Goal: Task Accomplishment & Management: Complete application form

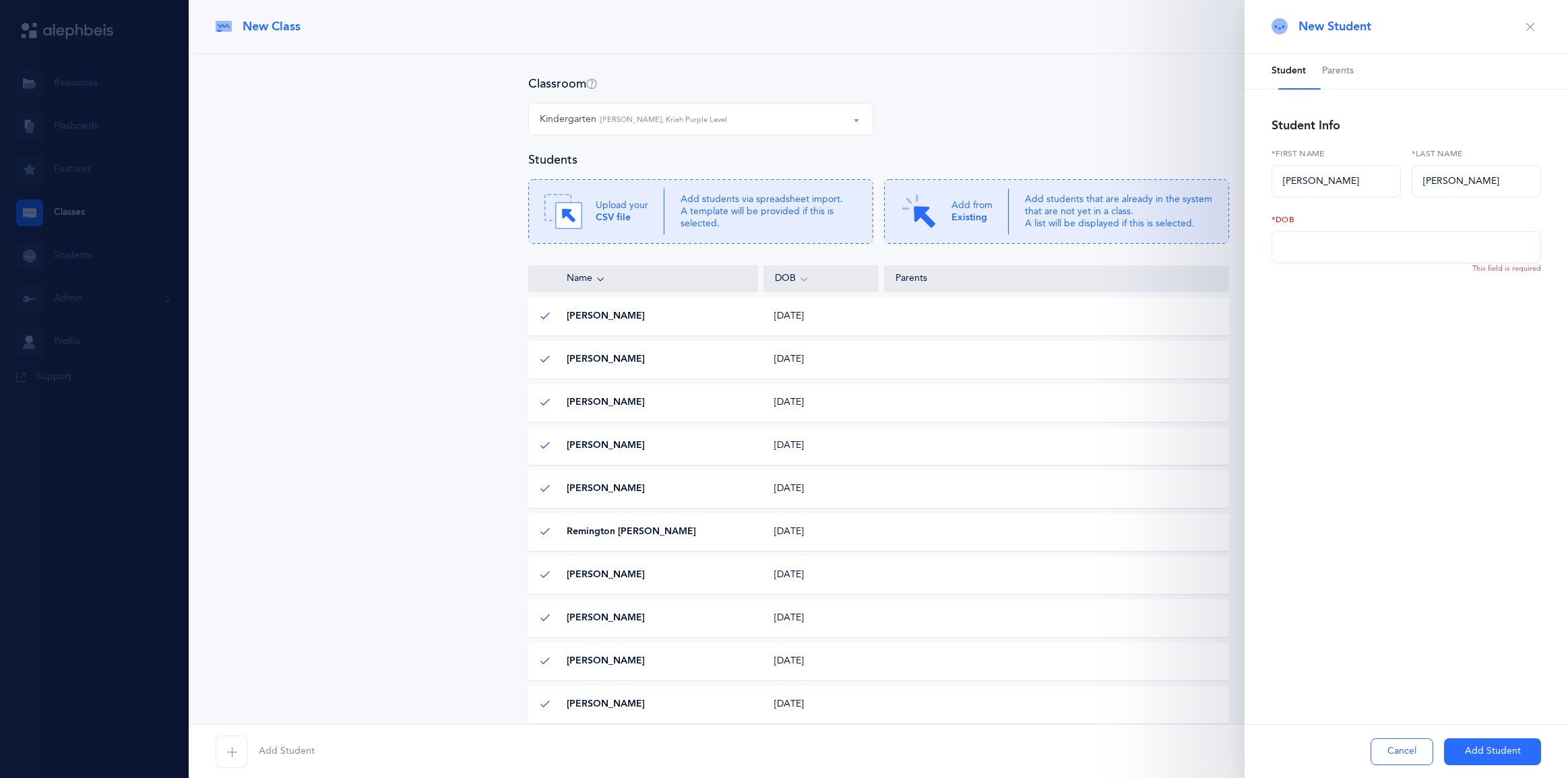
select select "1323"
type input "[DATE]"
click at [1462, 751] on button "Add Student" at bounding box center [1492, 752] width 97 height 27
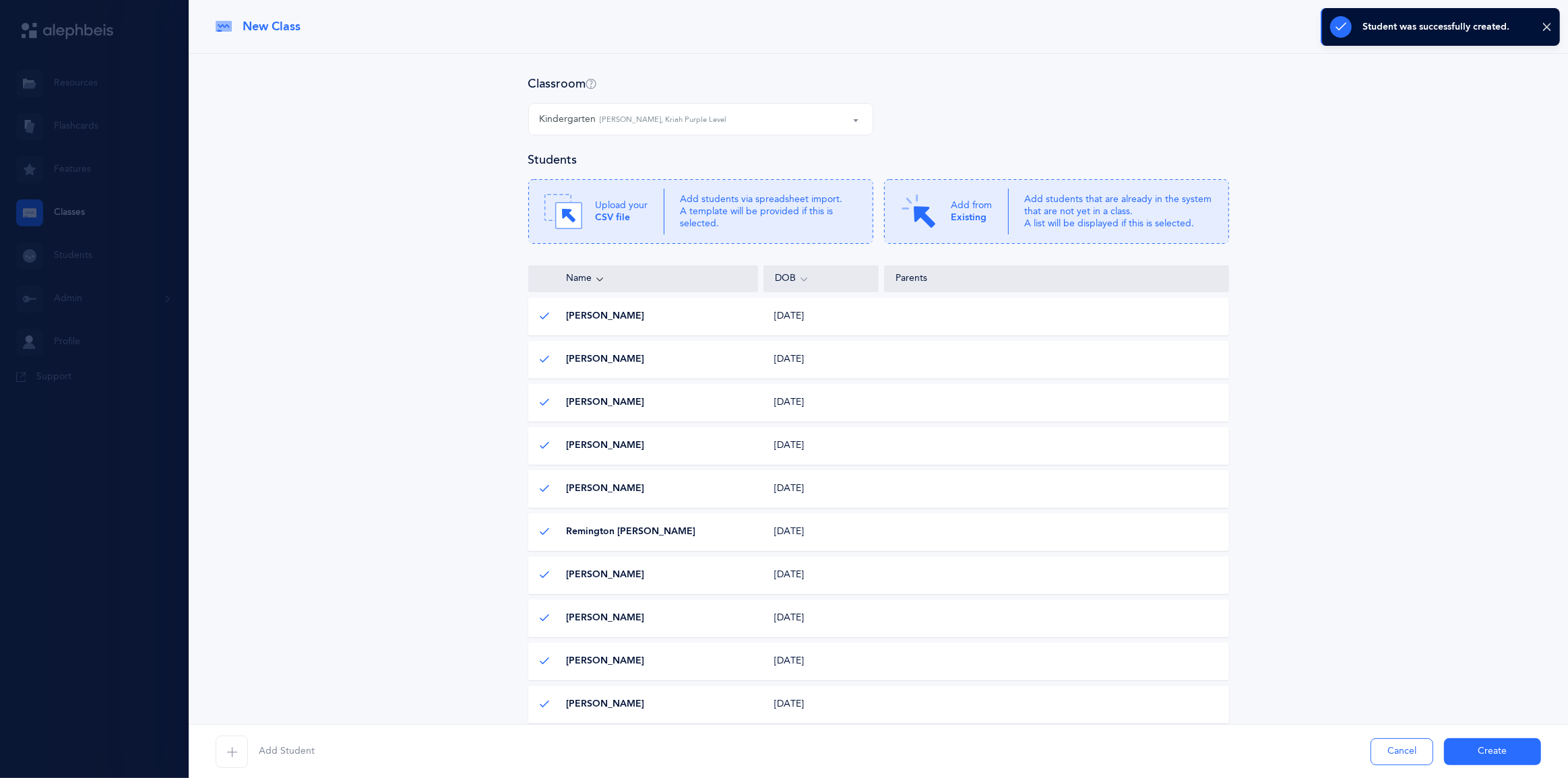
click at [1469, 750] on button "Create" at bounding box center [1492, 752] width 97 height 27
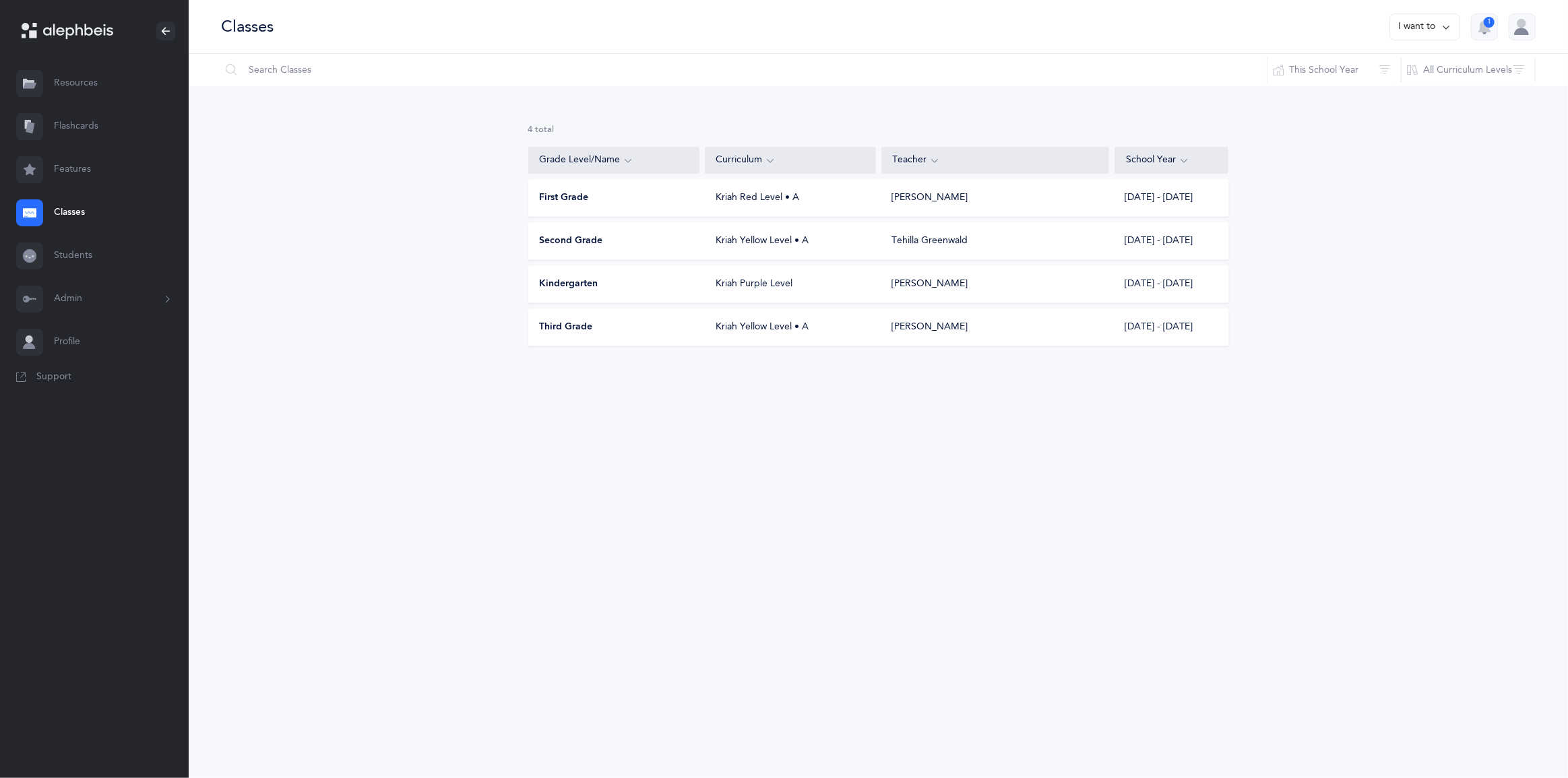
click at [1404, 35] on button "I want to" at bounding box center [1425, 27] width 71 height 27
click at [1376, 112] on button "Add new" at bounding box center [1411, 99] width 75 height 24
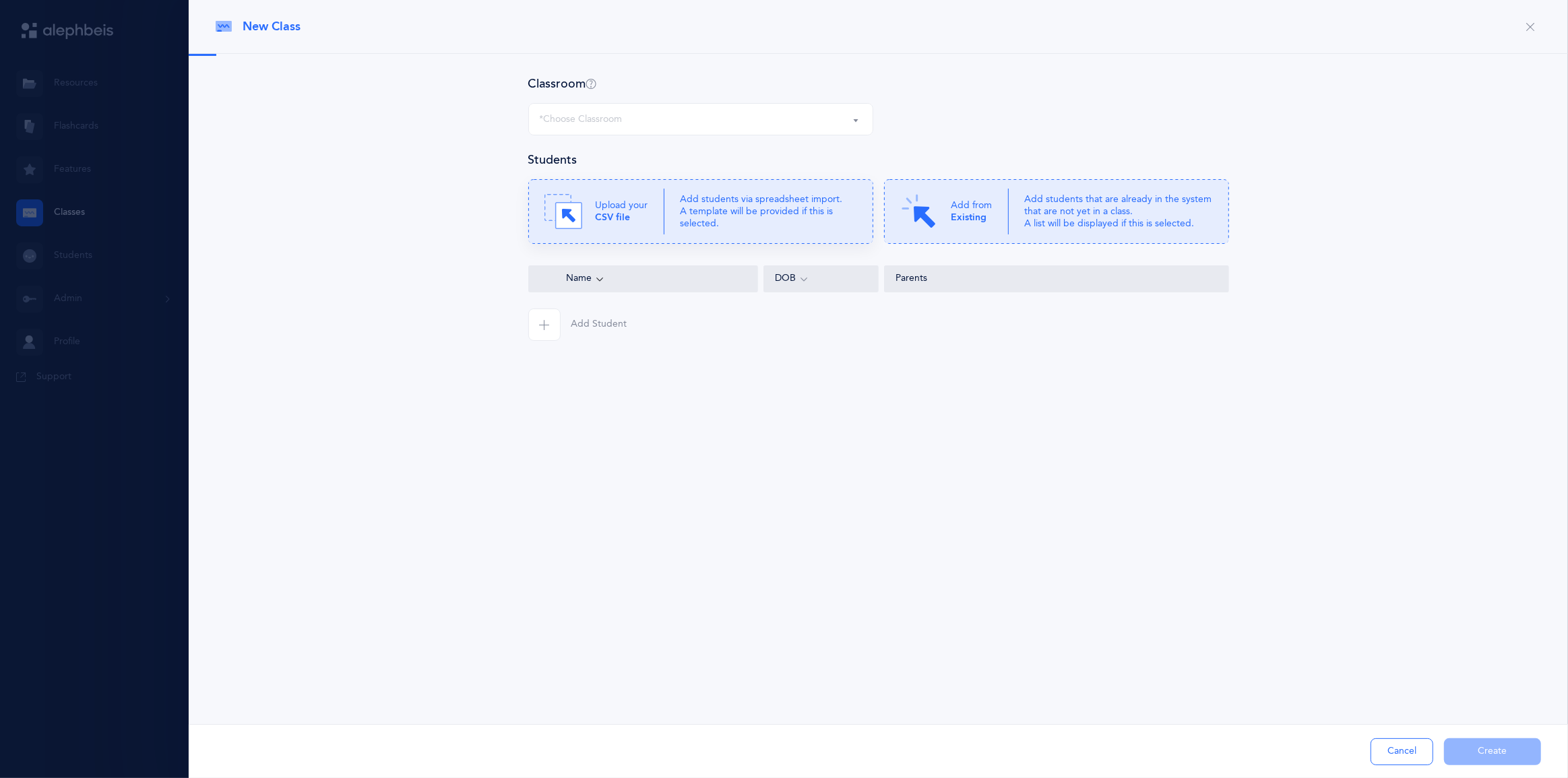
select select "1325"
click at [620, 332] on span "Add Student" at bounding box center [599, 324] width 56 height 13
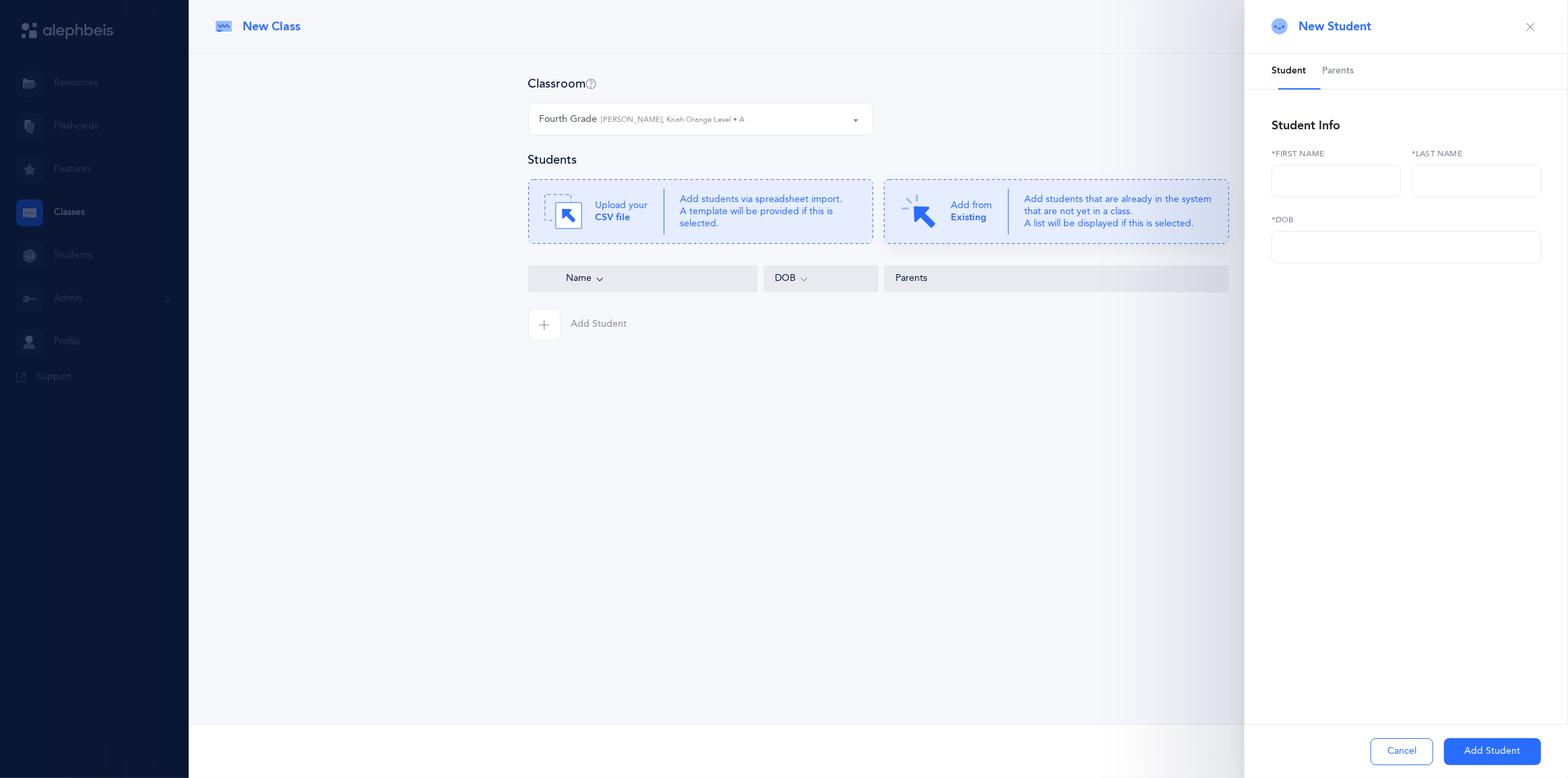
click at [992, 224] on p "Add from Existing" at bounding box center [972, 212] width 41 height 24
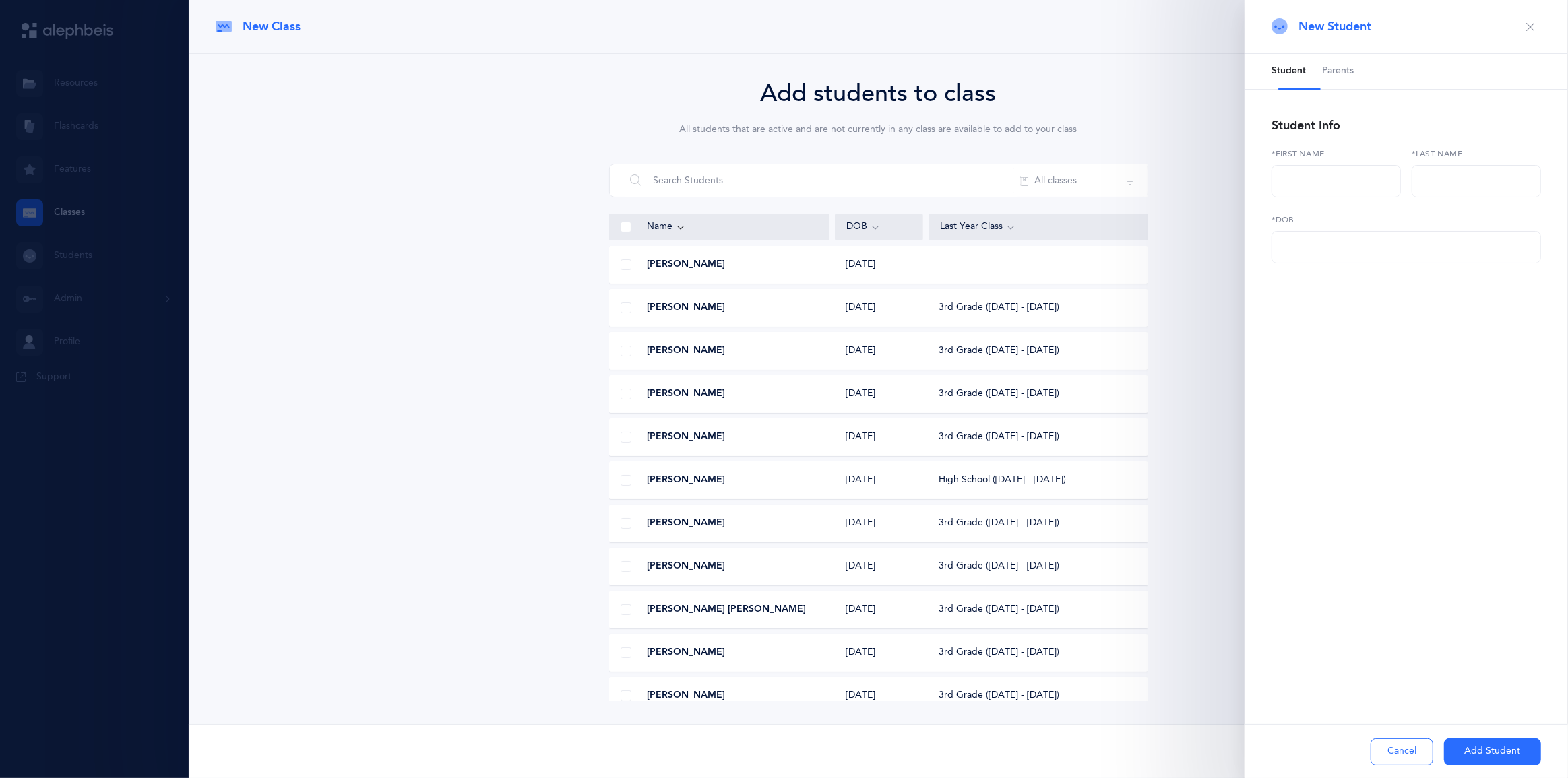
click at [1525, 33] on icon "button" at bounding box center [1530, 26] width 11 height 11
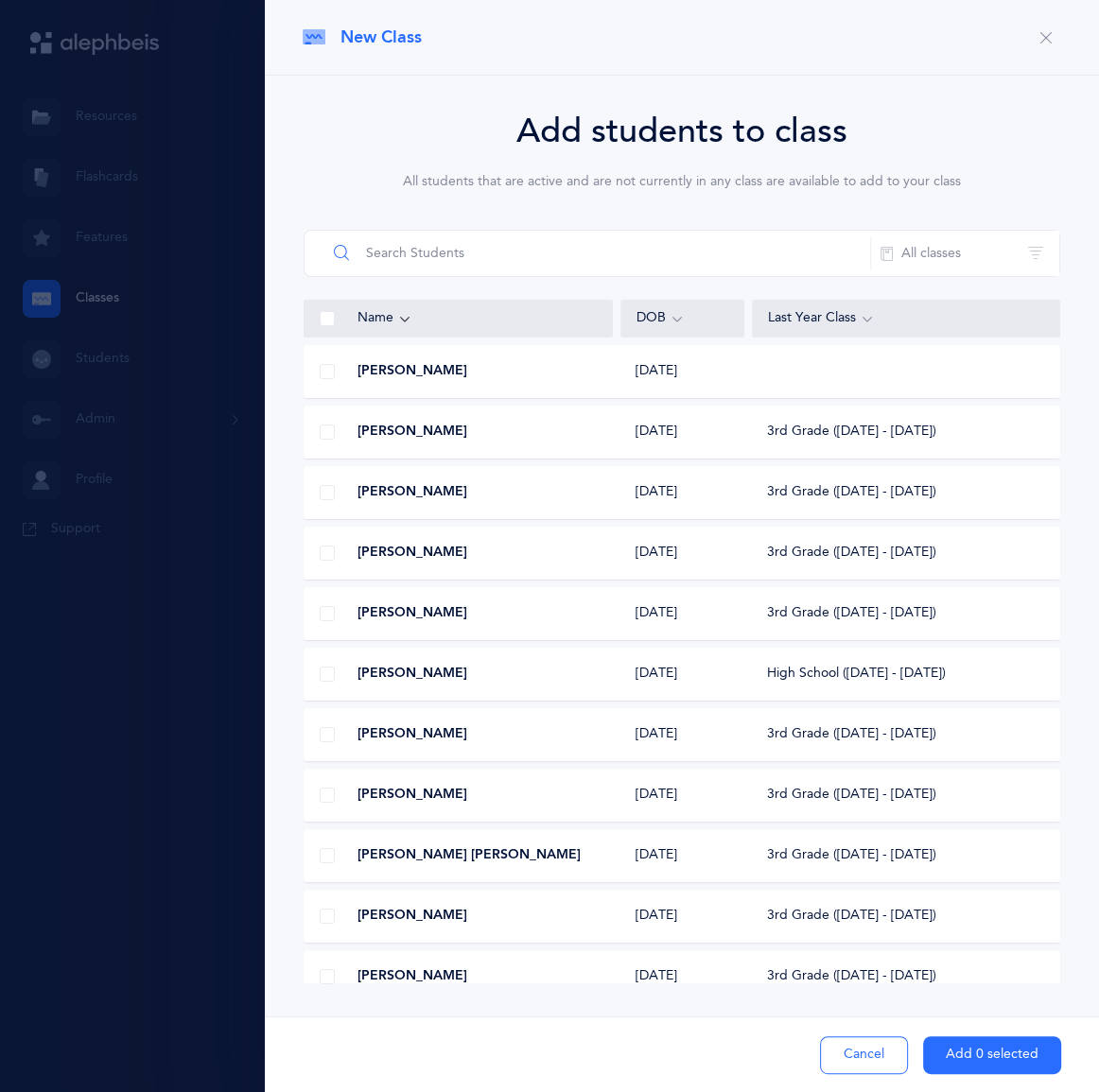
click at [436, 276] on input "text" at bounding box center [599, 254] width 545 height 46
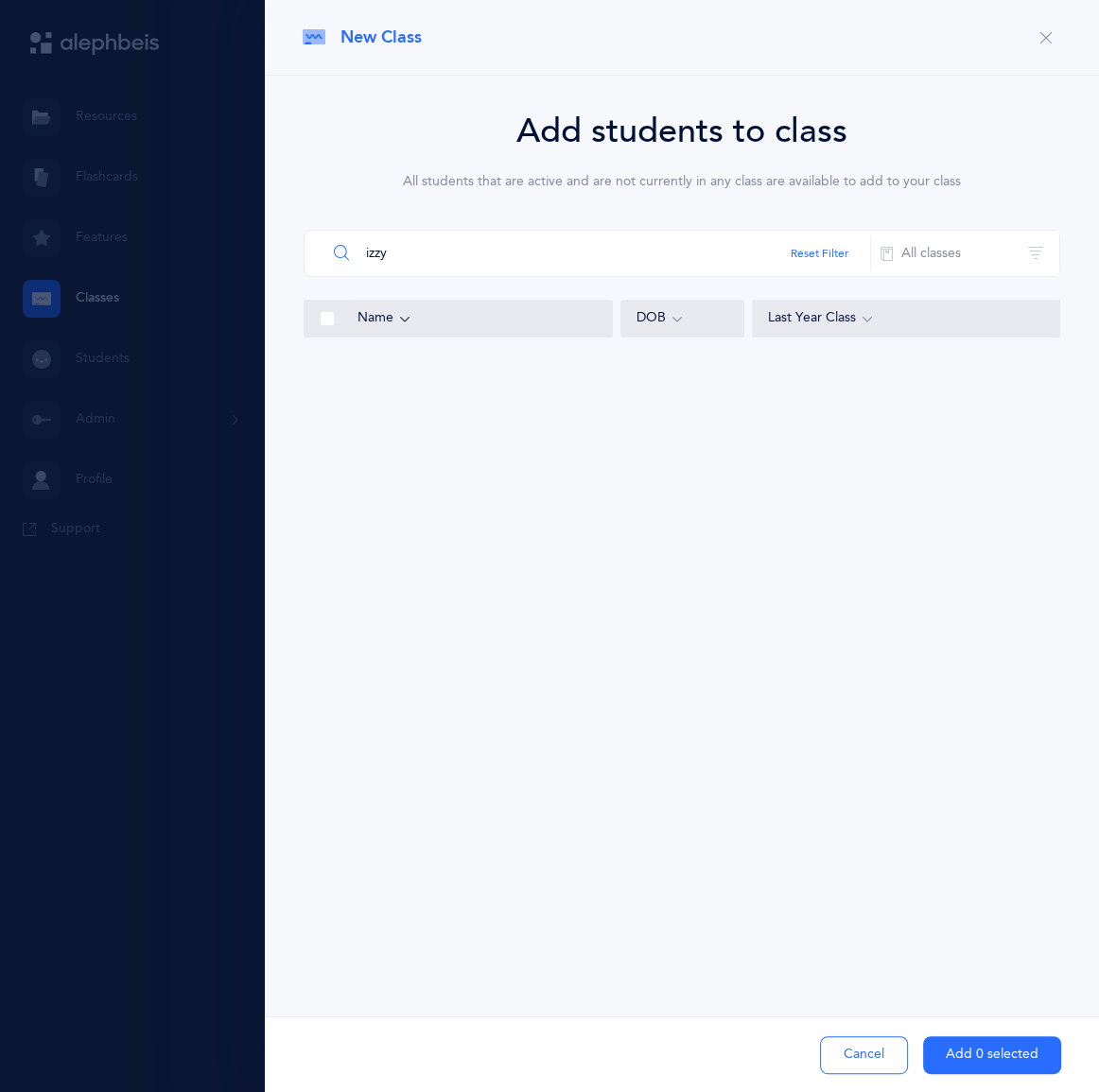
click at [402, 276] on input "izzy" at bounding box center [599, 254] width 545 height 46
type input "[PERSON_NAME]"
click at [421, 382] on span "[PERSON_NAME]" at bounding box center [412, 372] width 110 height 19
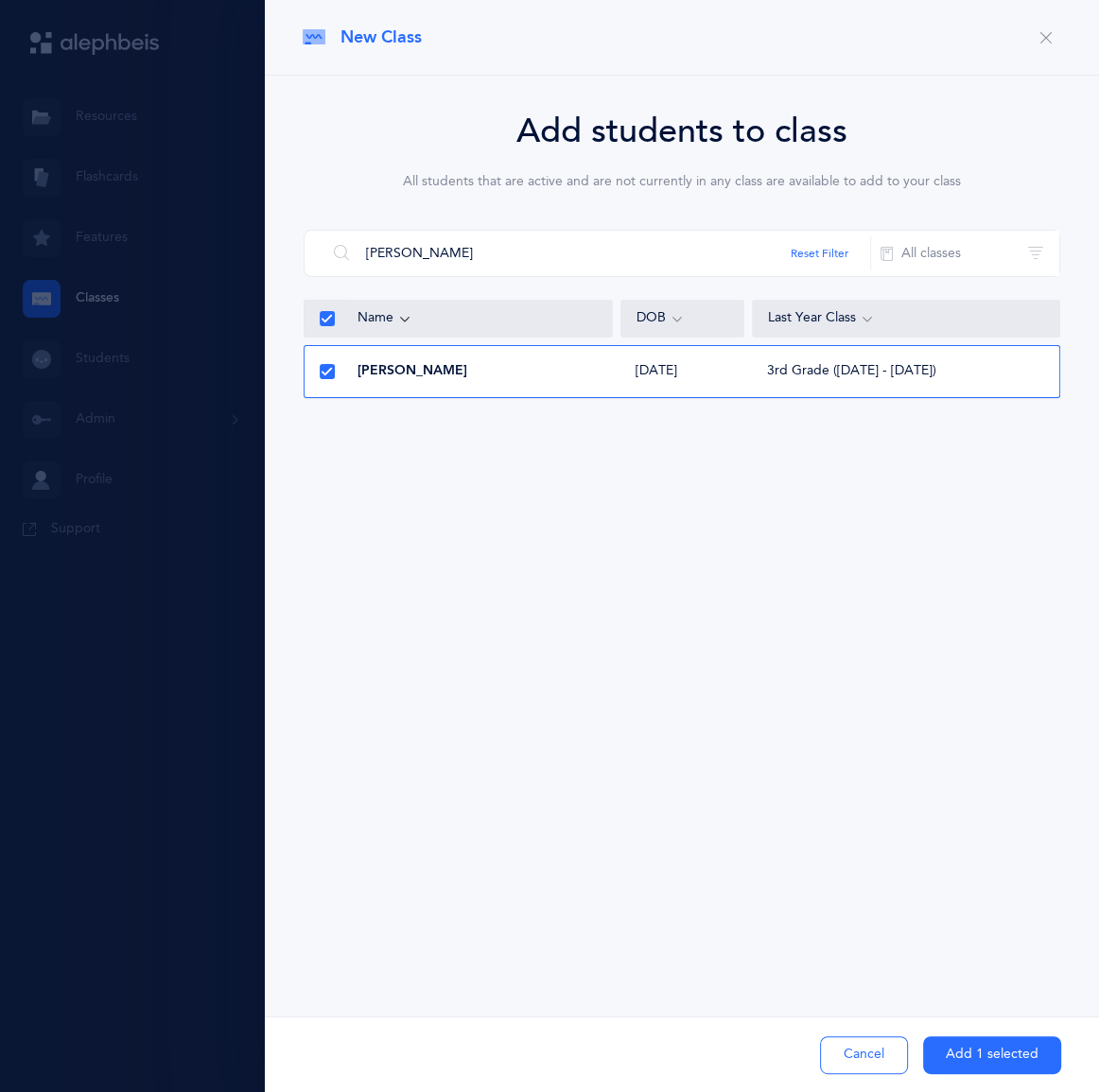
click at [974, 1040] on button "Add 1 selected" at bounding box center [992, 1055] width 138 height 38
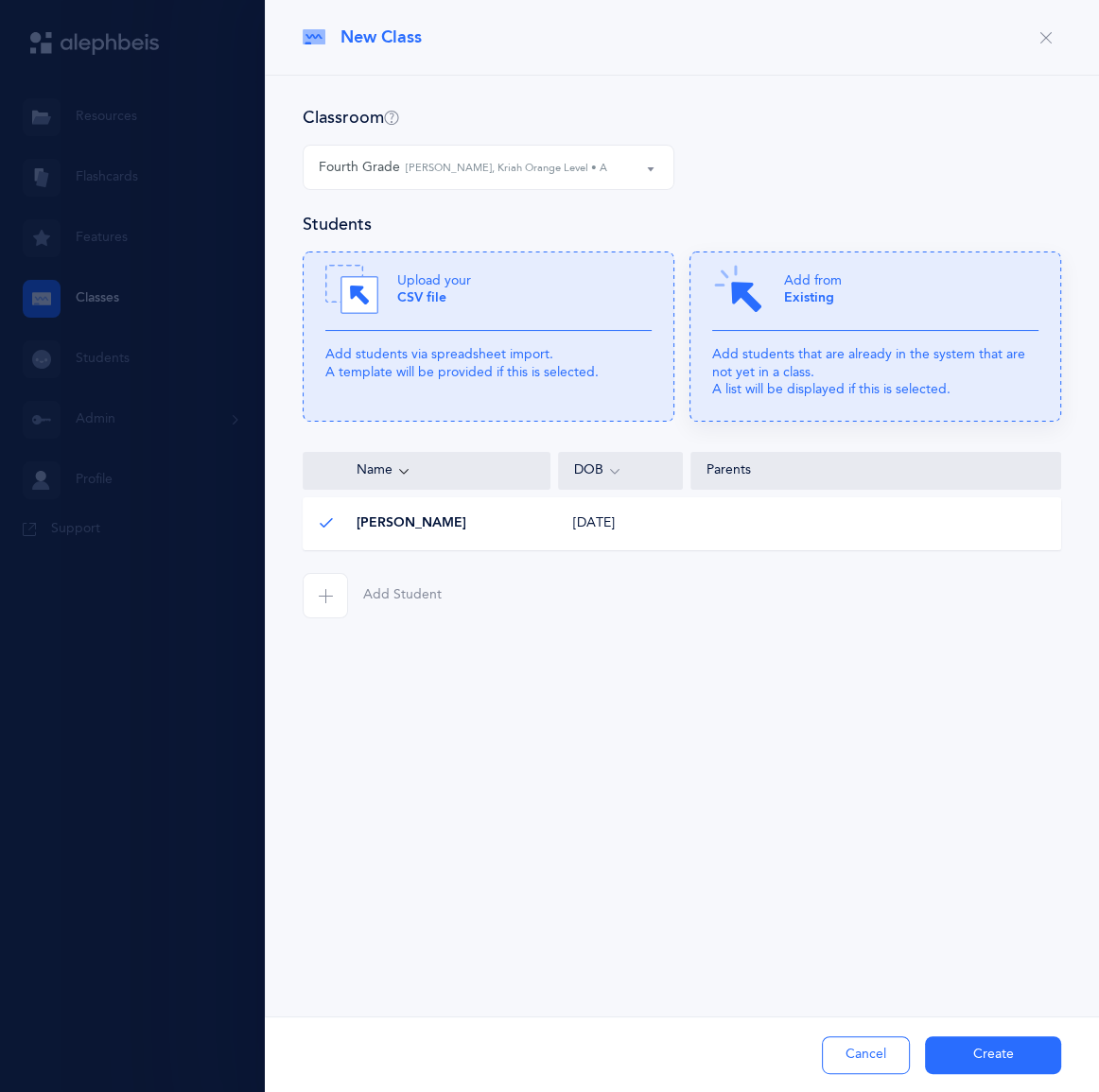
click at [720, 399] on p "Add students that are already in the system that are not yet in a class. A list…" at bounding box center [876, 372] width 327 height 52
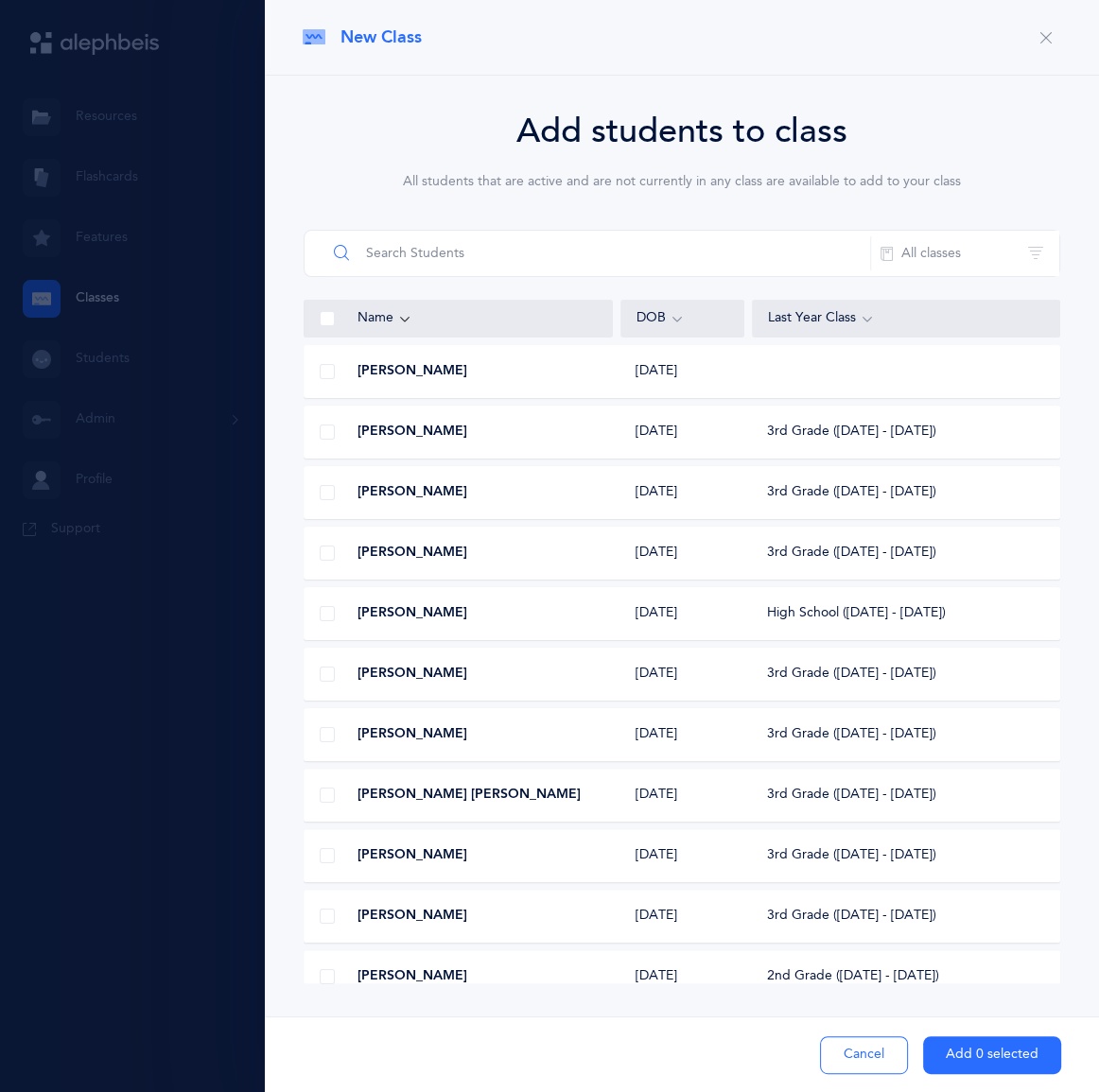
click at [478, 276] on input "text" at bounding box center [599, 254] width 545 height 46
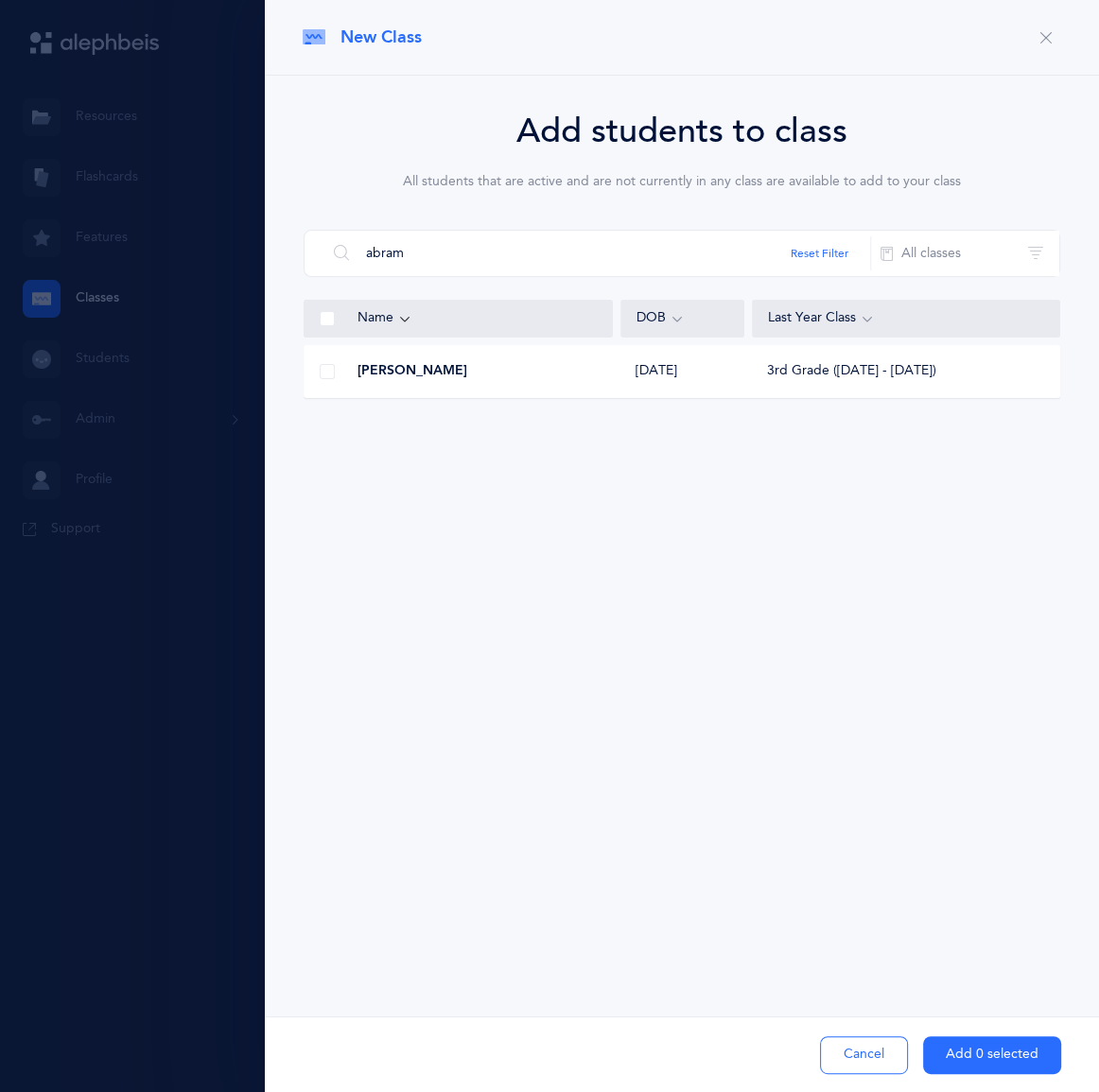
click at [335, 380] on span at bounding box center [327, 371] width 15 height 15
click at [0, 0] on input "checkbox" at bounding box center [0, 0] width 0 height 0
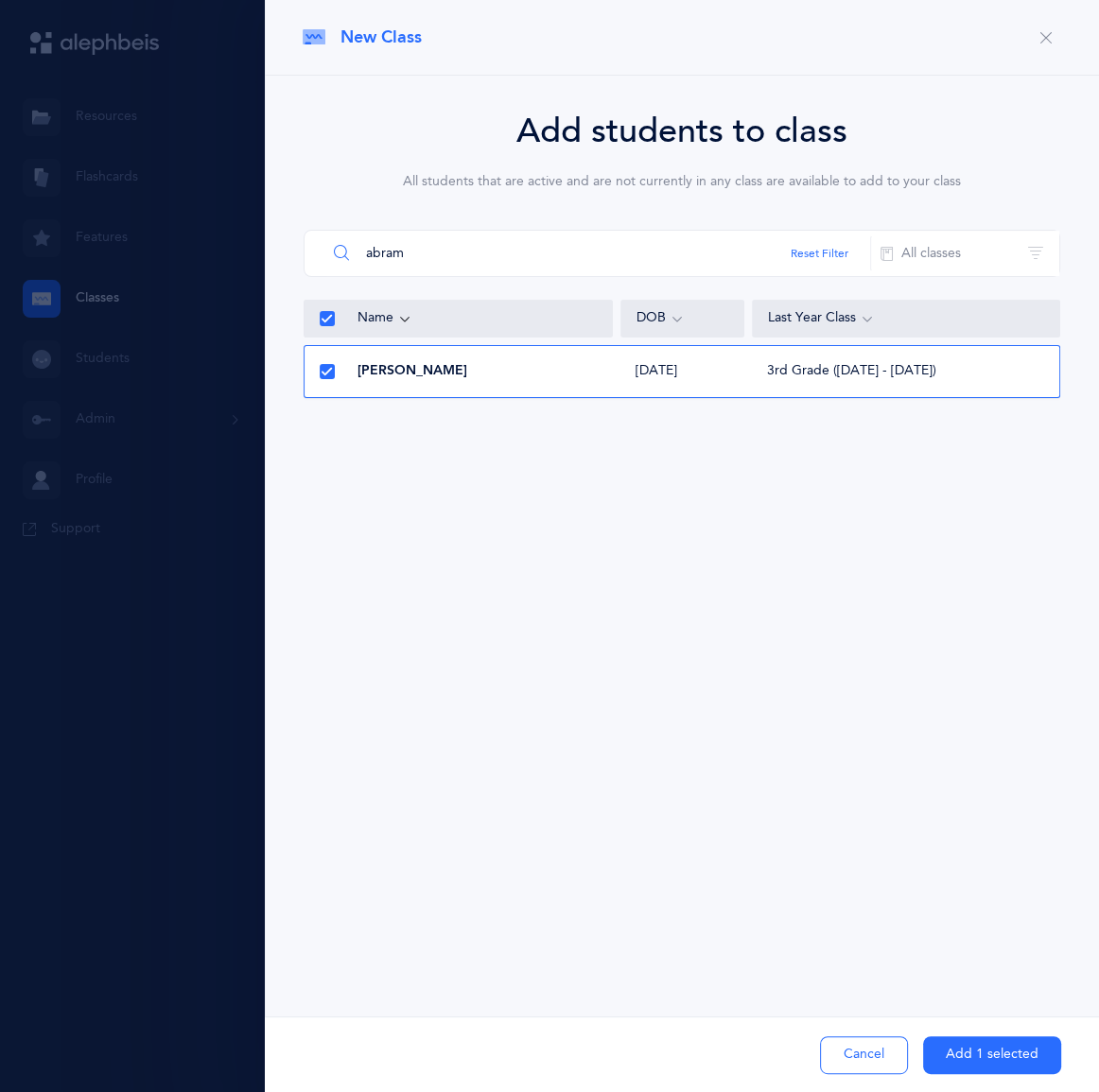
click at [414, 276] on input "abram" at bounding box center [599, 254] width 545 height 46
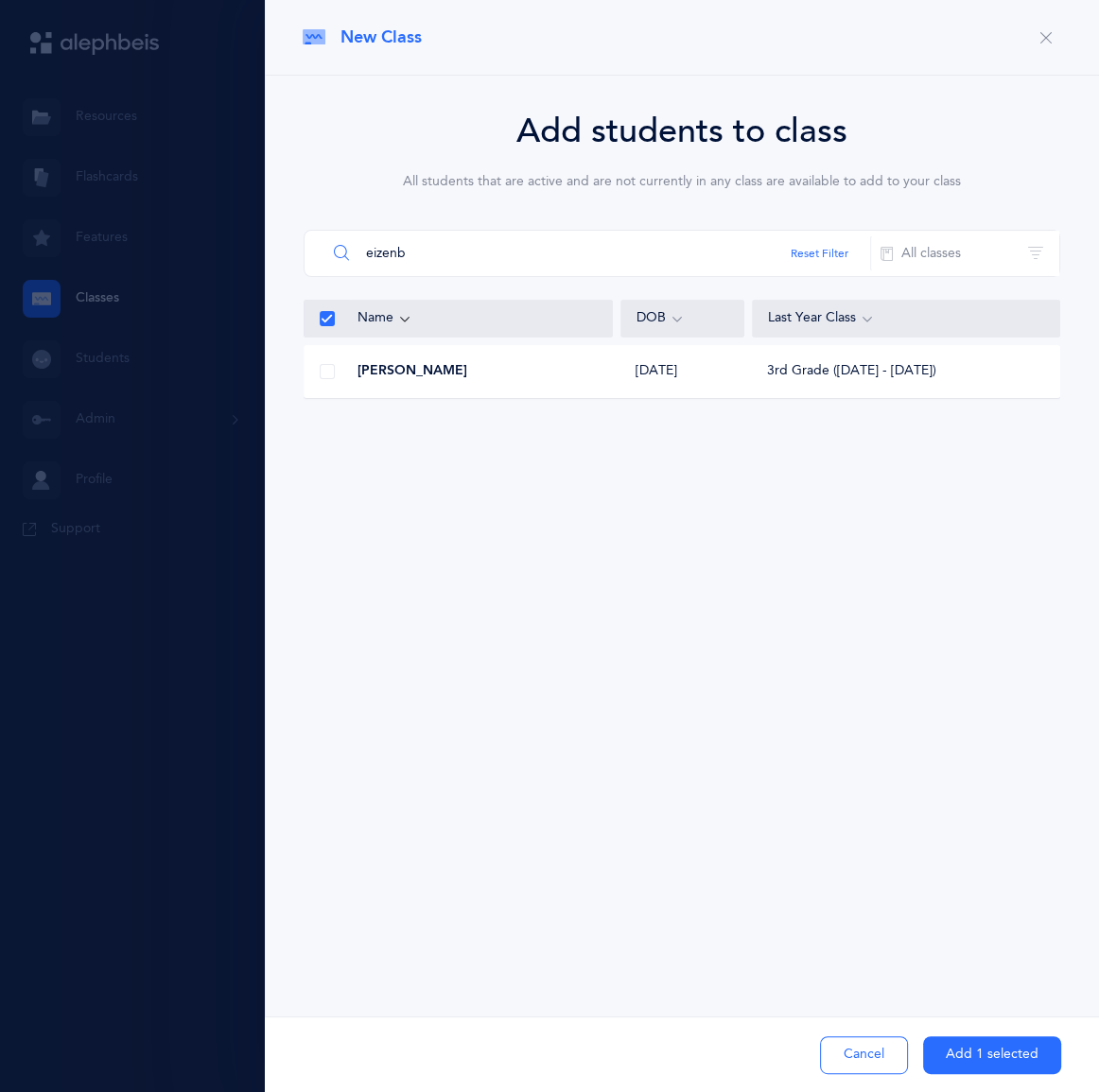
type input "eizenb"
click at [406, 382] on span "[PERSON_NAME]" at bounding box center [412, 372] width 110 height 19
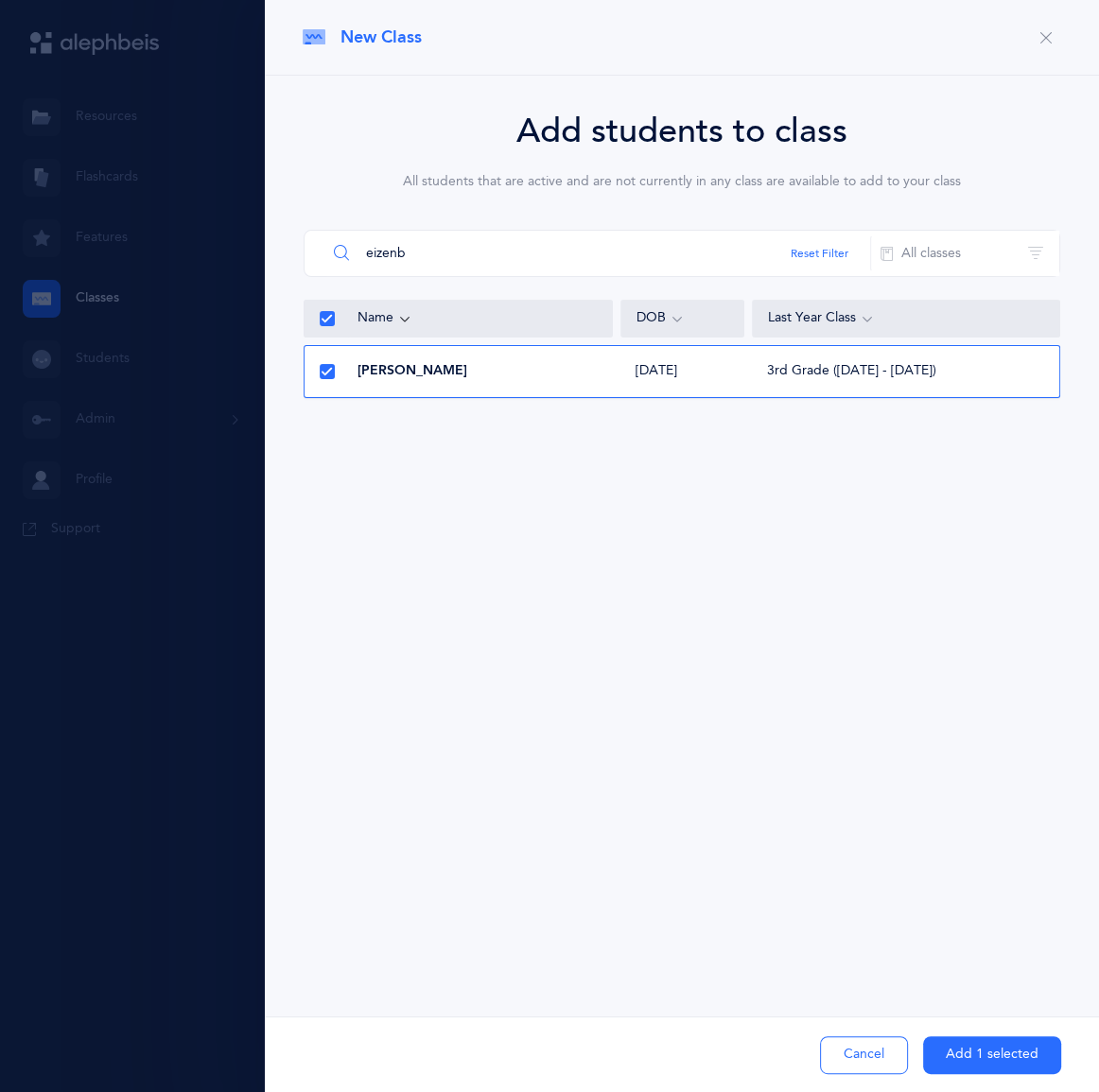
click at [419, 276] on input "eizenb" at bounding box center [599, 254] width 545 height 46
click at [959, 1038] on button "Add 1 selected" at bounding box center [992, 1055] width 138 height 38
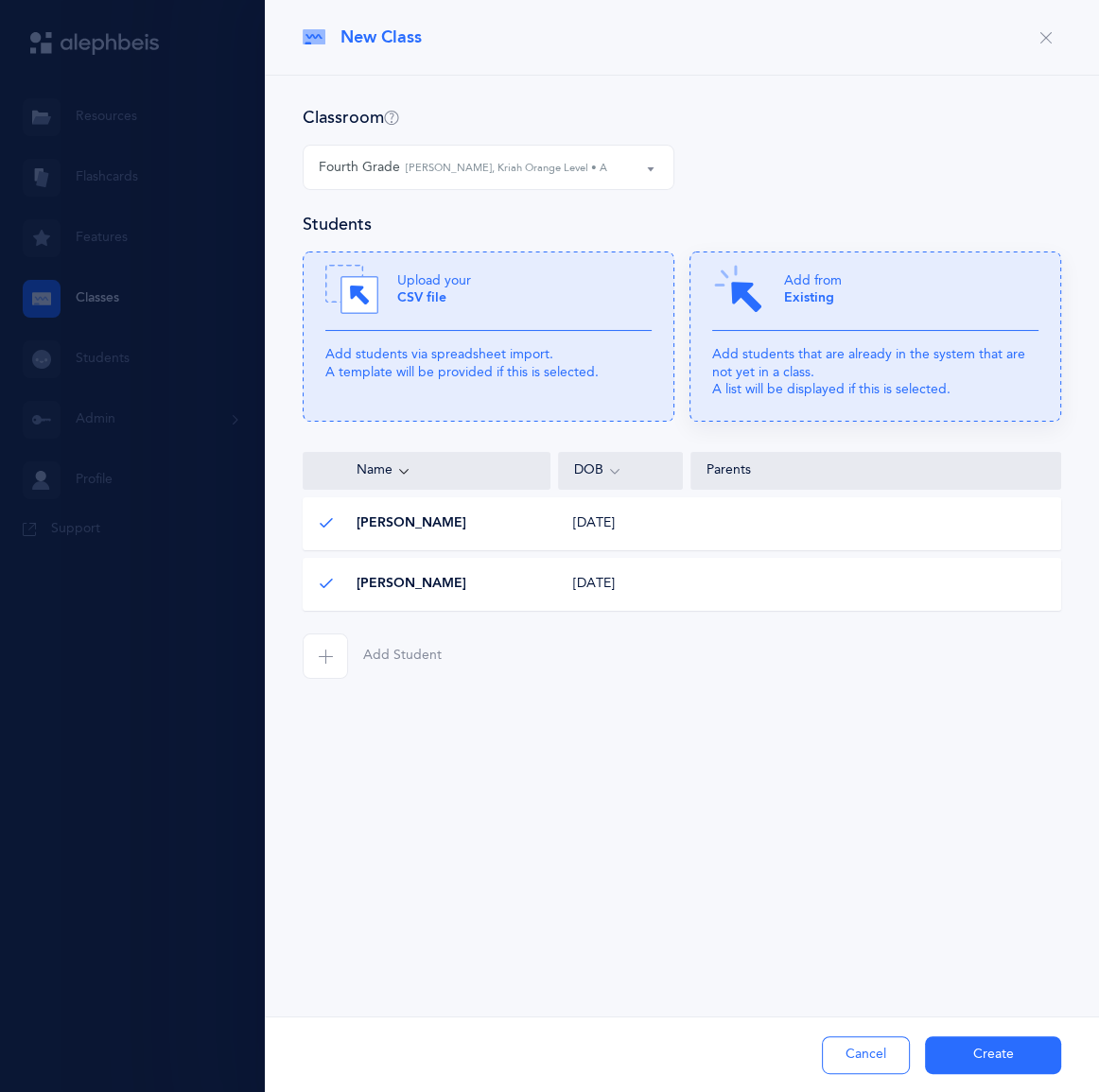
click at [764, 399] on p "Add students that are already in the system that are not yet in a class. A list…" at bounding box center [876, 372] width 327 height 52
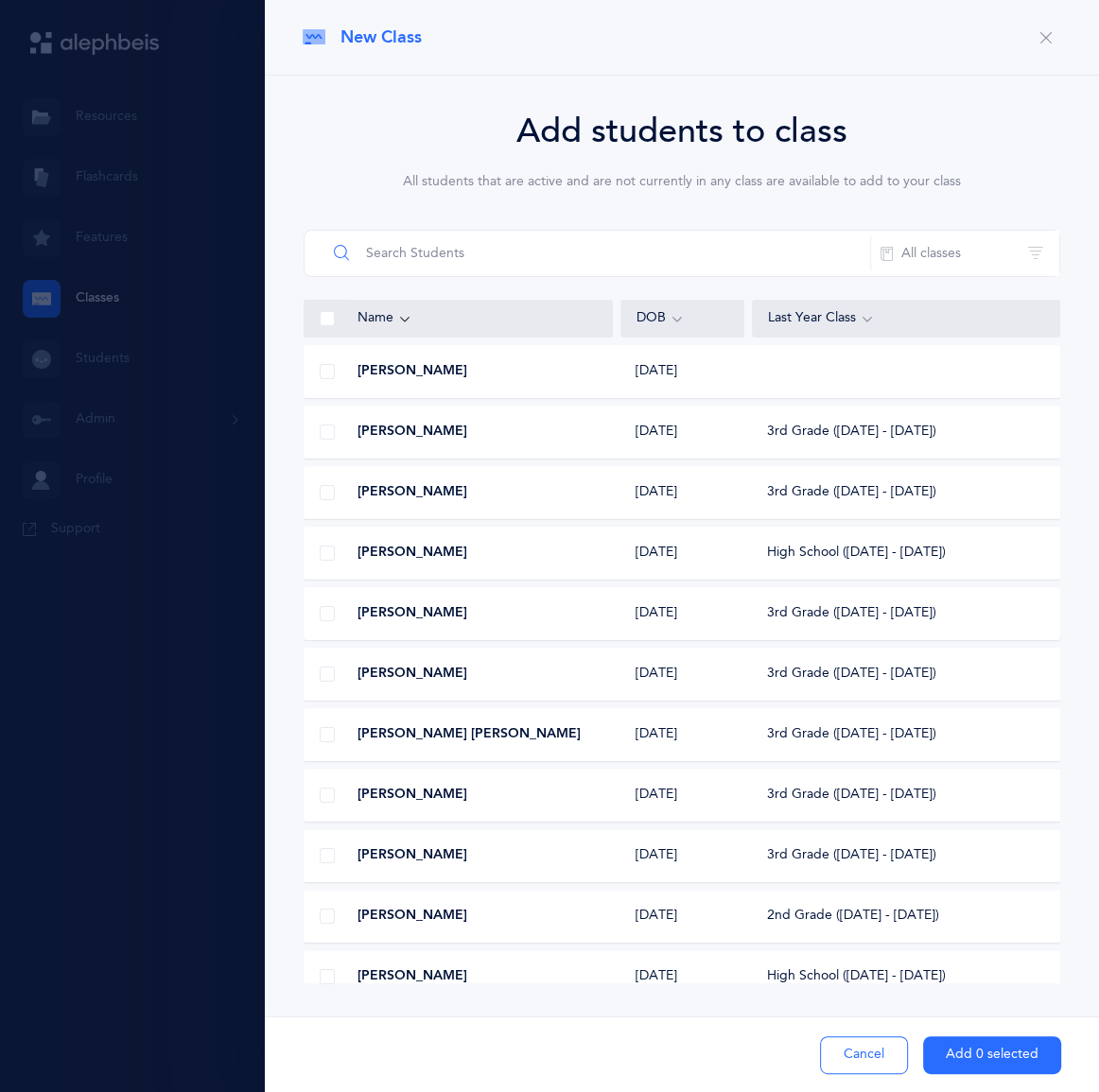
click at [468, 276] on input "text" at bounding box center [599, 254] width 545 height 46
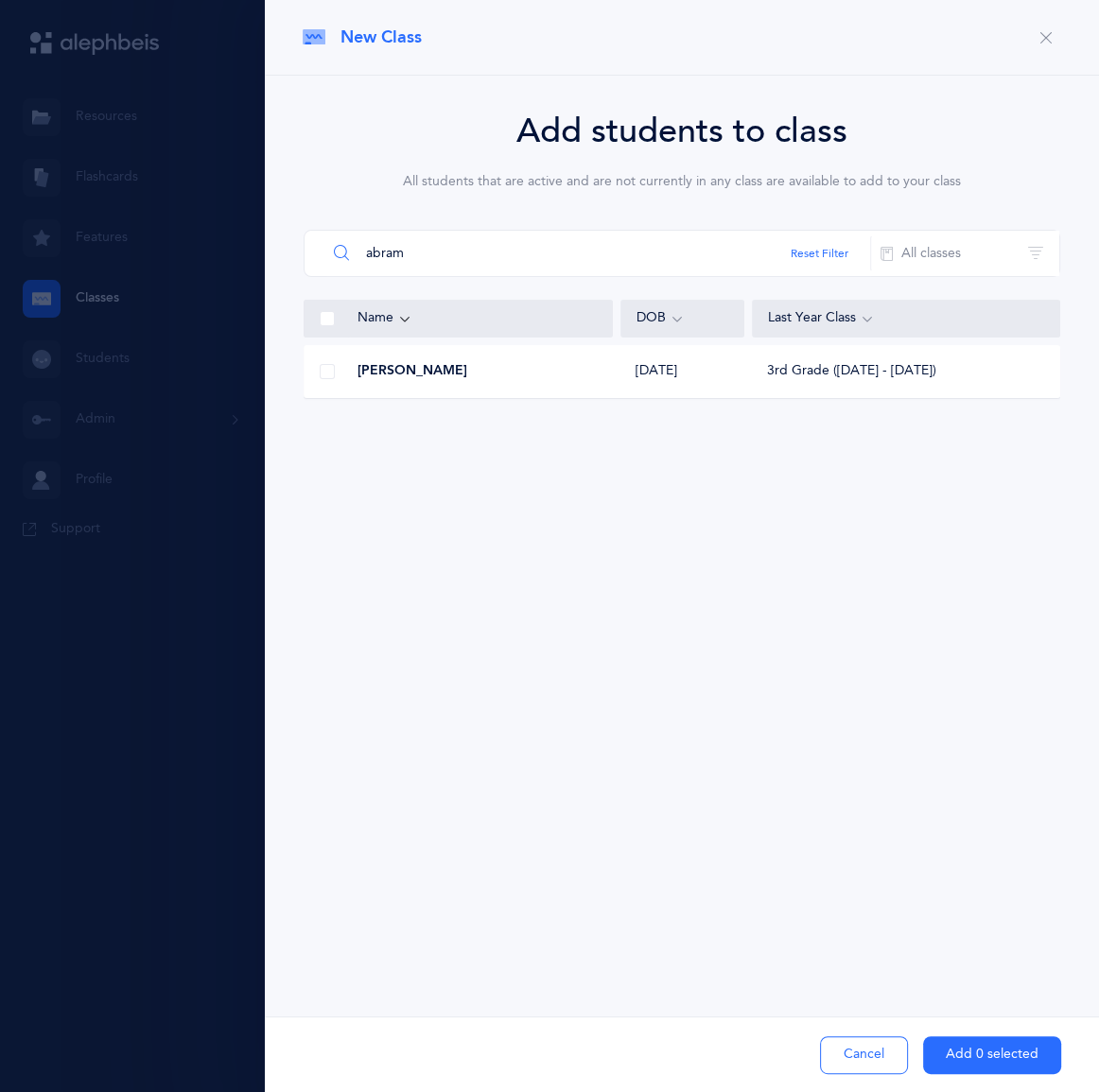
type input "abram"
click at [424, 382] on span "[PERSON_NAME]" at bounding box center [412, 372] width 110 height 19
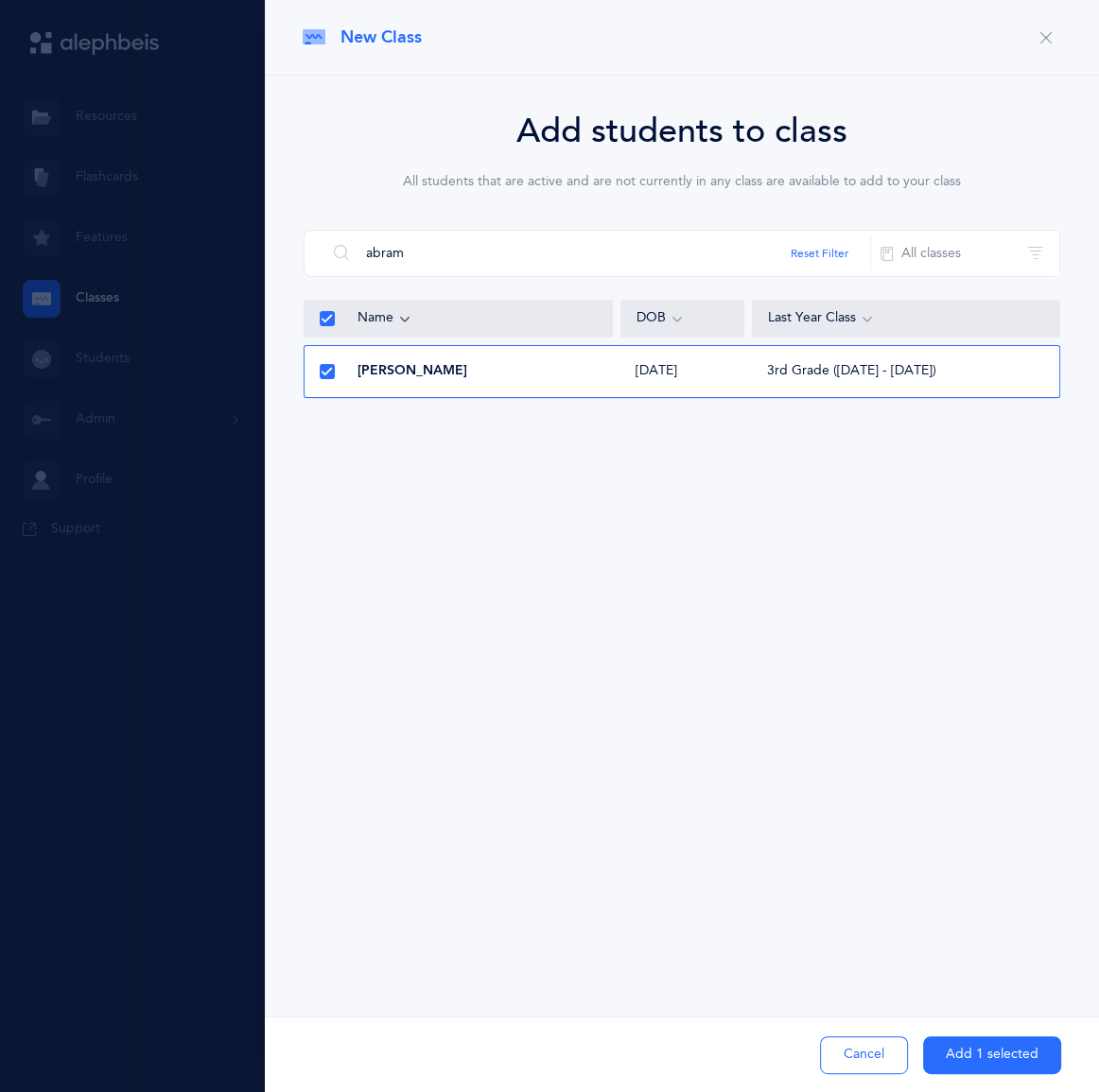
click at [952, 1059] on button "Add 1 selected" at bounding box center [992, 1055] width 138 height 38
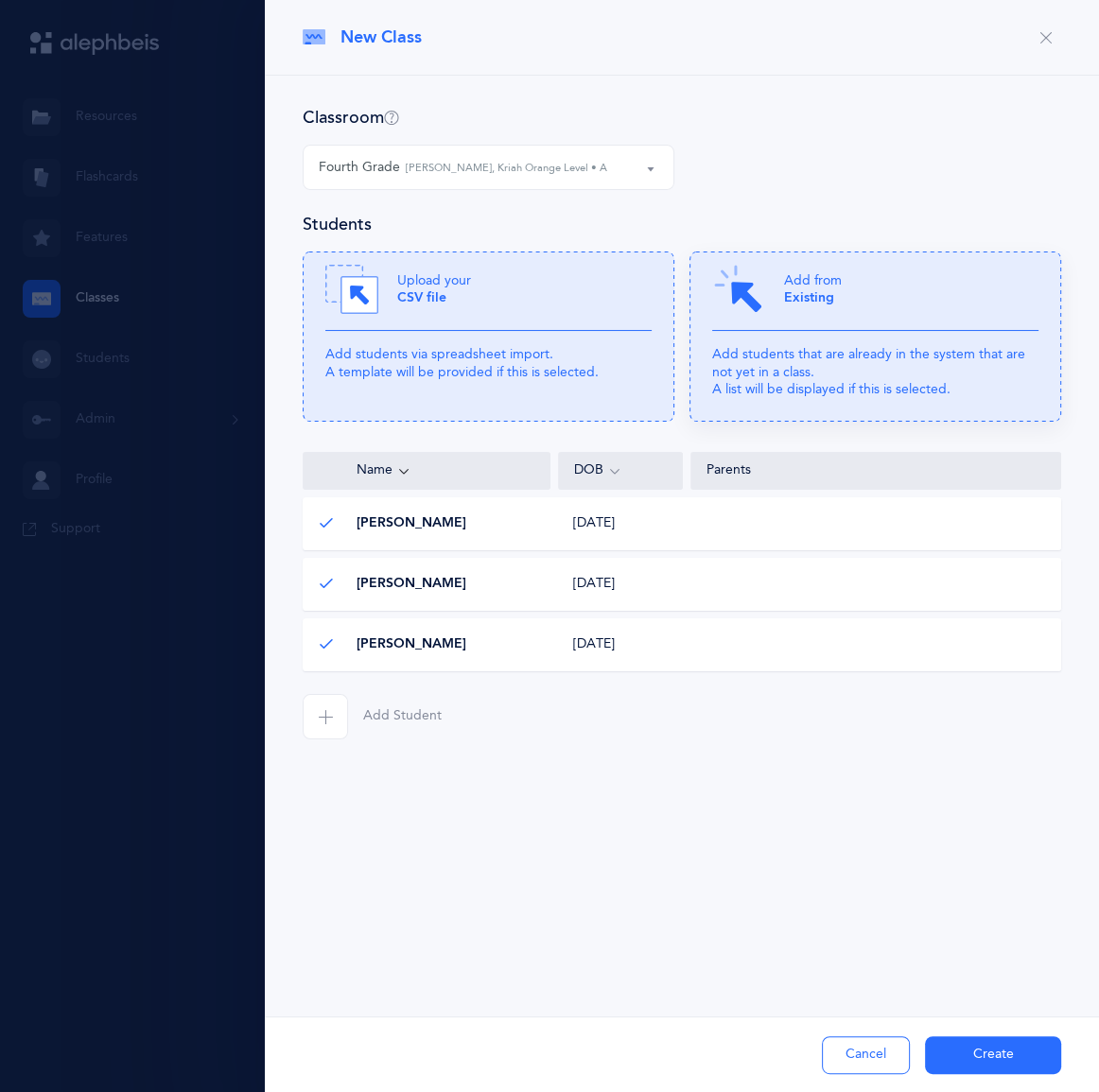
click at [716, 386] on icon at bounding box center [875, 337] width 372 height 170
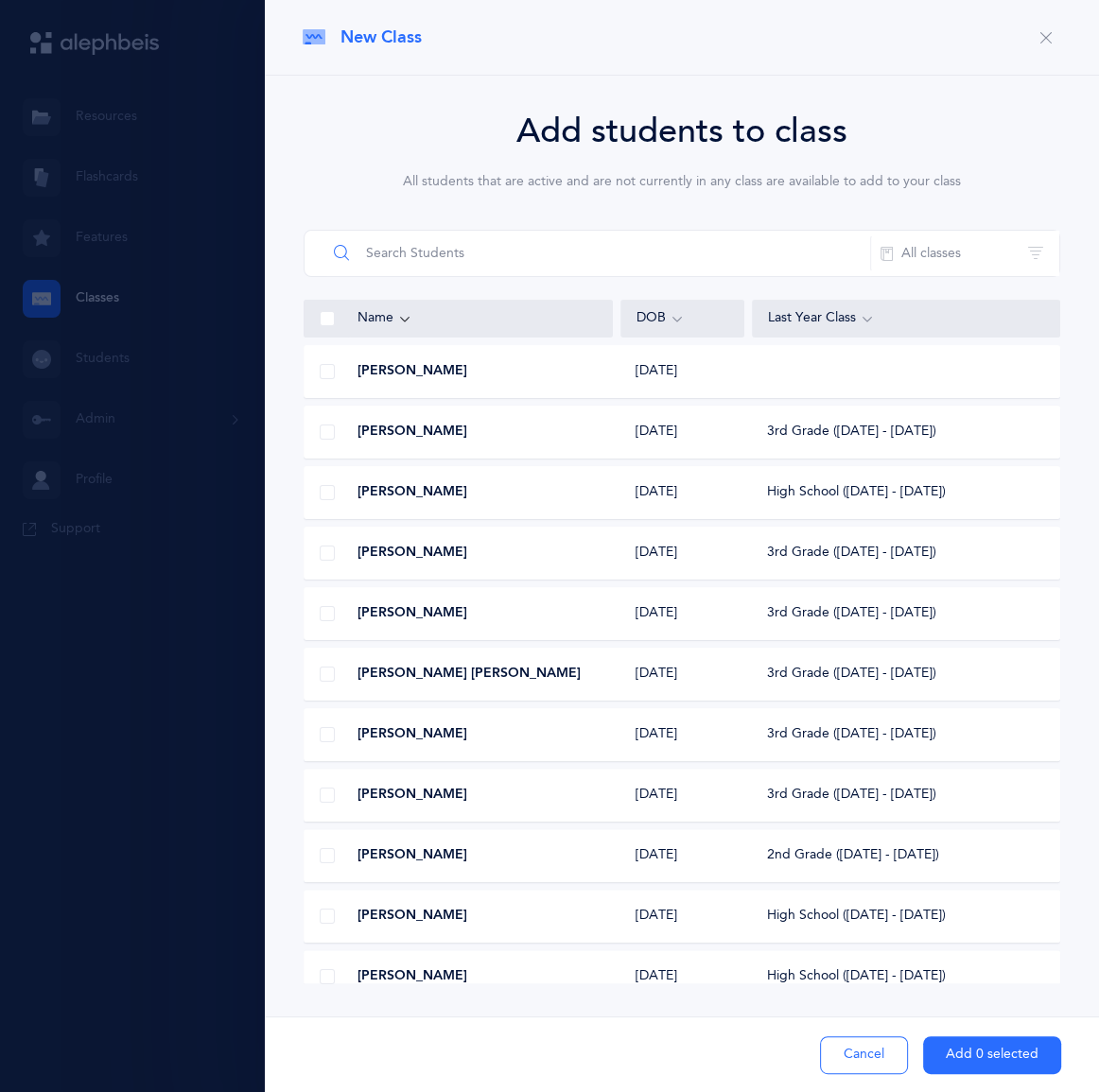
click at [461, 276] on input "text" at bounding box center [599, 254] width 545 height 46
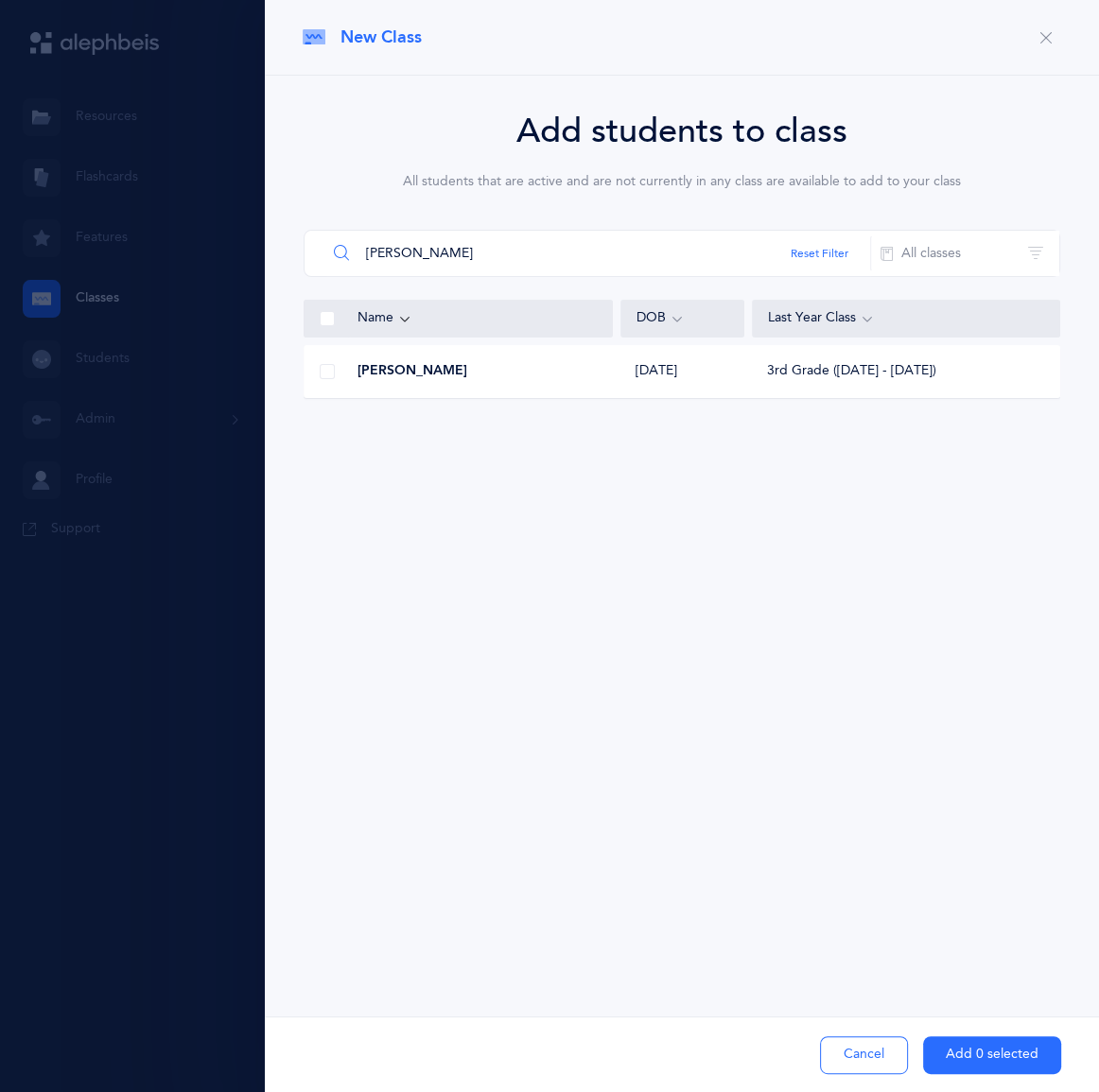
type input "[PERSON_NAME]"
click at [382, 399] on div "[PERSON_NAME] [DATE] 3rd Grade ([DATE] - [DATE])" at bounding box center [682, 372] width 756 height 53
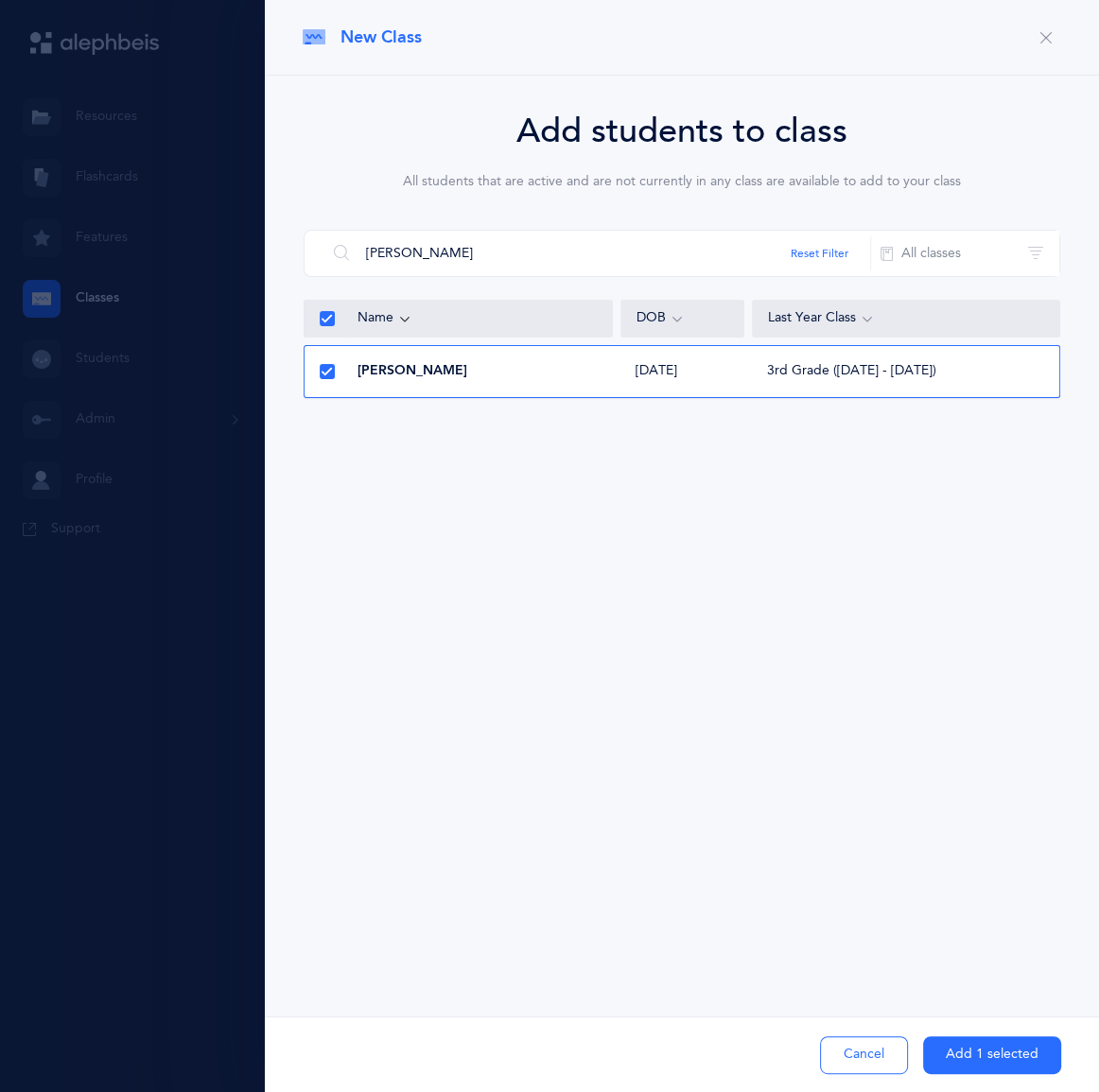
click at [945, 1047] on button "Add 1 selected" at bounding box center [992, 1055] width 138 height 38
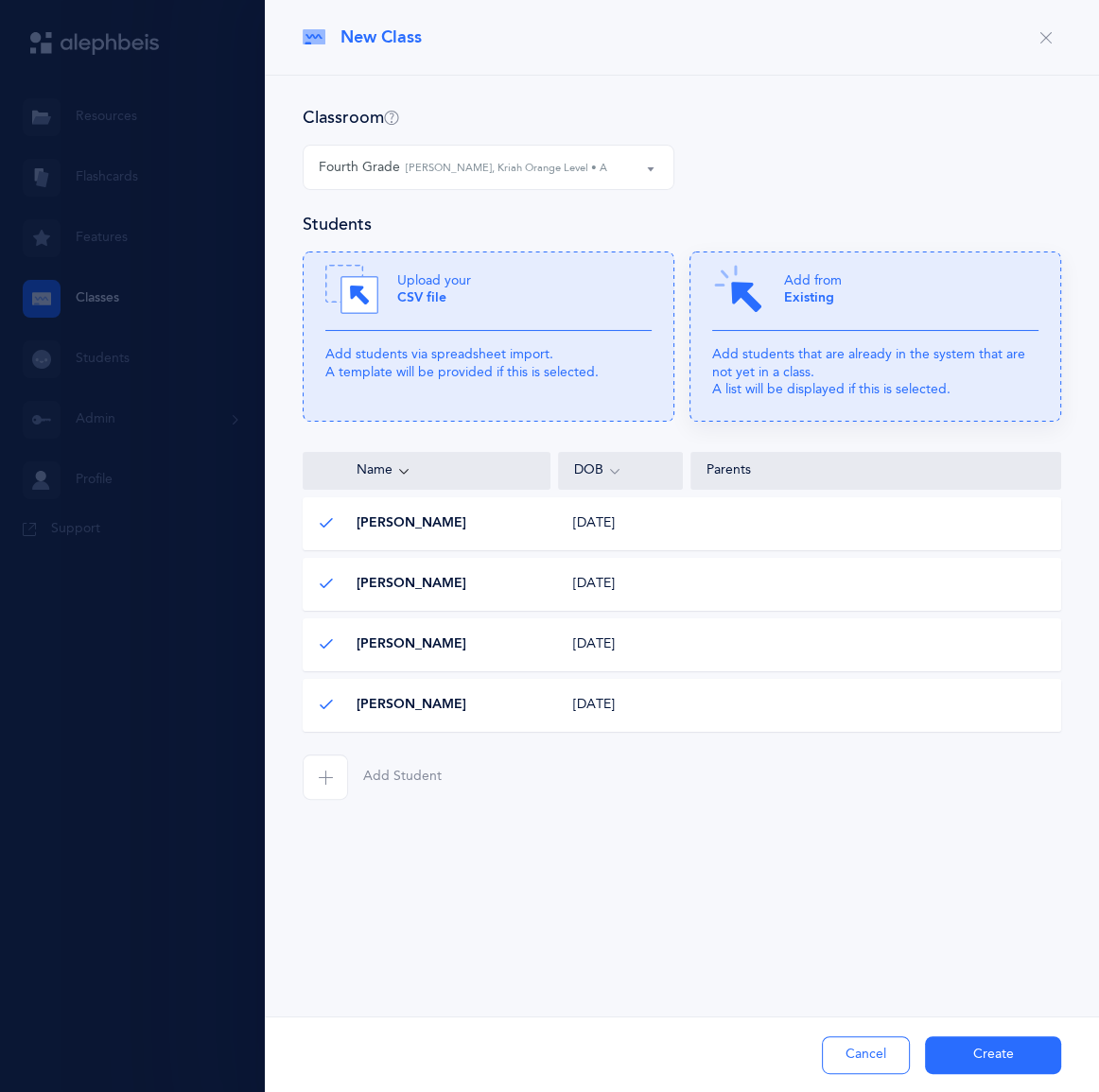
click at [753, 387] on icon at bounding box center [875, 337] width 372 height 170
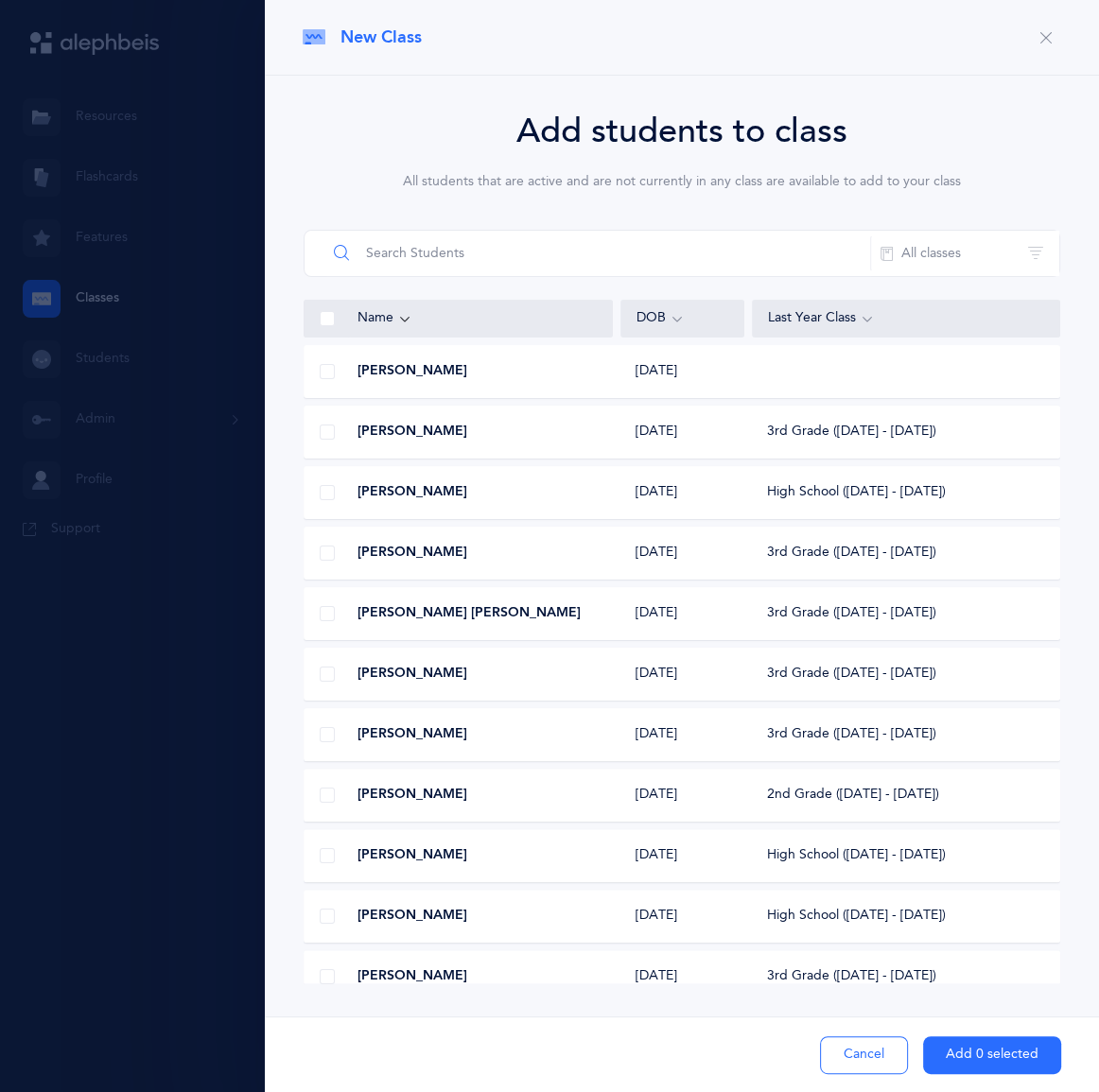
click at [443, 276] on input "text" at bounding box center [599, 254] width 545 height 46
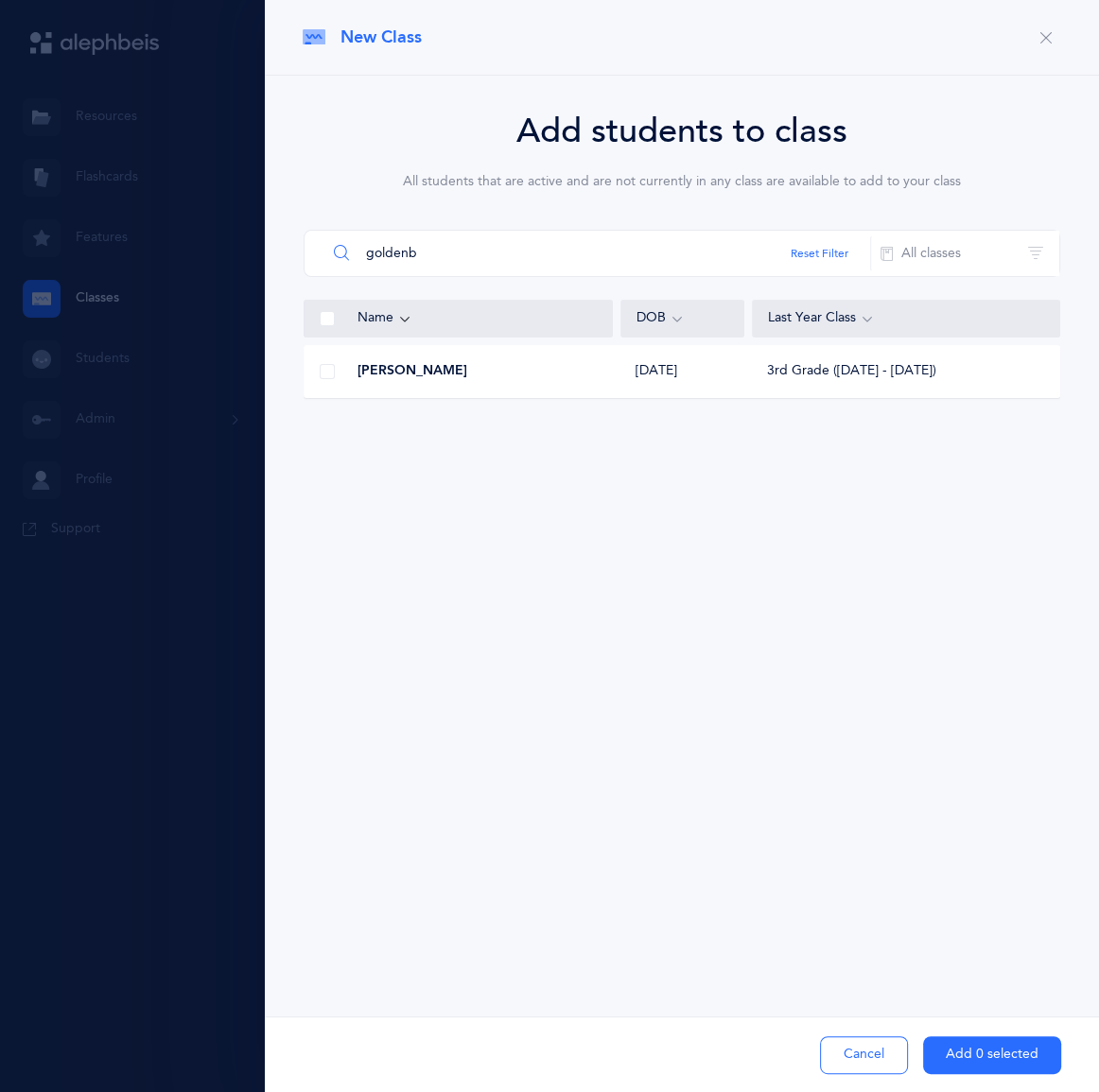
type input "goldenb"
click at [430, 382] on span "[PERSON_NAME]" at bounding box center [412, 372] width 110 height 19
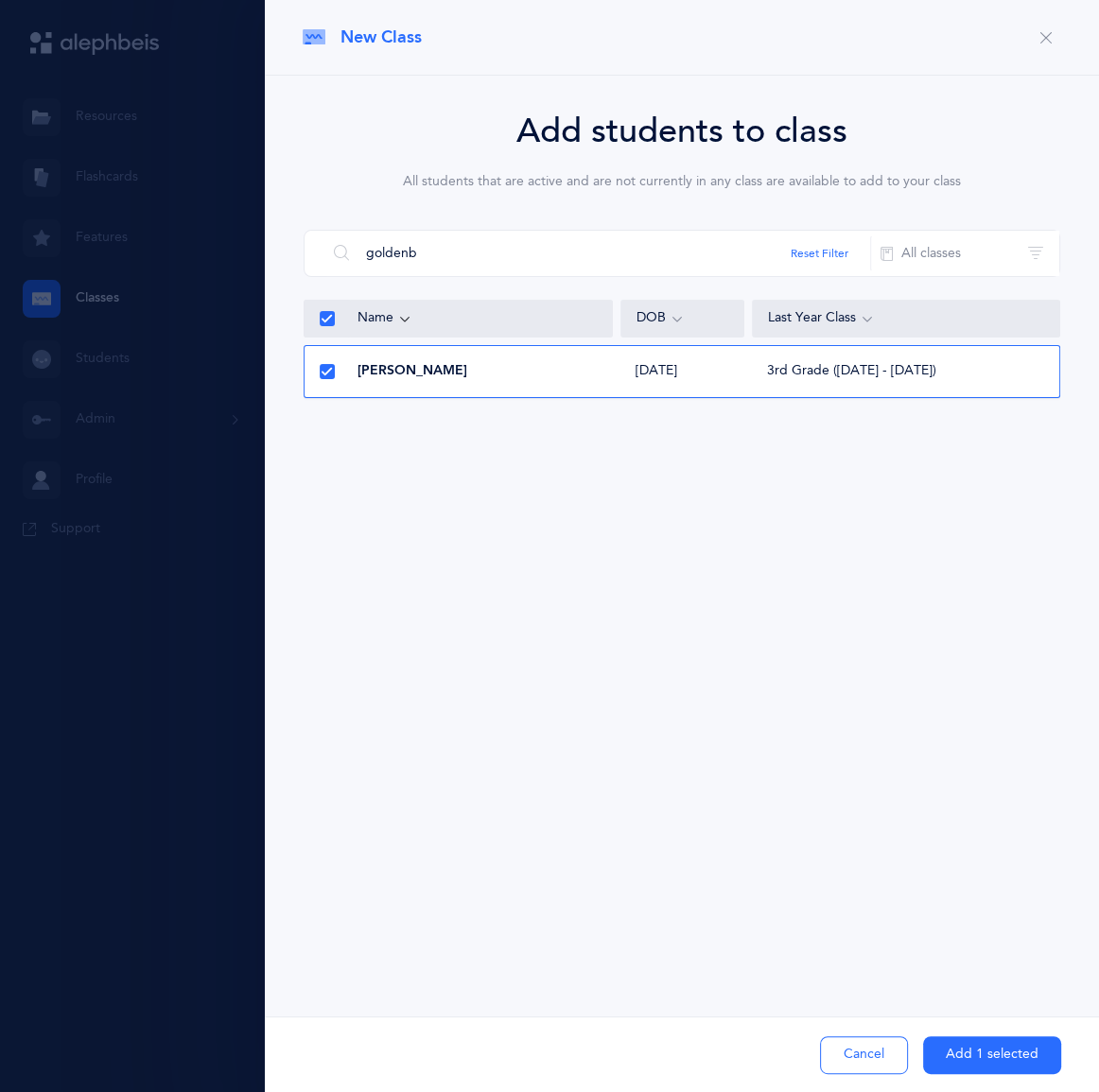
click at [924, 1054] on button "Add 1 selected" at bounding box center [992, 1055] width 138 height 38
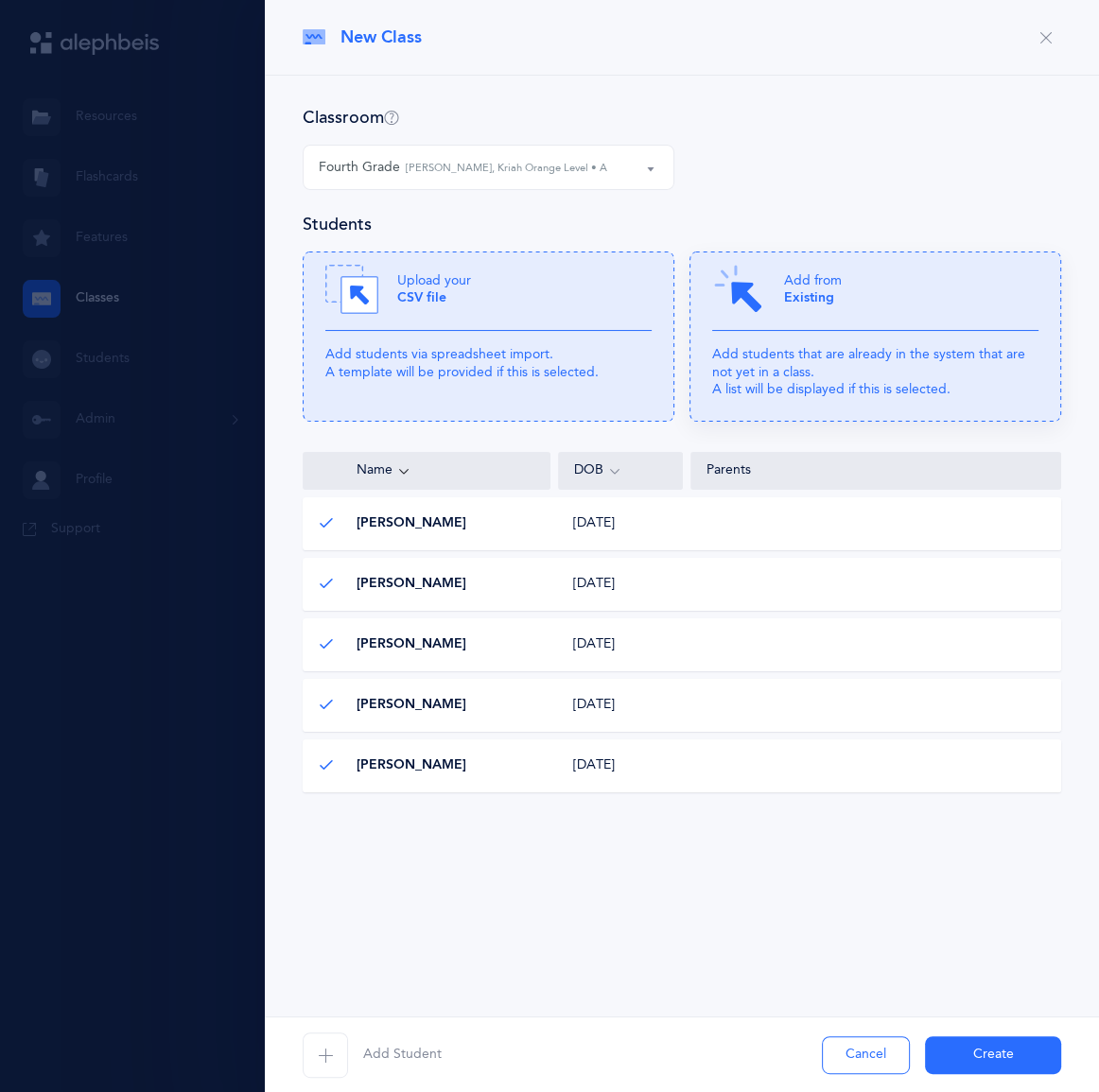
click at [756, 331] on div "Add from Existing" at bounding box center [876, 297] width 327 height 68
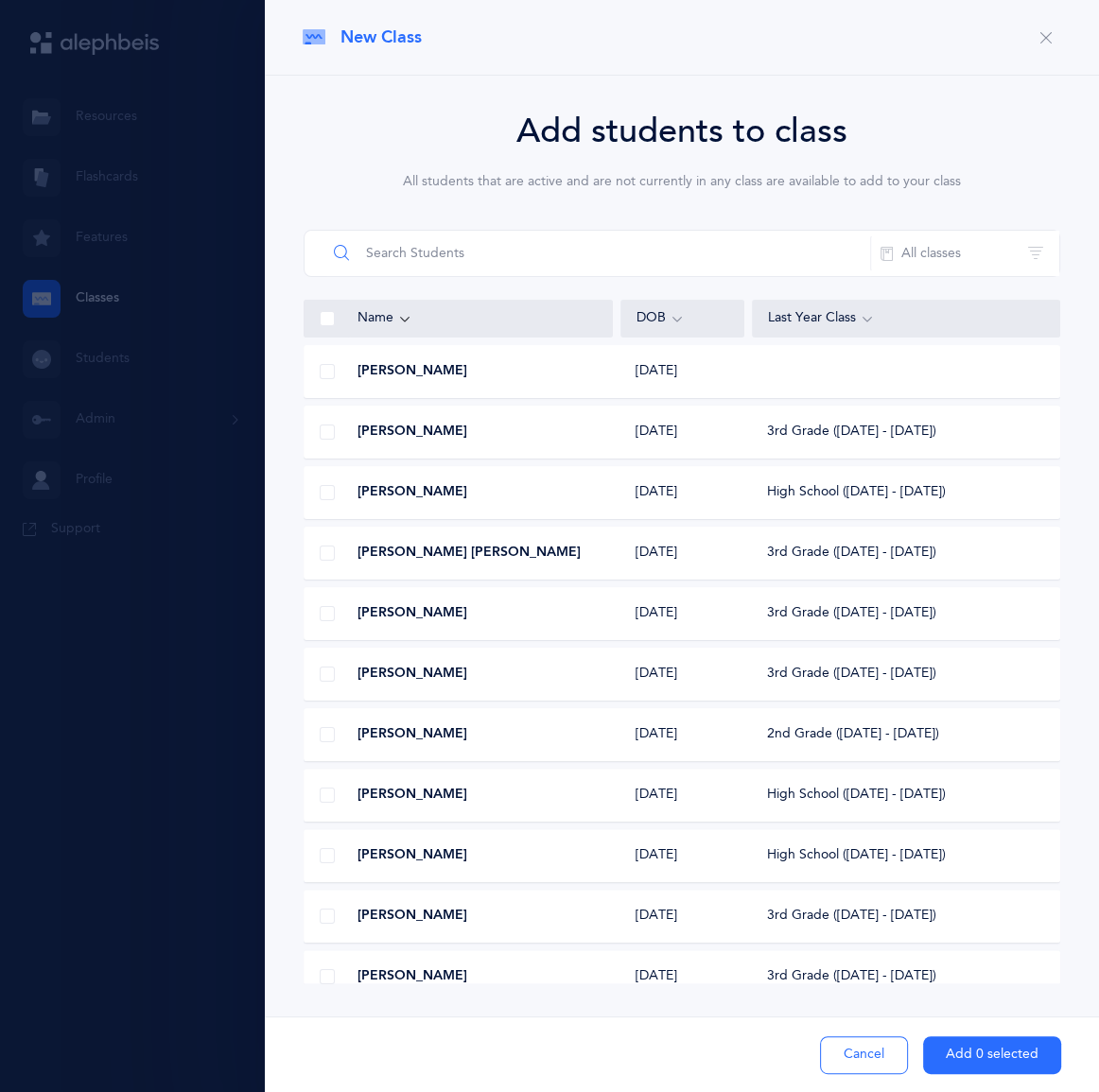
click at [534, 276] on input "text" at bounding box center [599, 254] width 545 height 46
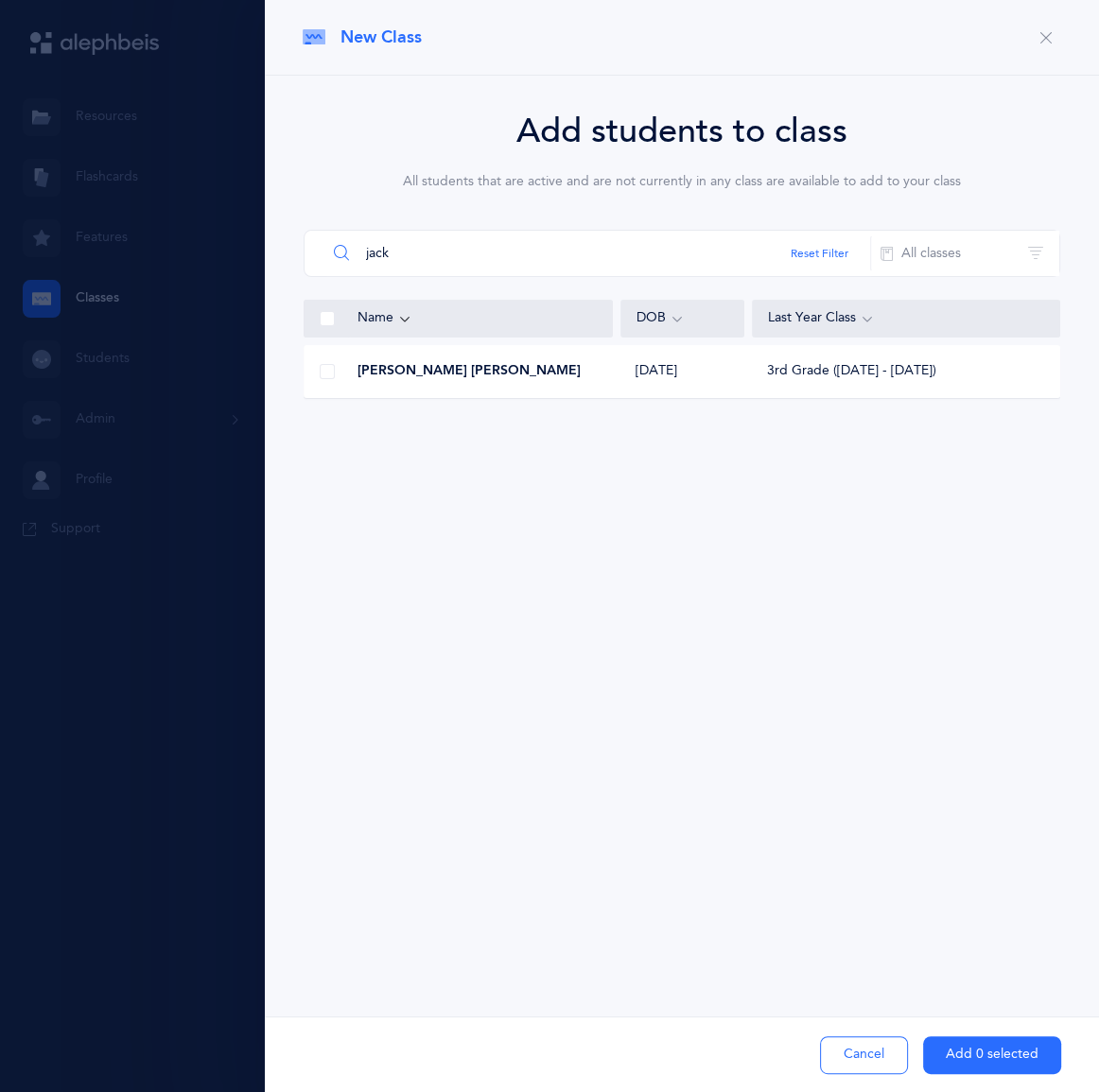
type input "jack"
click at [445, 382] on span "[PERSON_NAME] [PERSON_NAME]" at bounding box center [469, 372] width 223 height 19
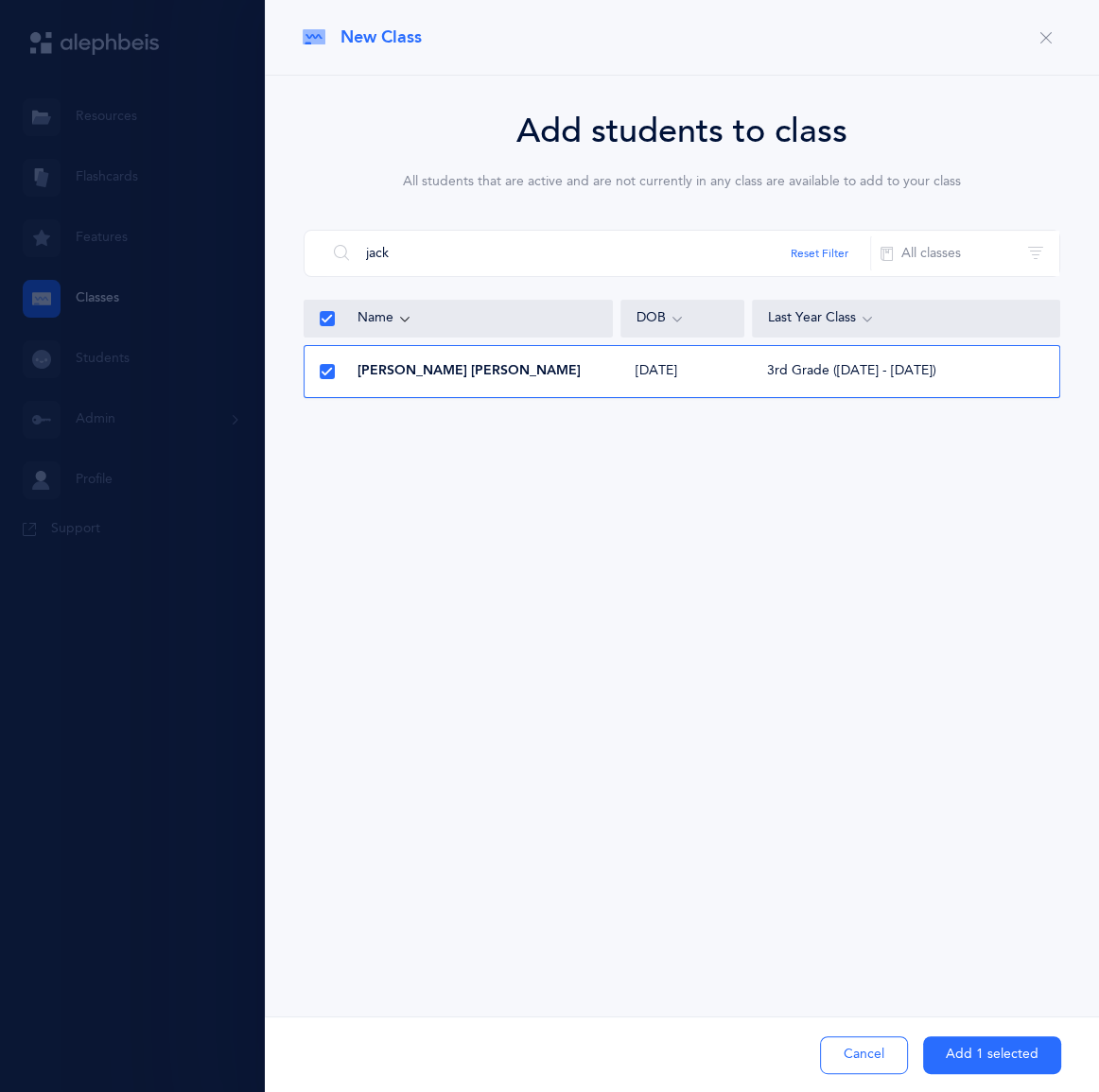
click at [990, 1054] on button "Add 1 selected" at bounding box center [992, 1055] width 138 height 38
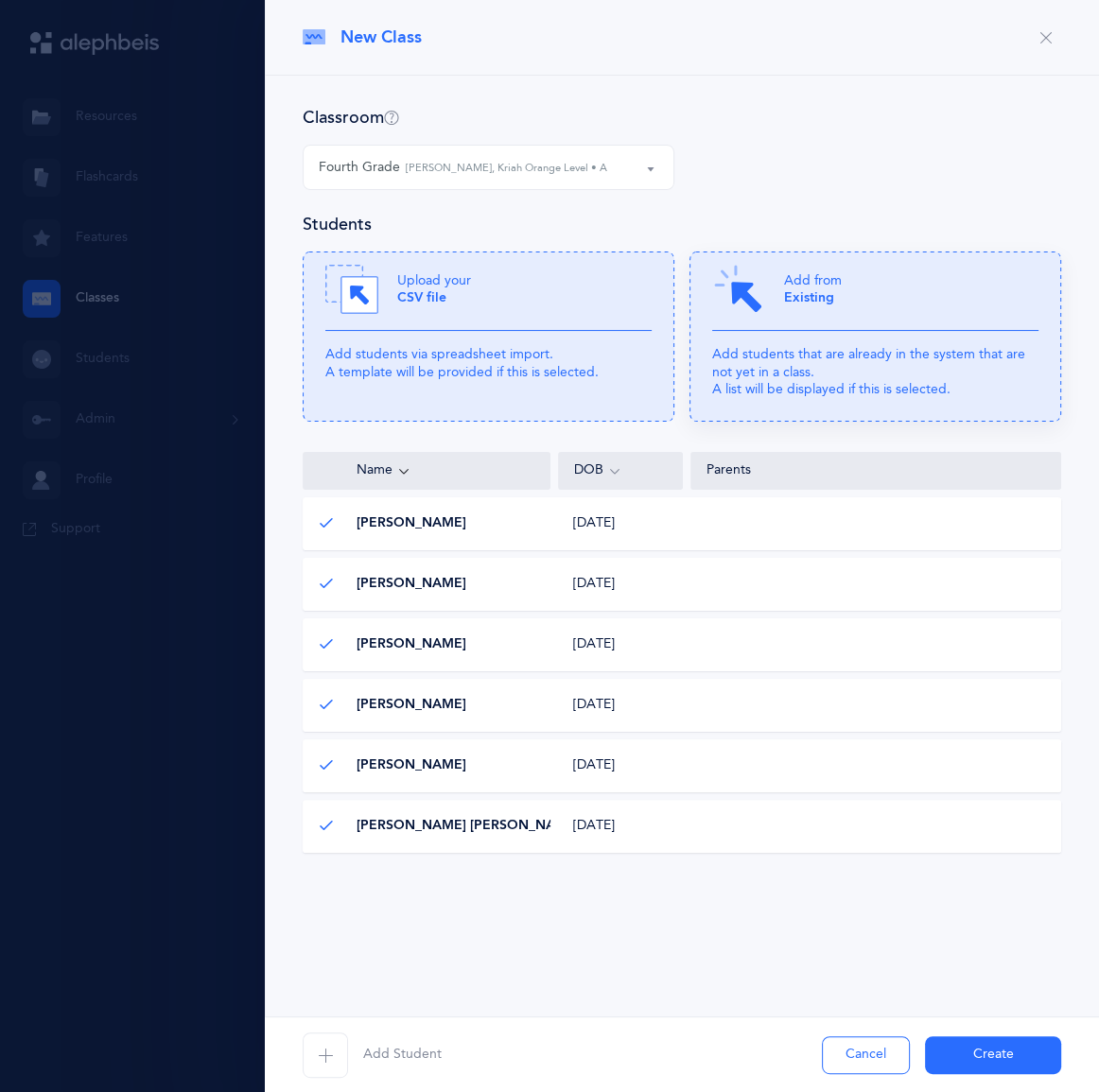
click at [831, 392] on p "Add students that are already in the system that are not yet in a class. A list…" at bounding box center [876, 372] width 327 height 52
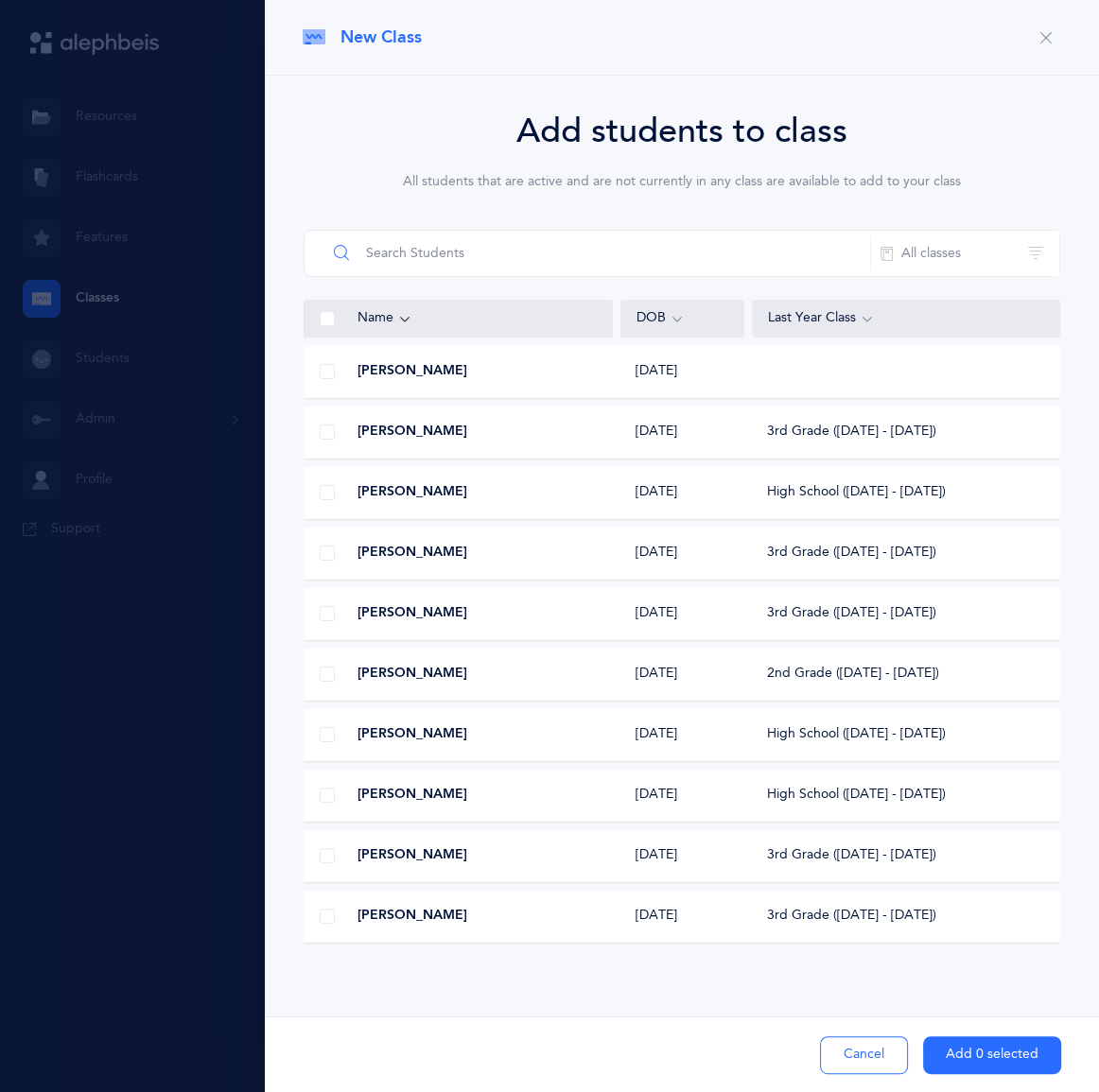
click at [432, 276] on input "text" at bounding box center [599, 254] width 545 height 46
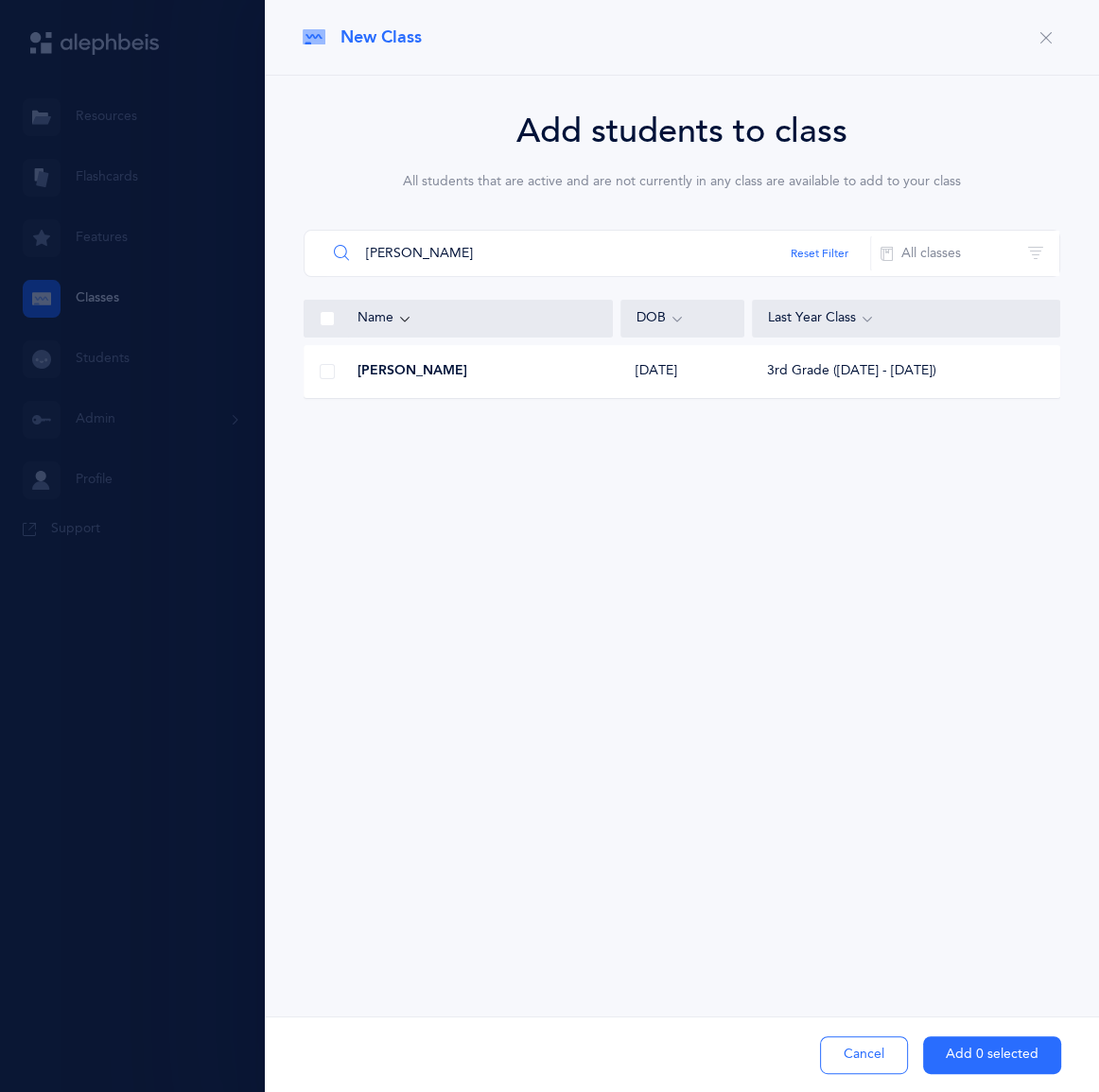
type input "[PERSON_NAME]"
click at [451, 382] on span "[PERSON_NAME]" at bounding box center [412, 372] width 110 height 19
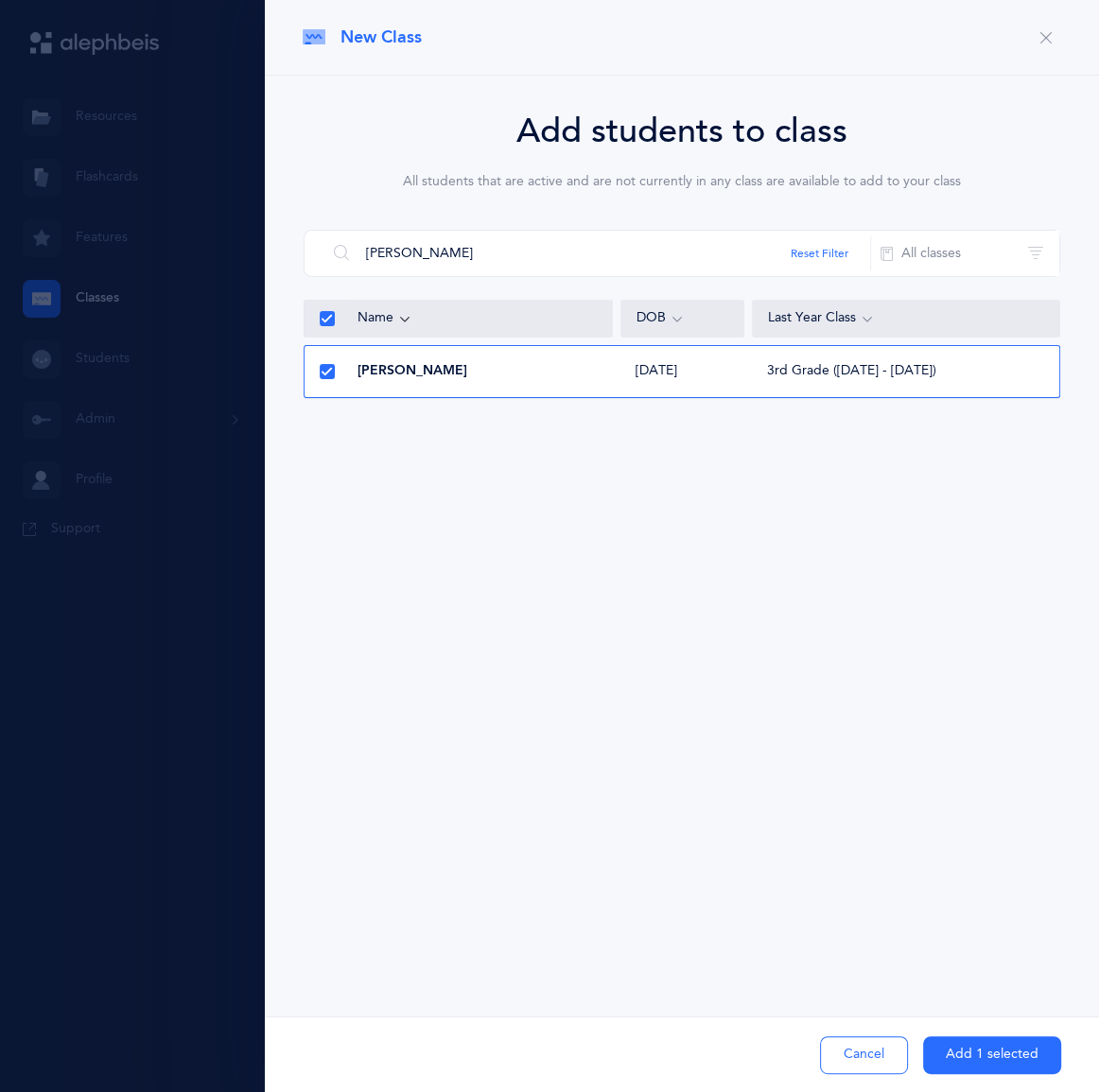
click at [948, 1048] on button "Add 1 selected" at bounding box center [992, 1055] width 138 height 38
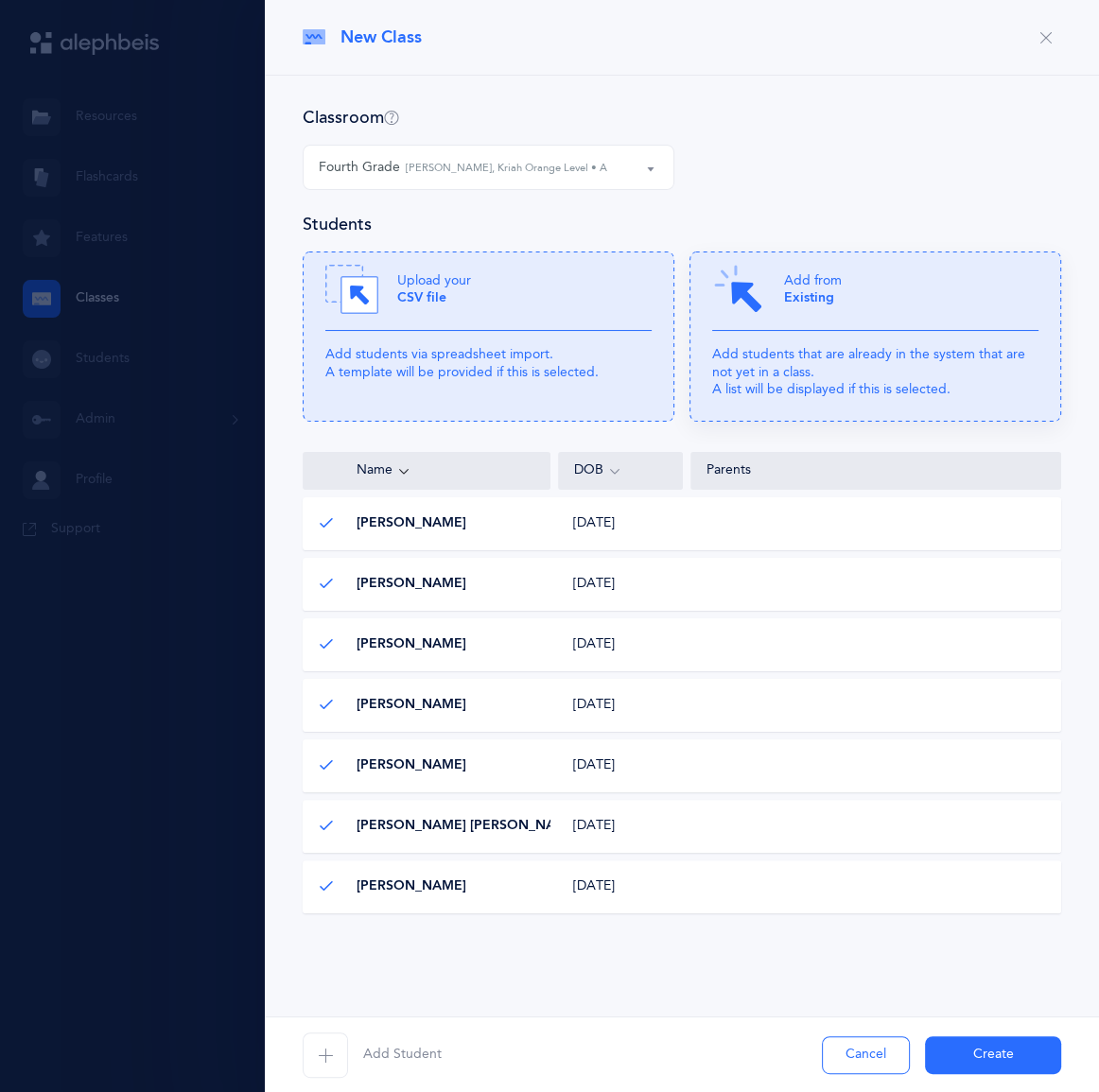
click at [815, 385] on icon at bounding box center [875, 337] width 372 height 170
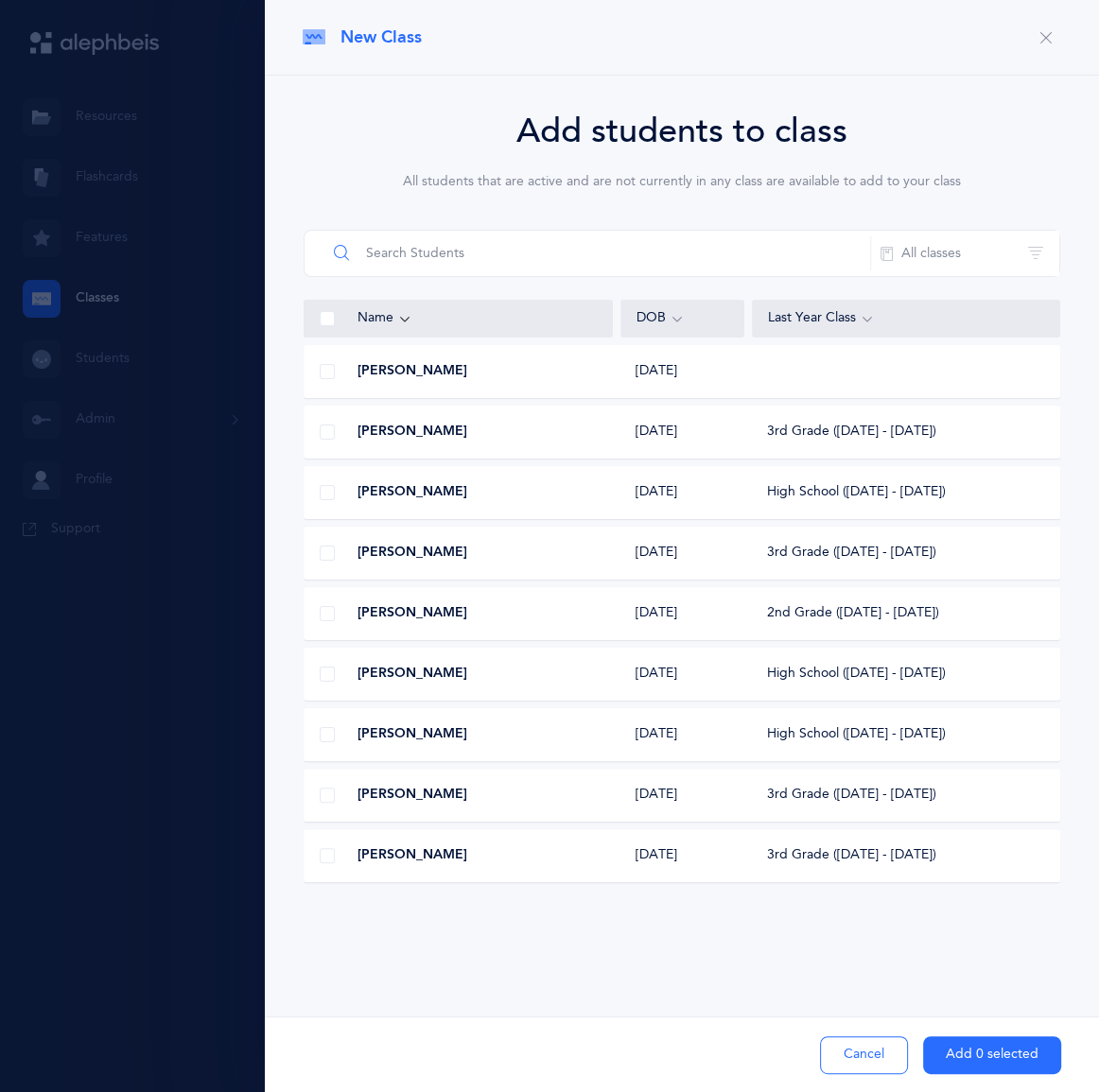
click at [467, 276] on input "text" at bounding box center [599, 254] width 545 height 46
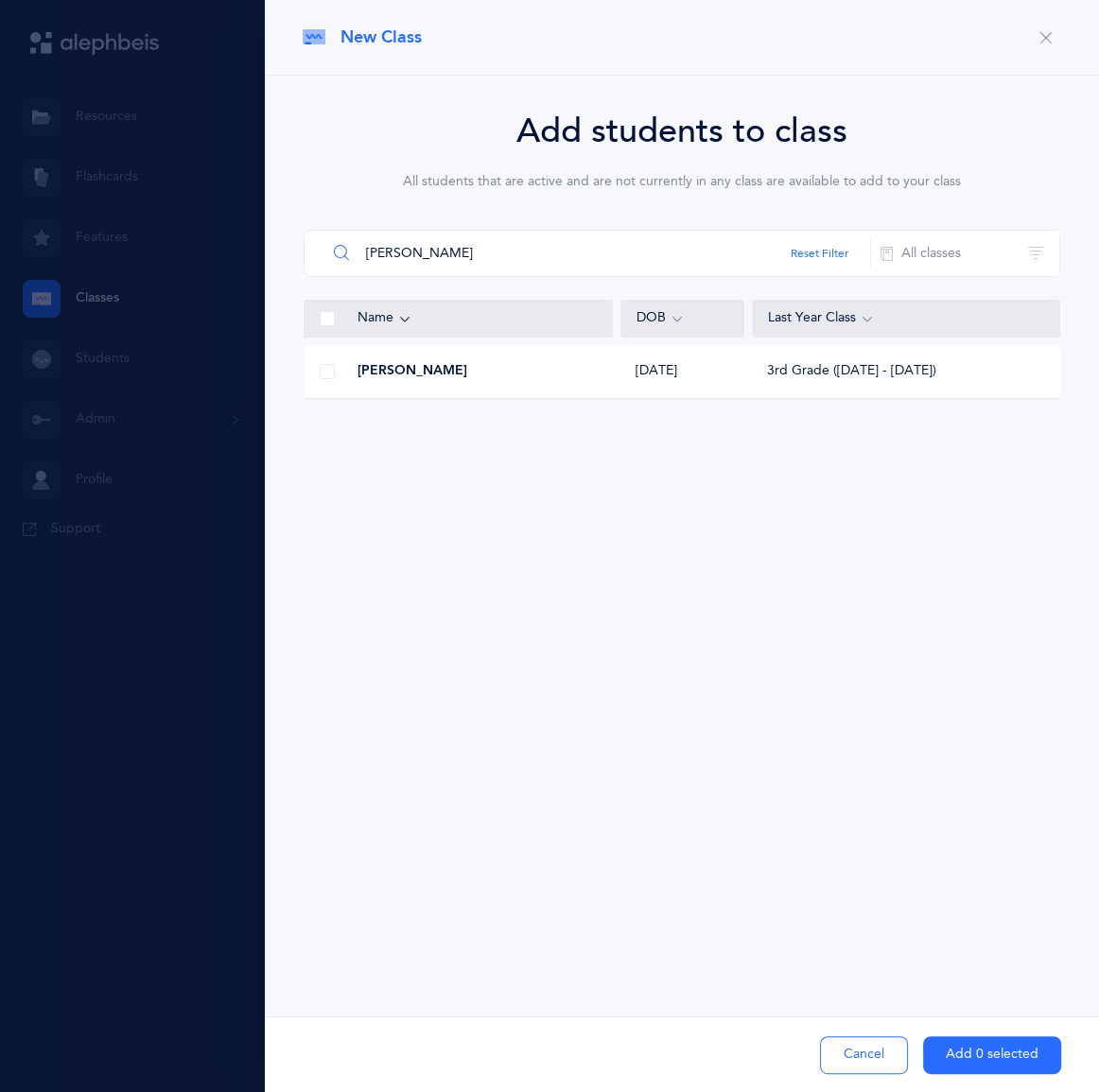
type input "[PERSON_NAME]"
click at [500, 382] on div "[PERSON_NAME]" at bounding box center [458, 372] width 308 height 19
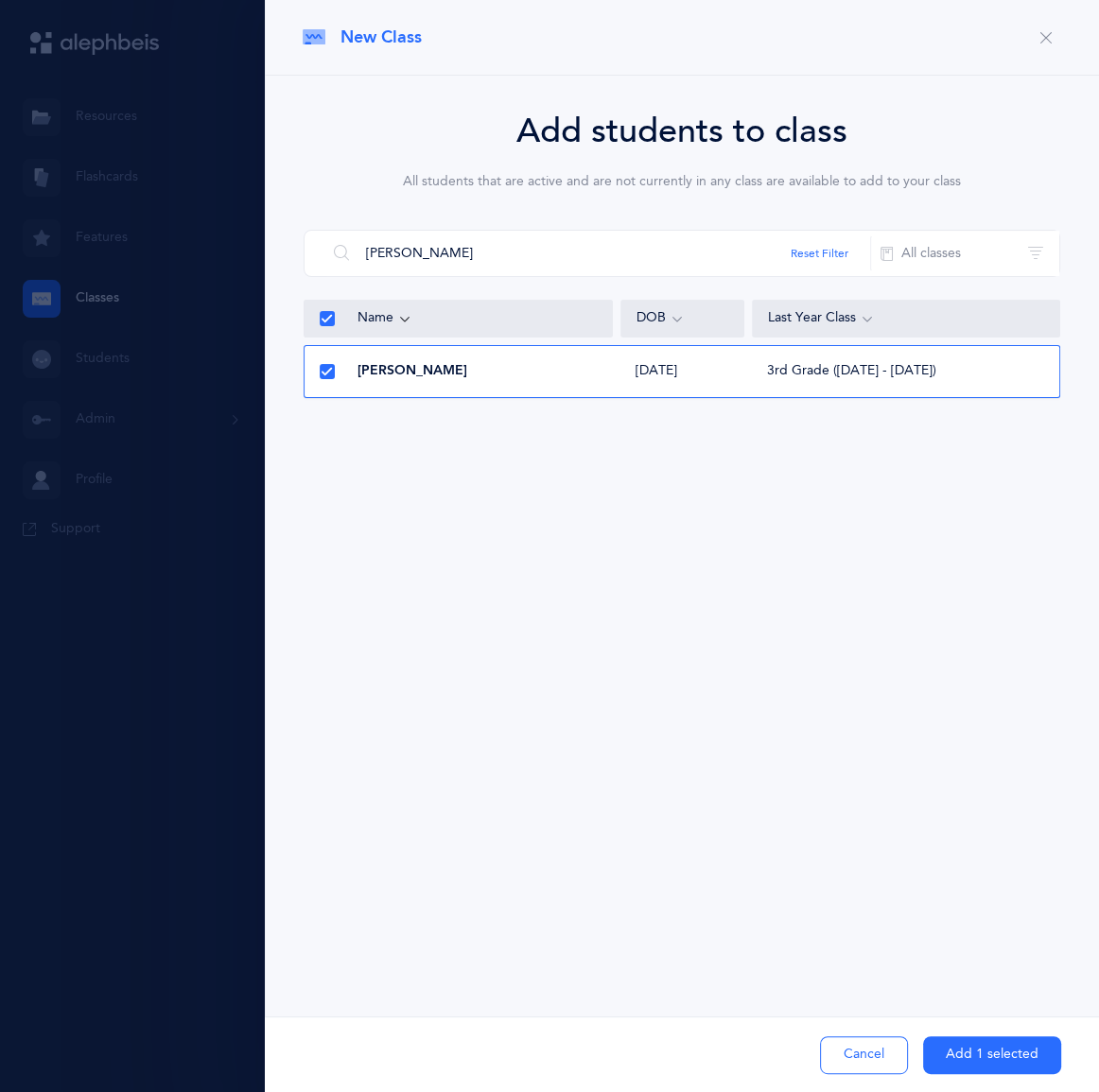
click at [1007, 1070] on div "Cancel Add 1 selected" at bounding box center [682, 1055] width 834 height 76
click at [981, 1036] on button "Add 1 selected" at bounding box center [992, 1055] width 138 height 38
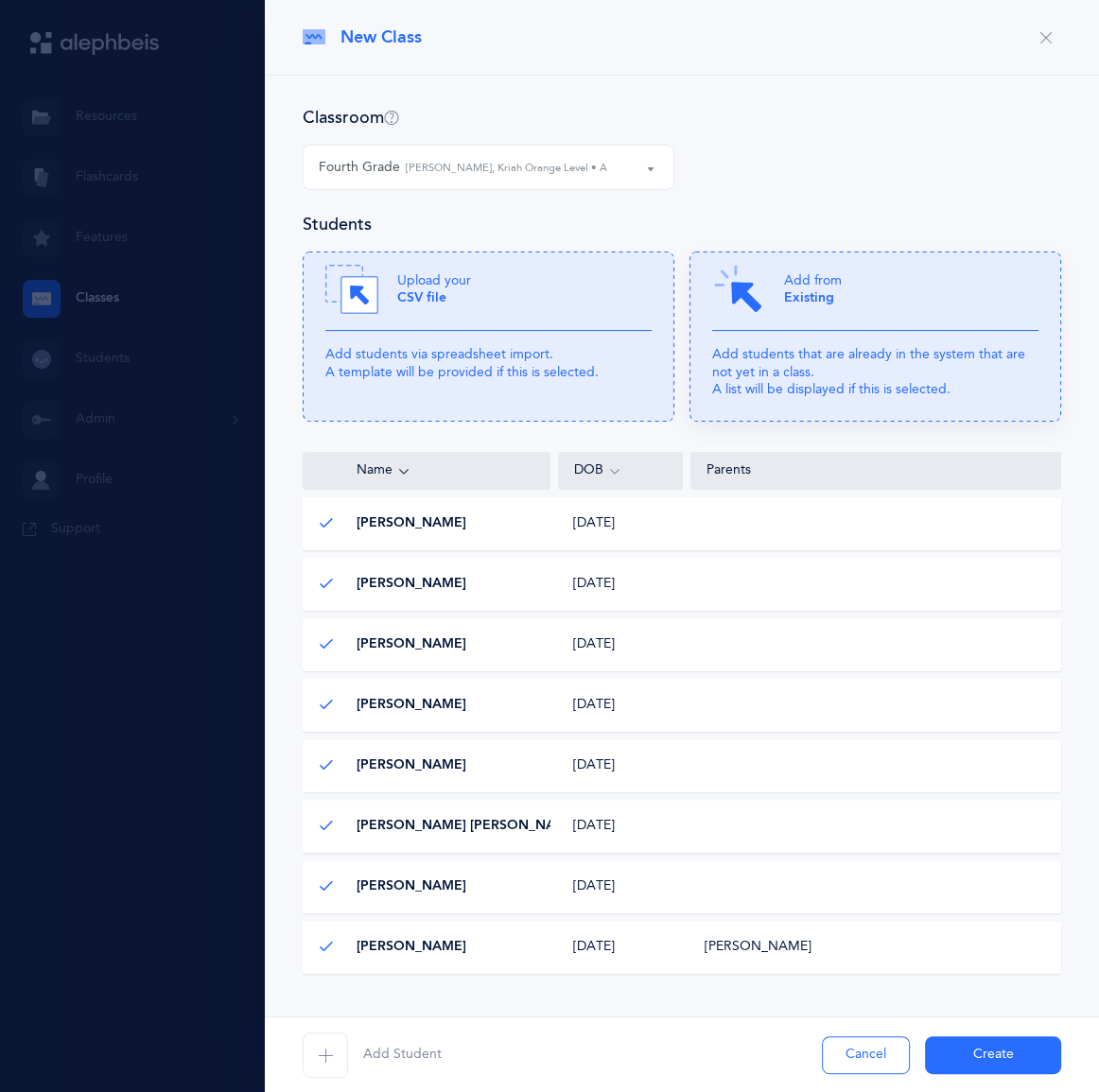
click at [799, 399] on p "Add students that are already in the system that are not yet in a class. A list…" at bounding box center [876, 372] width 327 height 52
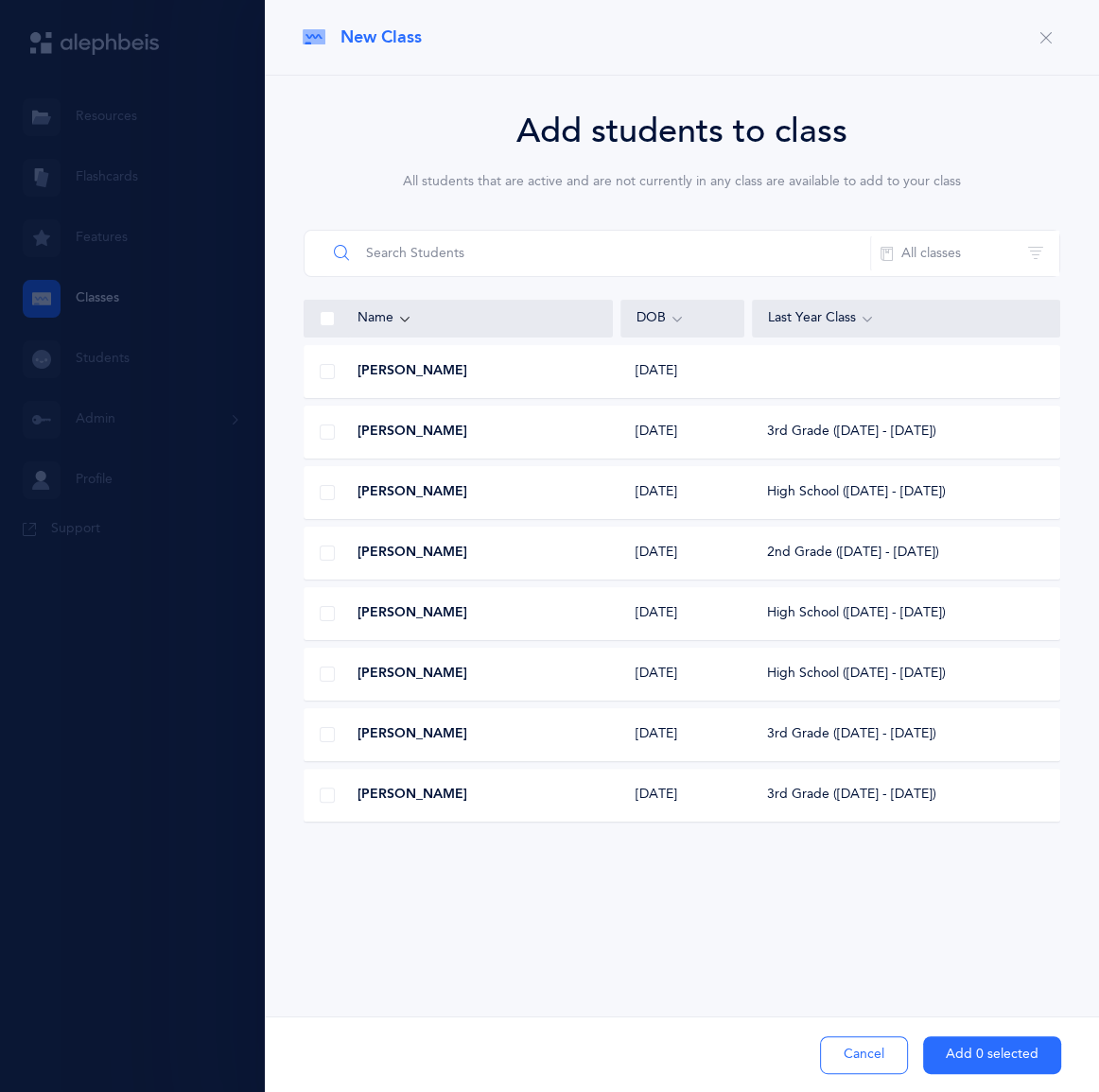
click at [547, 276] on input "text" at bounding box center [599, 254] width 545 height 46
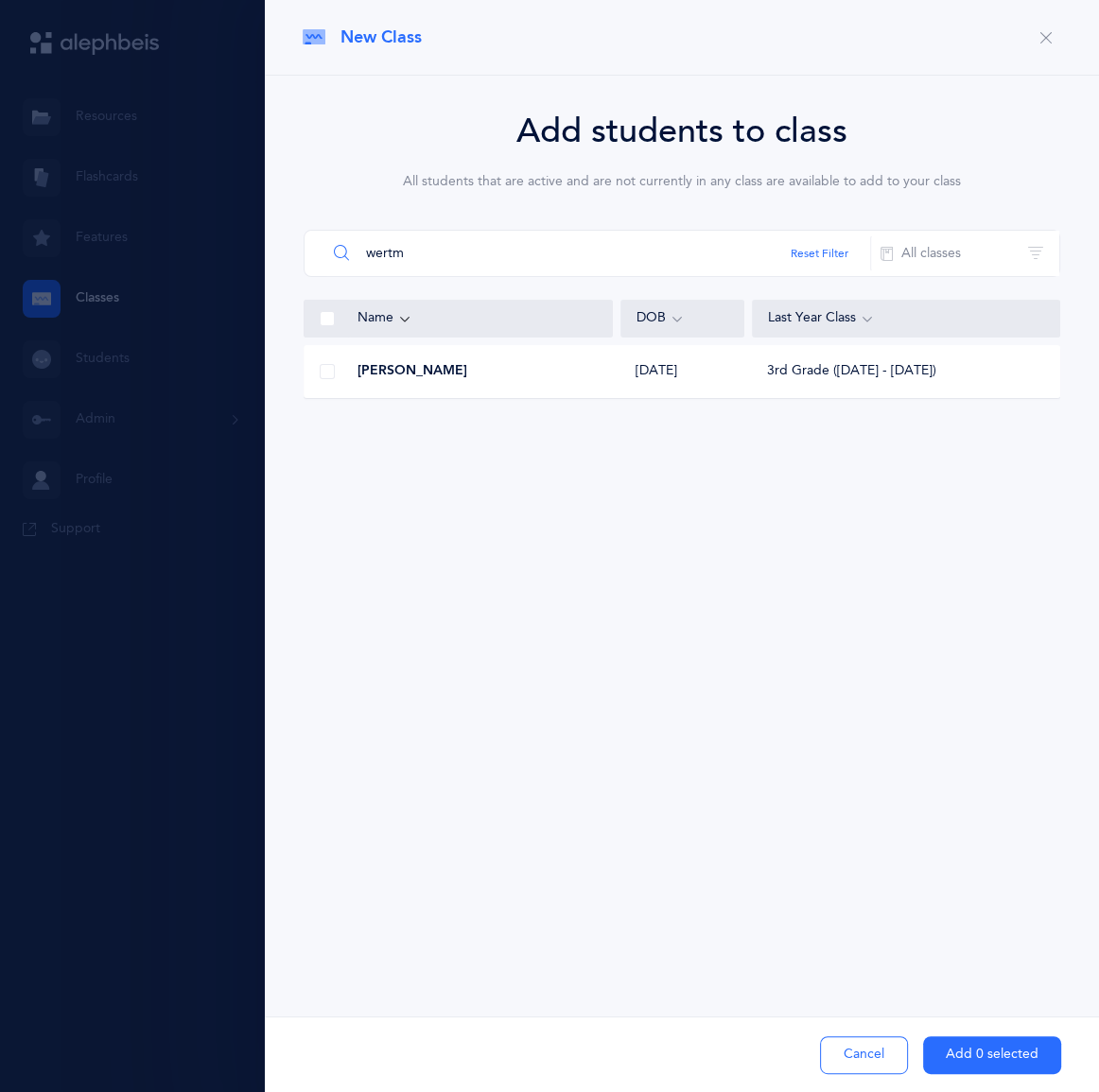
type input "wertm"
click at [548, 399] on div "[PERSON_NAME] [DATE] 3rd Grade ([DATE] - [DATE])" at bounding box center [682, 372] width 756 height 53
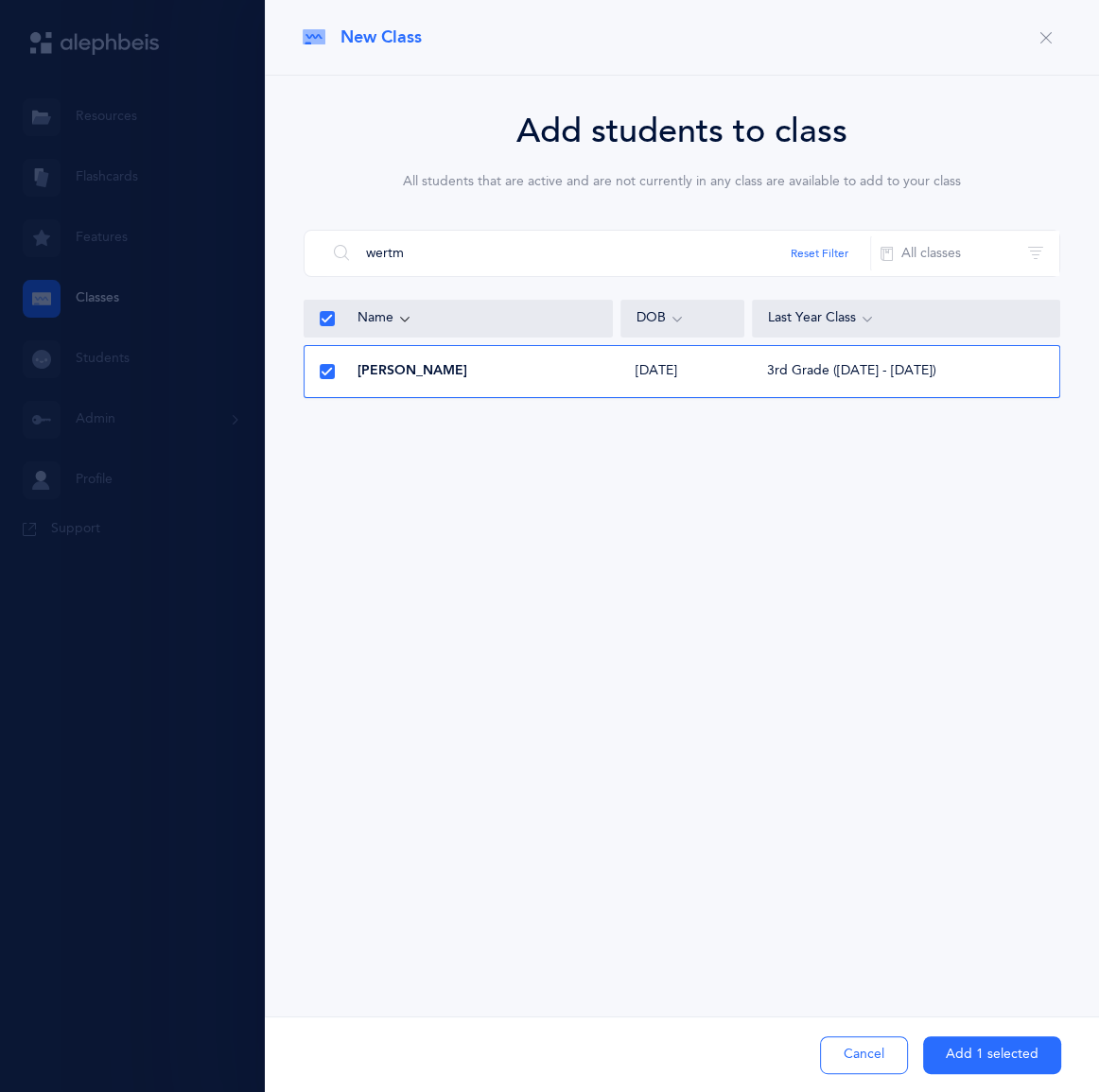
click at [924, 1040] on button "Add 1 selected" at bounding box center [992, 1055] width 138 height 38
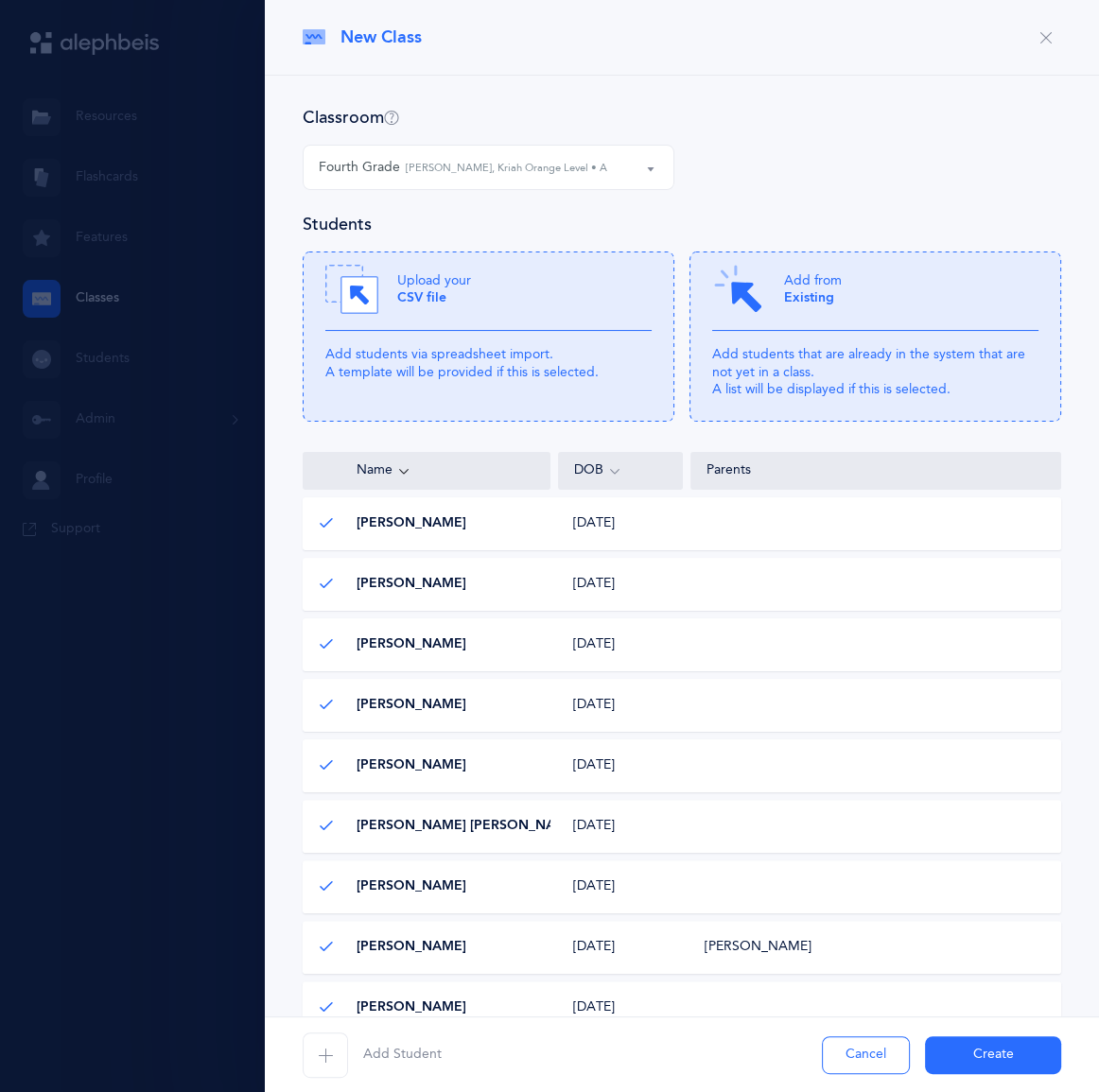
click at [992, 1058] on button "Create" at bounding box center [992, 1055] width 137 height 38
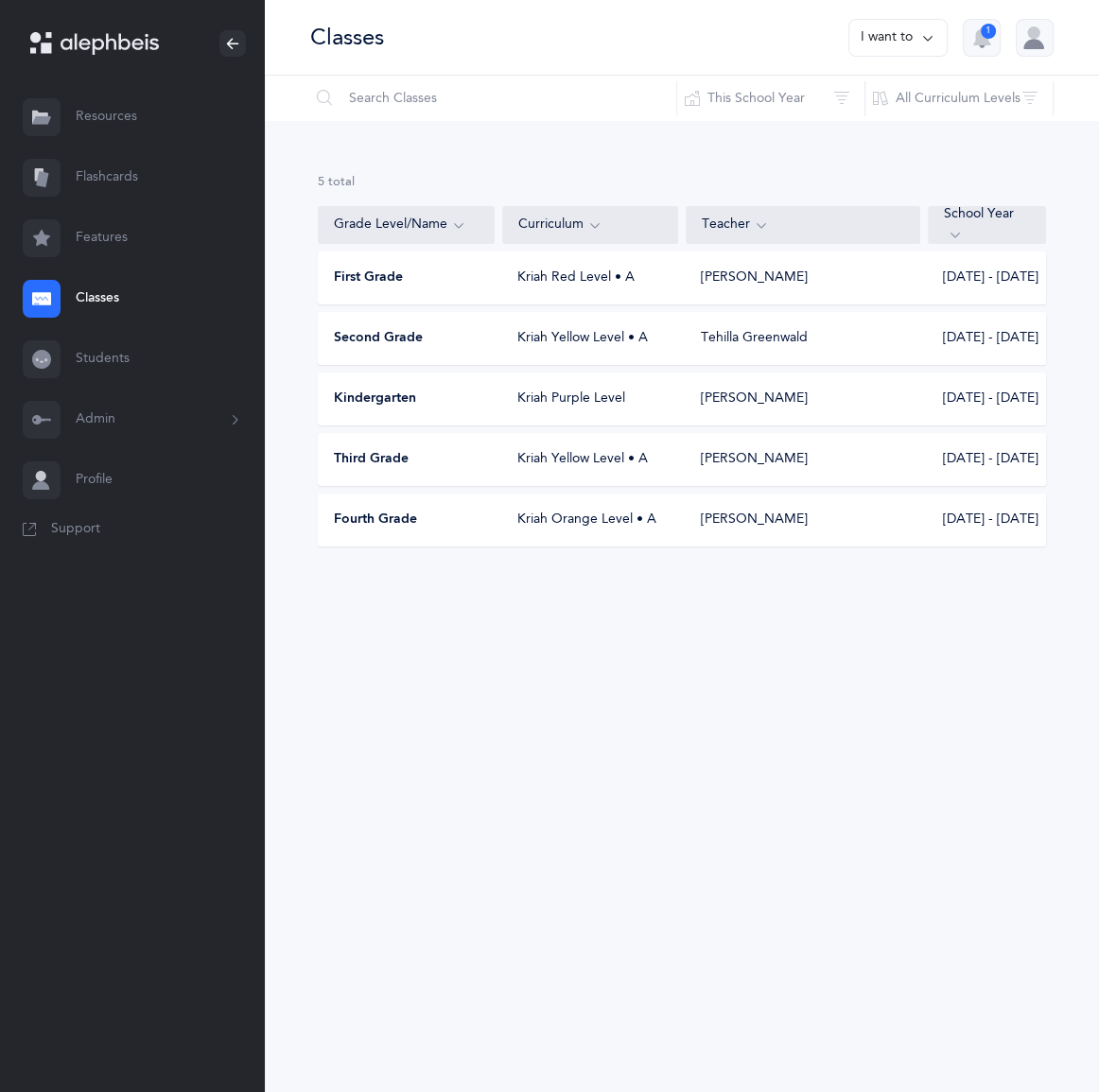
click at [582, 486] on div "Third Grade Kriah Yellow Level • A [PERSON_NAME] [DATE] - [DATE]" at bounding box center [682, 459] width 728 height 53
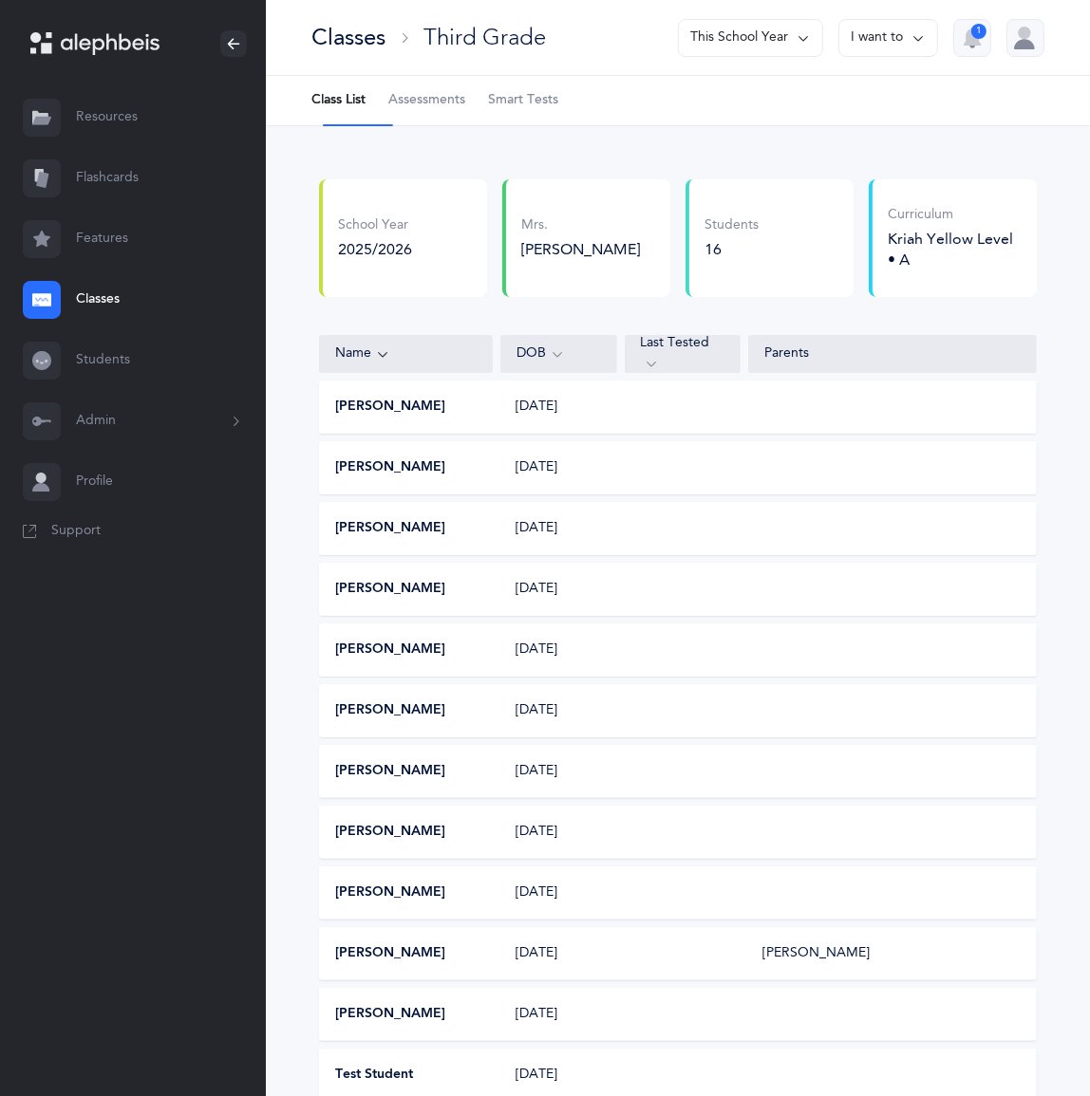
click at [445, 417] on button "[PERSON_NAME]" at bounding box center [390, 407] width 110 height 19
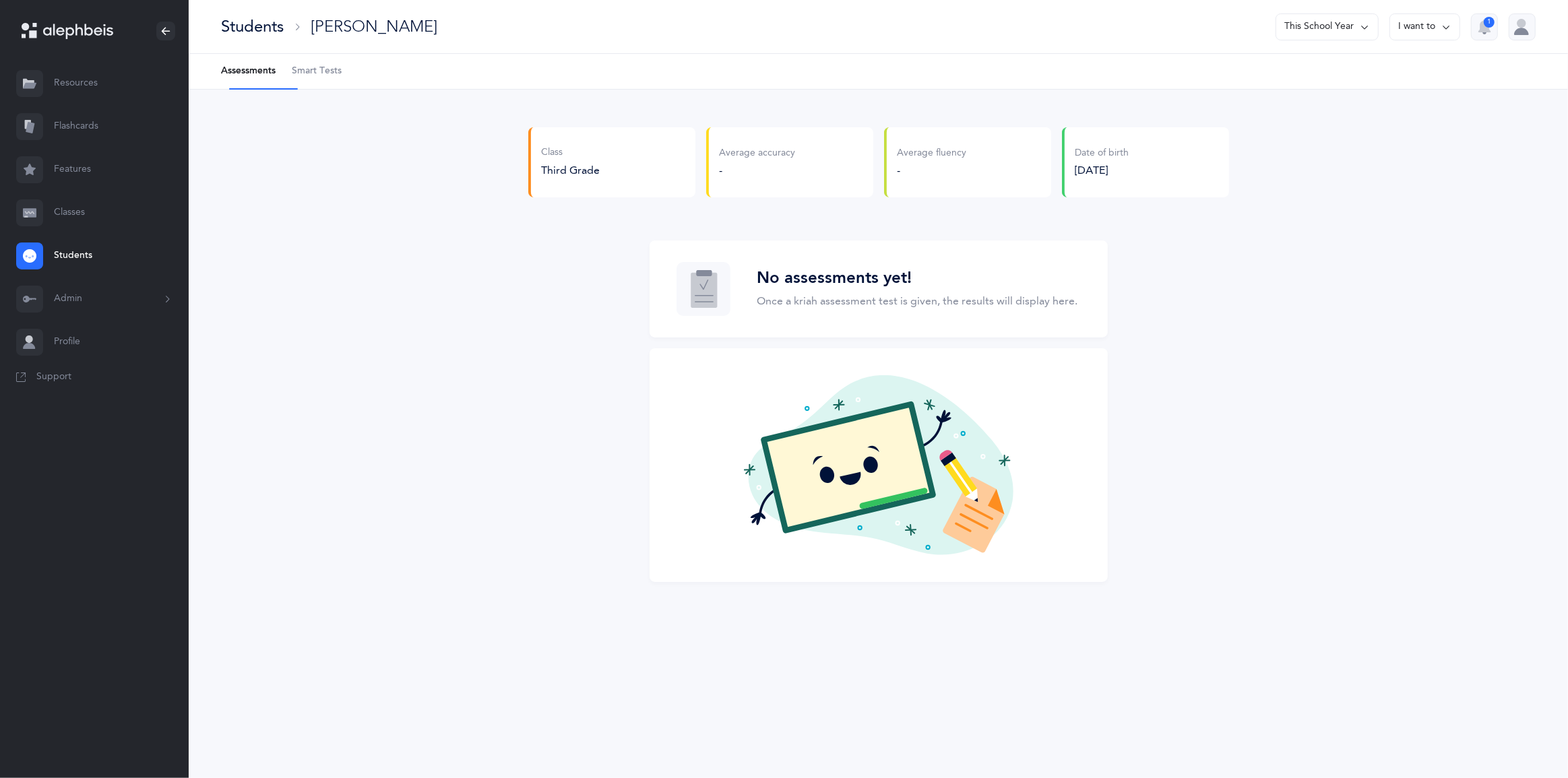
click at [782, 33] on icon at bounding box center [1446, 27] width 11 height 15
click at [284, 33] on div "Students" at bounding box center [252, 26] width 62 height 22
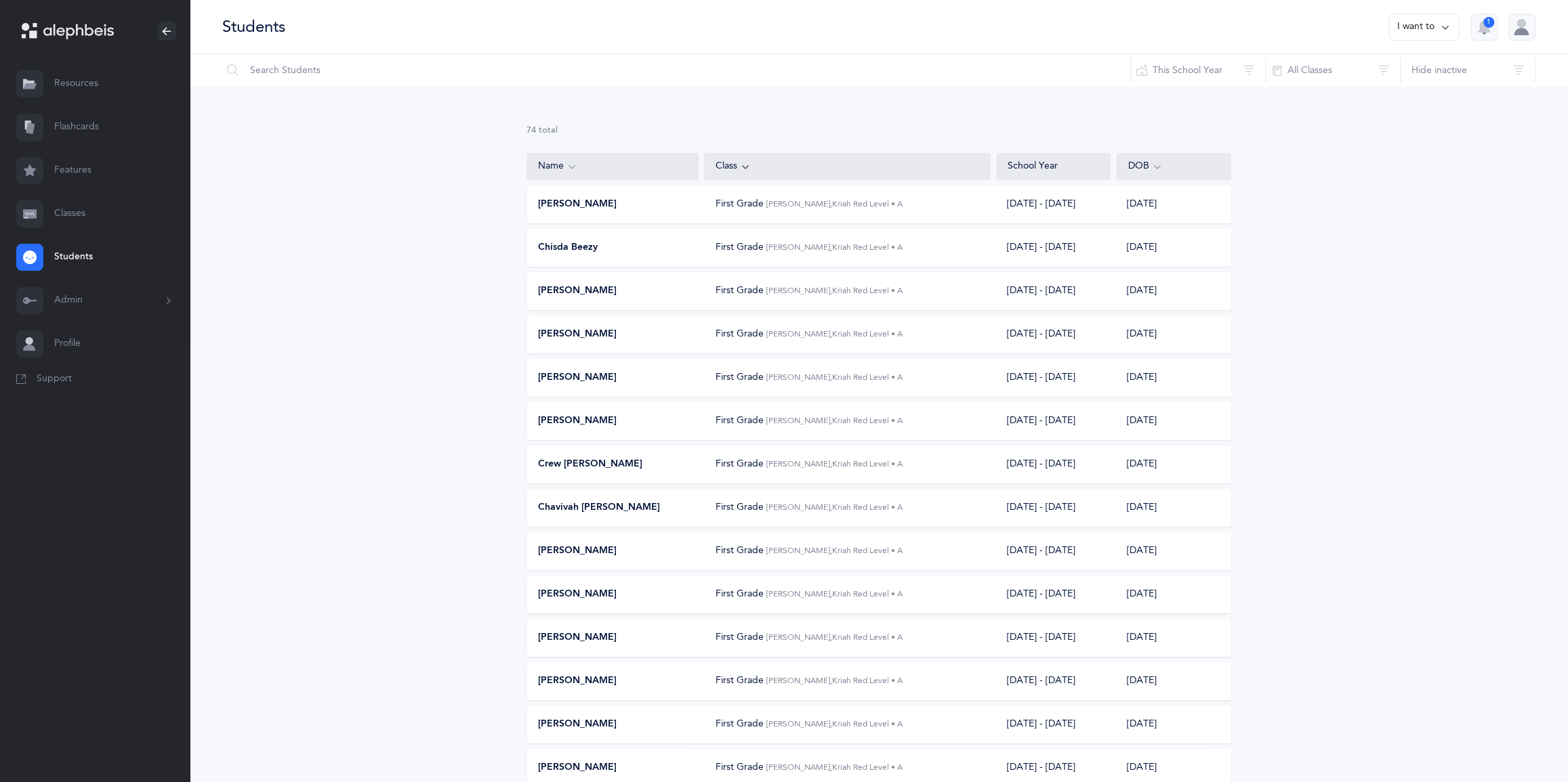
click at [100, 279] on link "Students" at bounding box center [95, 257] width 190 height 44
click at [87, 235] on link "Classes" at bounding box center [95, 214] width 190 height 44
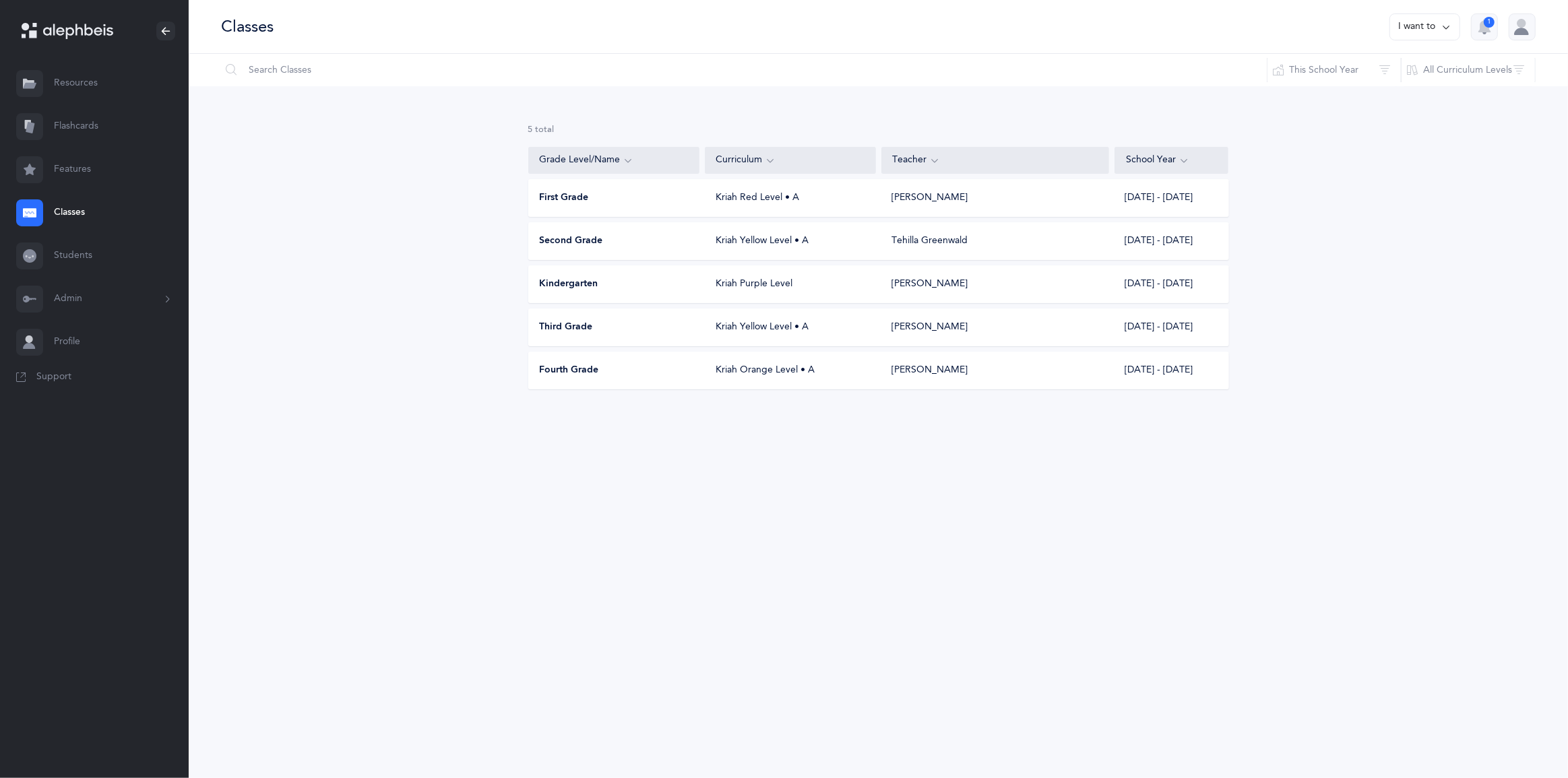
click at [752, 334] on div "Kriah Yellow Level • A" at bounding box center [790, 327] width 171 height 13
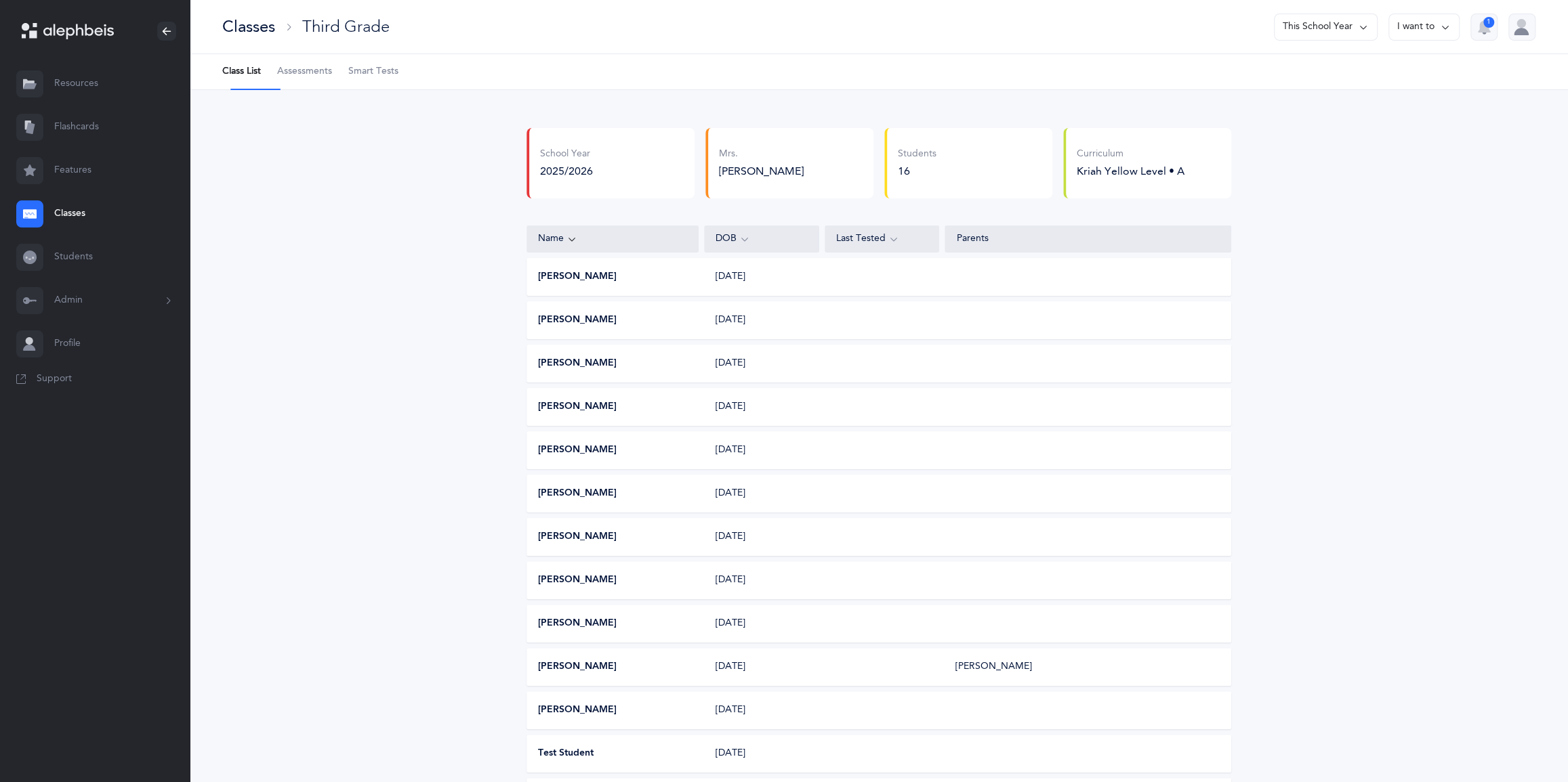
click at [786, 34] on button "I want to" at bounding box center [1424, 27] width 71 height 27
click at [786, 80] on button "Edit class" at bounding box center [1400, 76] width 97 height 24
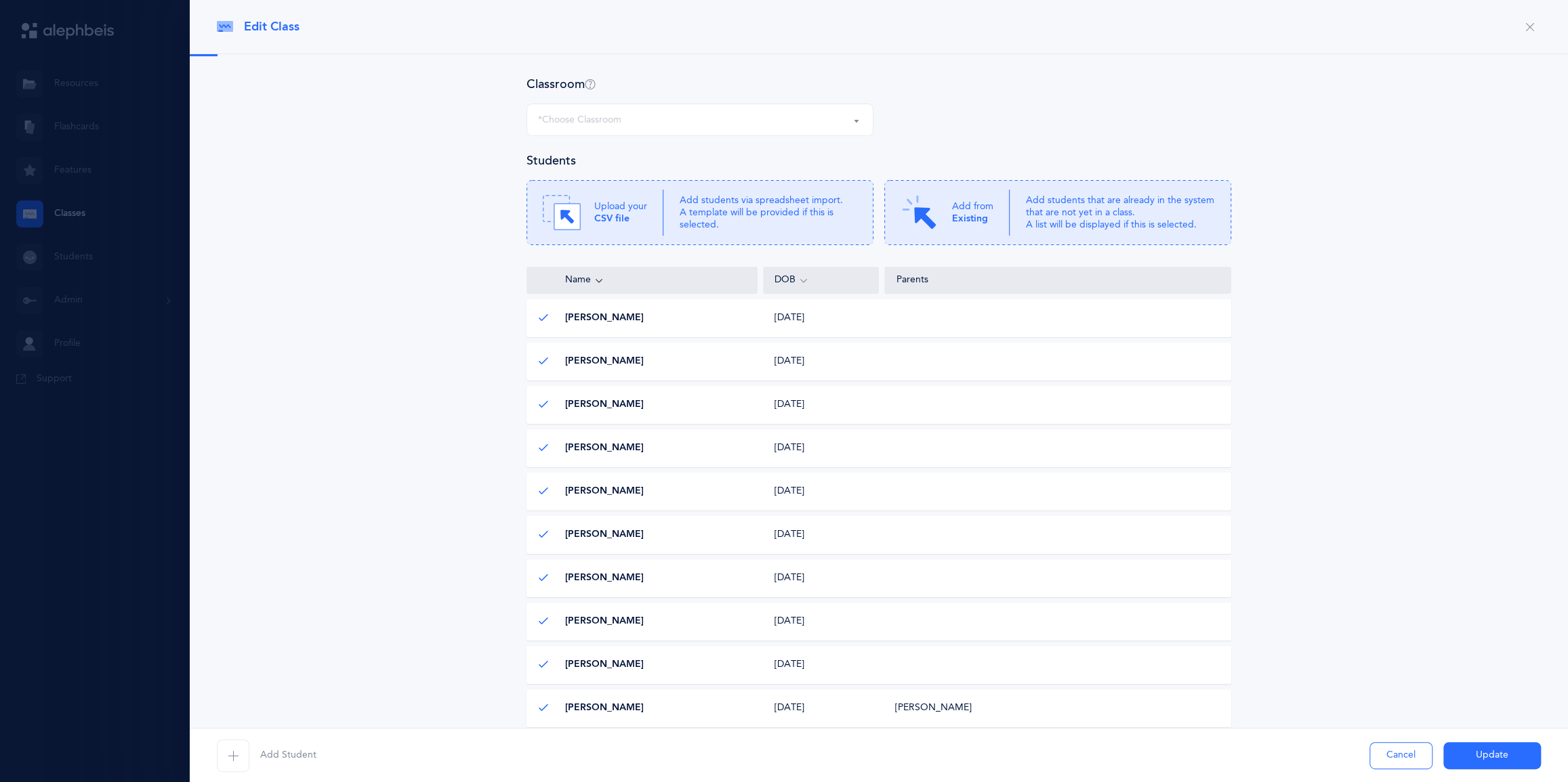
select select "1324"
click at [545, 323] on icon at bounding box center [543, 318] width 11 height 11
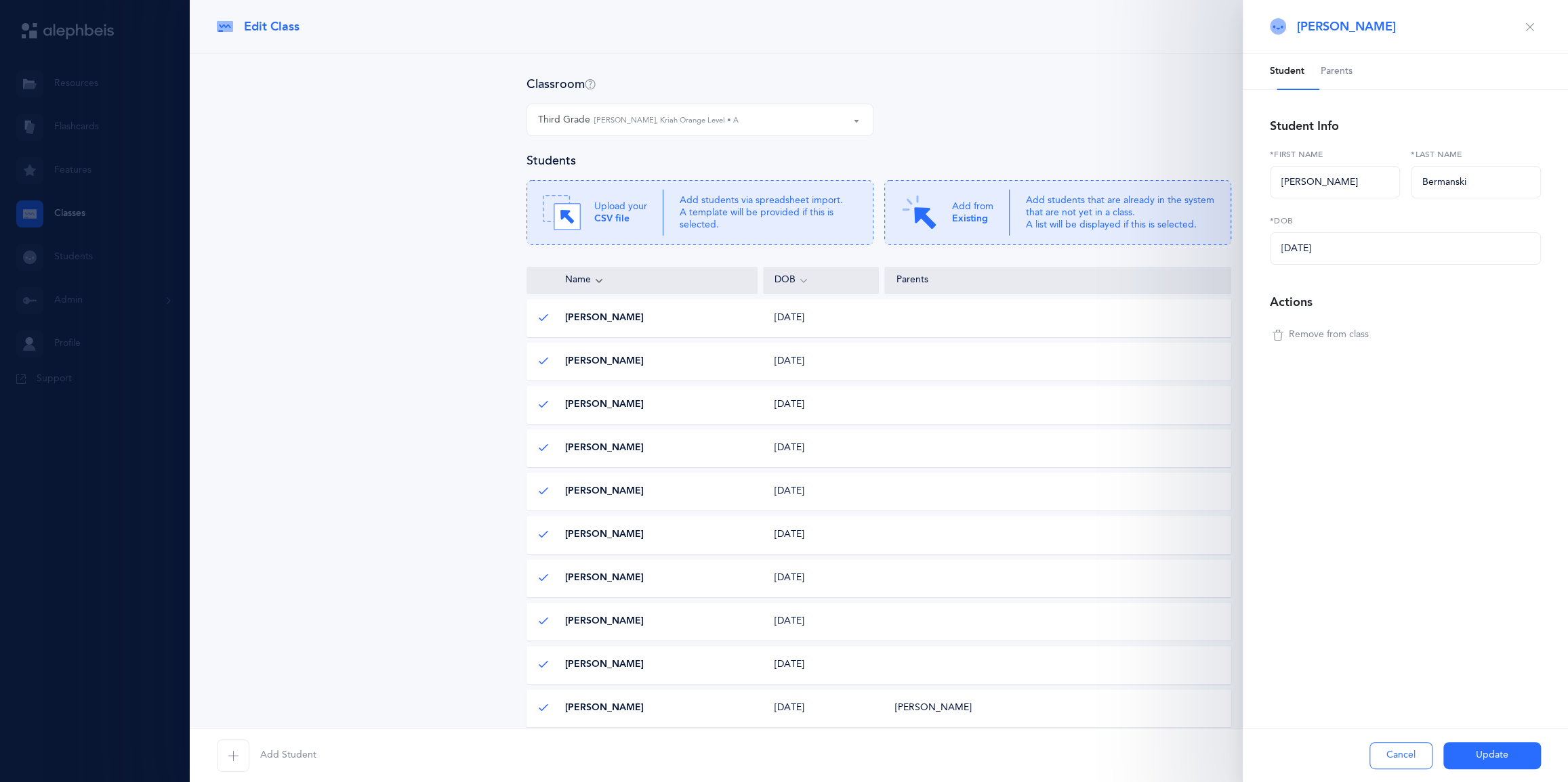
click at [786, 342] on span "Remove from class" at bounding box center [1329, 335] width 80 height 14
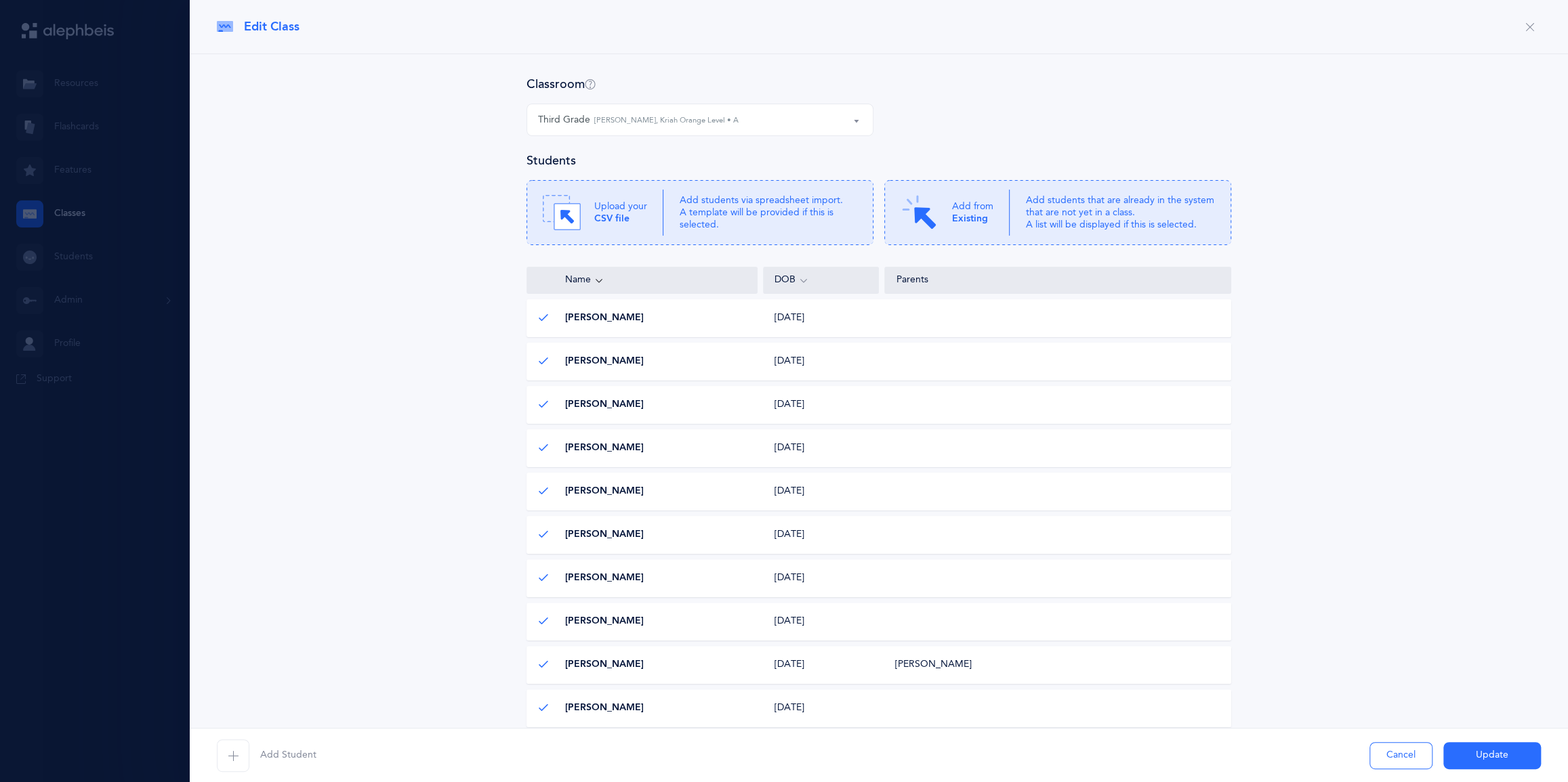
scroll to position [61, 0]
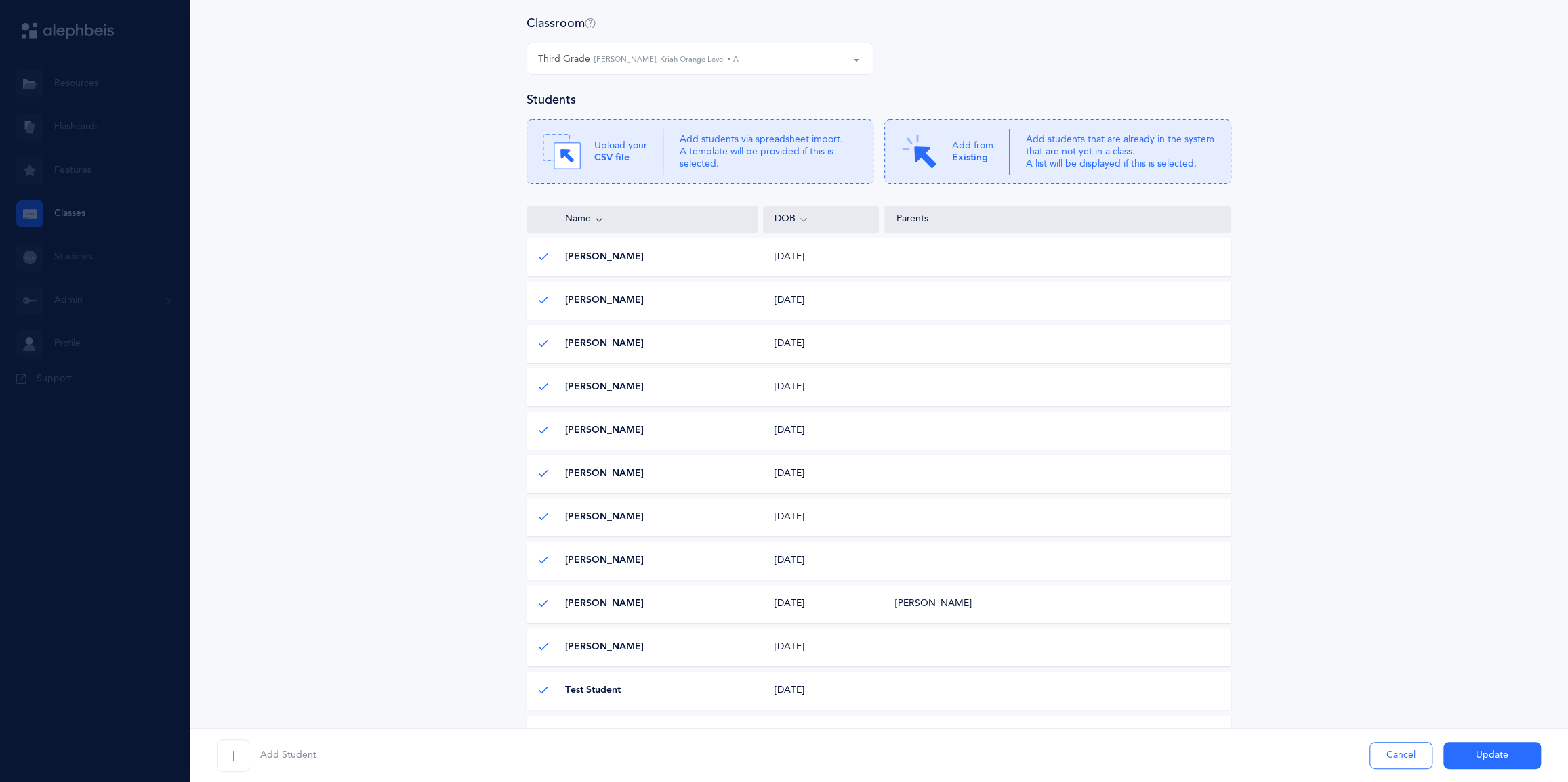
click at [635, 308] on div "Nina Cozer Nina Cozer" at bounding box center [643, 300] width 231 height 14
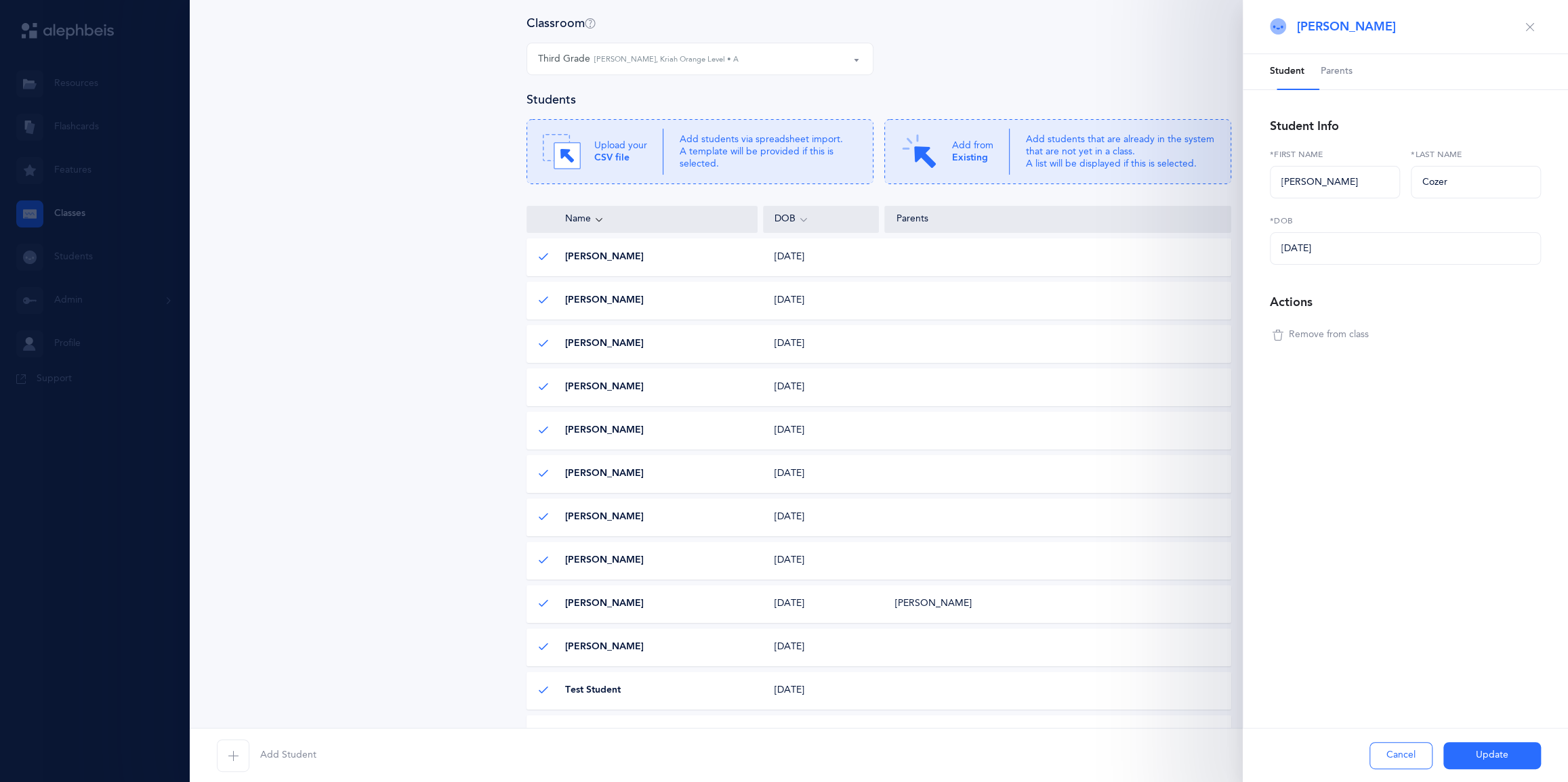
click at [786, 342] on span "Remove from class" at bounding box center [1329, 335] width 80 height 14
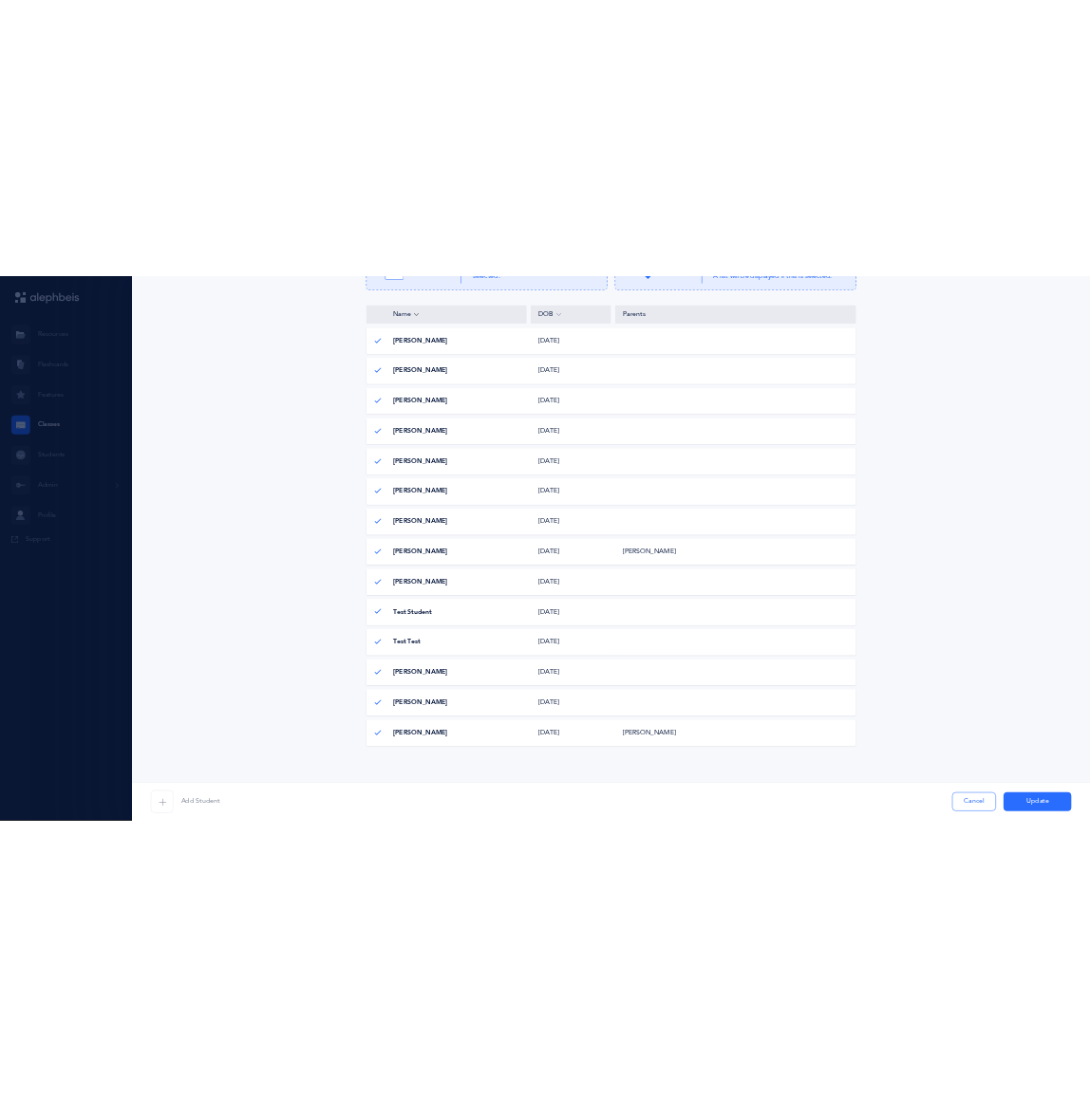
scroll to position [431, 0]
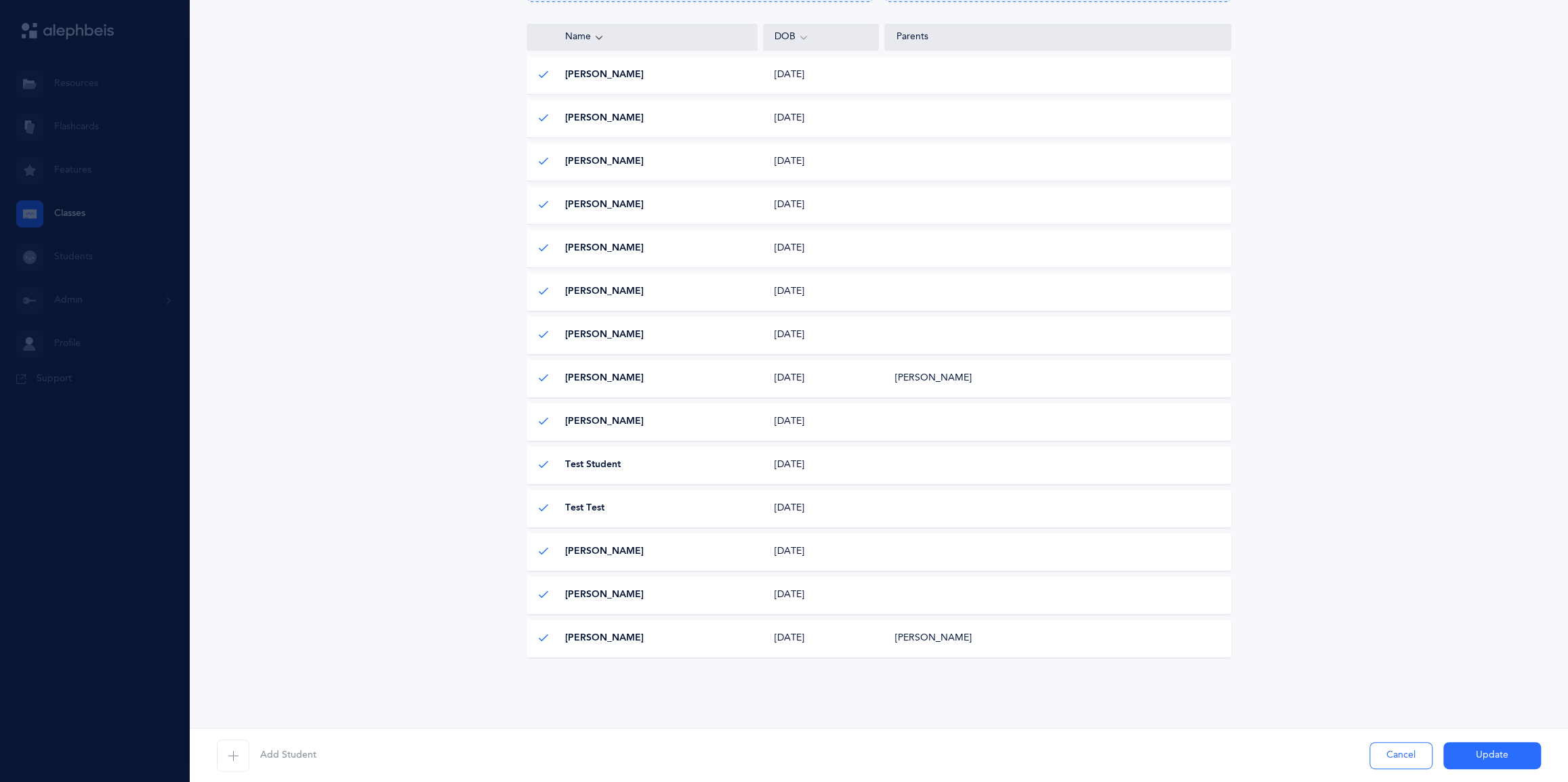
click at [675, 429] on div "Rachel Stobezki Rachel Stobezki" at bounding box center [643, 422] width 231 height 14
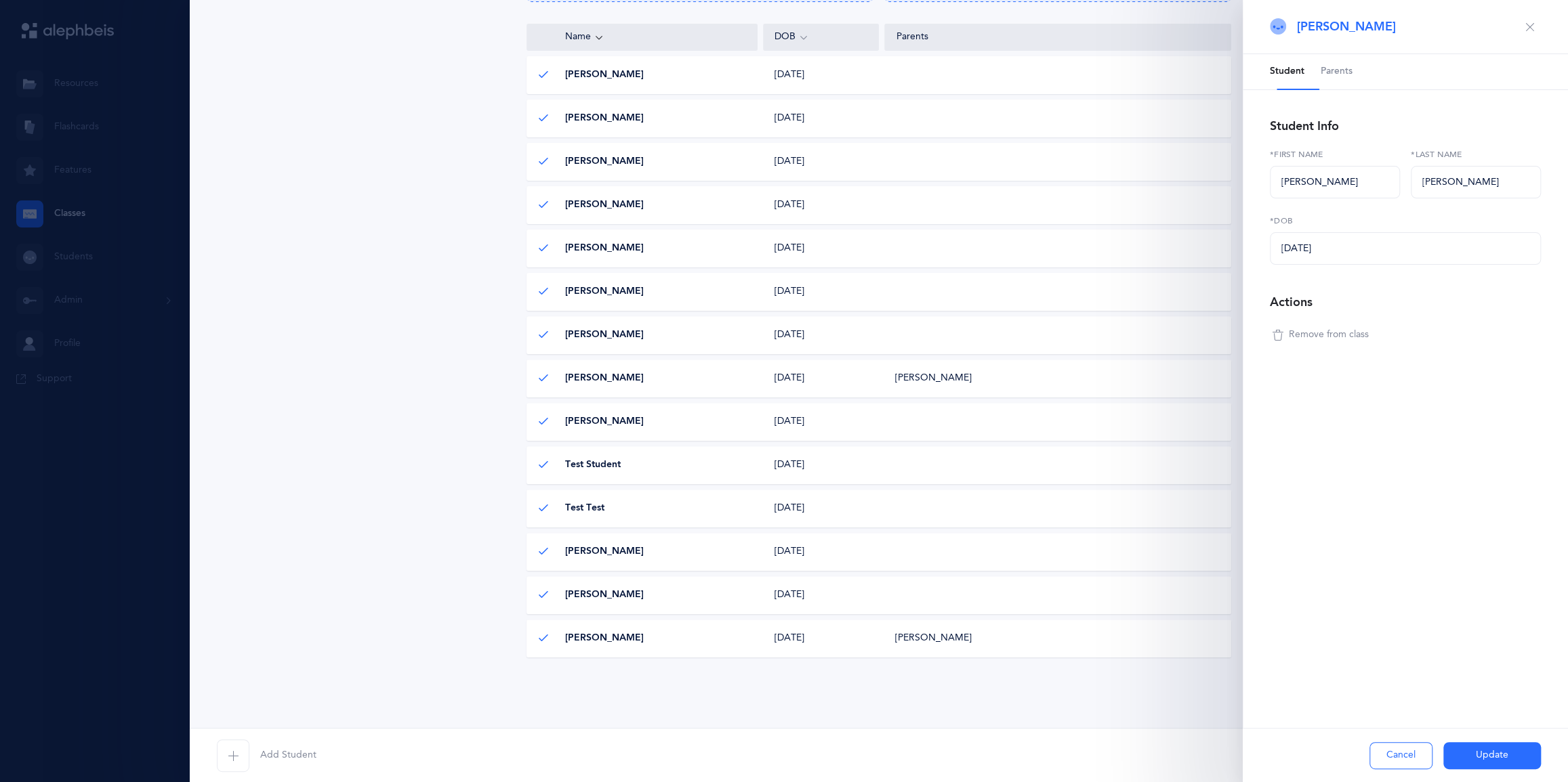
click at [786, 342] on span "Remove from class" at bounding box center [1329, 335] width 80 height 14
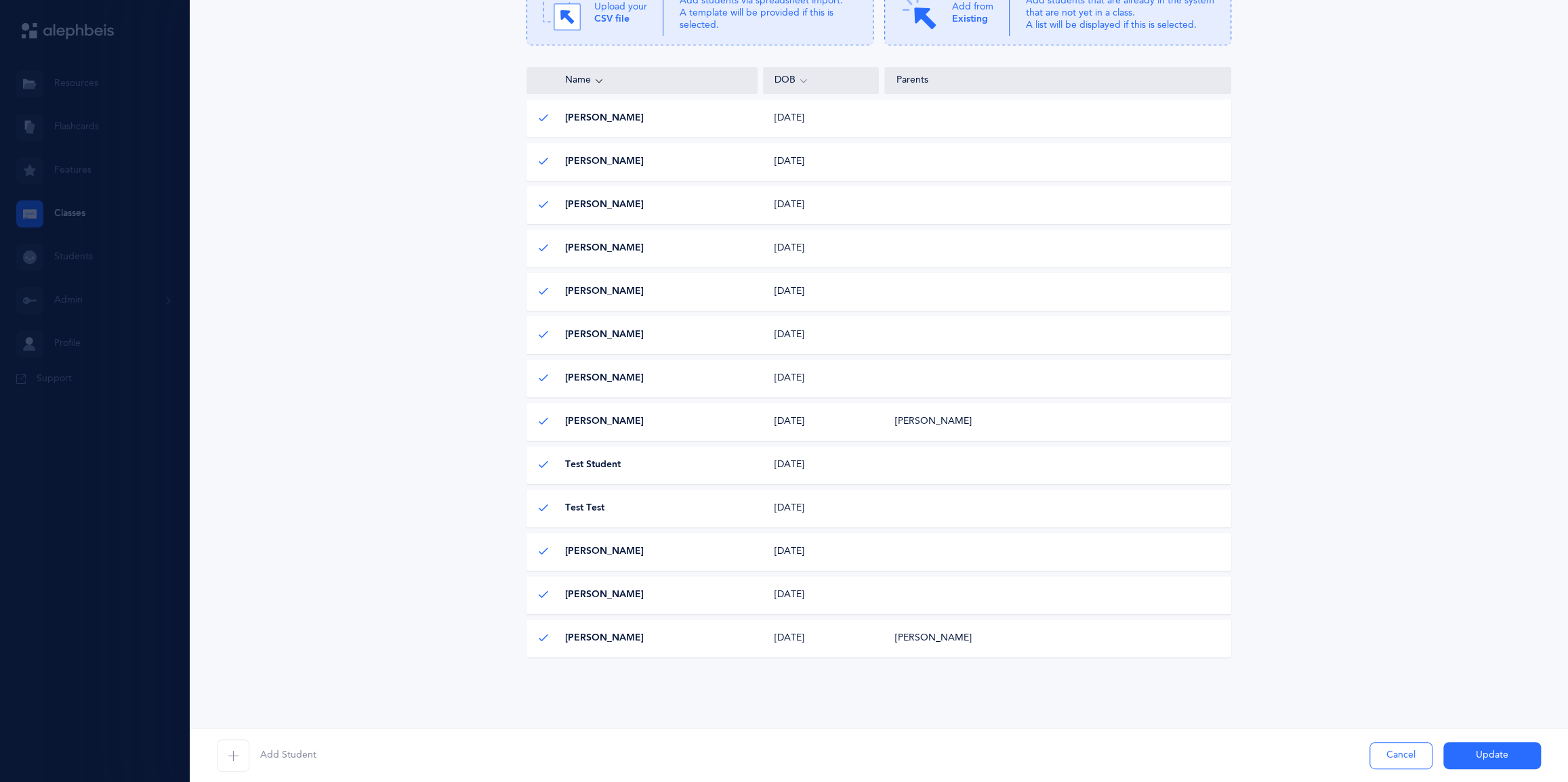
click at [723, 472] on div "Test Student Test Student" at bounding box center [643, 465] width 231 height 14
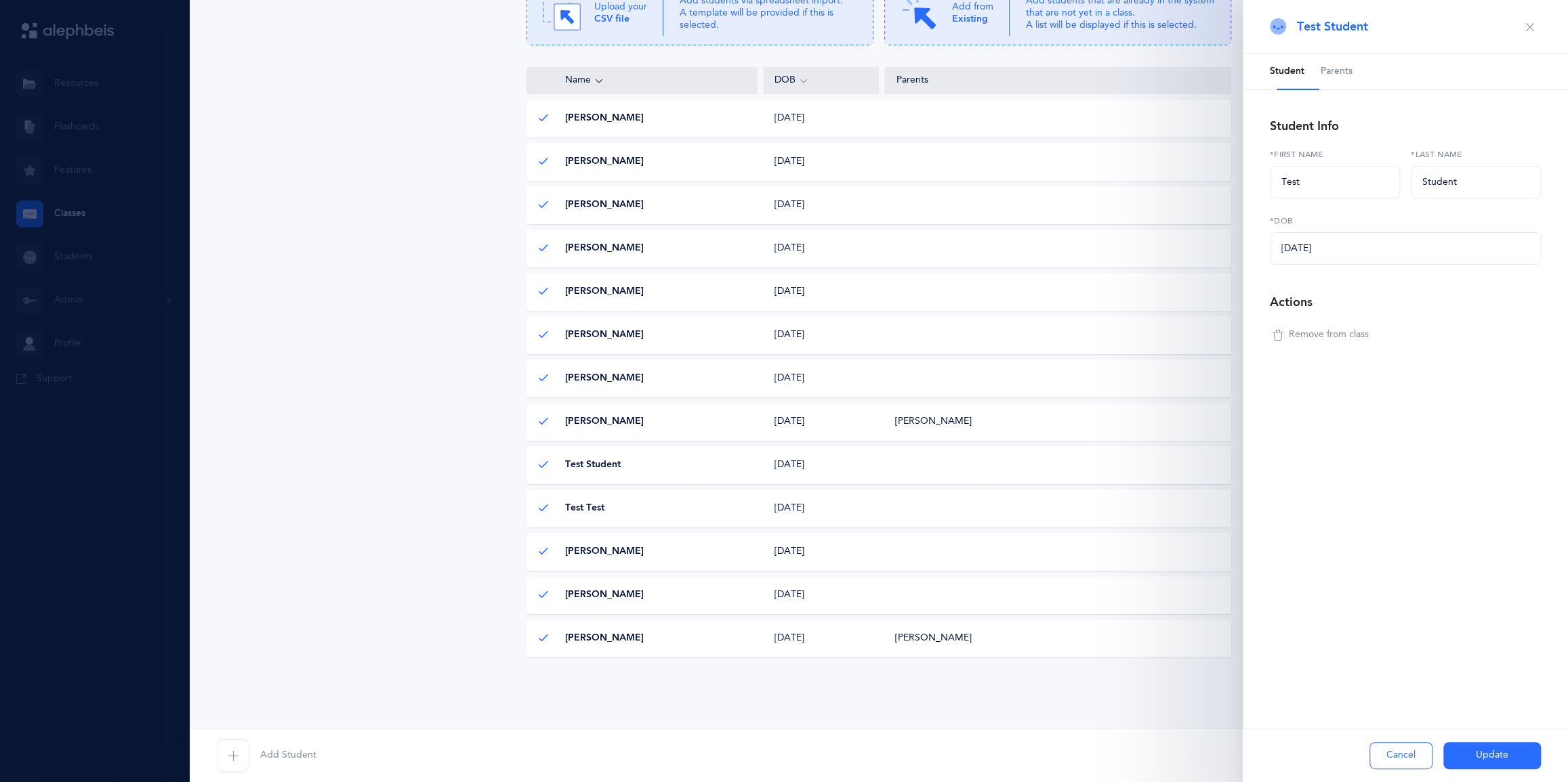
click at [786, 342] on span "Remove from class" at bounding box center [1329, 335] width 80 height 14
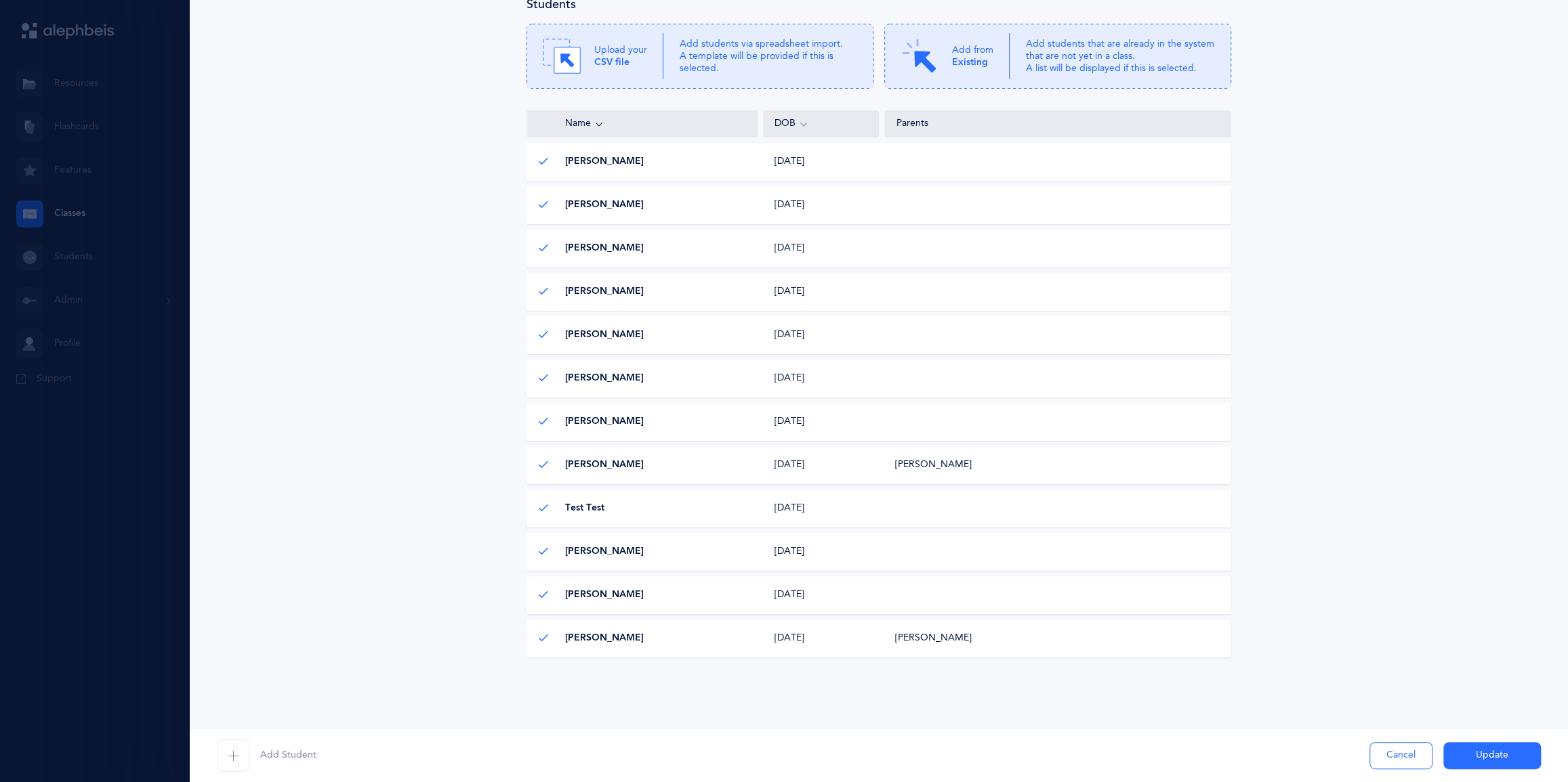
click at [730, 502] on div "Test Test Test Test" at bounding box center [643, 508] width 231 height 14
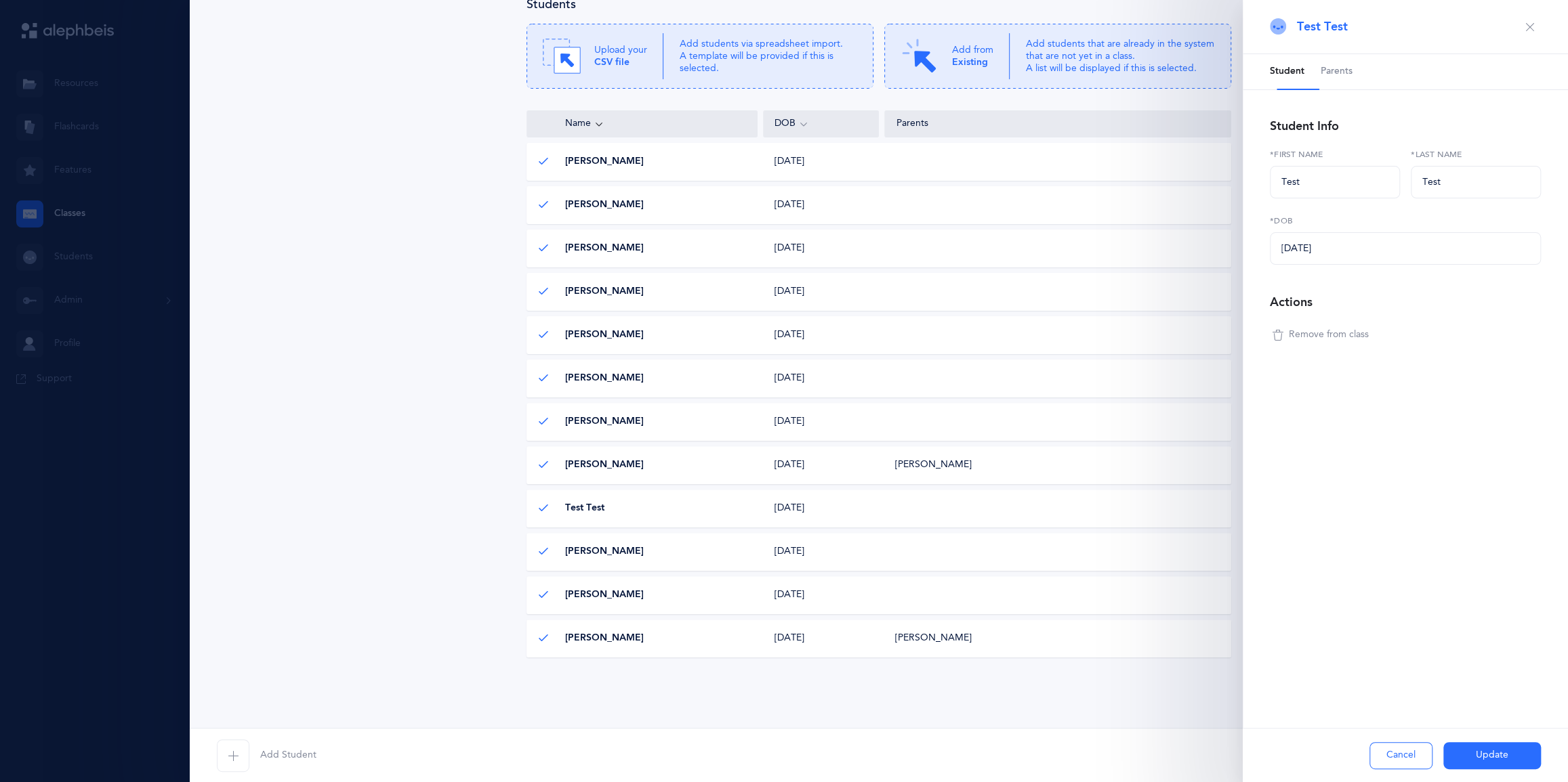
click at [786, 342] on span "Remove from class" at bounding box center [1329, 335] width 80 height 14
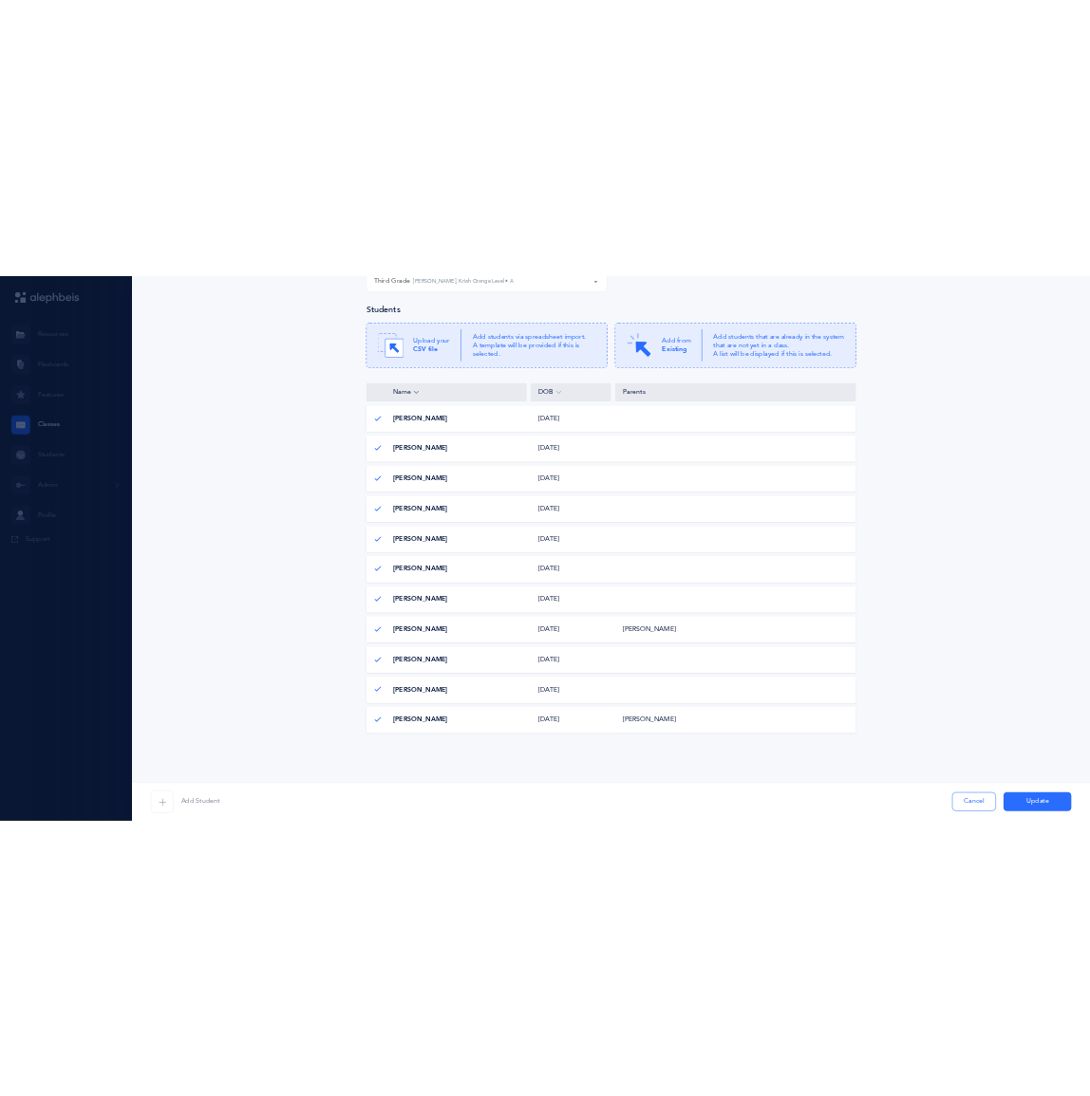
scroll to position [511, 0]
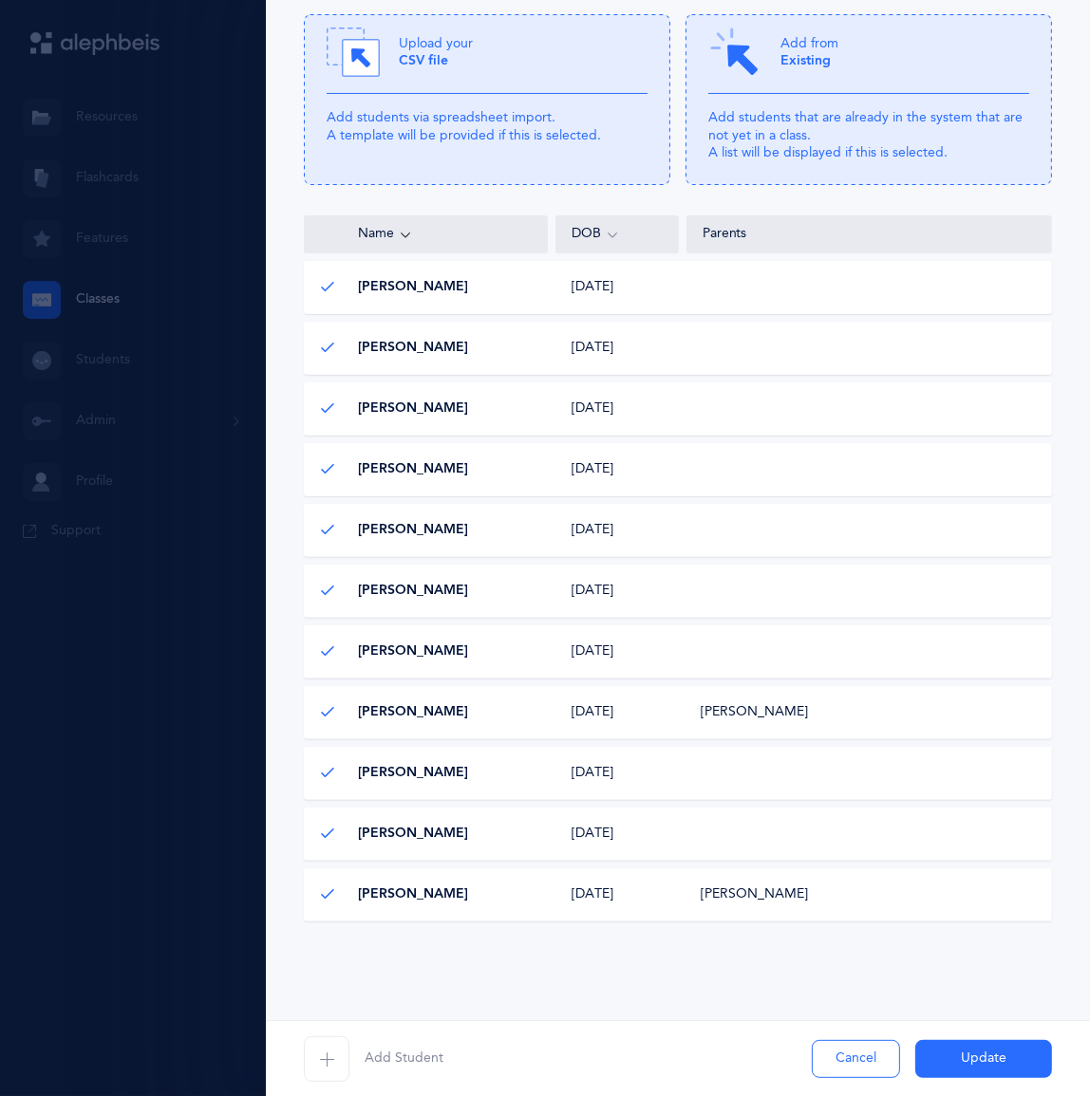
click at [849, 443] on div "Nate Fredman Nate Fredman 06/02/2015 06/02/2015" at bounding box center [678, 469] width 748 height 53
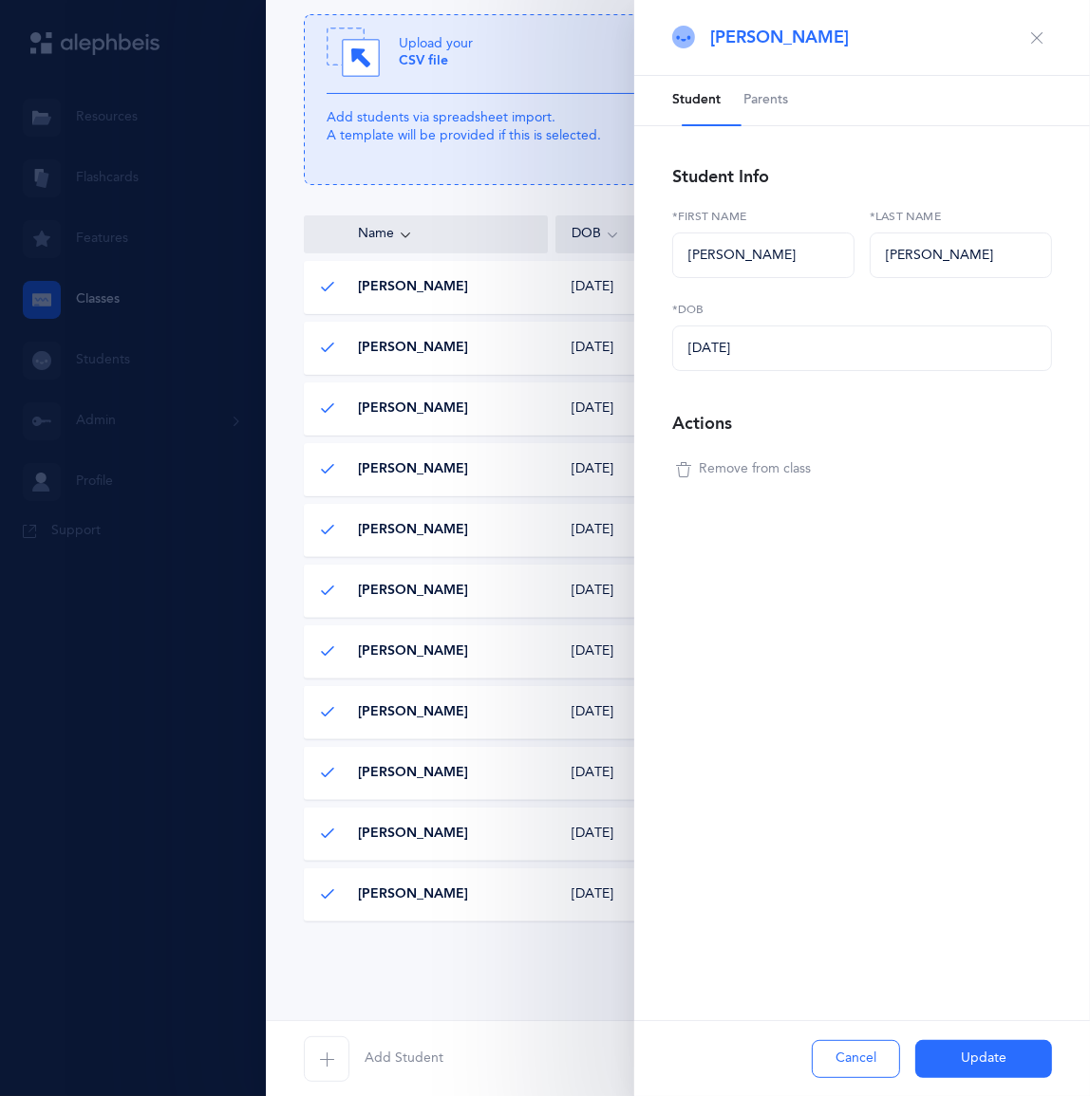
click at [742, 479] on span "Remove from class" at bounding box center [755, 469] width 112 height 19
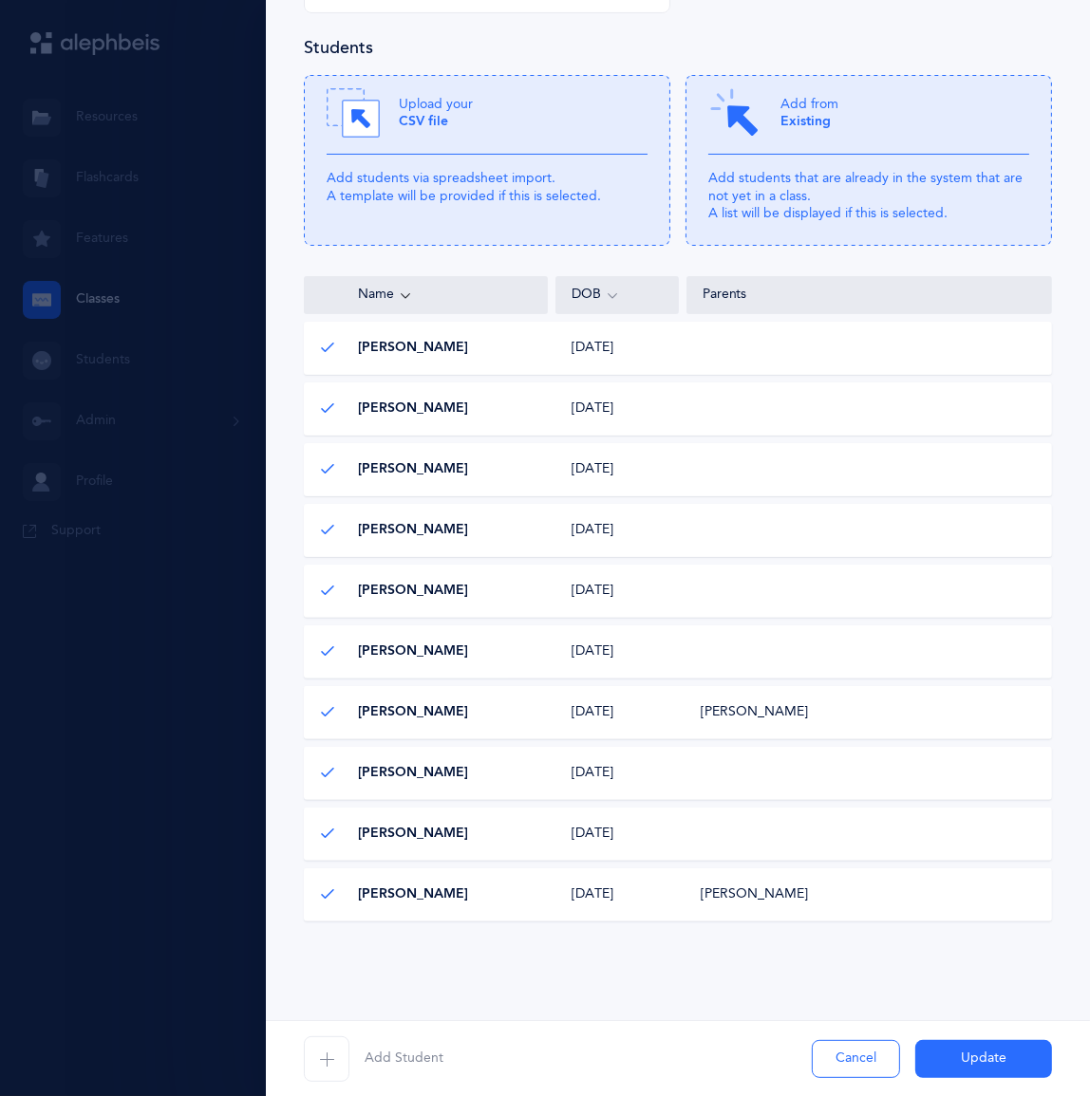
scroll to position [437, 0]
click at [952, 1041] on button "Update" at bounding box center [983, 1059] width 137 height 38
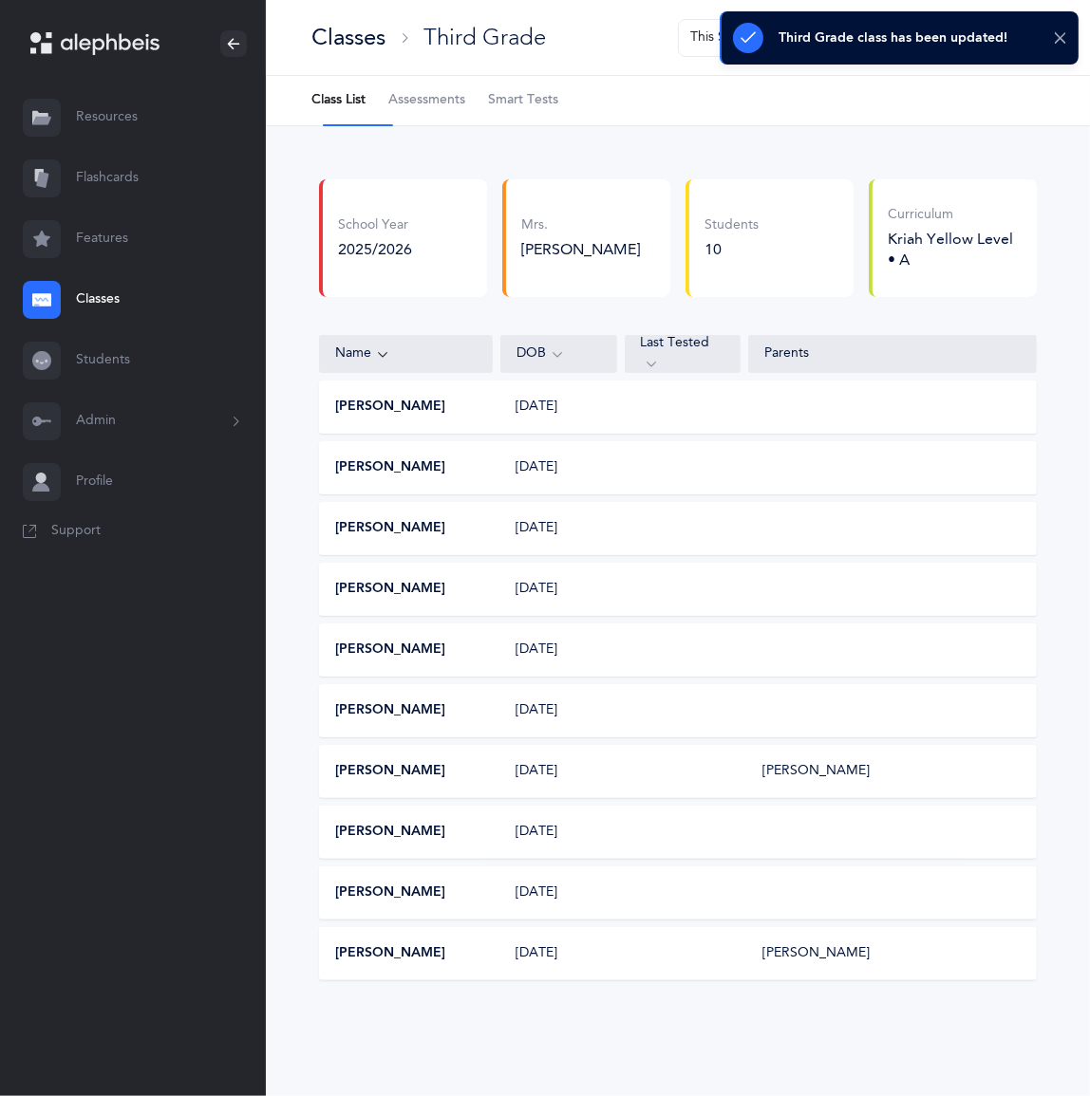
click at [1065, 38] on icon at bounding box center [1060, 38] width 14 height 16
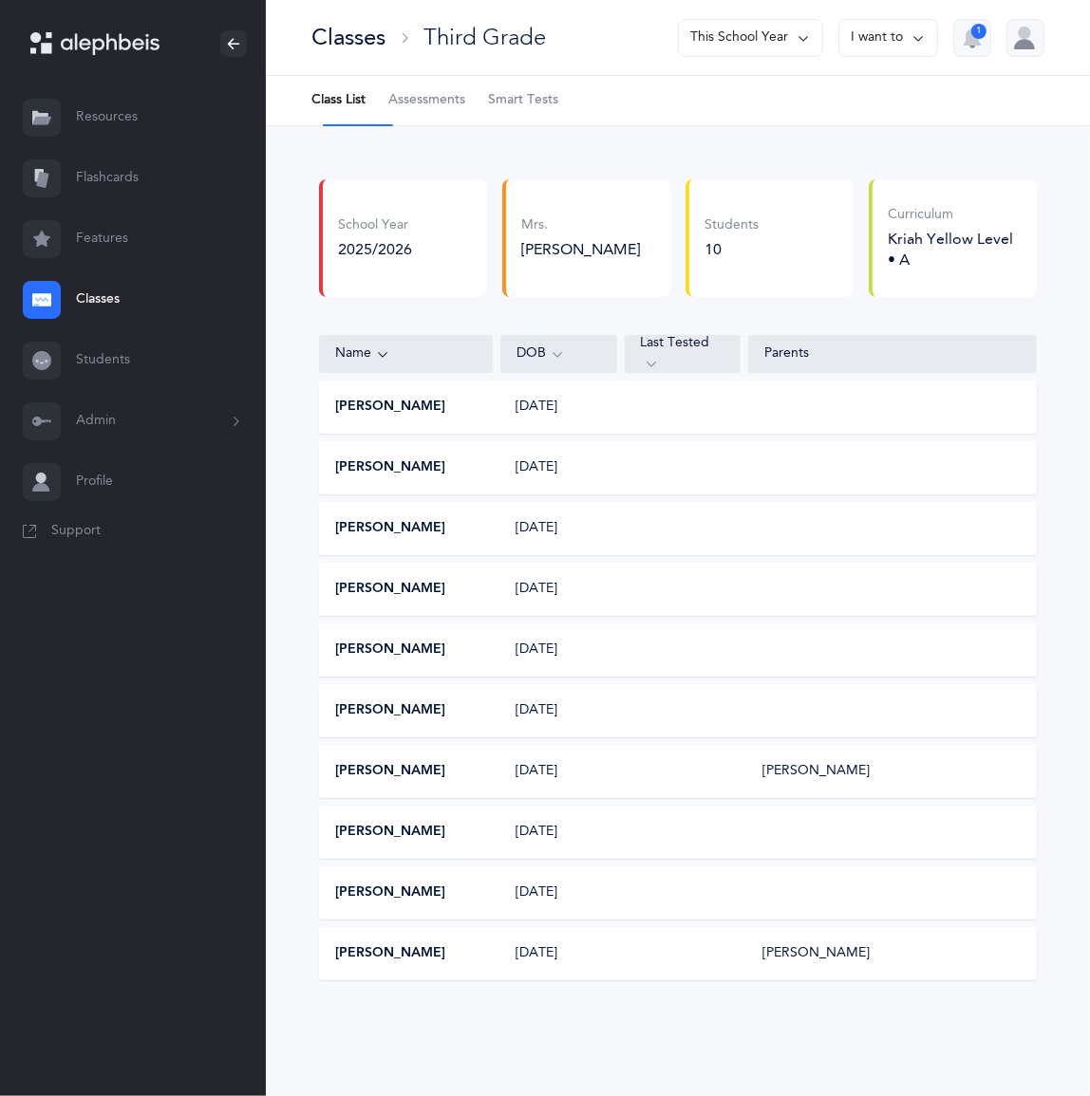
click at [137, 330] on link "Classes" at bounding box center [133, 300] width 266 height 61
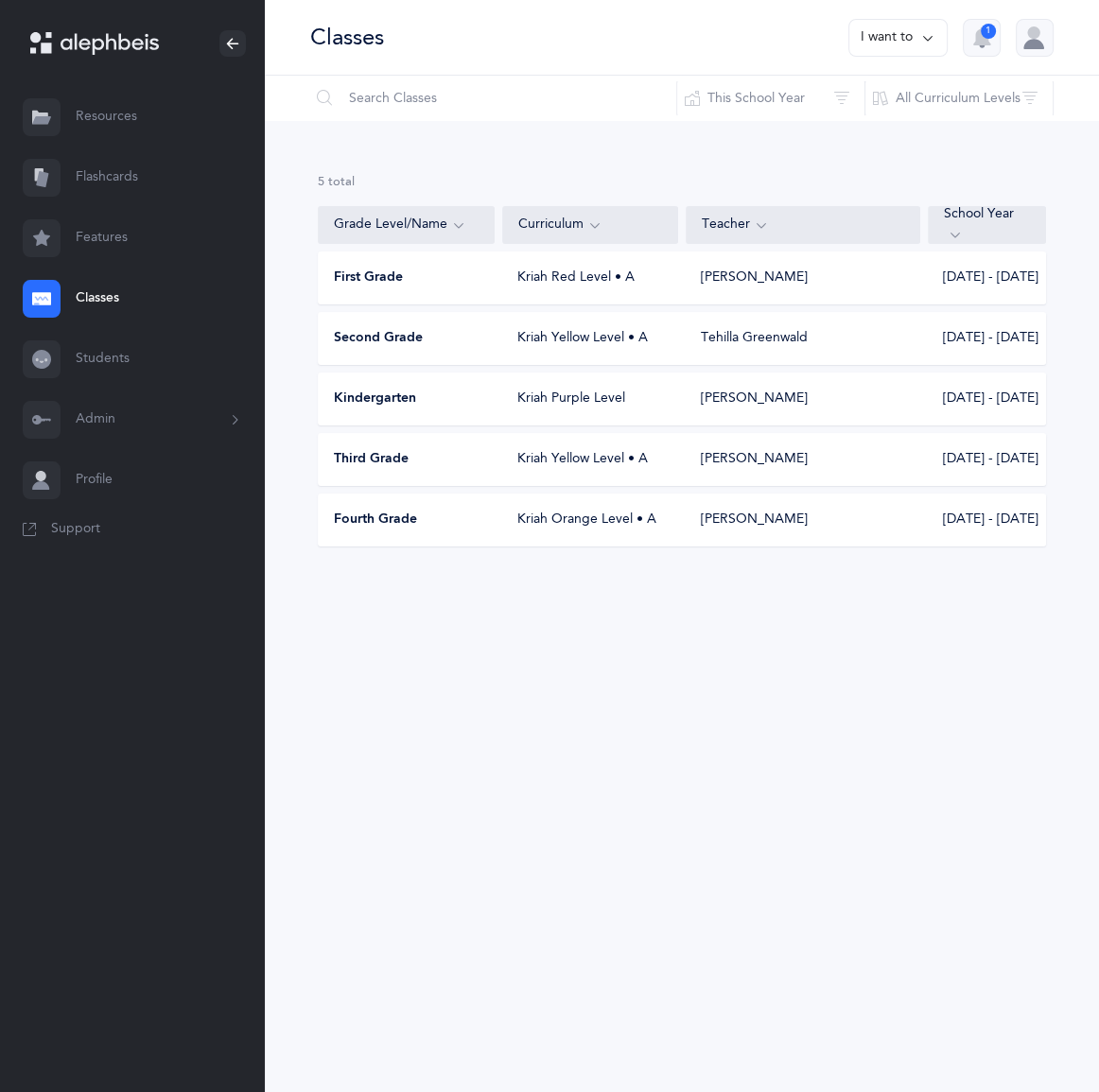
click at [434, 365] on div "Second Grade Kriah Yellow Level • A Tehilla Greenwald 2025 - 2026" at bounding box center [682, 338] width 728 height 53
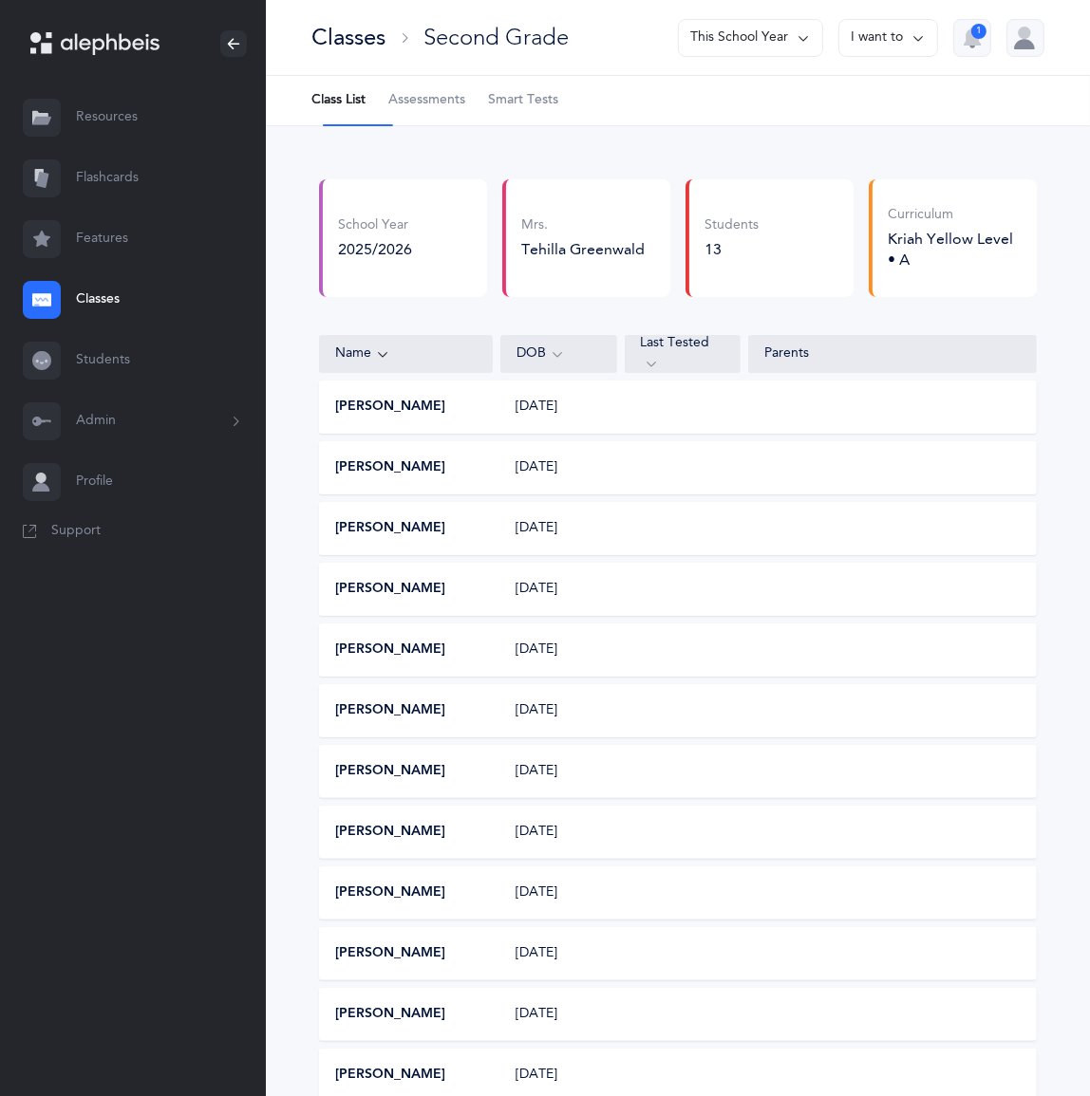
click at [855, 47] on button "I want to" at bounding box center [888, 38] width 100 height 38
click at [822, 114] on button "Edit class" at bounding box center [854, 107] width 136 height 34
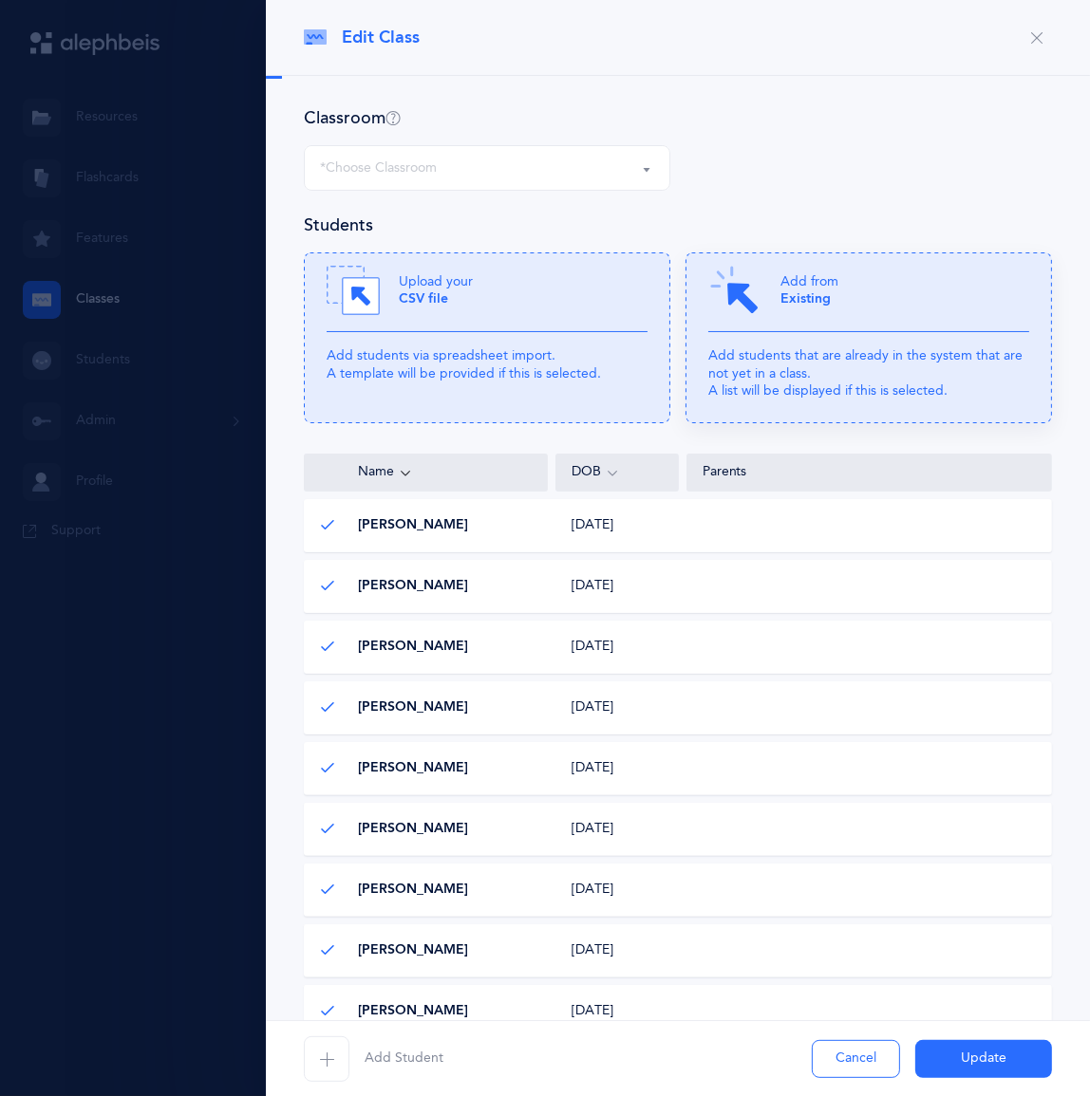
select select "1322"
click at [370, 535] on div "Tovia Beezy Tovia Beezy" at bounding box center [427, 525] width 244 height 19
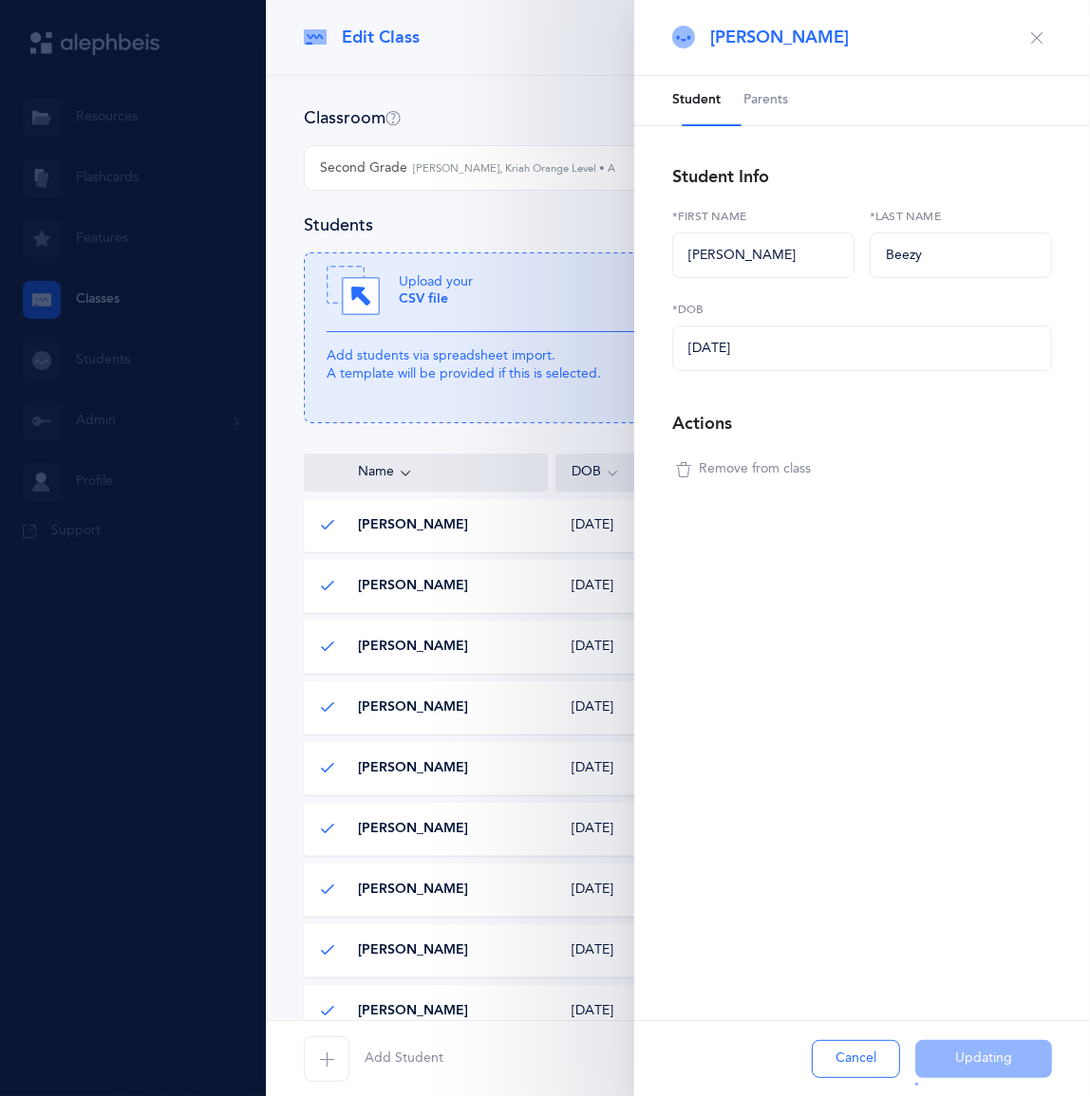
click at [759, 479] on span "Remove from class" at bounding box center [755, 469] width 112 height 19
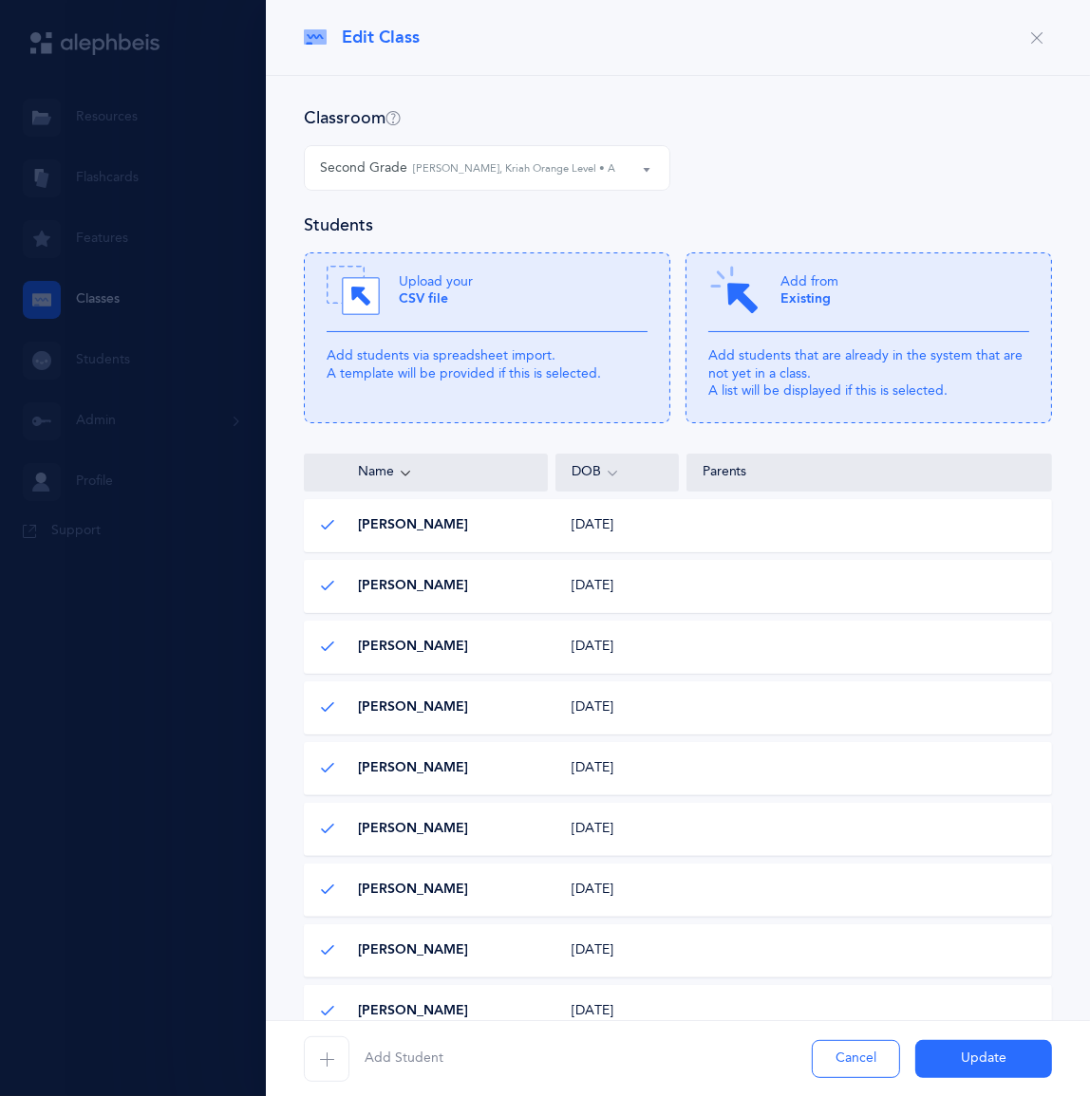
click at [468, 535] on span "Kai Bukhshtaber" at bounding box center [413, 525] width 110 height 19
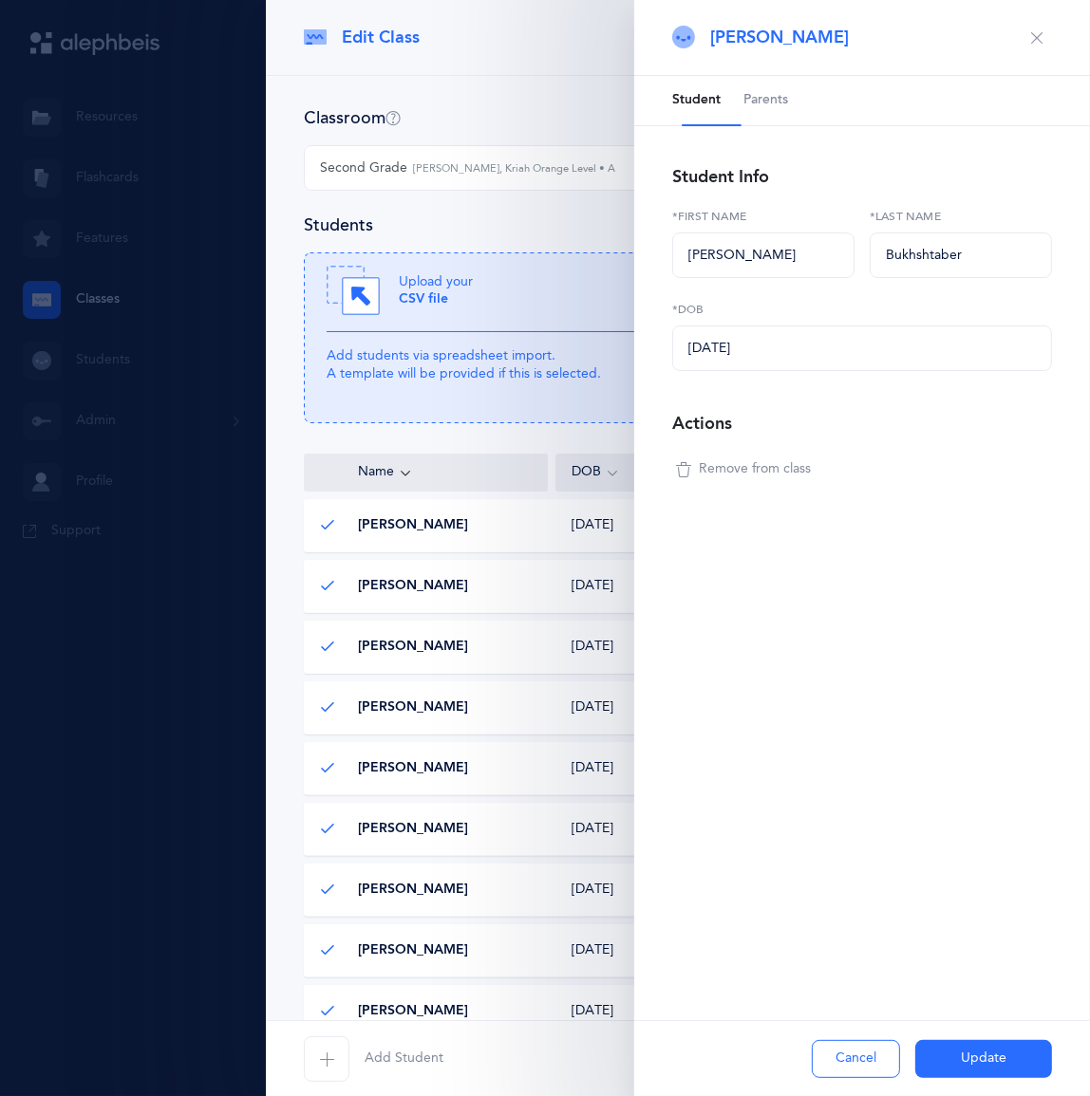
drag, startPoint x: 800, startPoint y: 533, endPoint x: 797, endPoint y: 543, distance: 10.8
click at [800, 479] on span "Remove from class" at bounding box center [755, 469] width 112 height 19
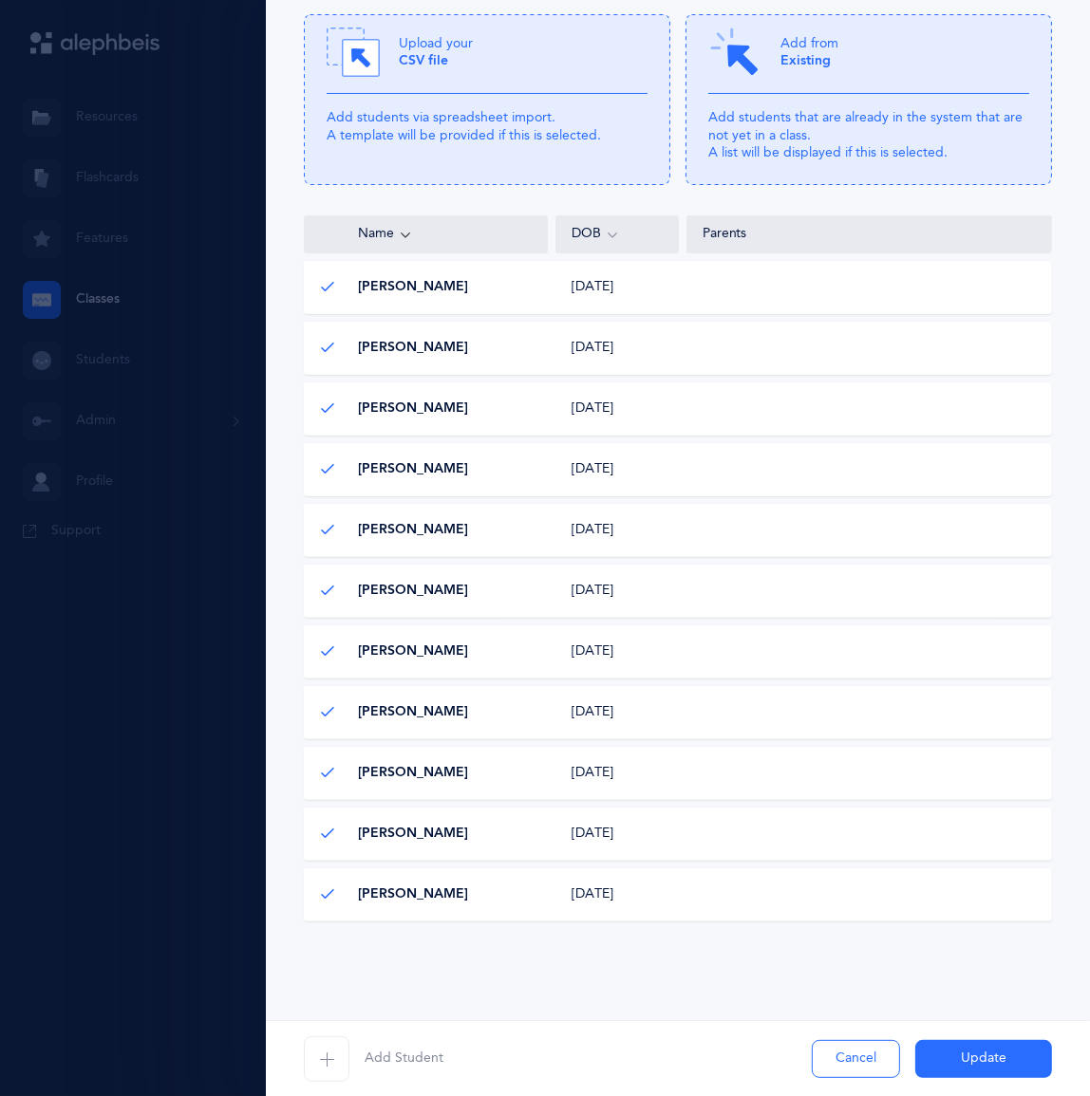
scroll to position [172, 0]
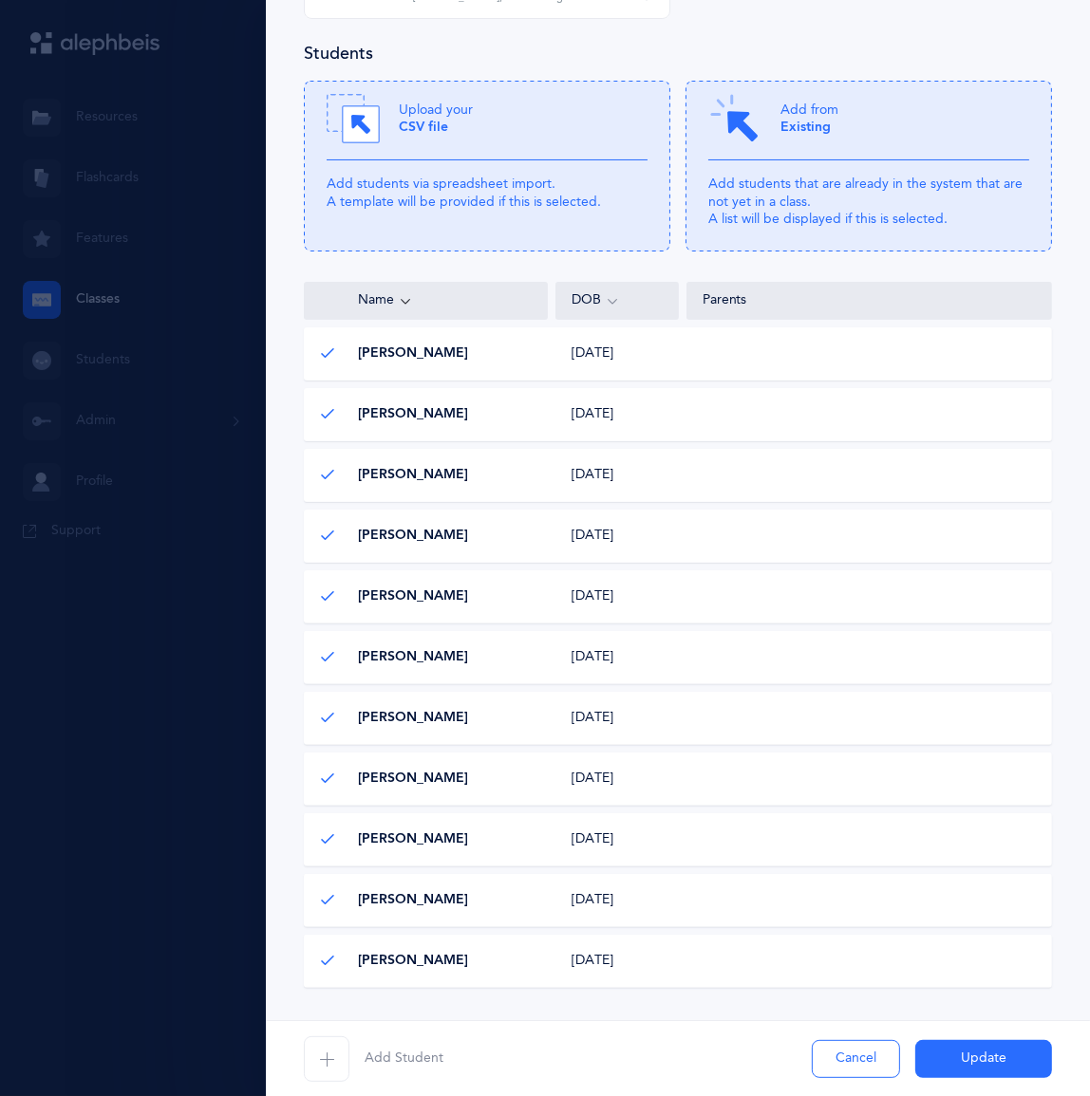
click at [509, 667] on div "Bitsy Glickfield Bitsy Glickfield" at bounding box center [427, 657] width 244 height 19
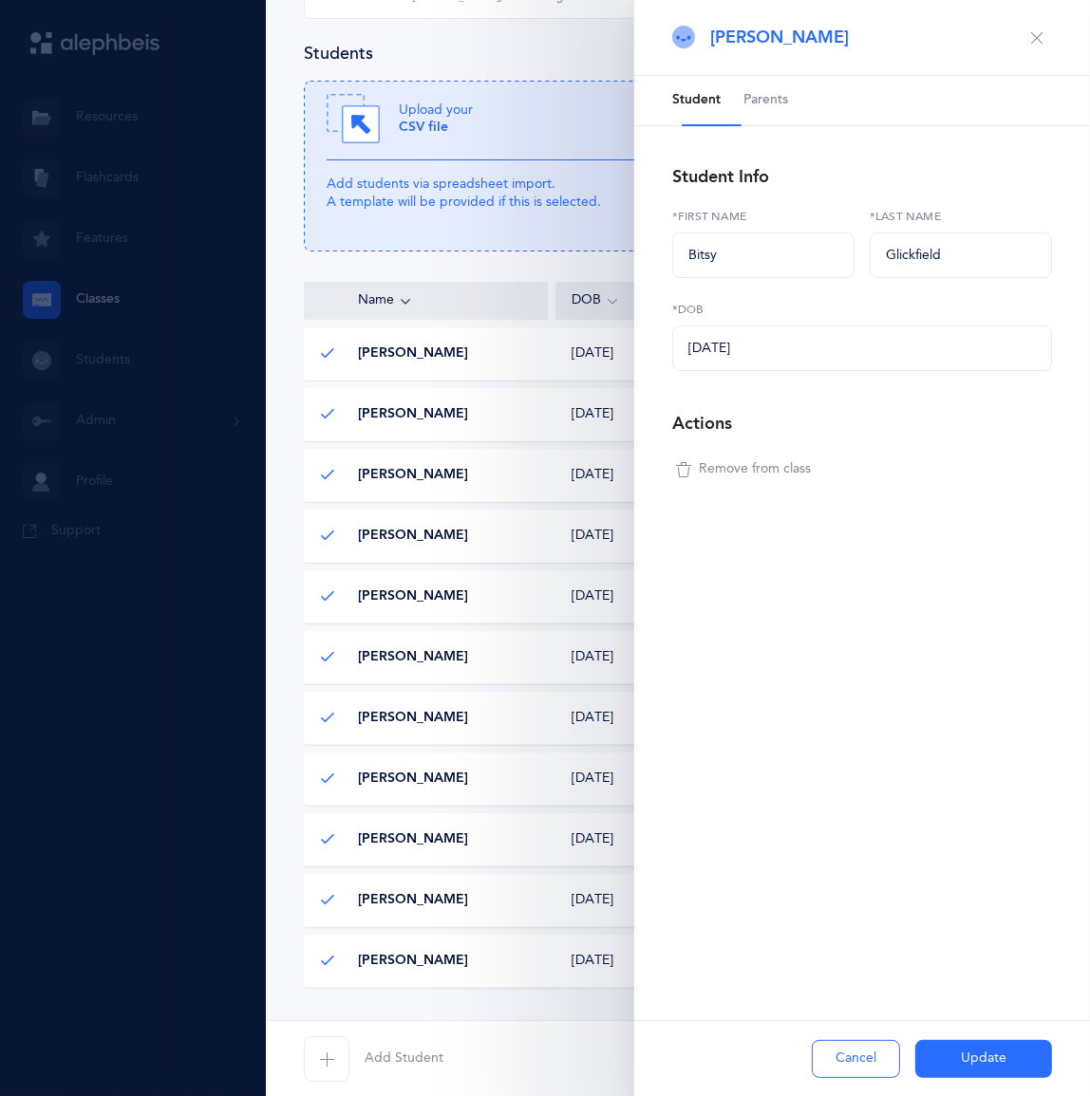
click at [811, 479] on span "Remove from class" at bounding box center [755, 469] width 112 height 19
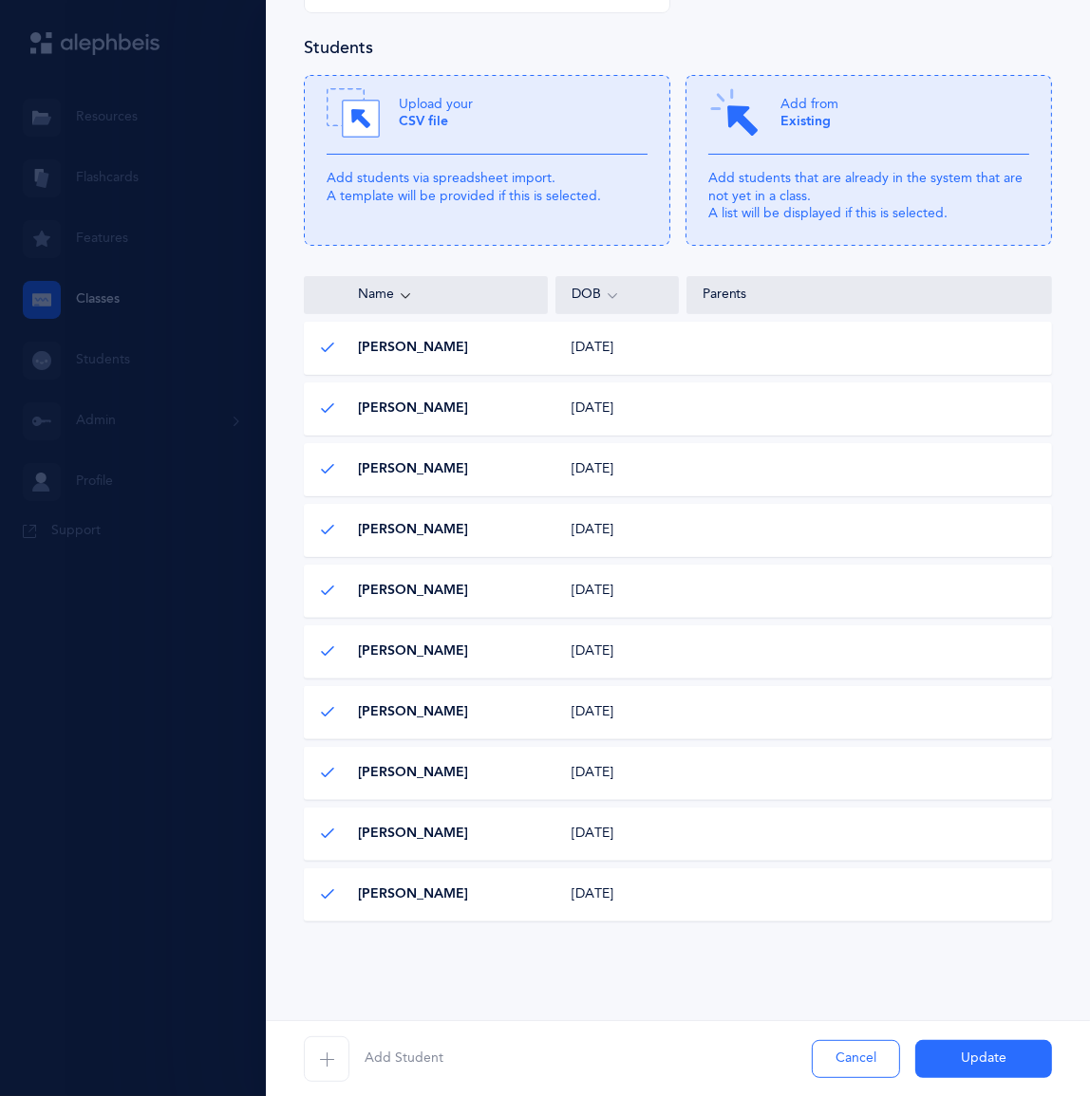
scroll to position [431, 0]
click at [533, 626] on div "Chana Greenwald Chana Greenwald 11/18/2017 11/18/2017" at bounding box center [678, 652] width 748 height 53
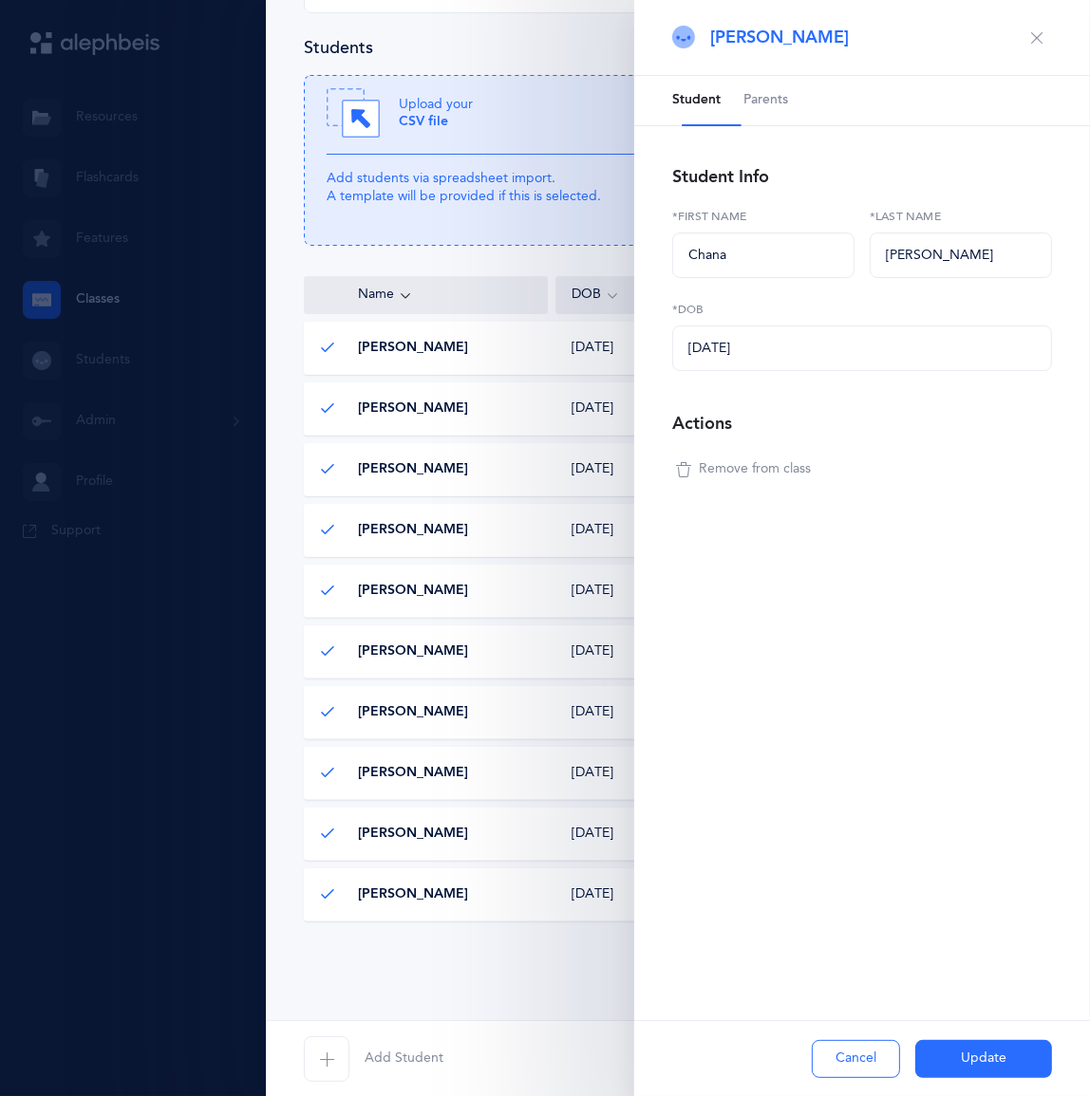
click at [759, 479] on span "Remove from class" at bounding box center [755, 469] width 112 height 19
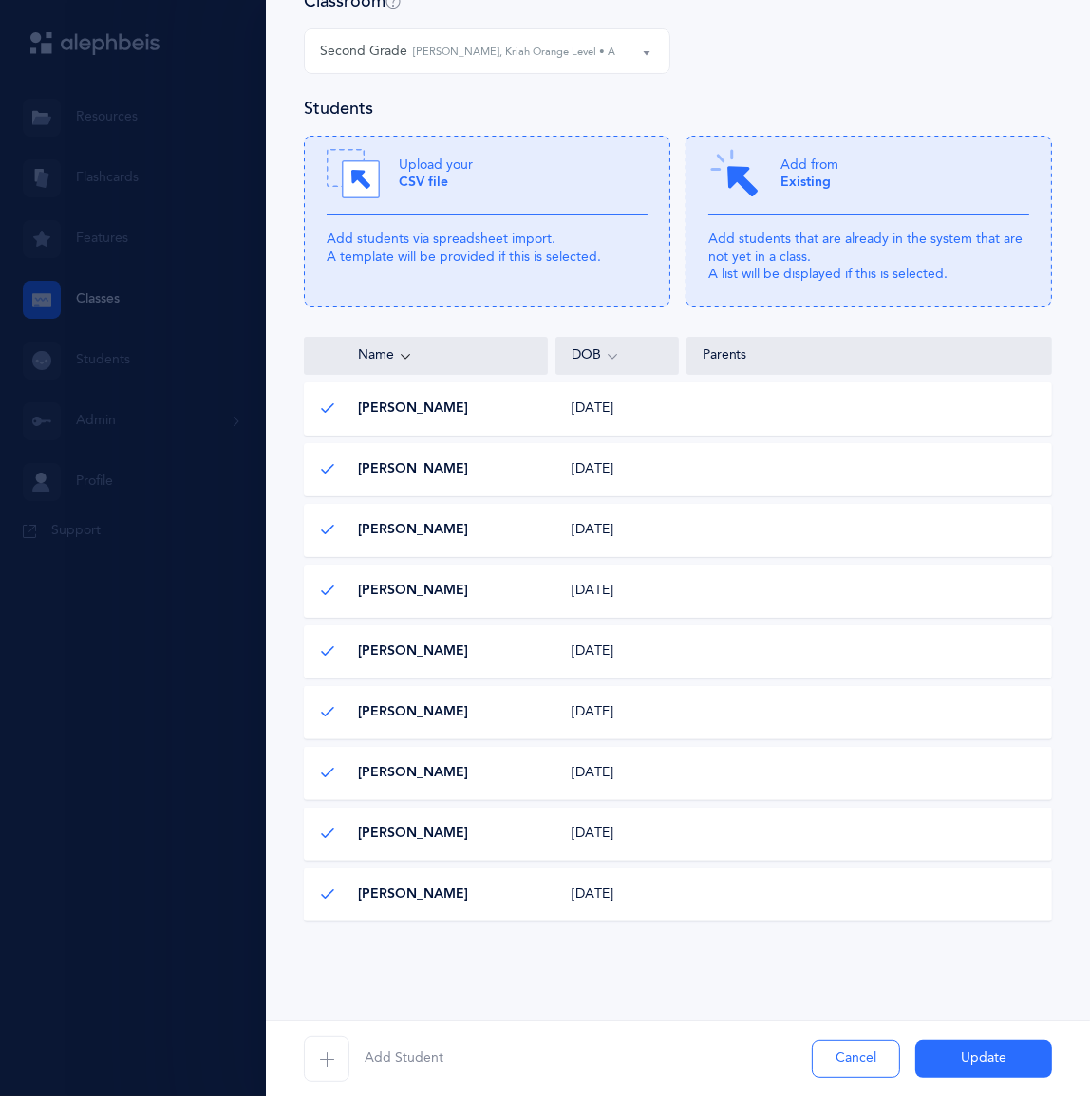
click at [468, 886] on span "Elisha Yecheskel" at bounding box center [413, 895] width 110 height 19
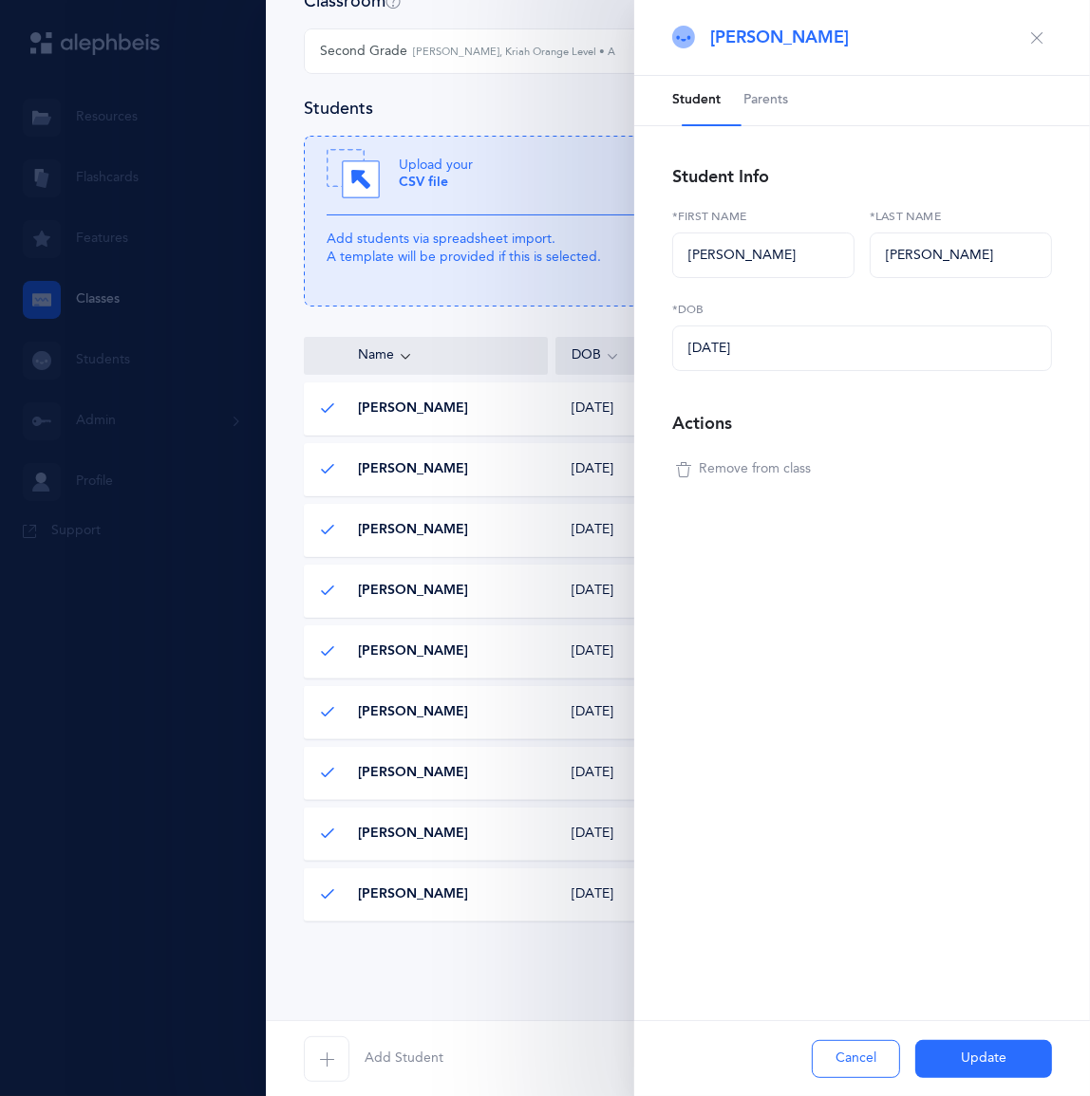
click at [794, 479] on span "Remove from class" at bounding box center [755, 469] width 112 height 19
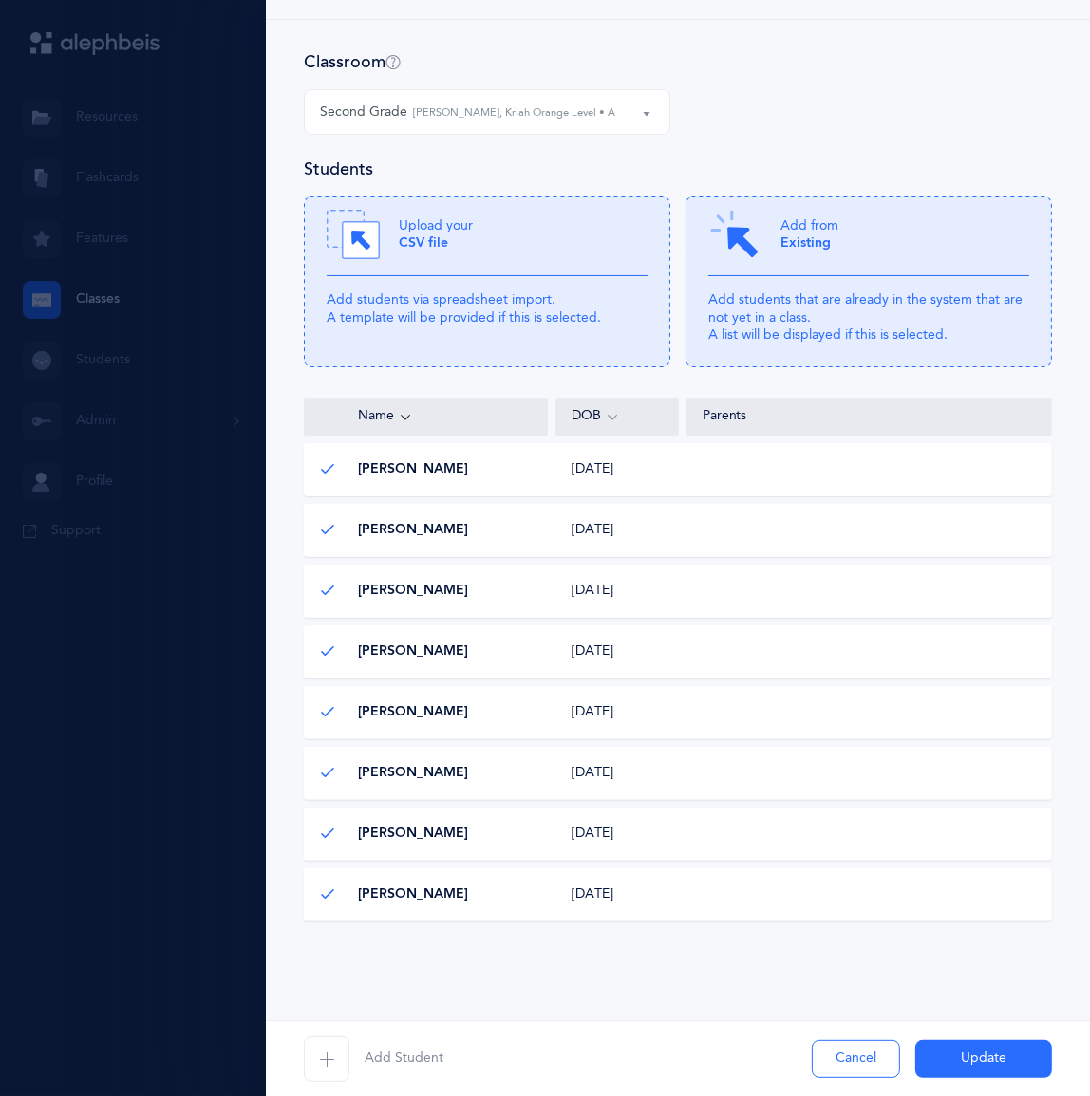
scroll to position [285, 0]
click at [977, 1050] on button "Update" at bounding box center [983, 1059] width 137 height 38
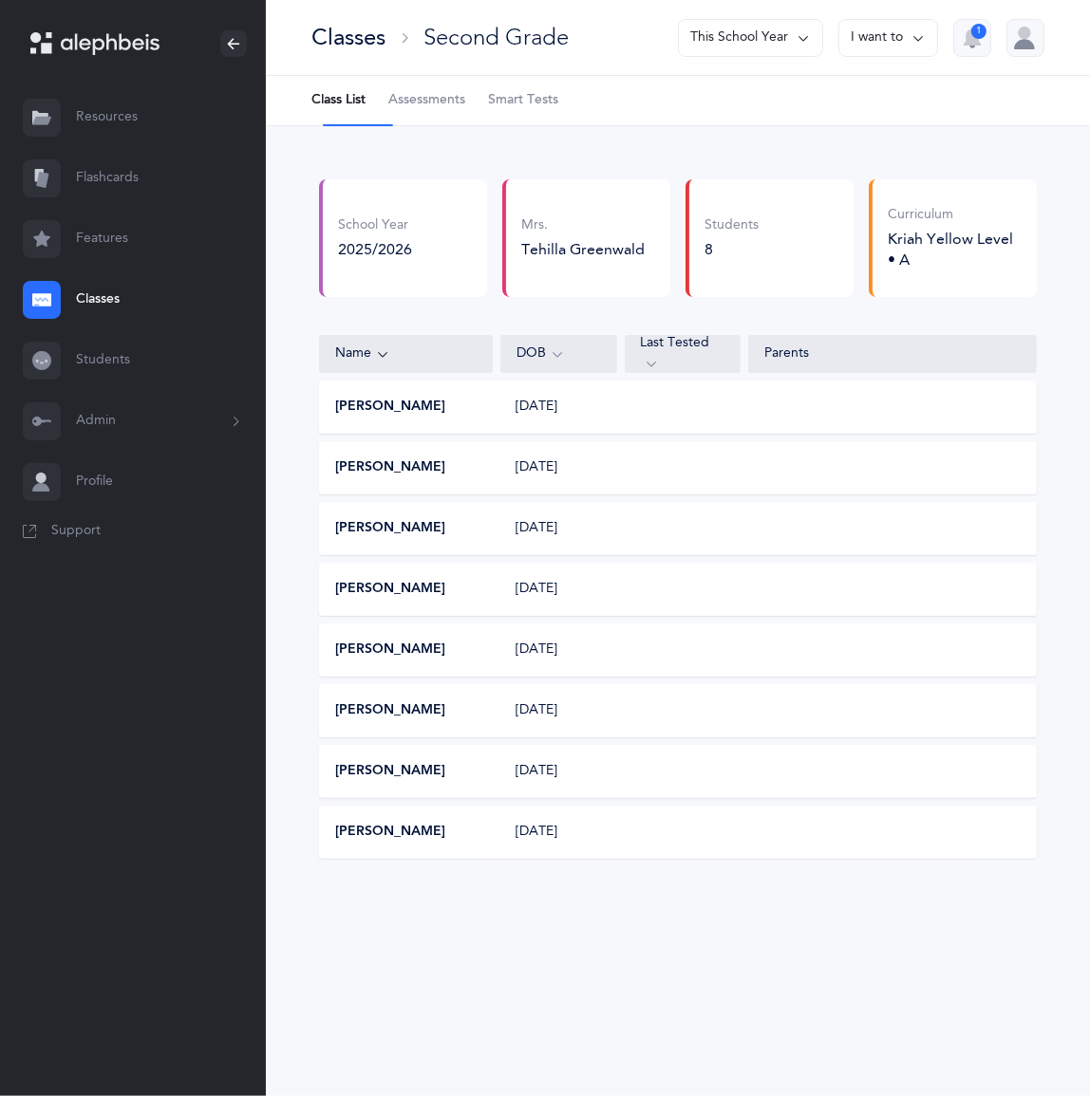
click at [103, 330] on link "Classes" at bounding box center [133, 300] width 266 height 61
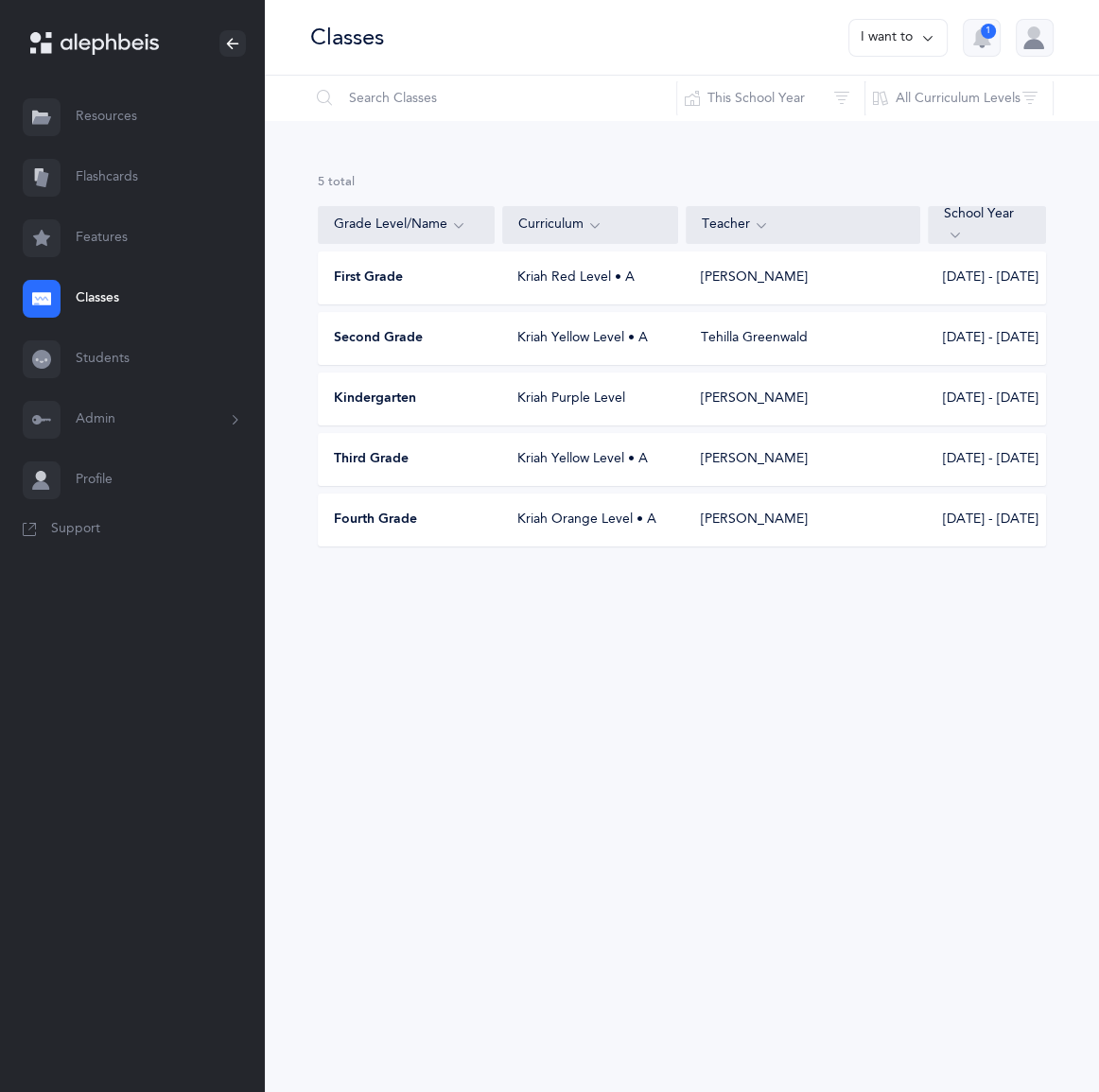
click at [449, 288] on div "First Grade" at bounding box center [407, 278] width 176 height 19
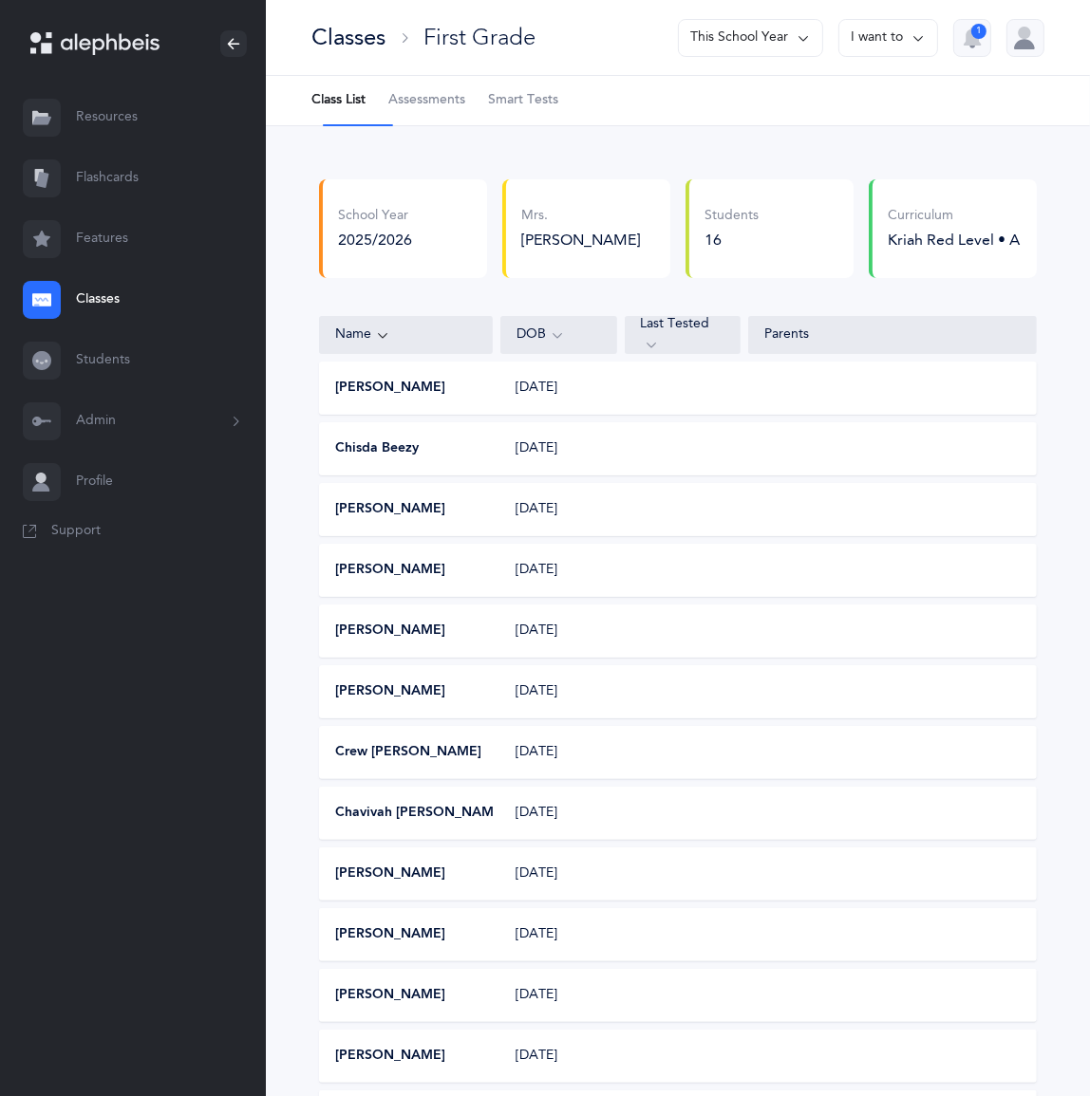
click at [838, 47] on button "I want to" at bounding box center [888, 38] width 100 height 38
click at [813, 121] on button "Edit class" at bounding box center [854, 107] width 136 height 34
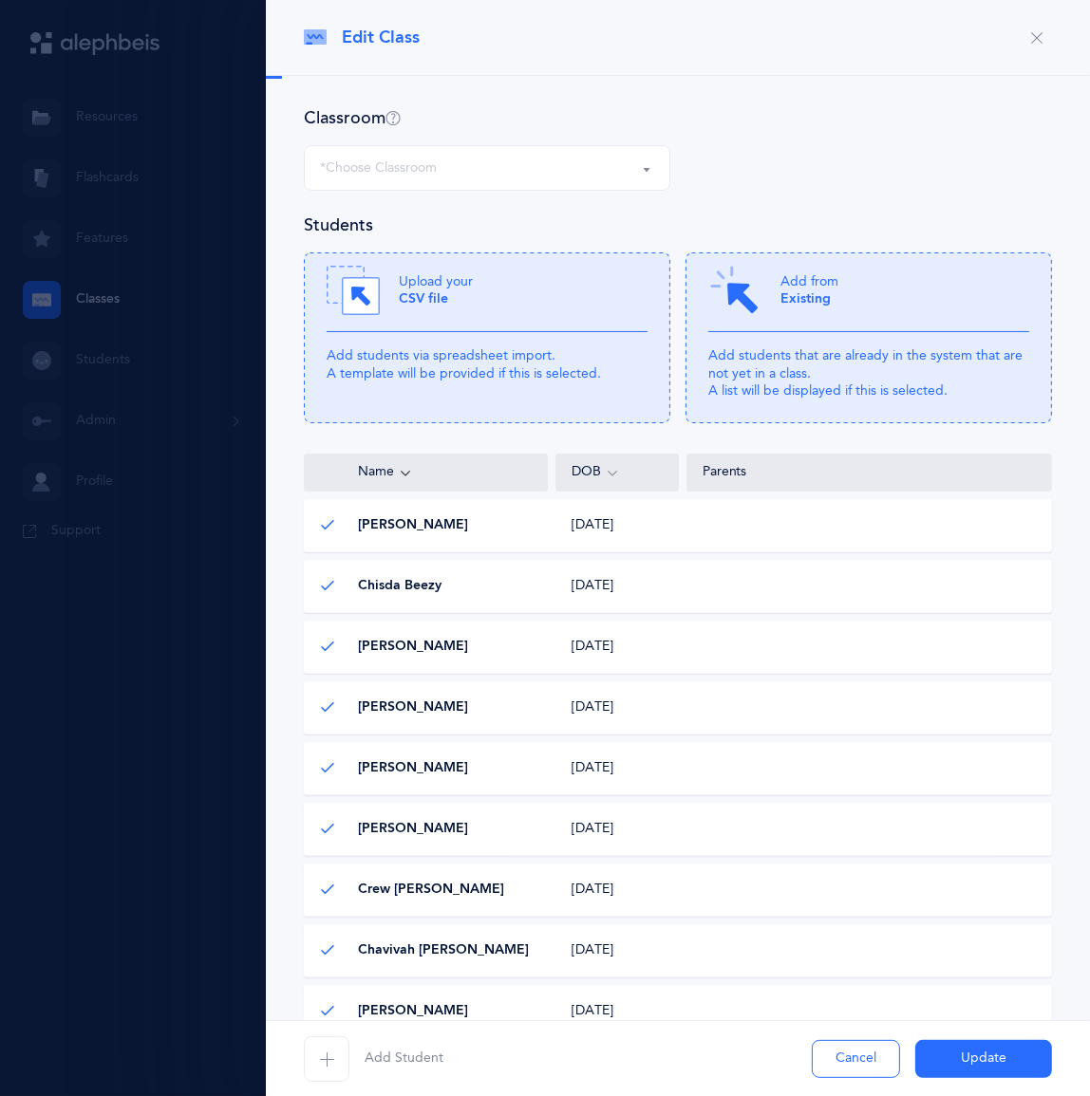
select select "951"
click at [426, 596] on span "Chisda Beezy" at bounding box center [400, 586] width 84 height 19
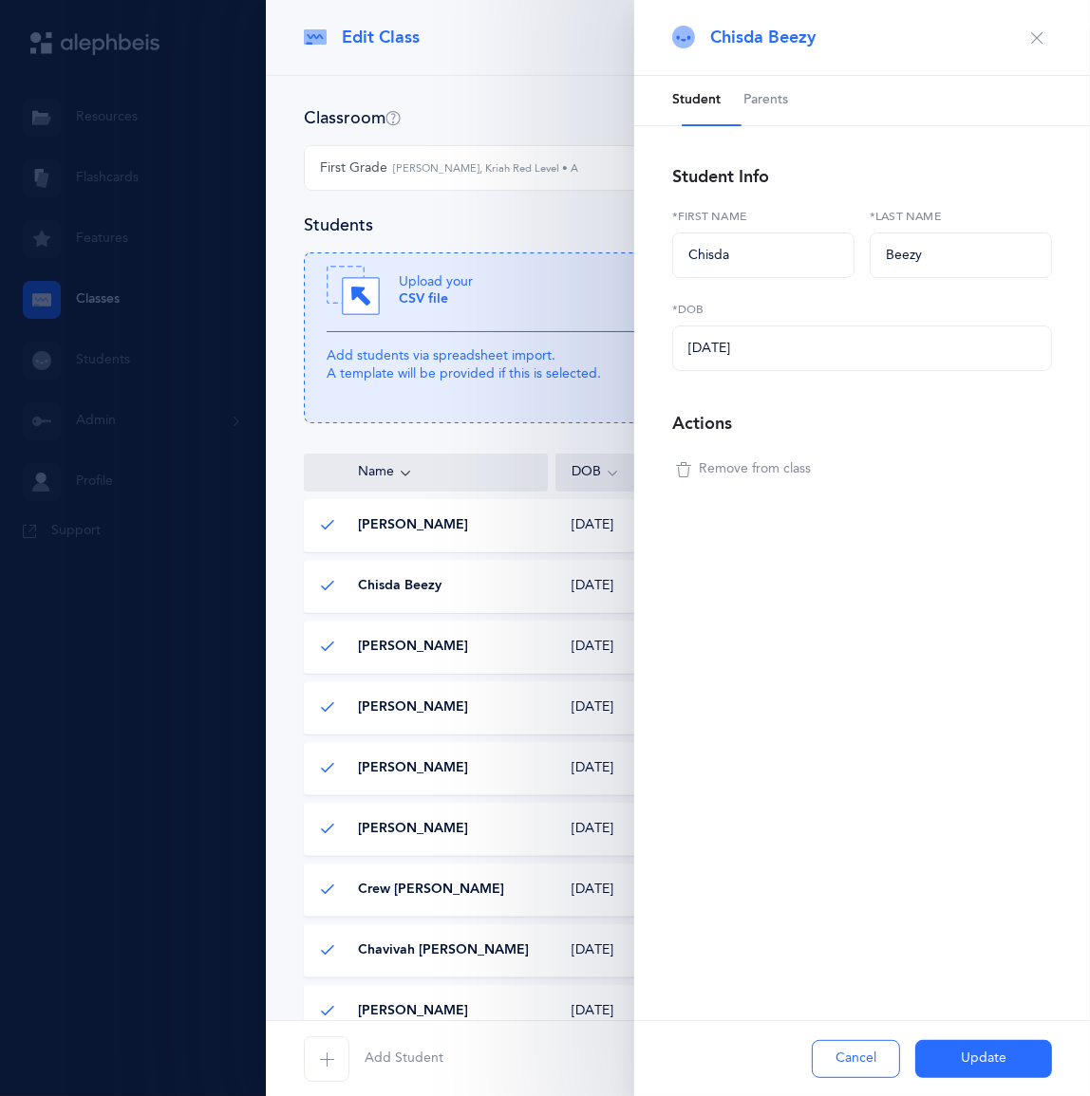
click at [740, 479] on span "Remove from class" at bounding box center [755, 469] width 112 height 19
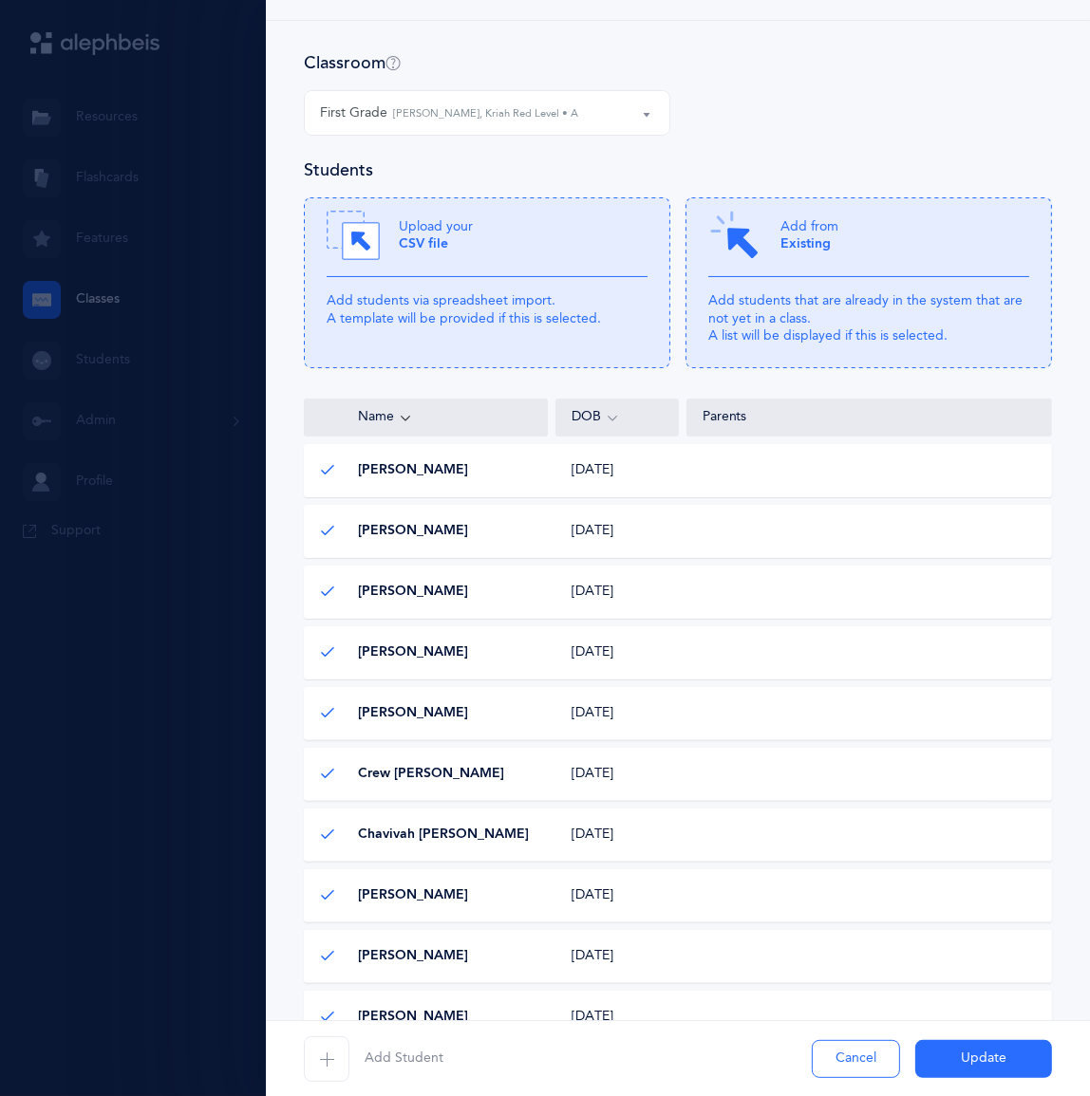
scroll to position [85, 0]
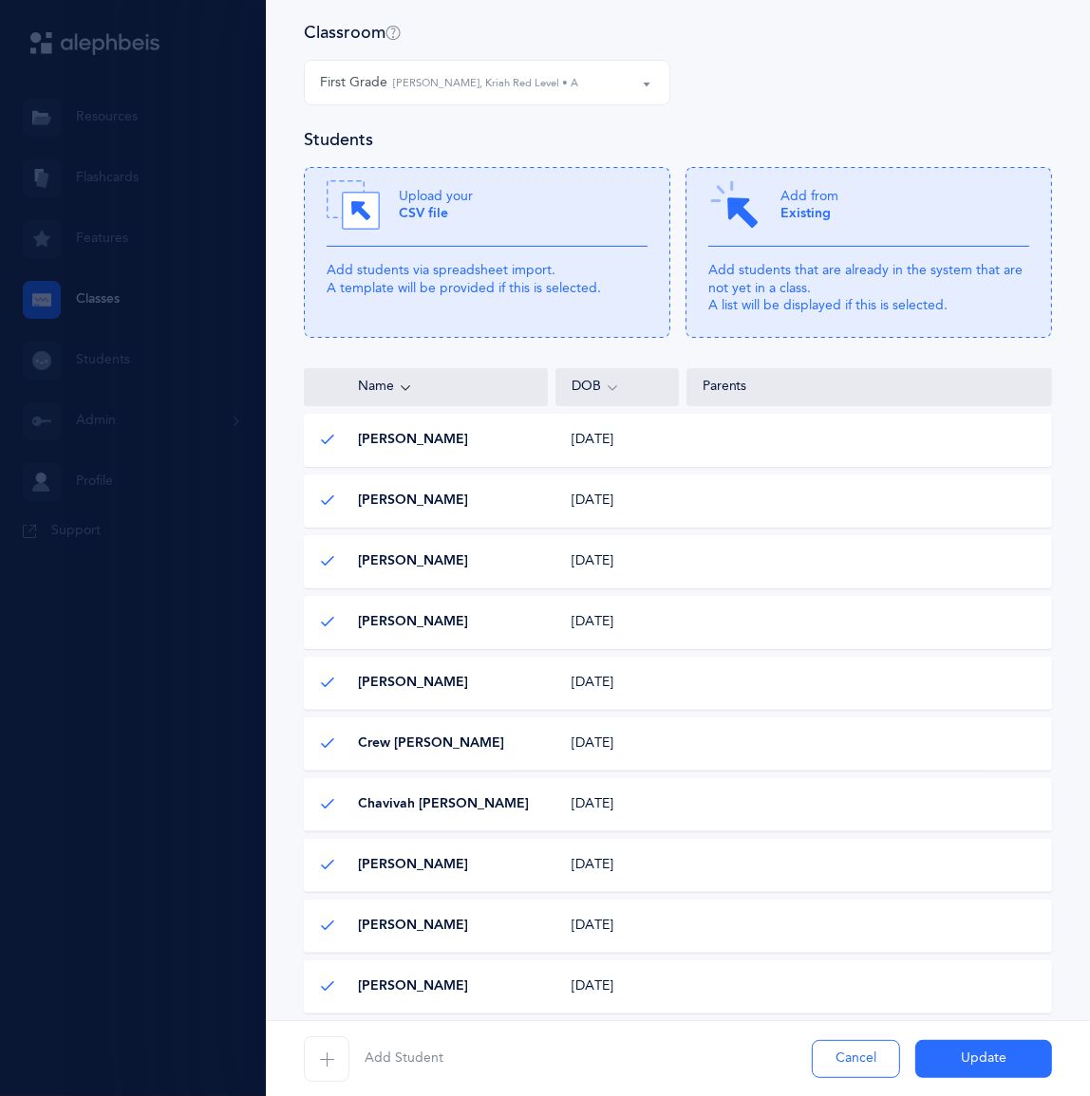
click at [496, 589] on div "Yosef Bermanski Yosef Bermanski 01/03/2019 01/03/2019" at bounding box center [678, 561] width 748 height 53
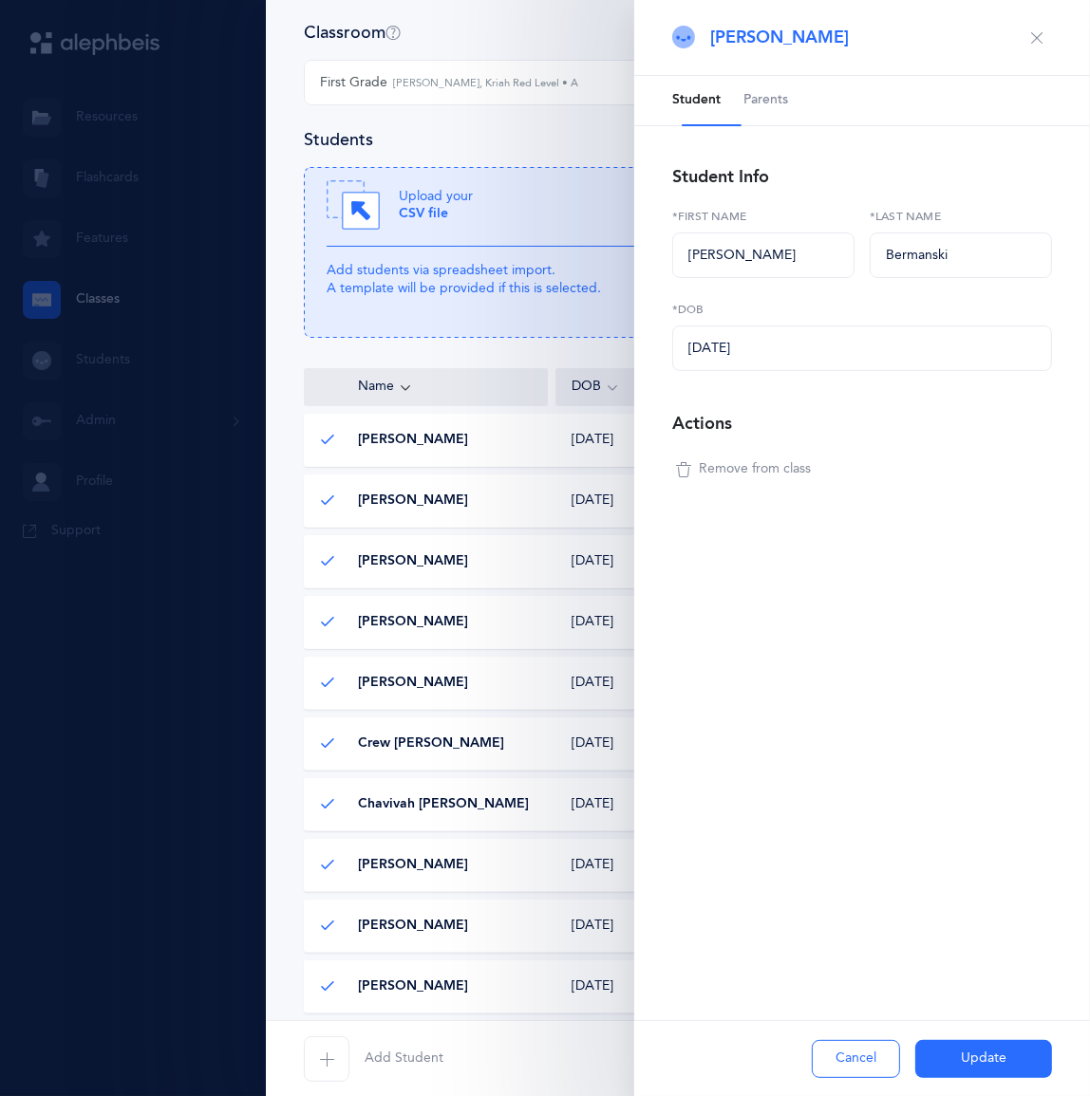
click at [750, 479] on span "Remove from class" at bounding box center [755, 469] width 112 height 19
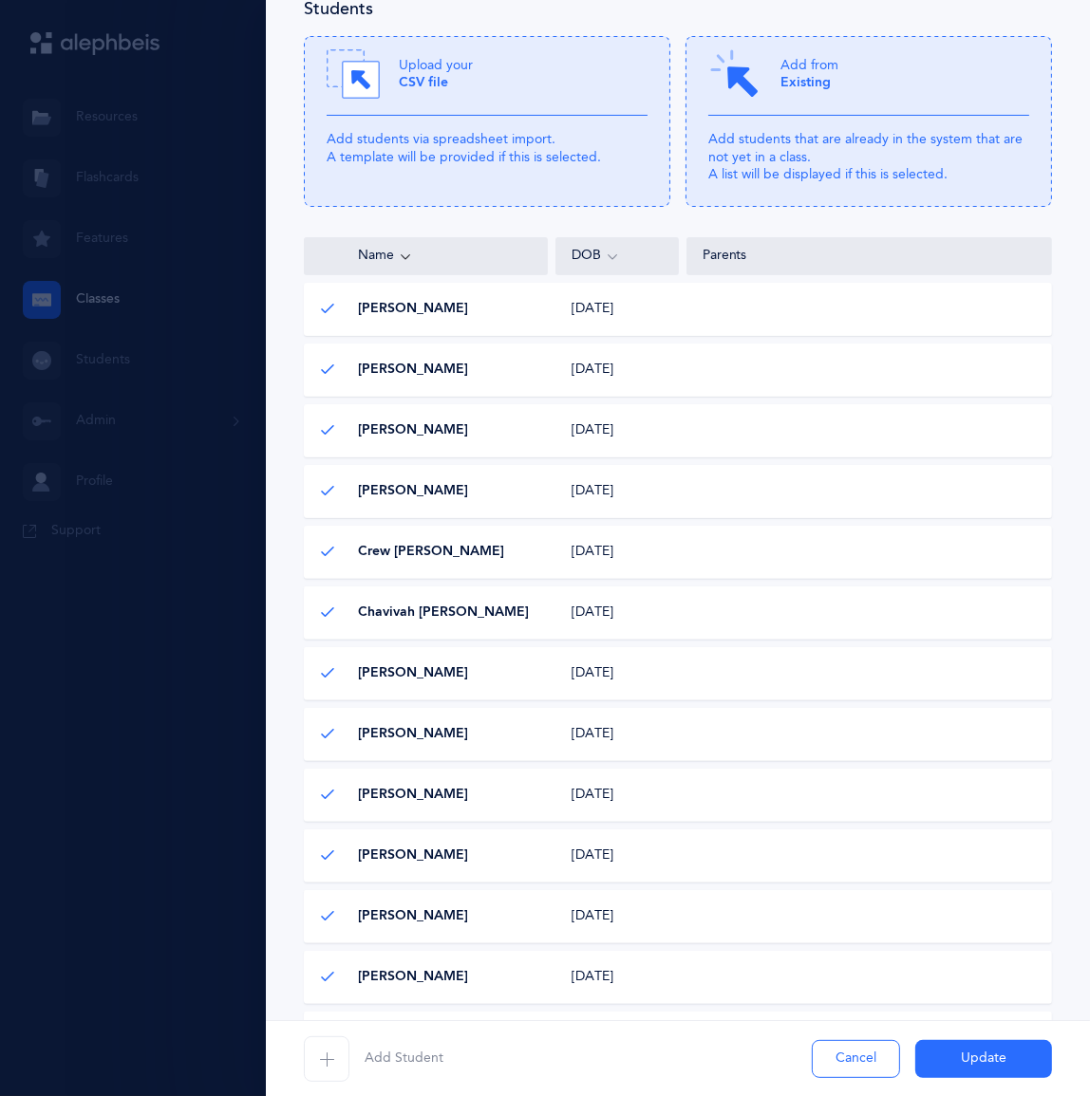
scroll to position [258, 0]
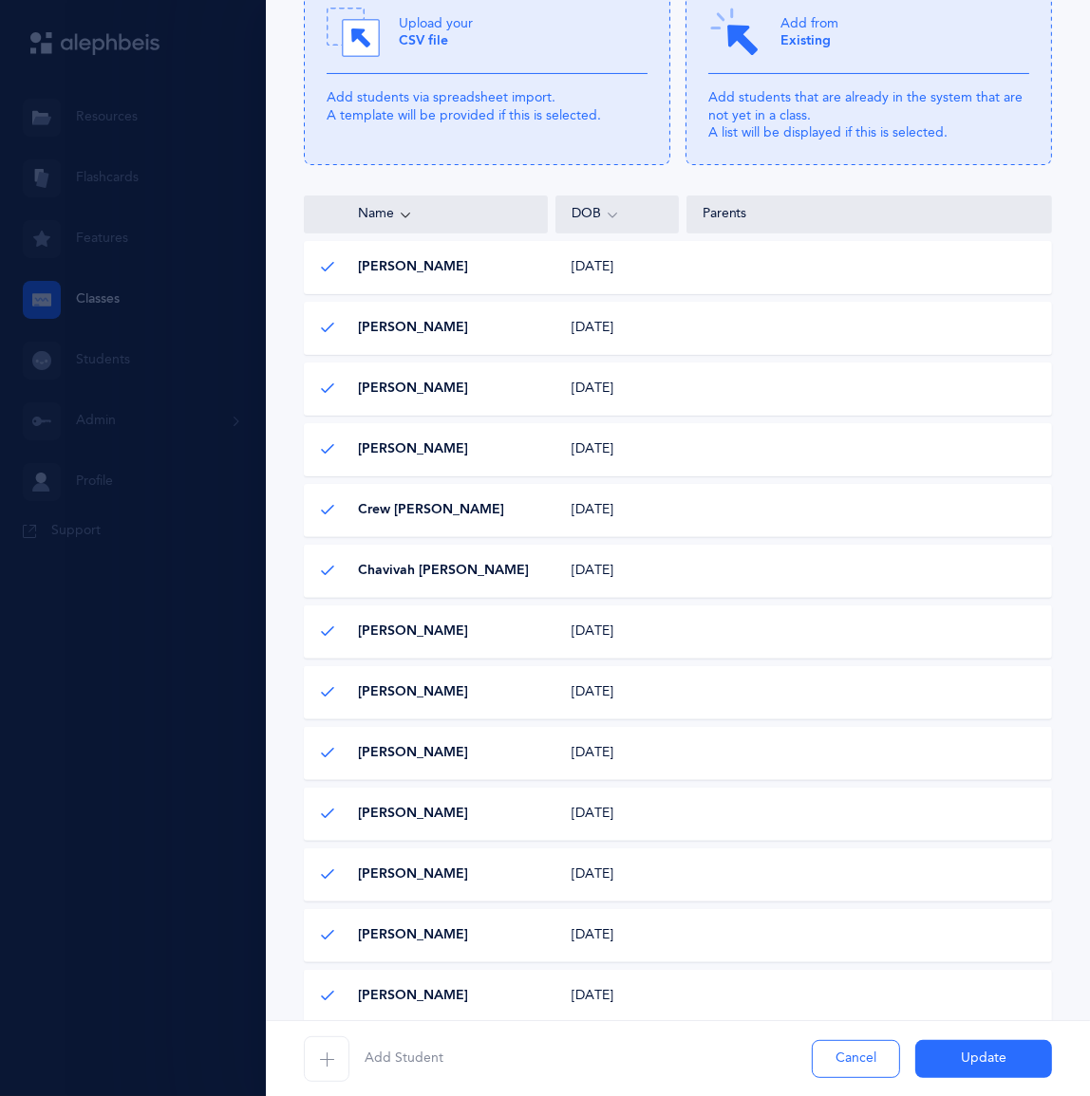
click at [559, 459] on div "08/23/2019 08/23/2019" at bounding box center [617, 449] width 122 height 19
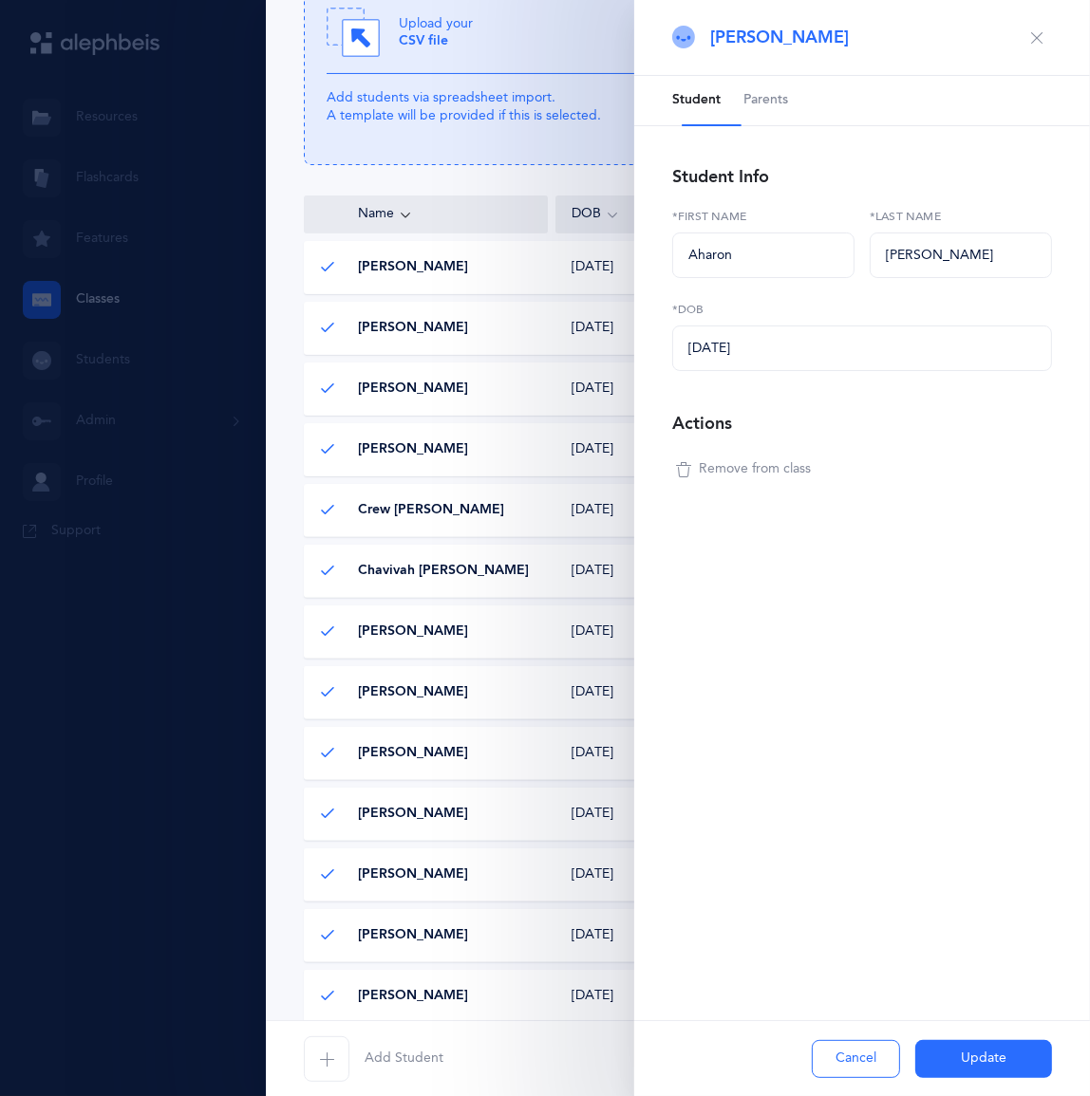
click at [709, 485] on button "Remove from class" at bounding box center [743, 470] width 142 height 30
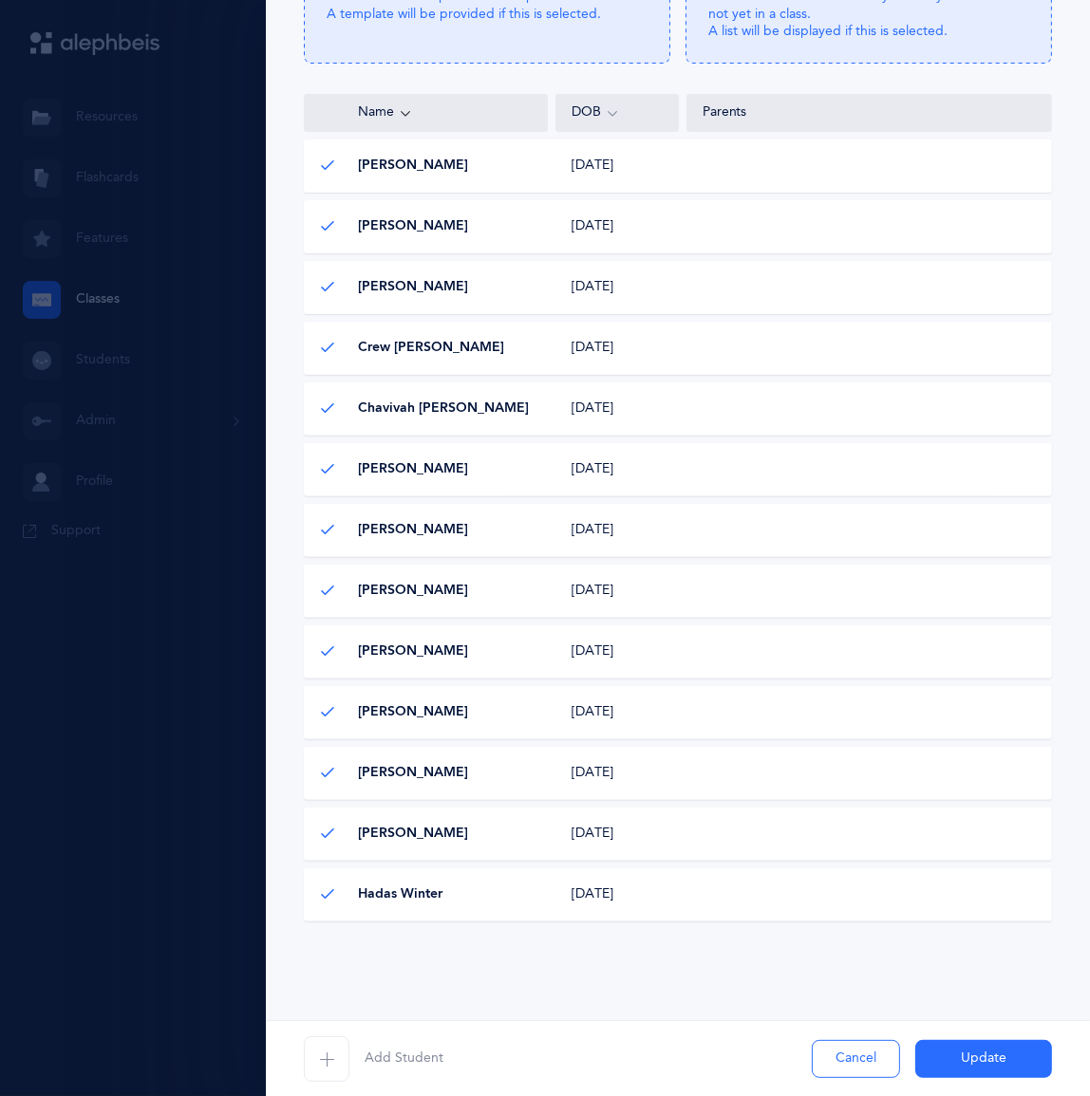
scroll to position [431, 0]
click at [468, 722] on span "Ely Rosenblum" at bounding box center [413, 712] width 110 height 19
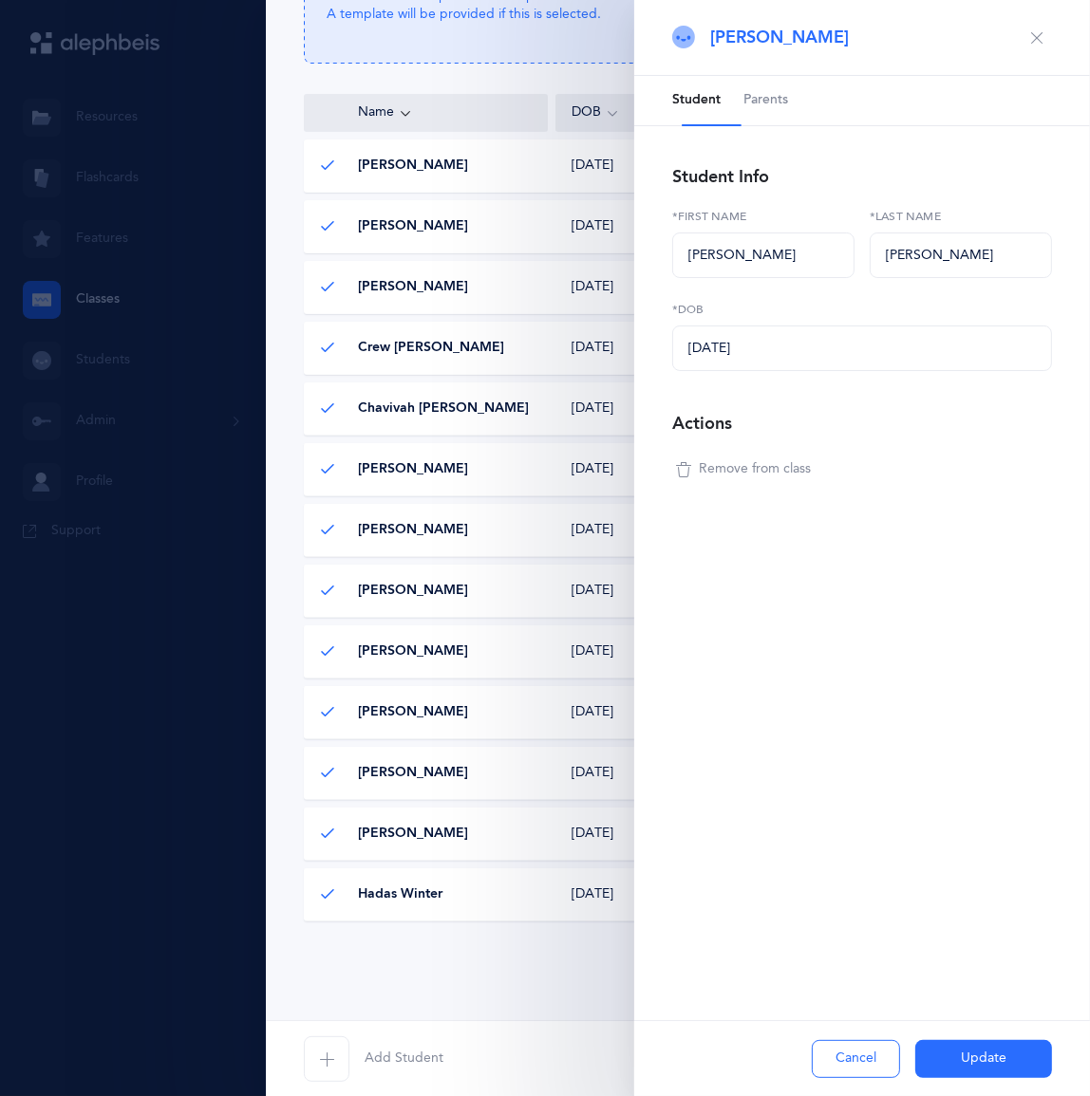
click at [788, 479] on span "Remove from class" at bounding box center [755, 469] width 112 height 19
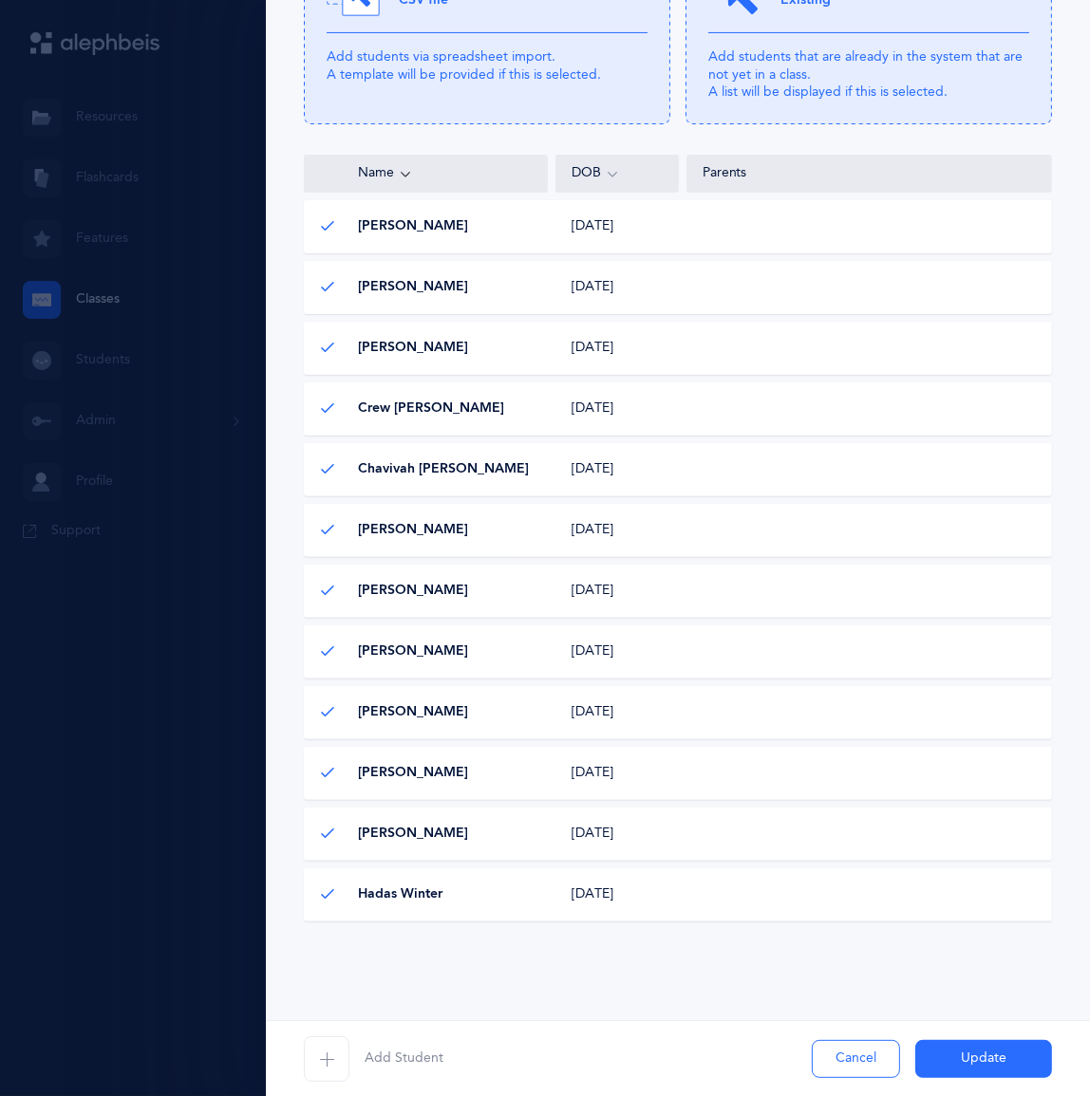
scroll to position [589, 0]
click at [508, 825] on div "Max Stobezki Max Stobezki" at bounding box center [427, 834] width 244 height 19
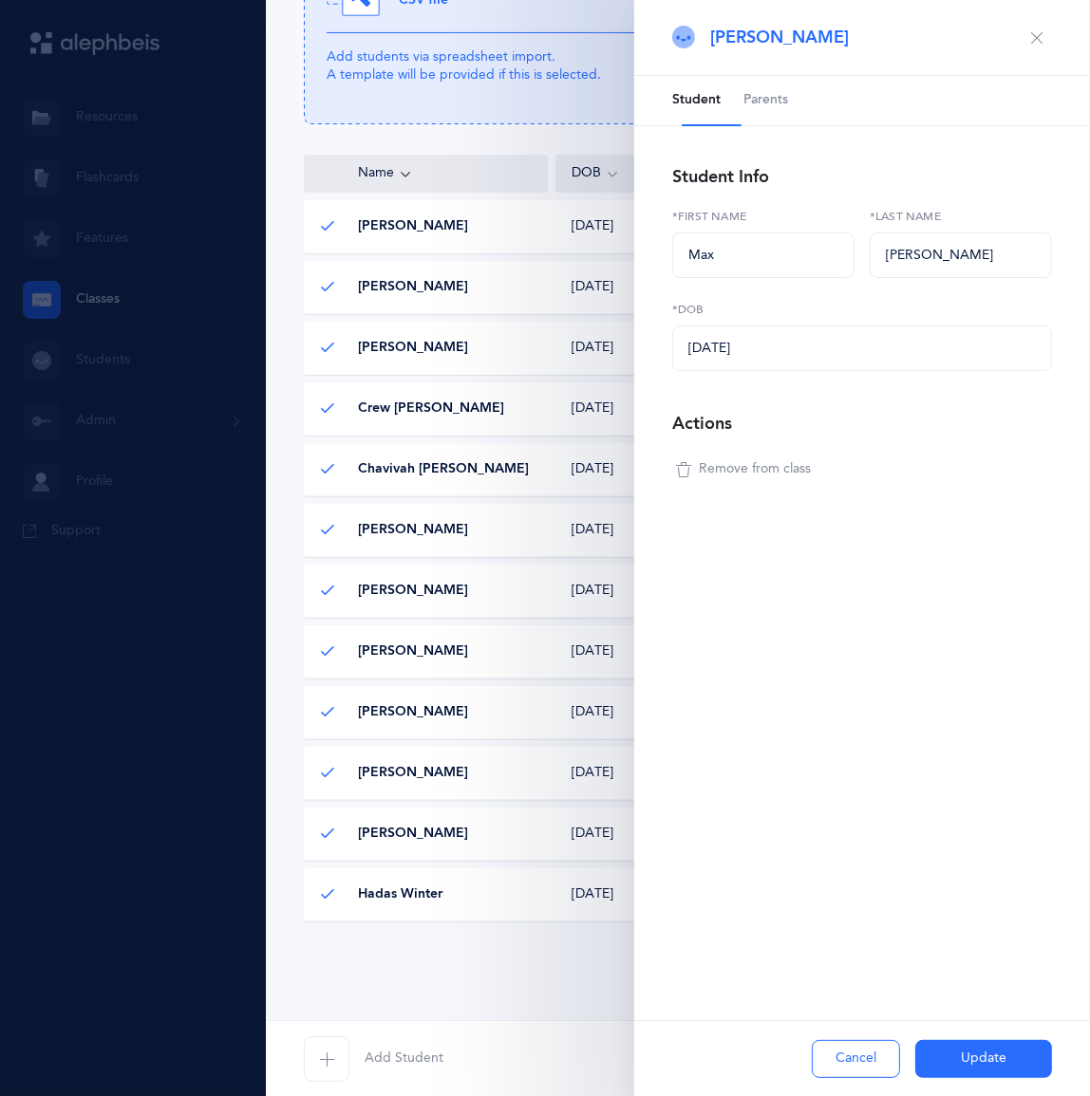
click at [788, 479] on span "Remove from class" at bounding box center [755, 469] width 112 height 19
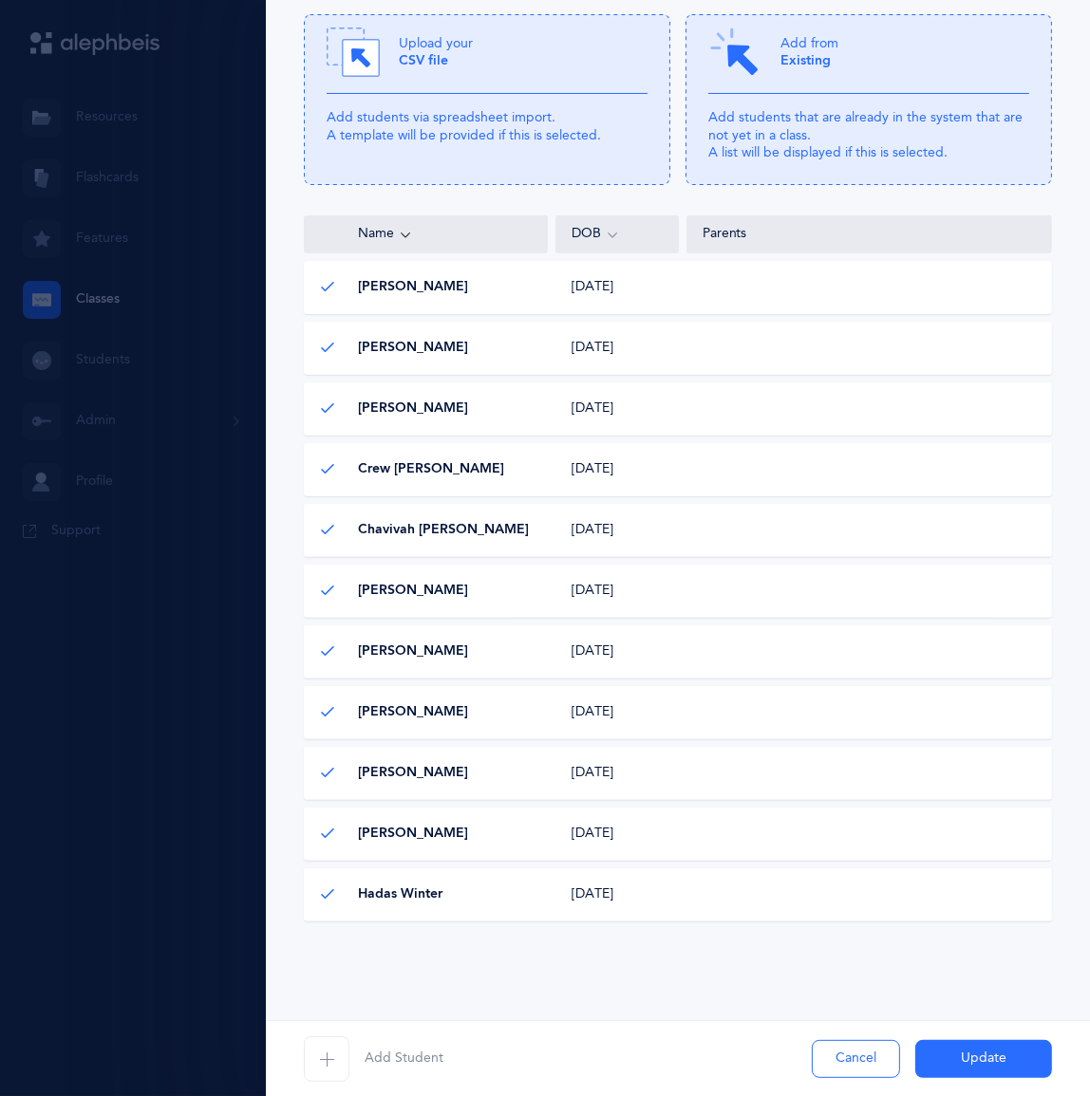
scroll to position [513, 0]
click at [994, 1058] on button "Update" at bounding box center [983, 1059] width 137 height 38
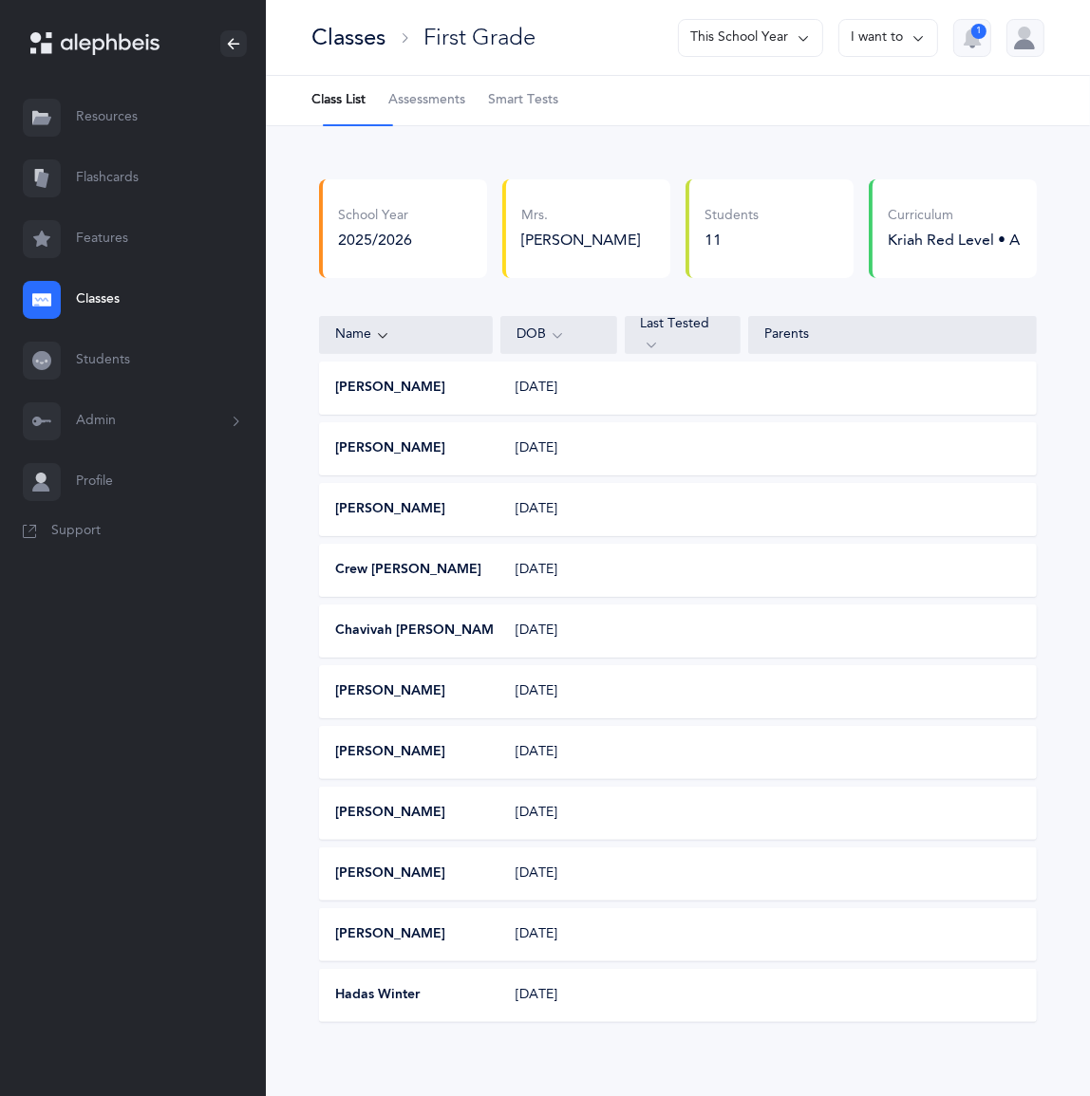
click at [109, 330] on link "Classes" at bounding box center [133, 300] width 266 height 61
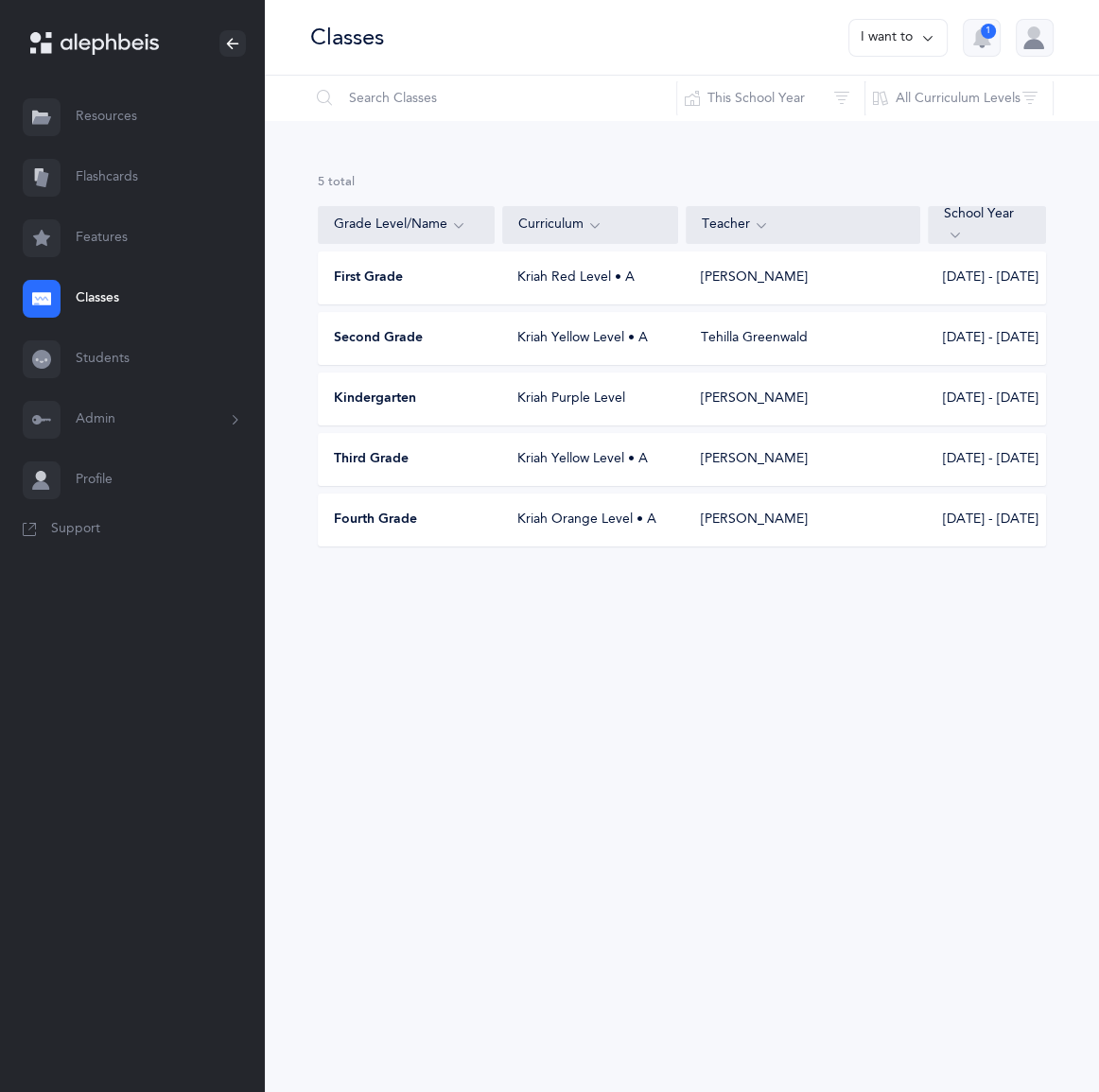
click at [551, 469] on div "Kriah Yellow Level • A" at bounding box center [590, 459] width 176 height 19
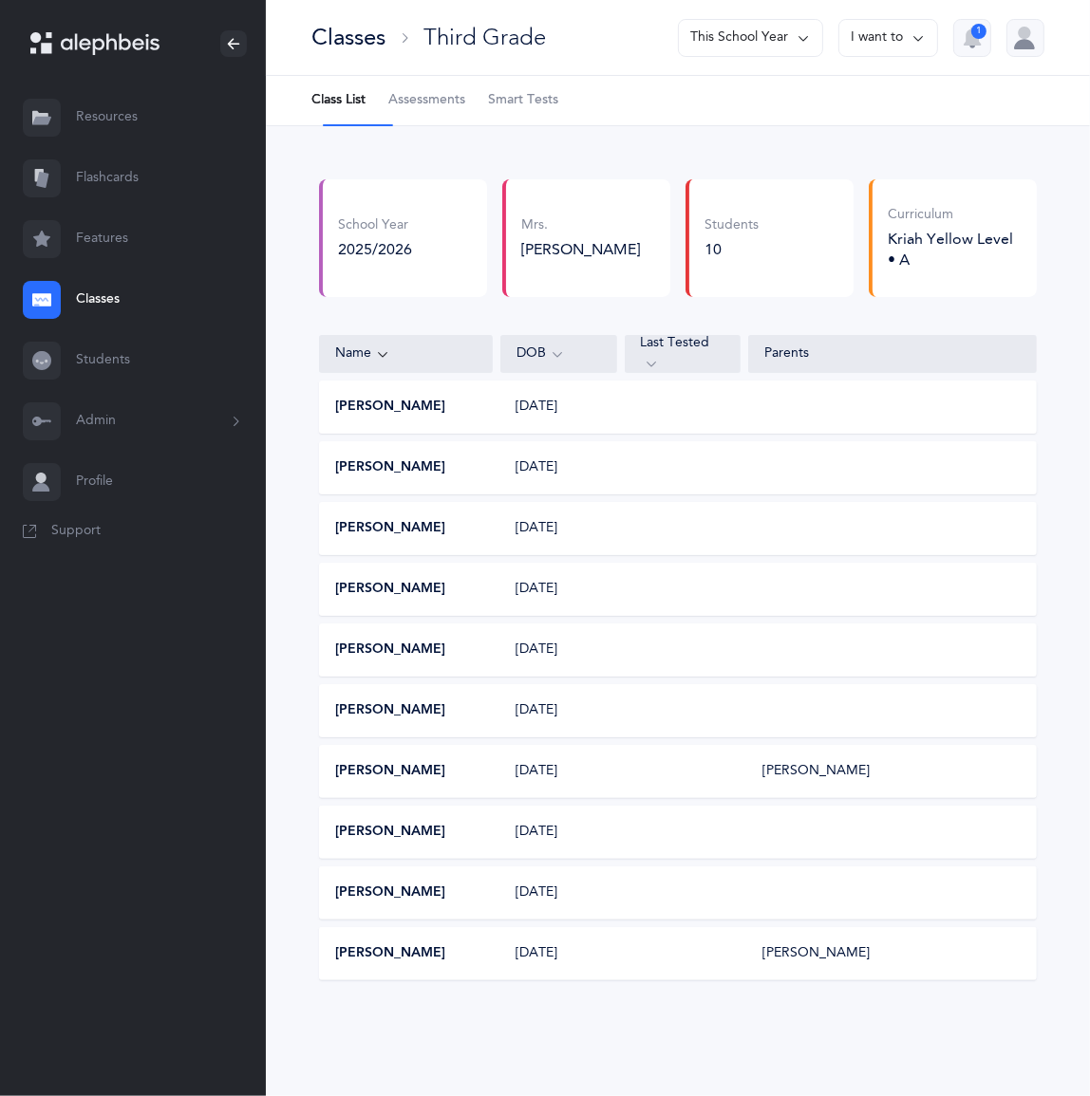
click at [120, 330] on link "Classes" at bounding box center [133, 300] width 266 height 61
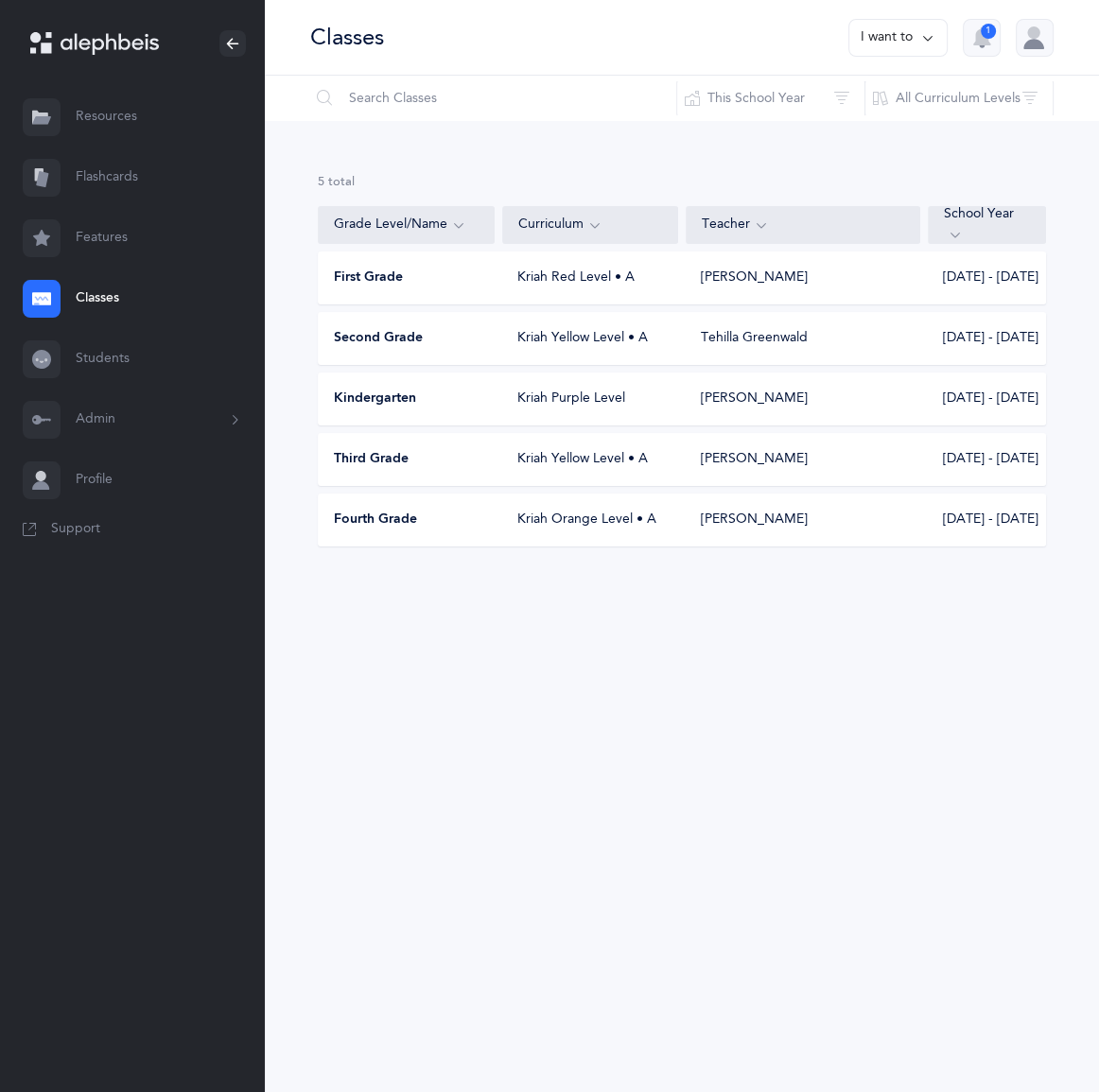
click at [518, 288] on div "Kriah Red Level • A" at bounding box center [590, 278] width 176 height 19
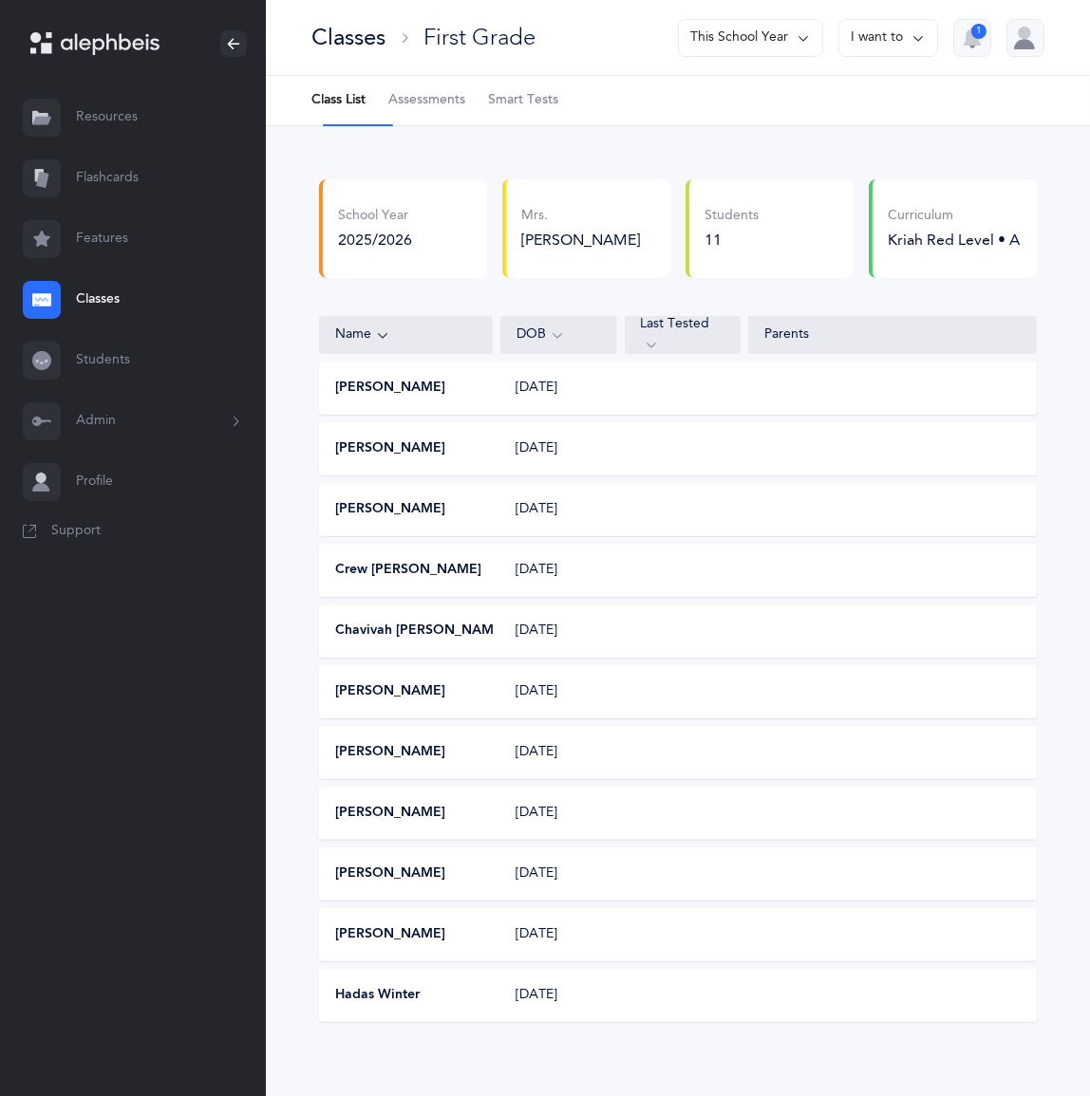
click at [863, 47] on button "I want to" at bounding box center [888, 38] width 100 height 38
click at [786, 123] on button "Edit class" at bounding box center [854, 107] width 136 height 34
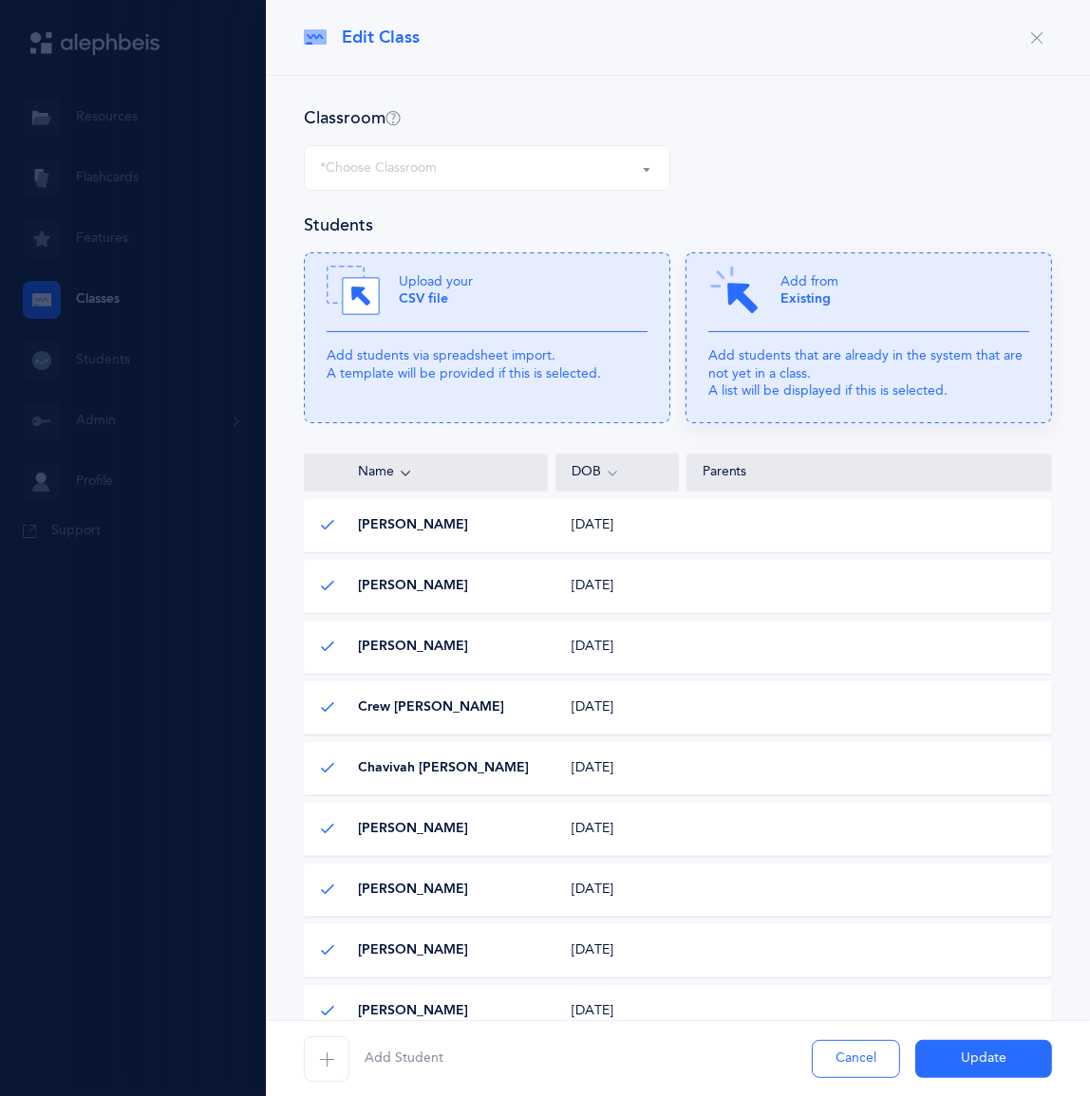
select select "951"
click at [427, 1050] on span "Add Student" at bounding box center [404, 1059] width 79 height 19
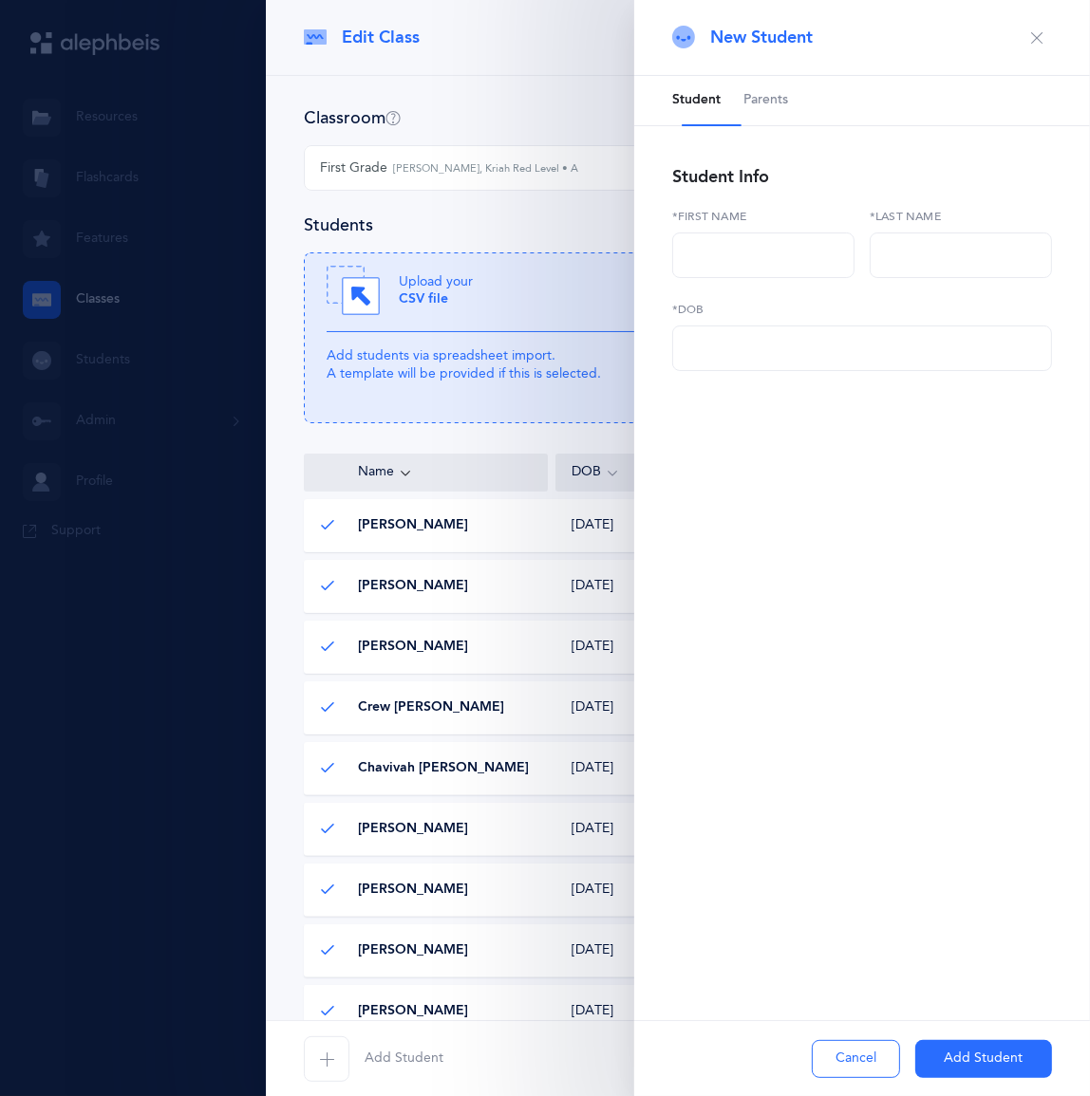
click at [735, 225] on label "*First name" at bounding box center [763, 216] width 182 height 17
click at [711, 278] on input "text" at bounding box center [763, 256] width 182 height 46
type input "Eitan"
type input "Rubin"
click at [725, 371] on input "text" at bounding box center [862, 349] width 380 height 46
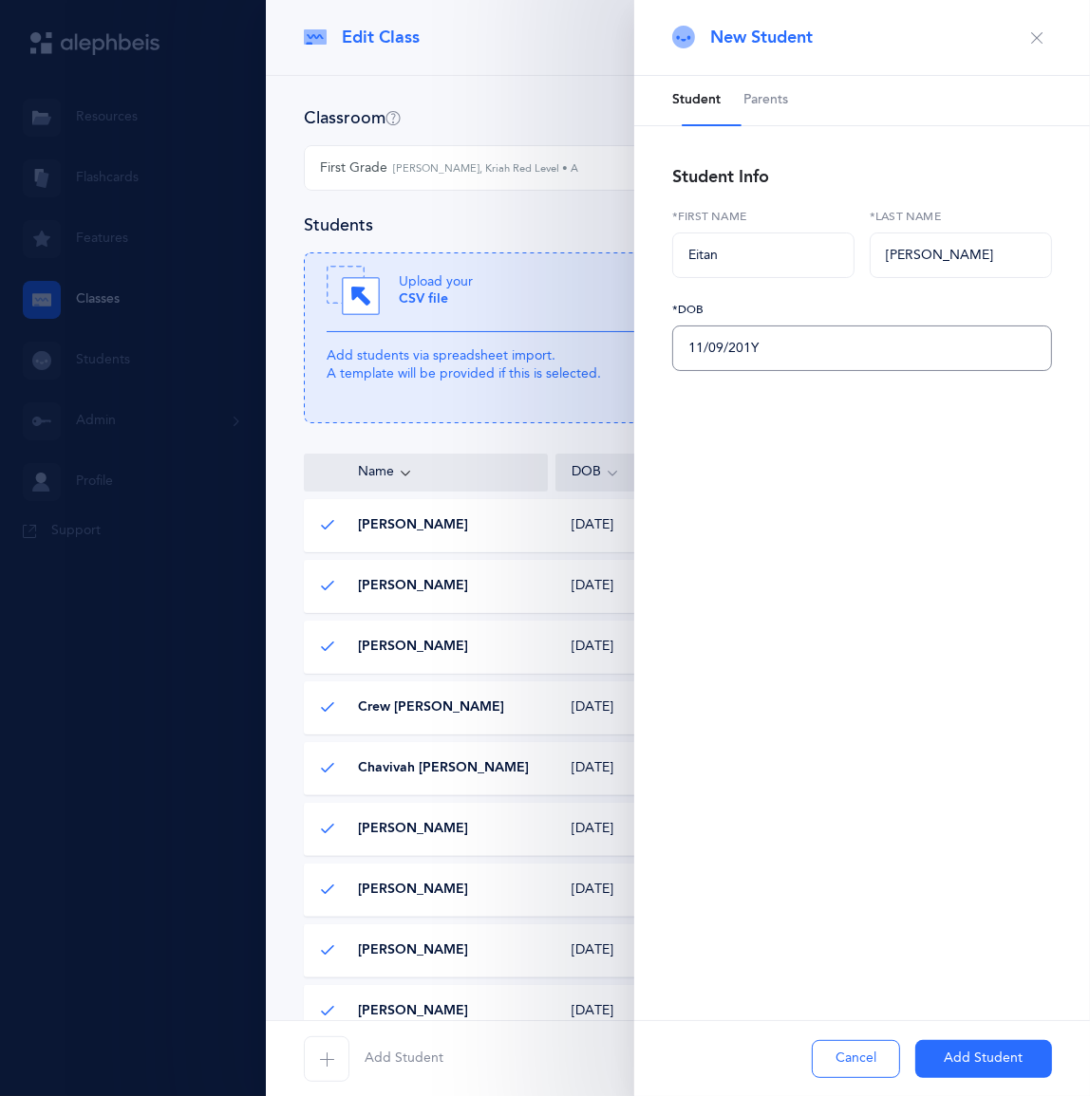
type input "11/09/2018"
click at [975, 1057] on button "Add Student" at bounding box center [983, 1059] width 137 height 38
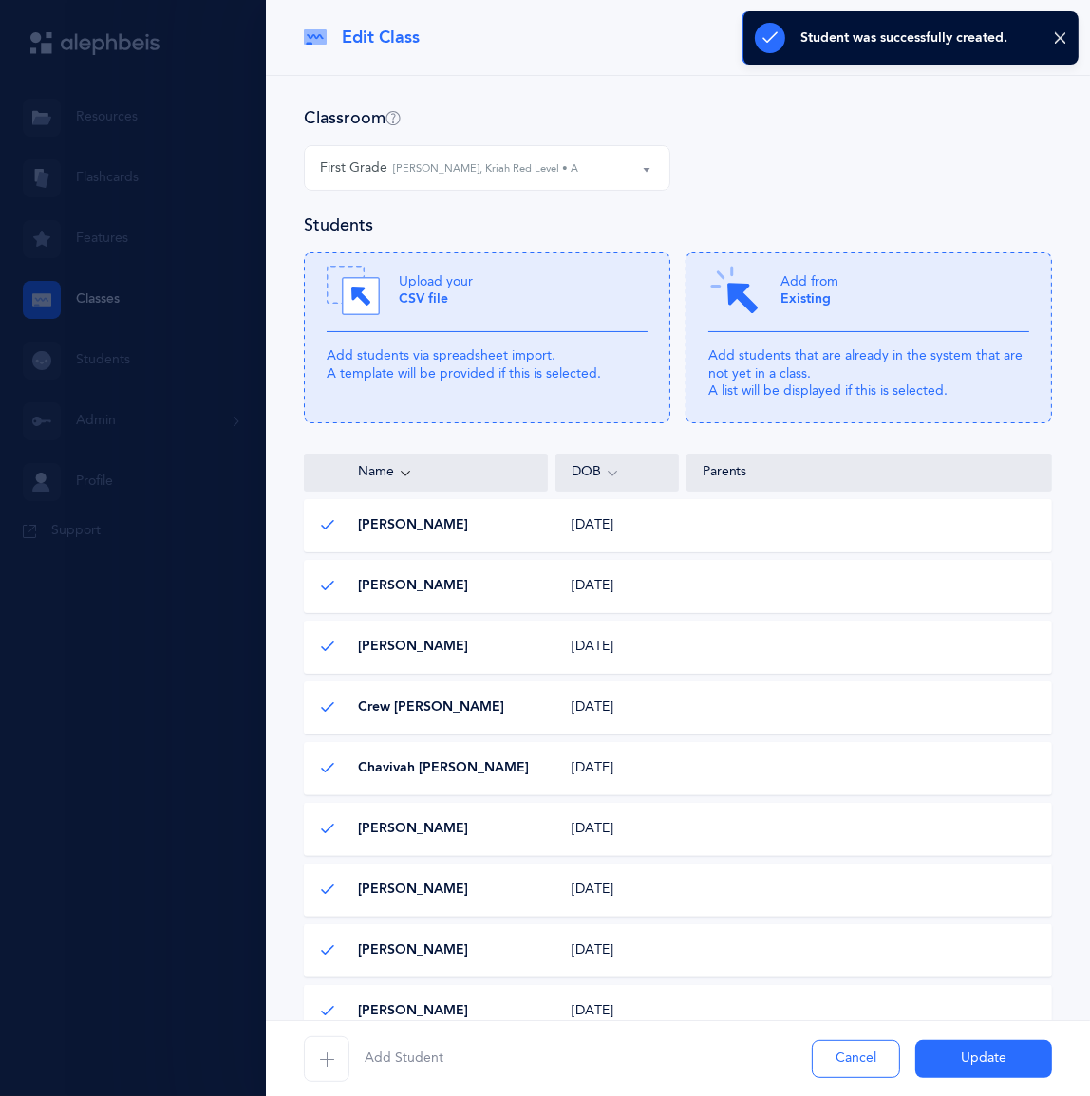
click at [980, 1051] on button "Update" at bounding box center [983, 1059] width 137 height 38
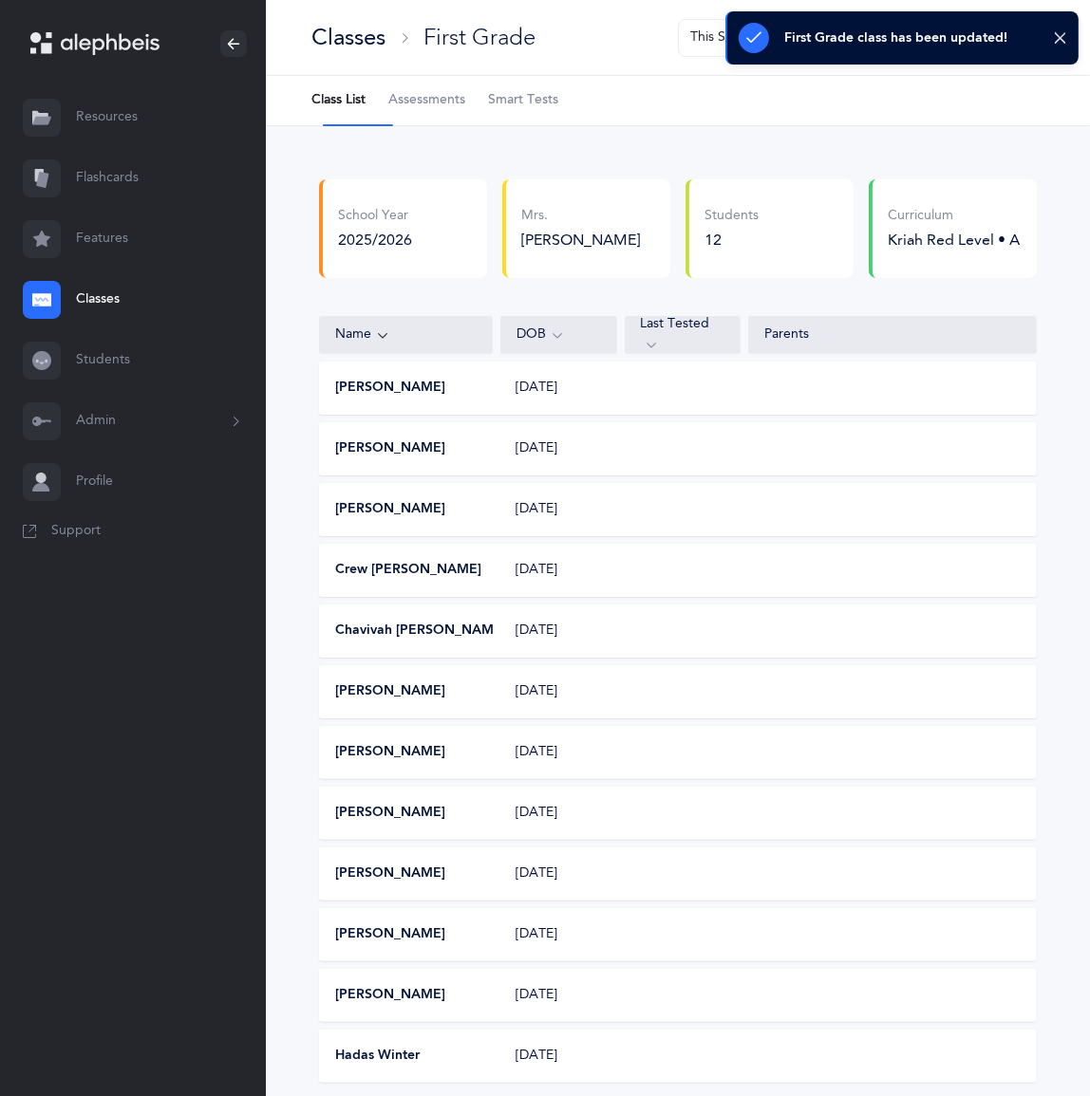
click at [117, 330] on link "Classes" at bounding box center [133, 300] width 266 height 61
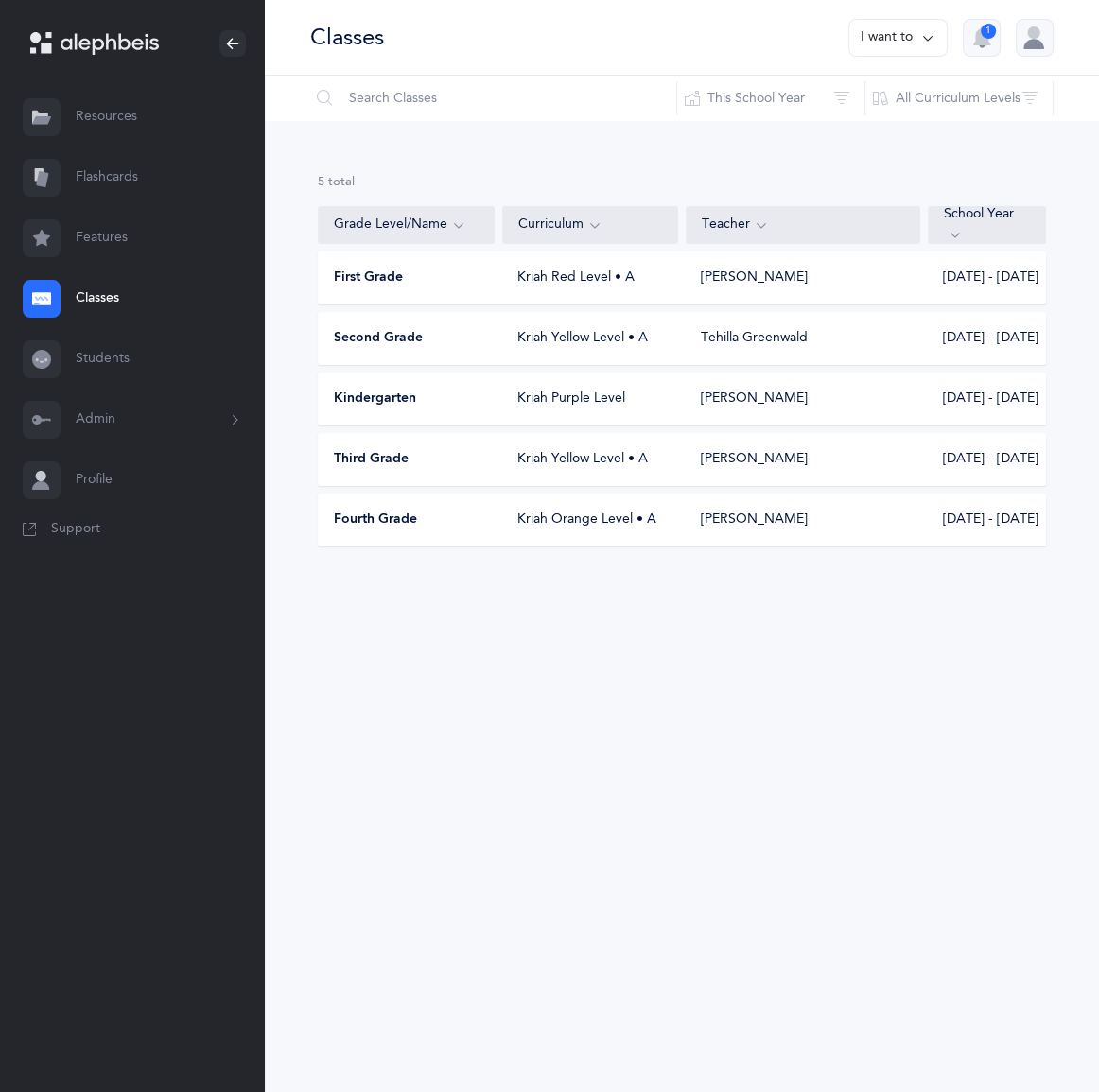
click at [422, 348] on span "Second Grade" at bounding box center [378, 338] width 89 height 19
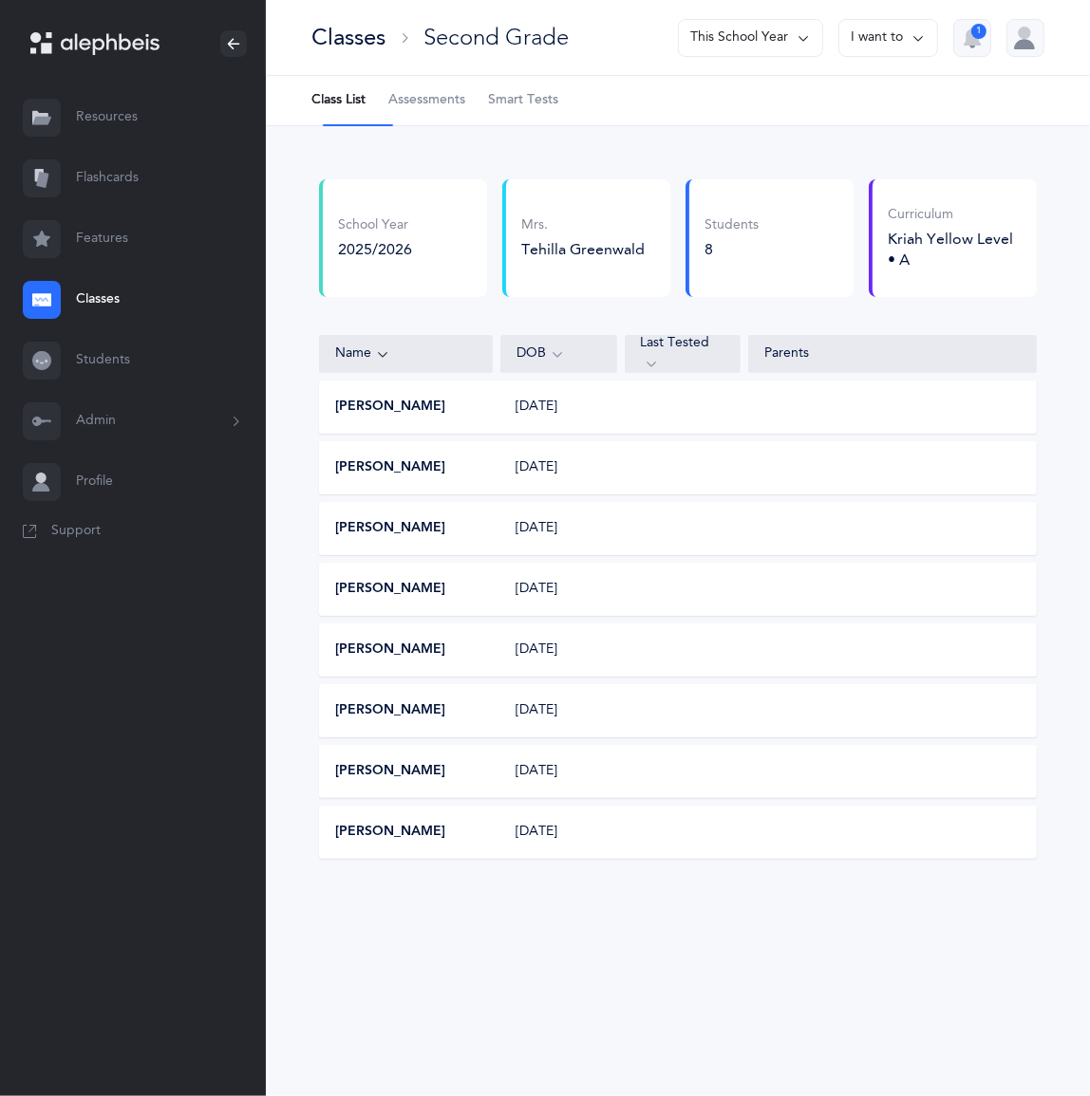
click at [860, 44] on button "I want to" at bounding box center [888, 38] width 100 height 38
click at [809, 120] on button "Edit class" at bounding box center [854, 107] width 136 height 34
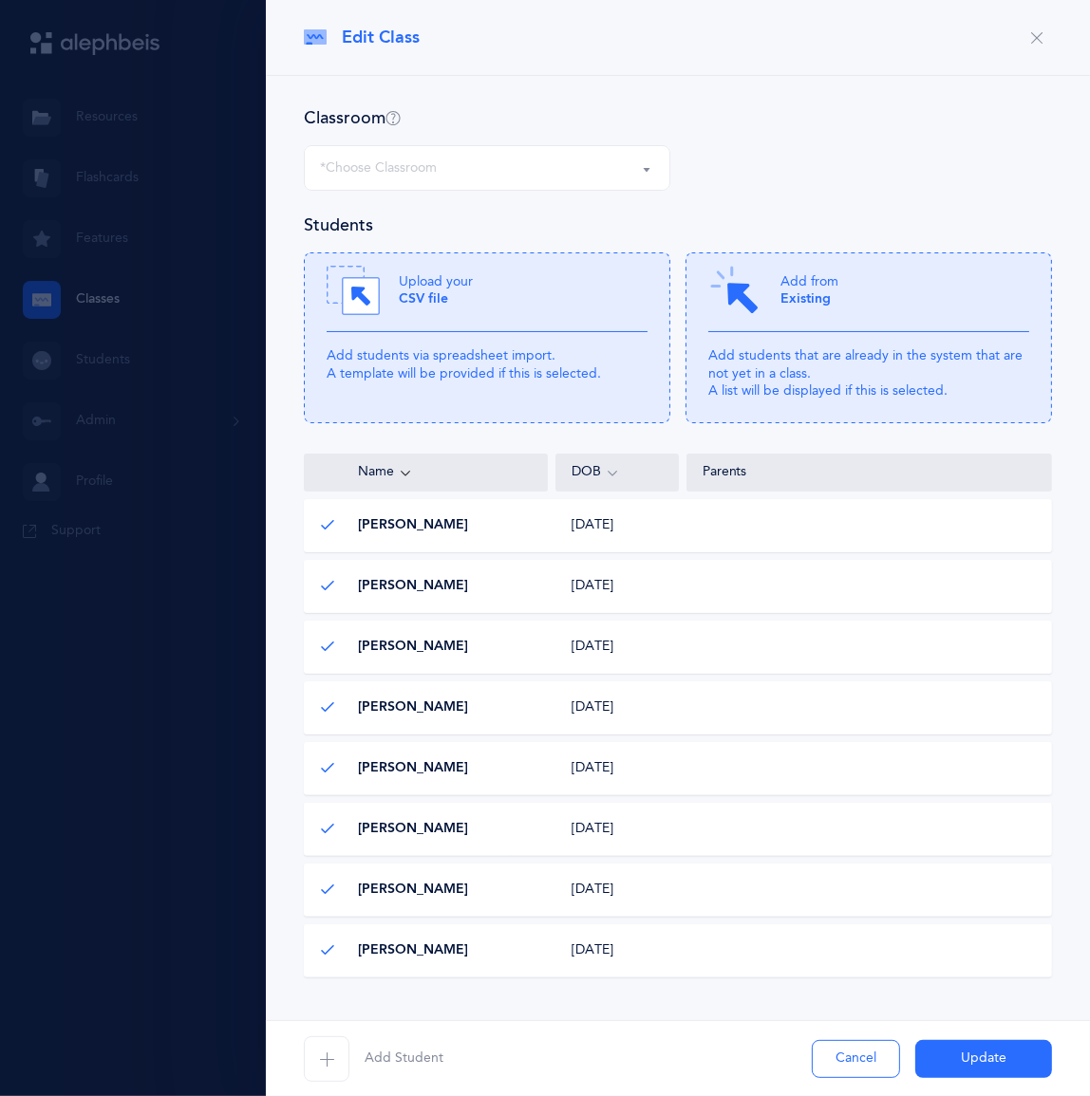
select select "1322"
click at [443, 1051] on span "Add Student" at bounding box center [404, 1059] width 79 height 19
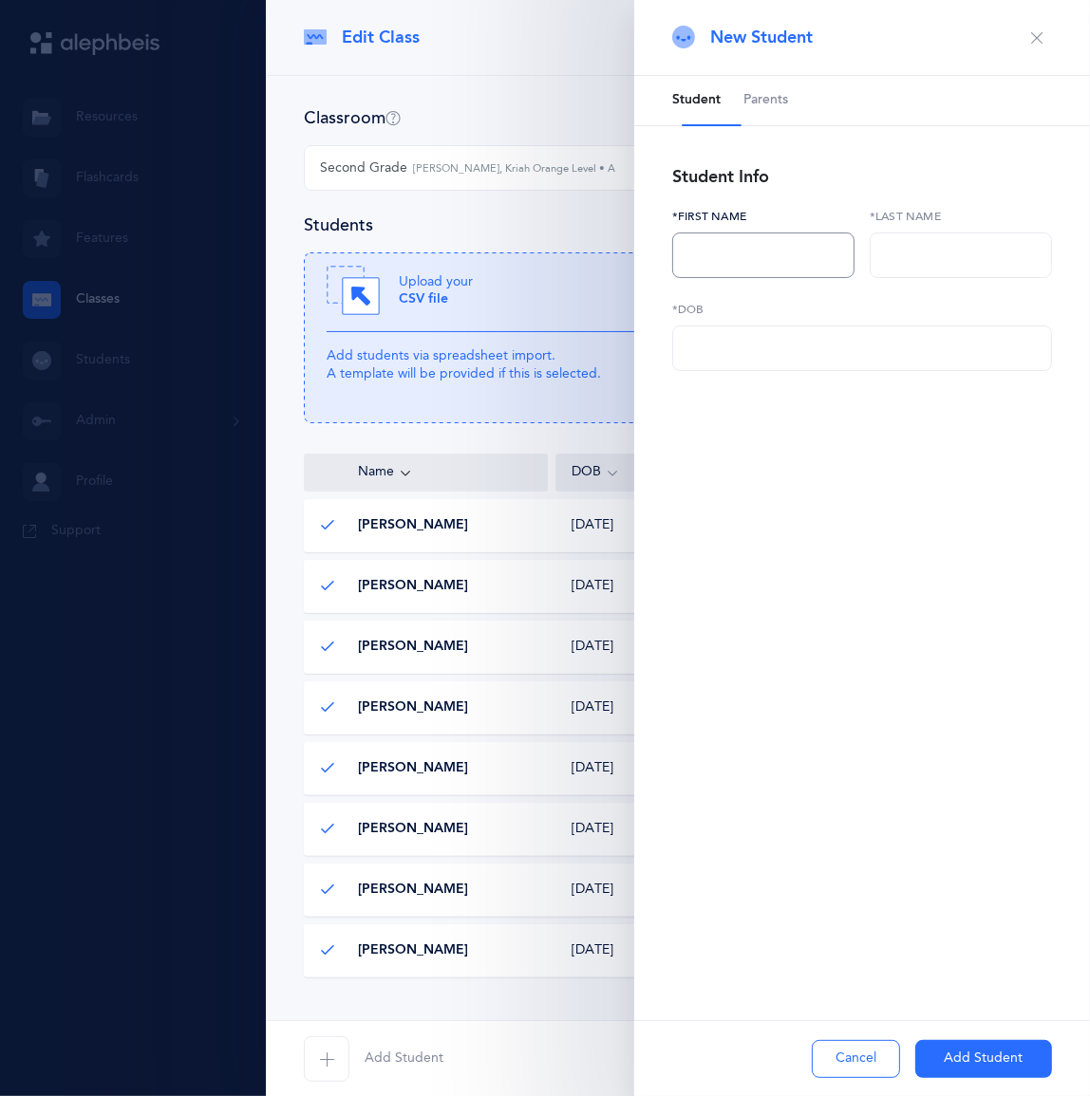
click at [746, 278] on input "text" at bounding box center [763, 256] width 182 height 46
type input "Walter"
type input "r"
type input "Reis"
click at [747, 371] on input "text" at bounding box center [862, 349] width 380 height 46
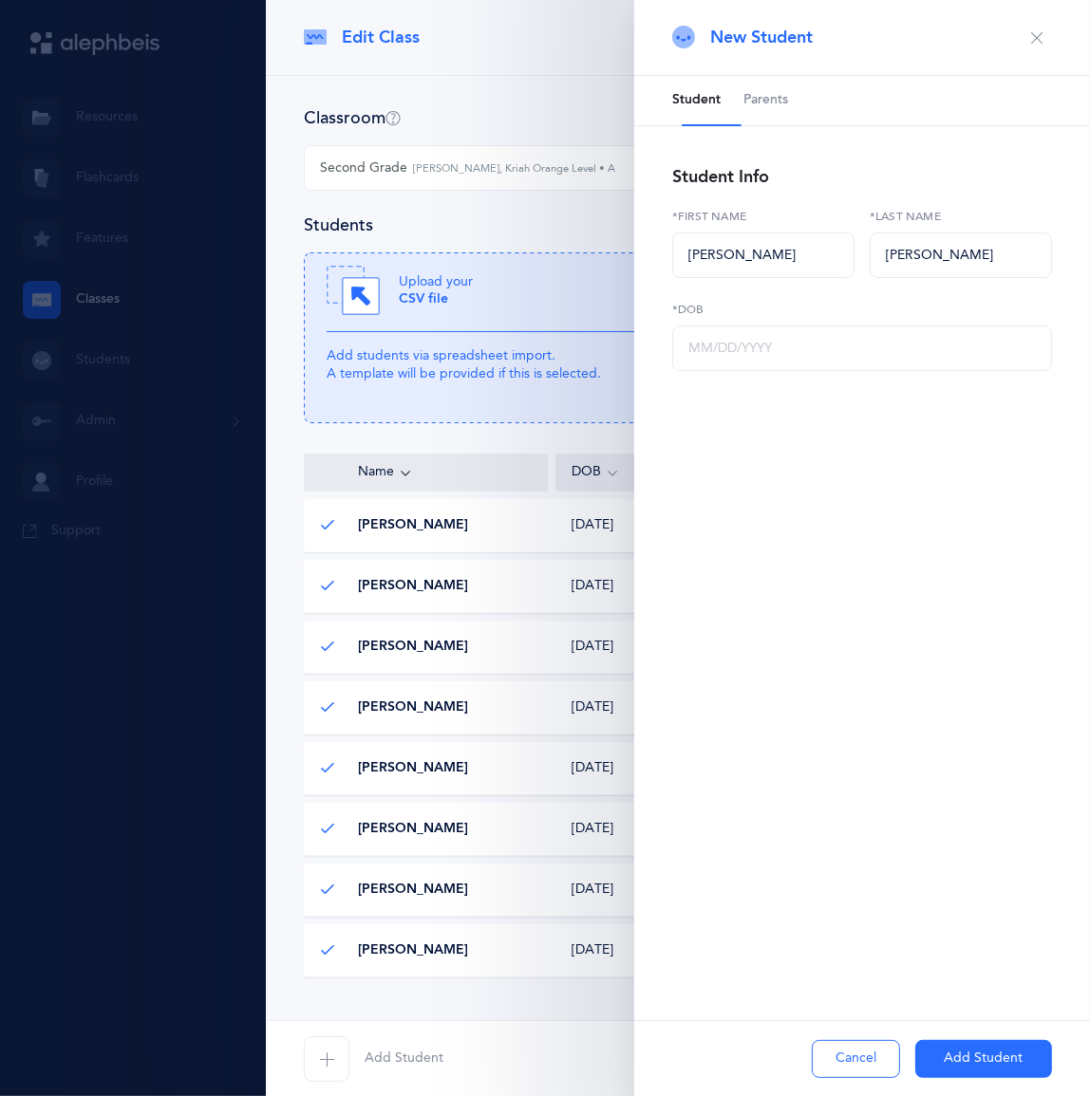
click at [812, 1051] on button "Cancel" at bounding box center [856, 1059] width 88 height 38
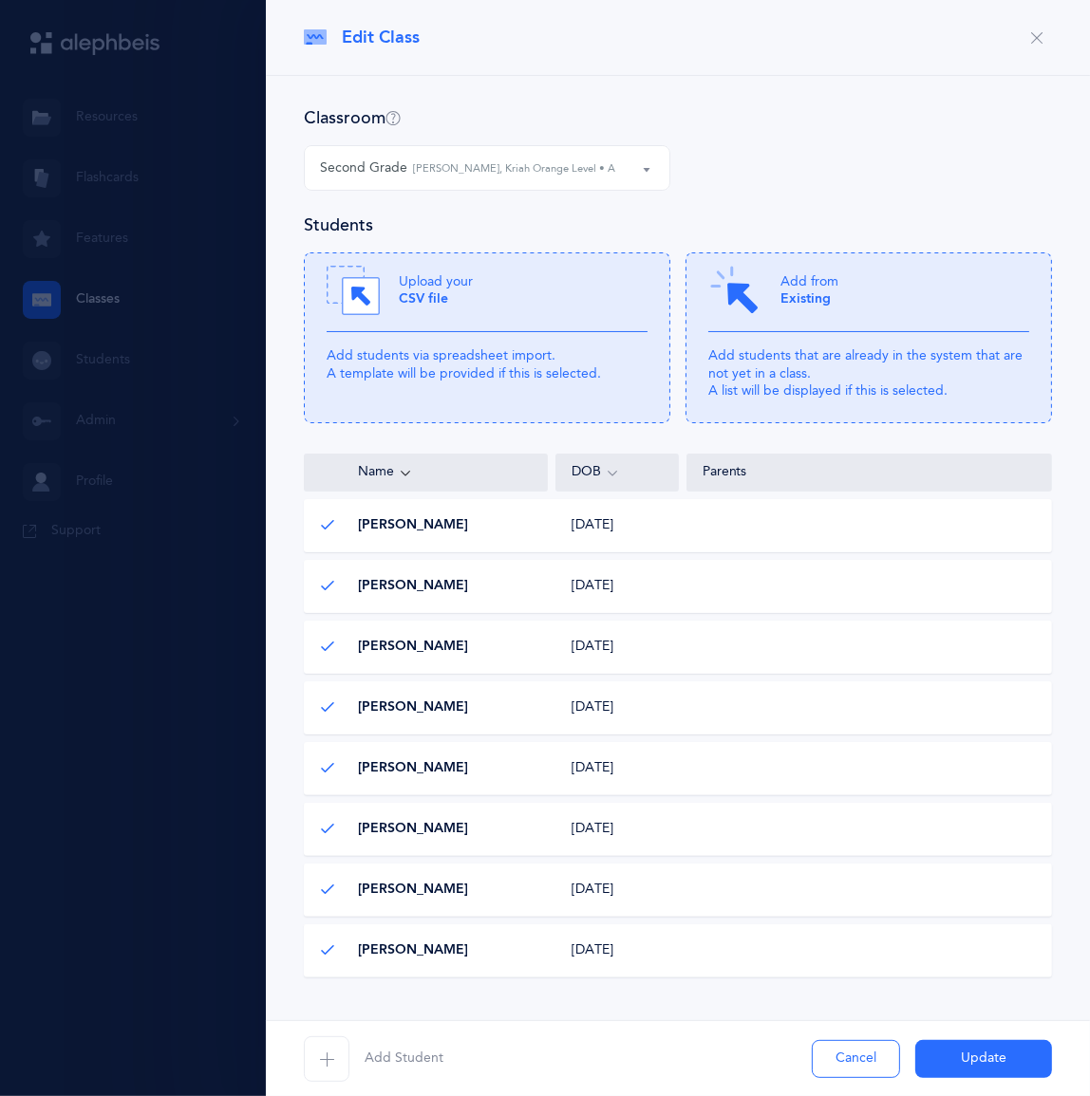
click at [821, 1043] on button "Cancel" at bounding box center [856, 1059] width 88 height 38
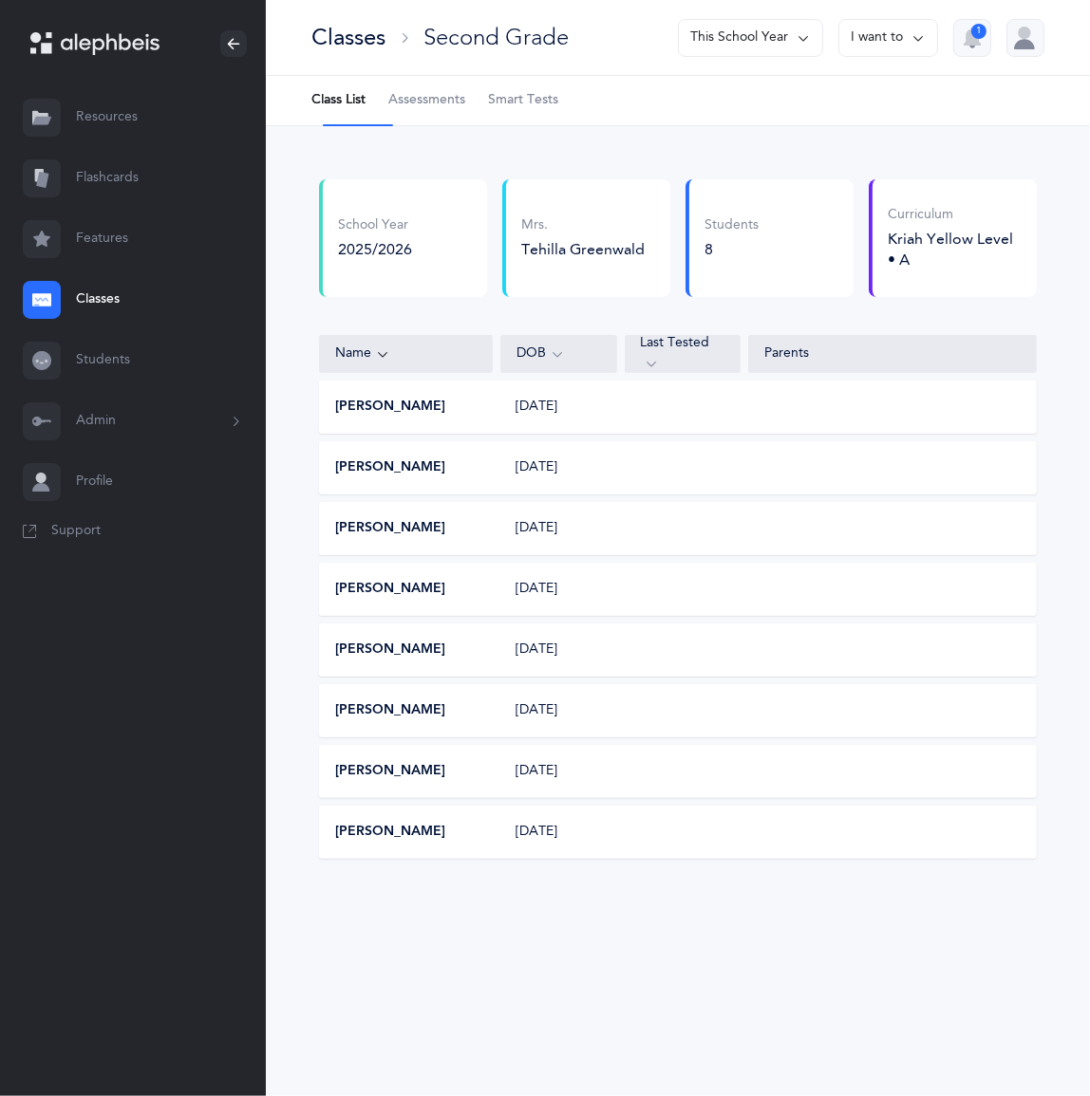
click at [110, 330] on link "Classes" at bounding box center [133, 300] width 266 height 61
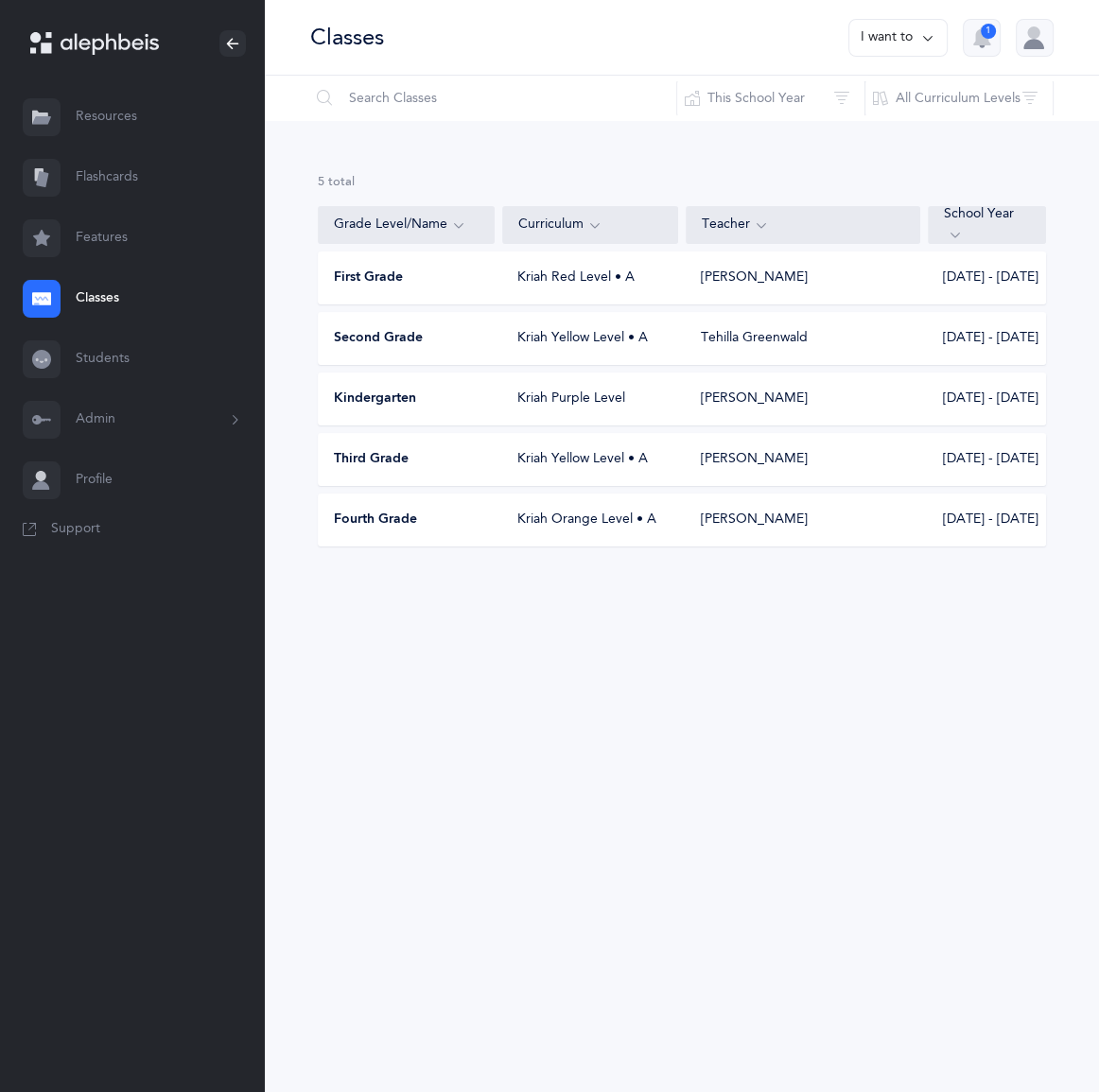
click at [434, 469] on div "Third Grade" at bounding box center [407, 459] width 176 height 19
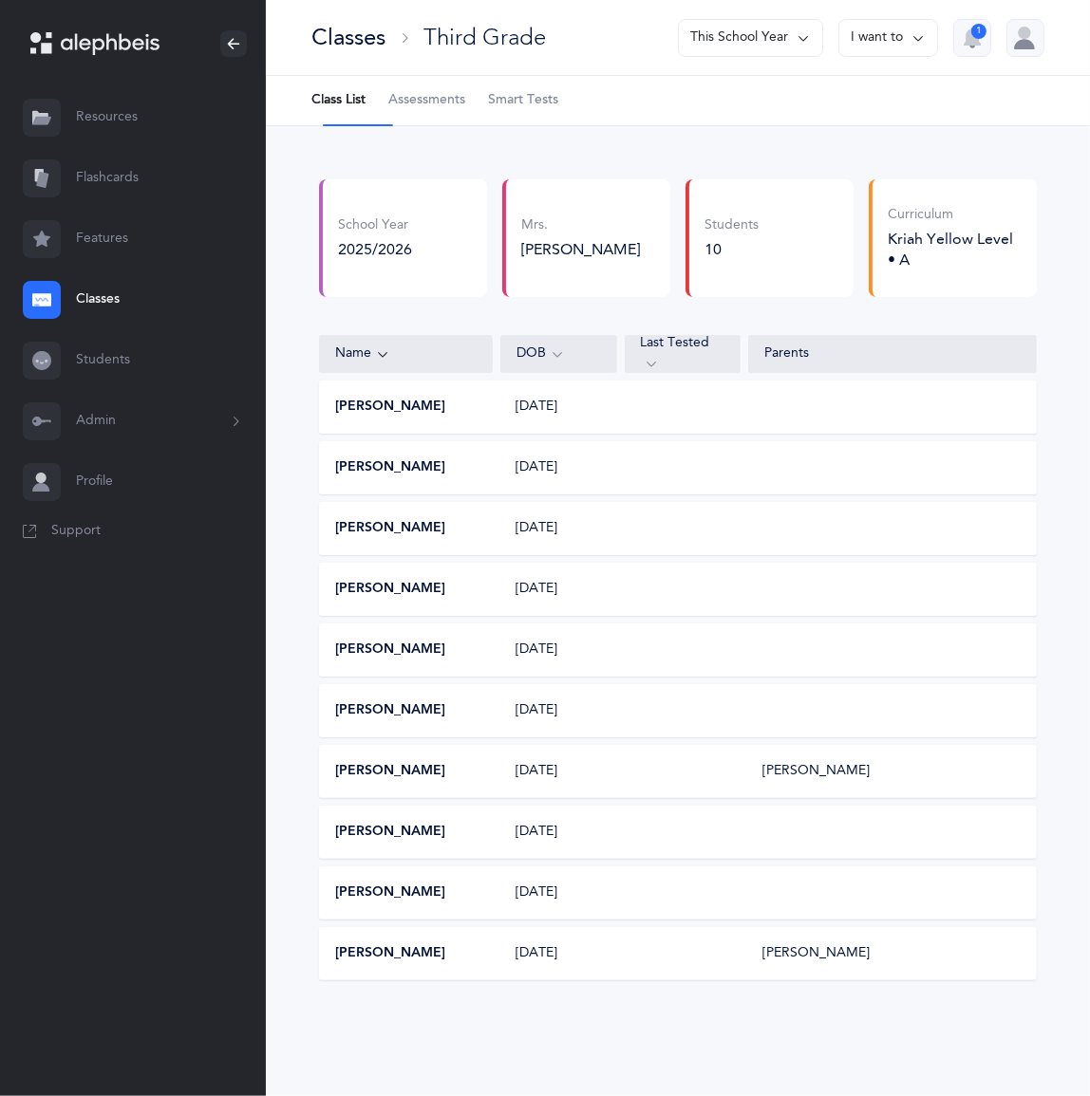
click at [838, 38] on button "I want to" at bounding box center [888, 38] width 100 height 38
click at [825, 105] on button "Edit class" at bounding box center [854, 107] width 136 height 34
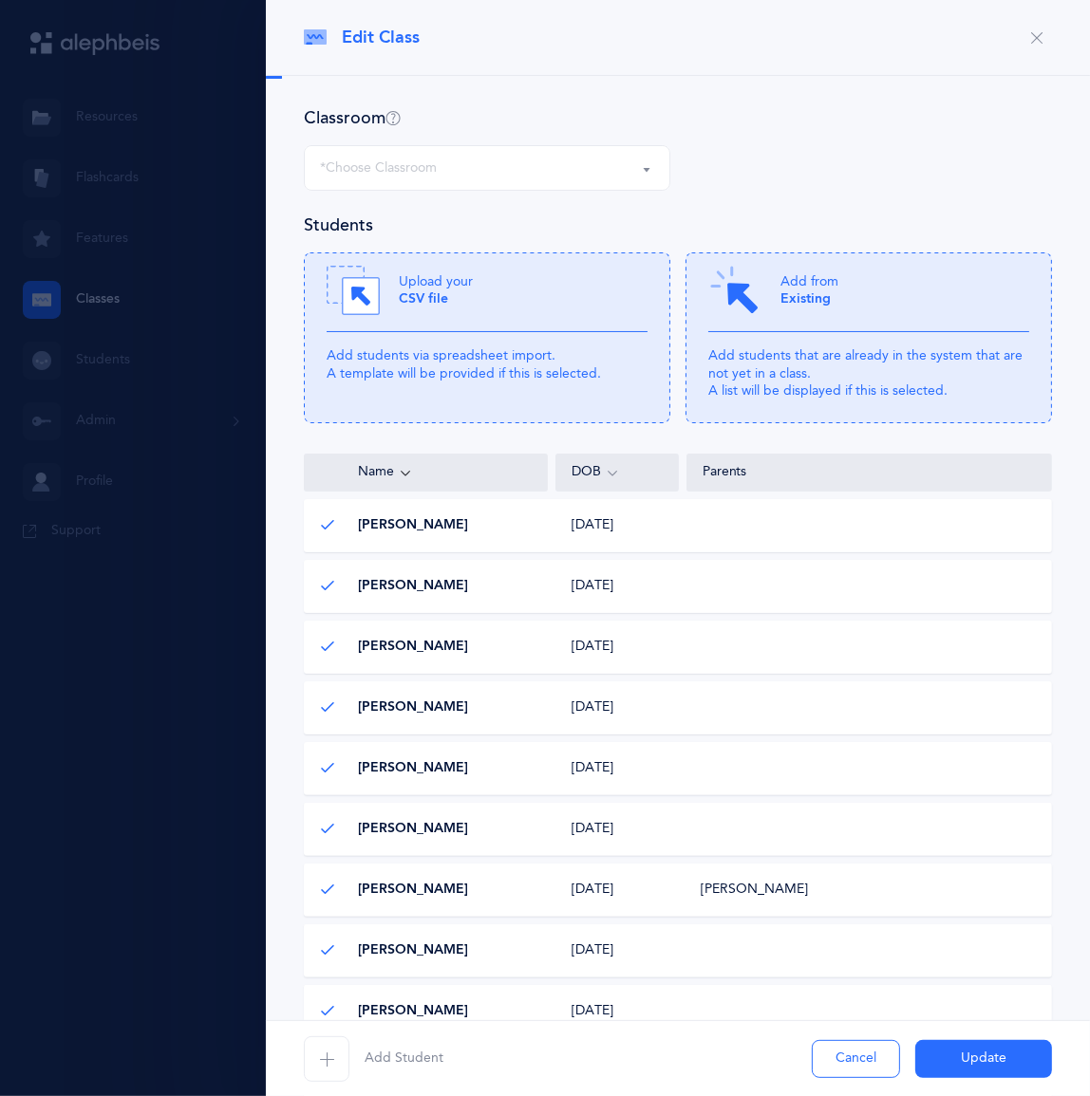
select select "1324"
click at [428, 1064] on button "Add Student" at bounding box center [374, 1060] width 140 height 46
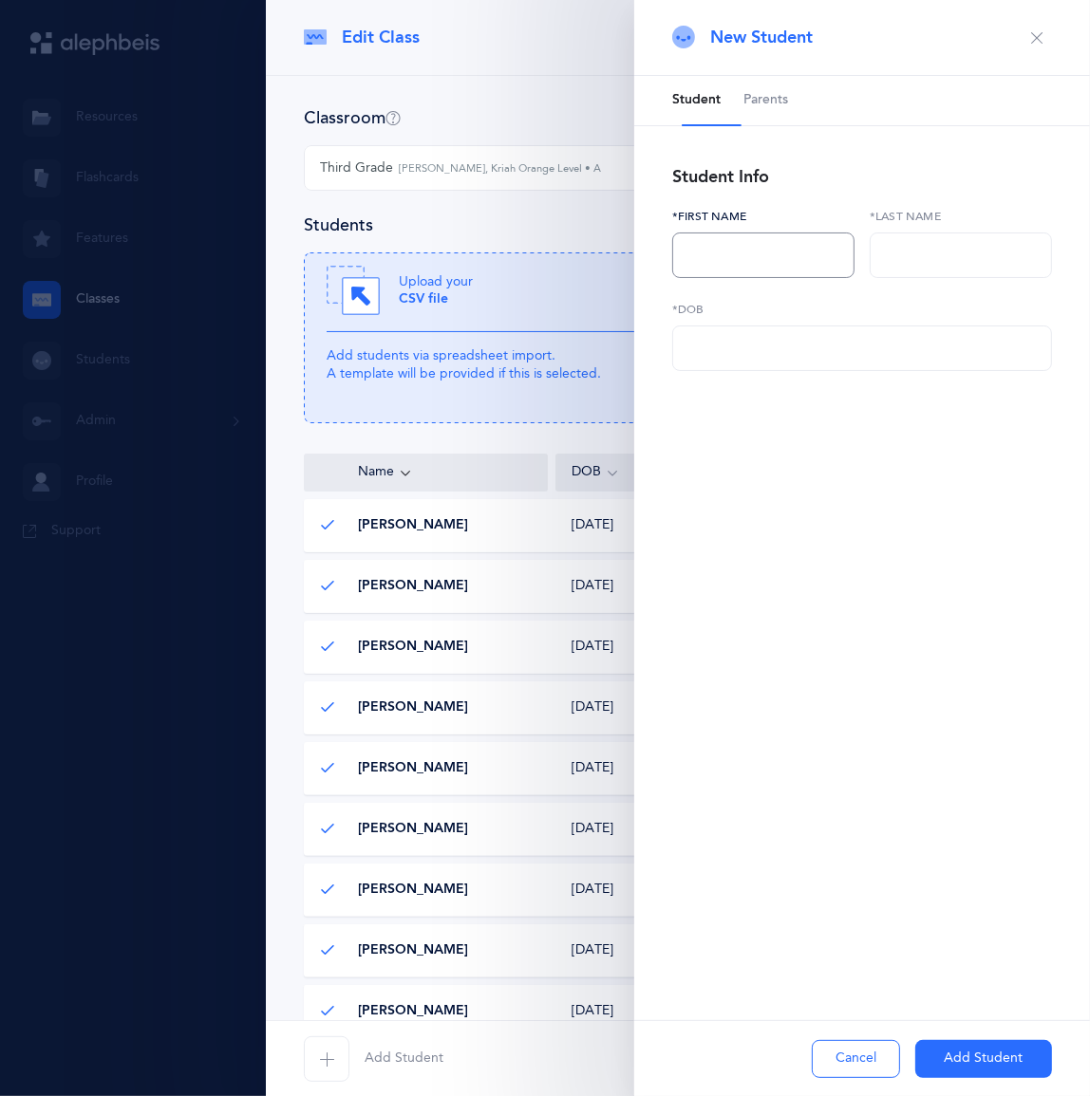
click at [729, 278] on input "text" at bounding box center [763, 256] width 182 height 46
type input "Maya"
type input "[PERSON_NAME]"
type input "12/07/2016"
click at [959, 1058] on button "Add Student" at bounding box center [983, 1059] width 137 height 38
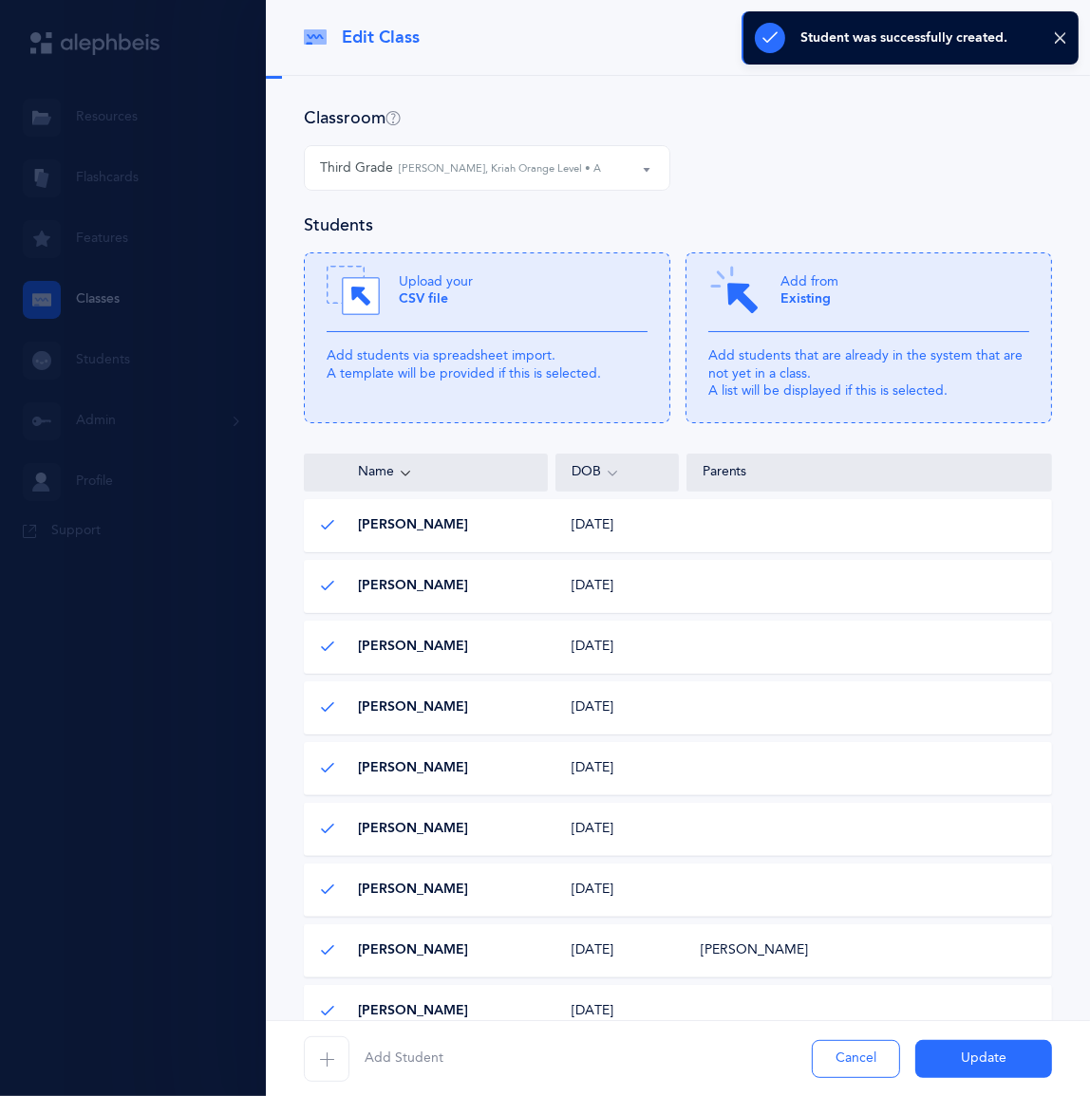
click at [983, 1061] on button "Update" at bounding box center [983, 1059] width 137 height 38
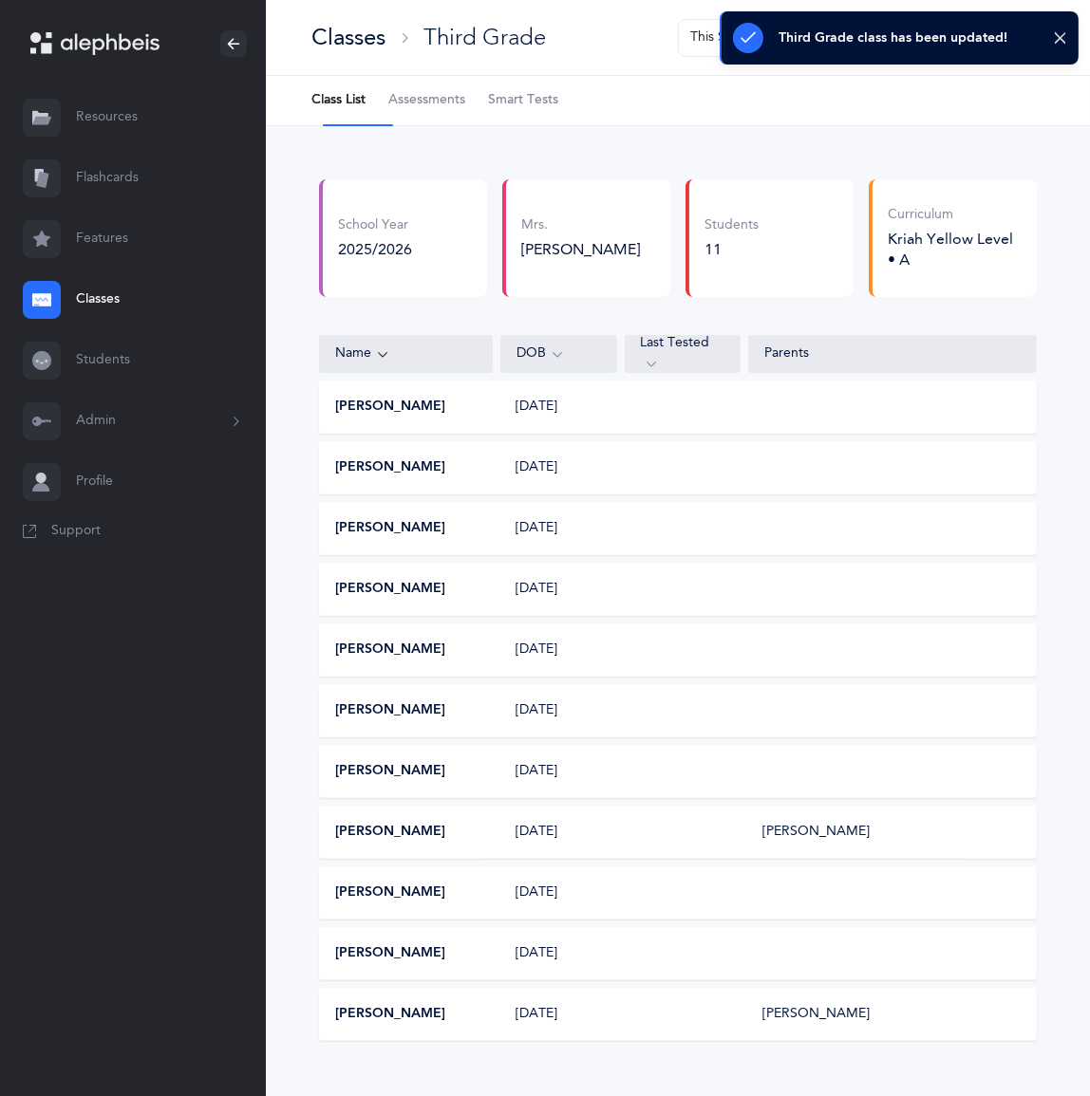
click at [122, 330] on link "Classes" at bounding box center [133, 300] width 266 height 61
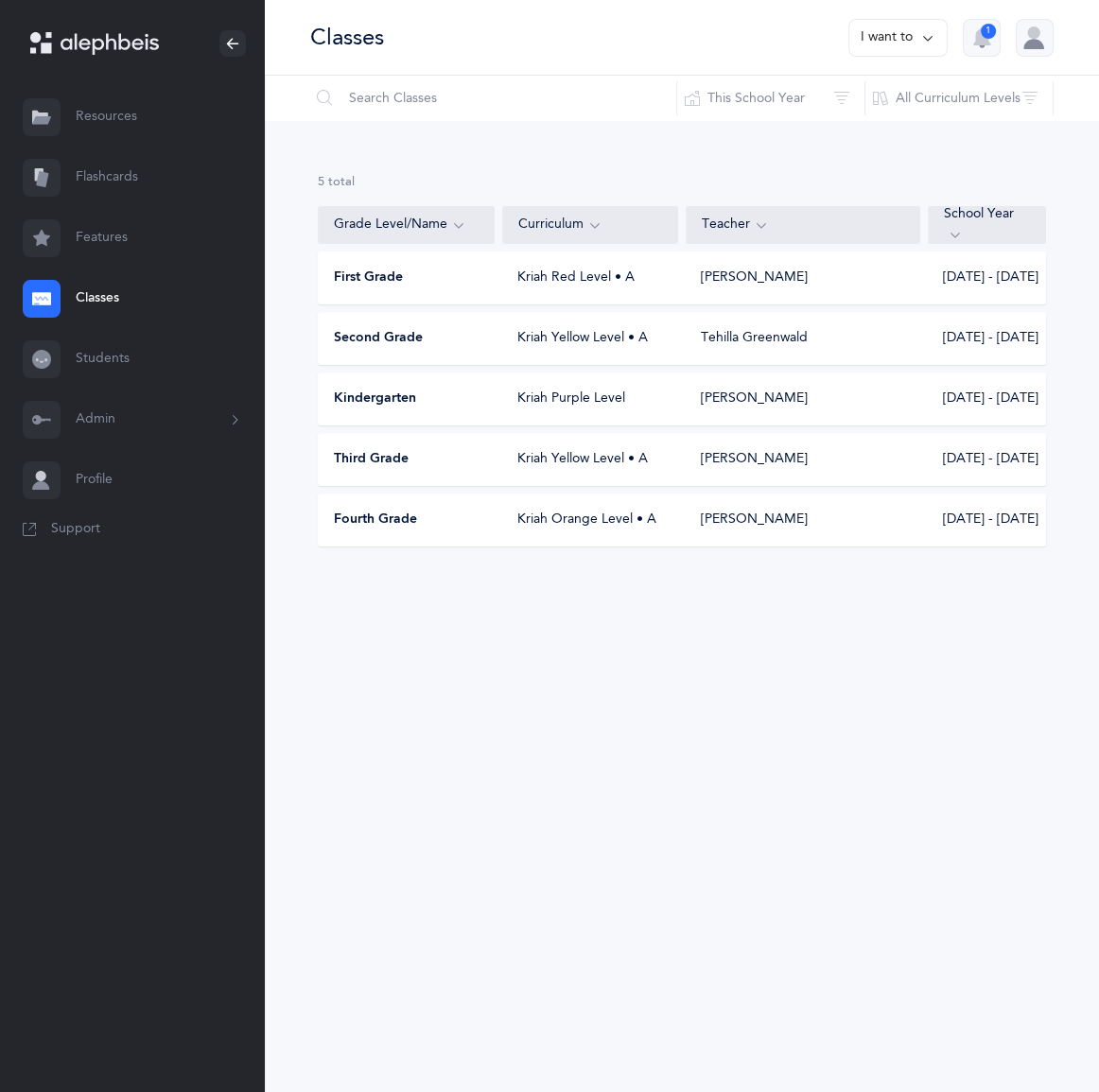
click at [422, 348] on span "Second Grade" at bounding box center [378, 338] width 89 height 19
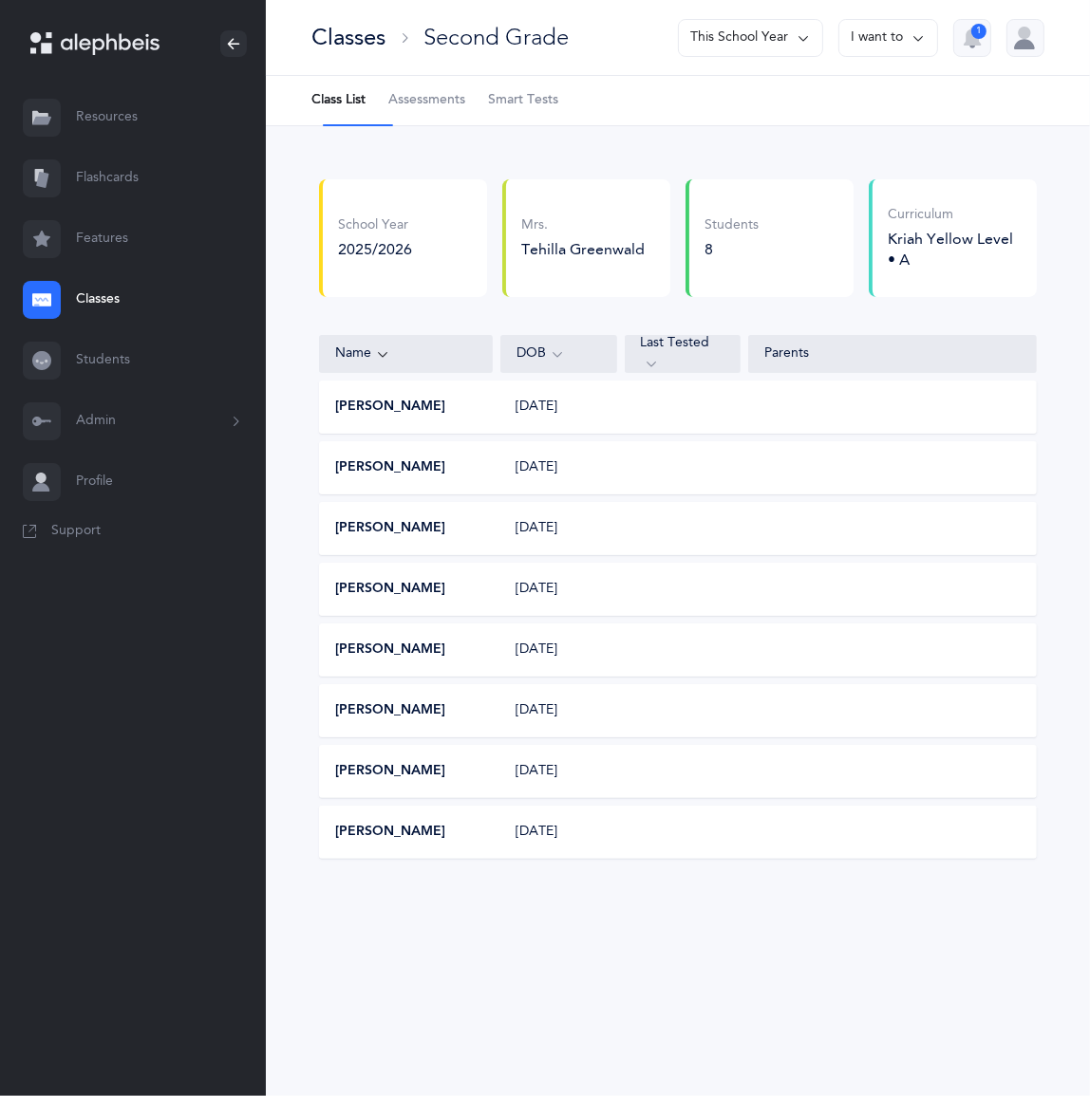
click at [863, 38] on button "I want to" at bounding box center [888, 38] width 100 height 38
click at [790, 122] on button "Edit class" at bounding box center [854, 107] width 136 height 34
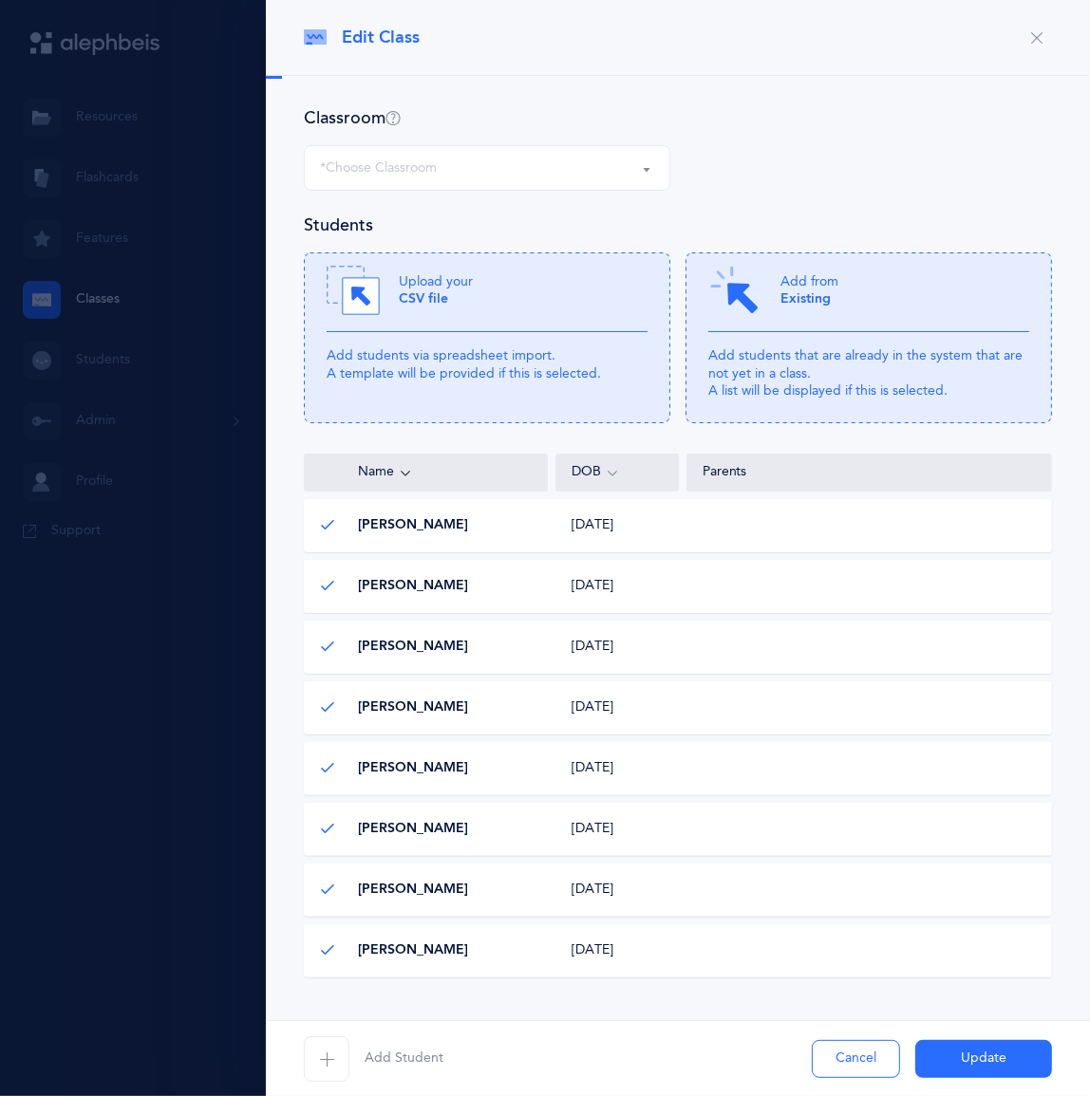
select select "1322"
click at [443, 1050] on span "Add Student" at bounding box center [404, 1059] width 79 height 19
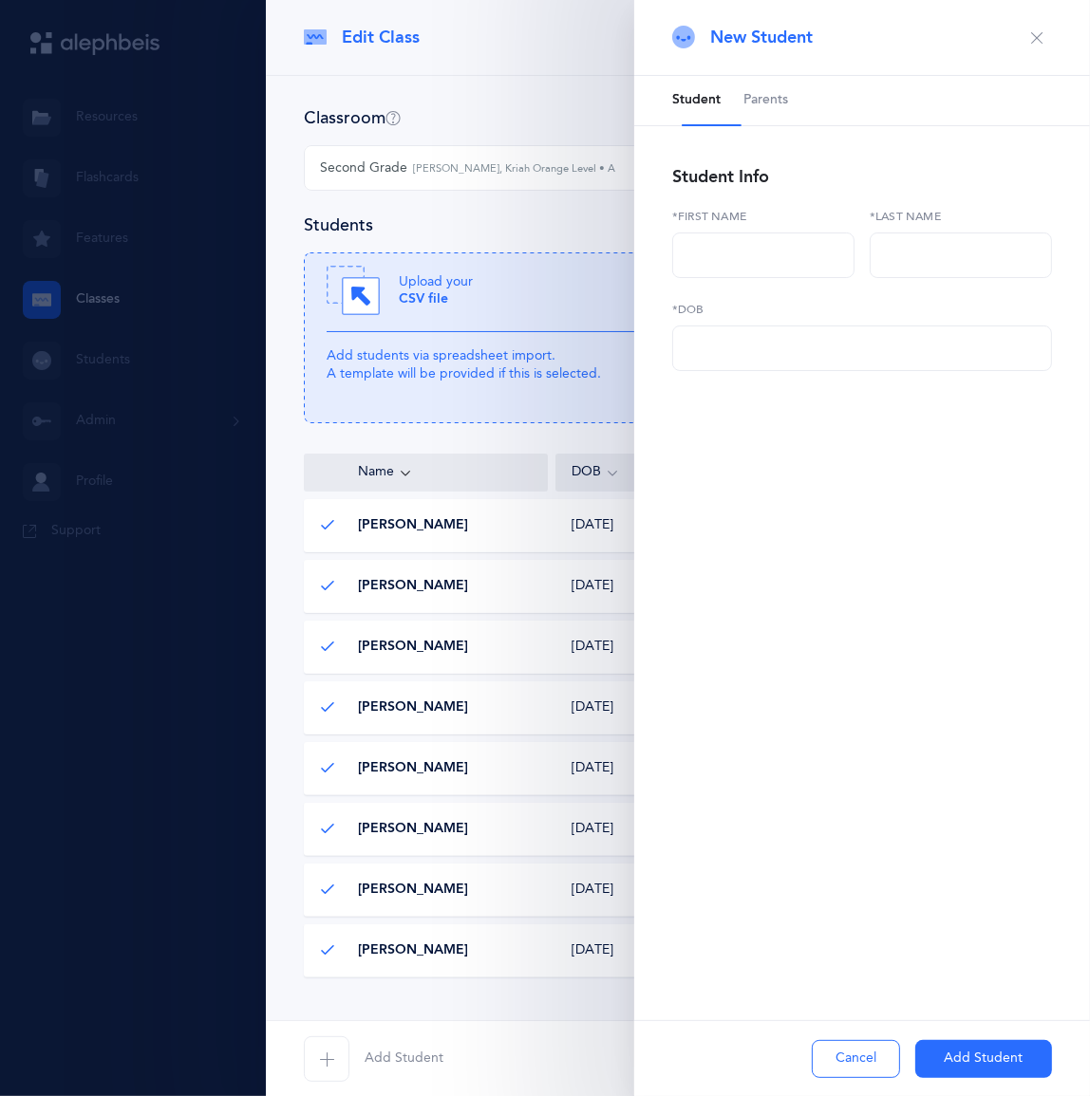
click at [719, 225] on label "*First name" at bounding box center [763, 216] width 182 height 17
click at [732, 278] on input "text" at bounding box center [763, 256] width 182 height 46
type input "Walter"
type input "Reis"
click at [733, 370] on div "*DOB" at bounding box center [862, 336] width 380 height 70
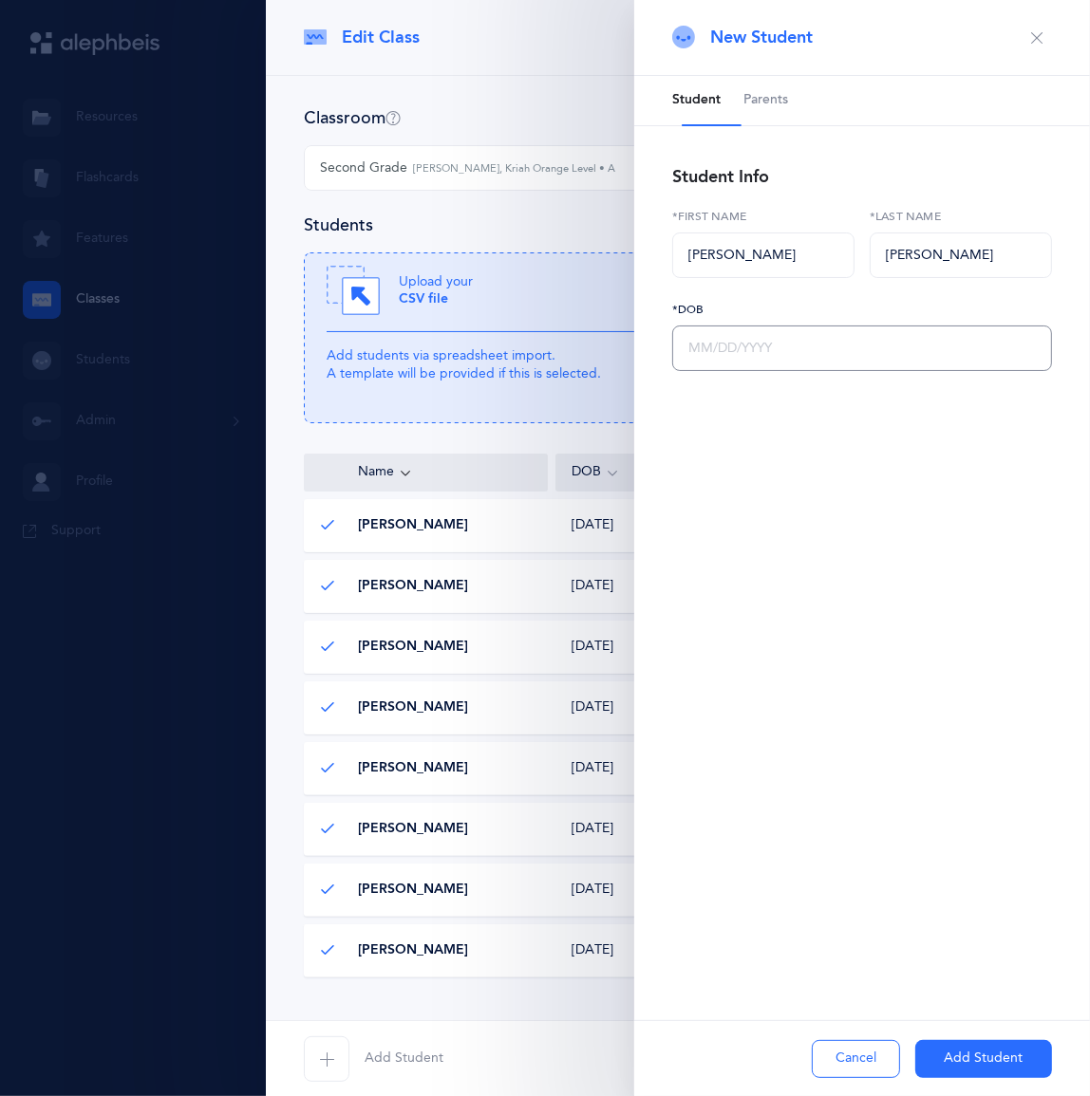
click at [736, 371] on input "text" at bounding box center [862, 349] width 380 height 46
click at [764, 371] on input "text" at bounding box center [862, 349] width 380 height 46
type input "11/21/2017"
click at [962, 1047] on button "Add Student" at bounding box center [983, 1059] width 137 height 38
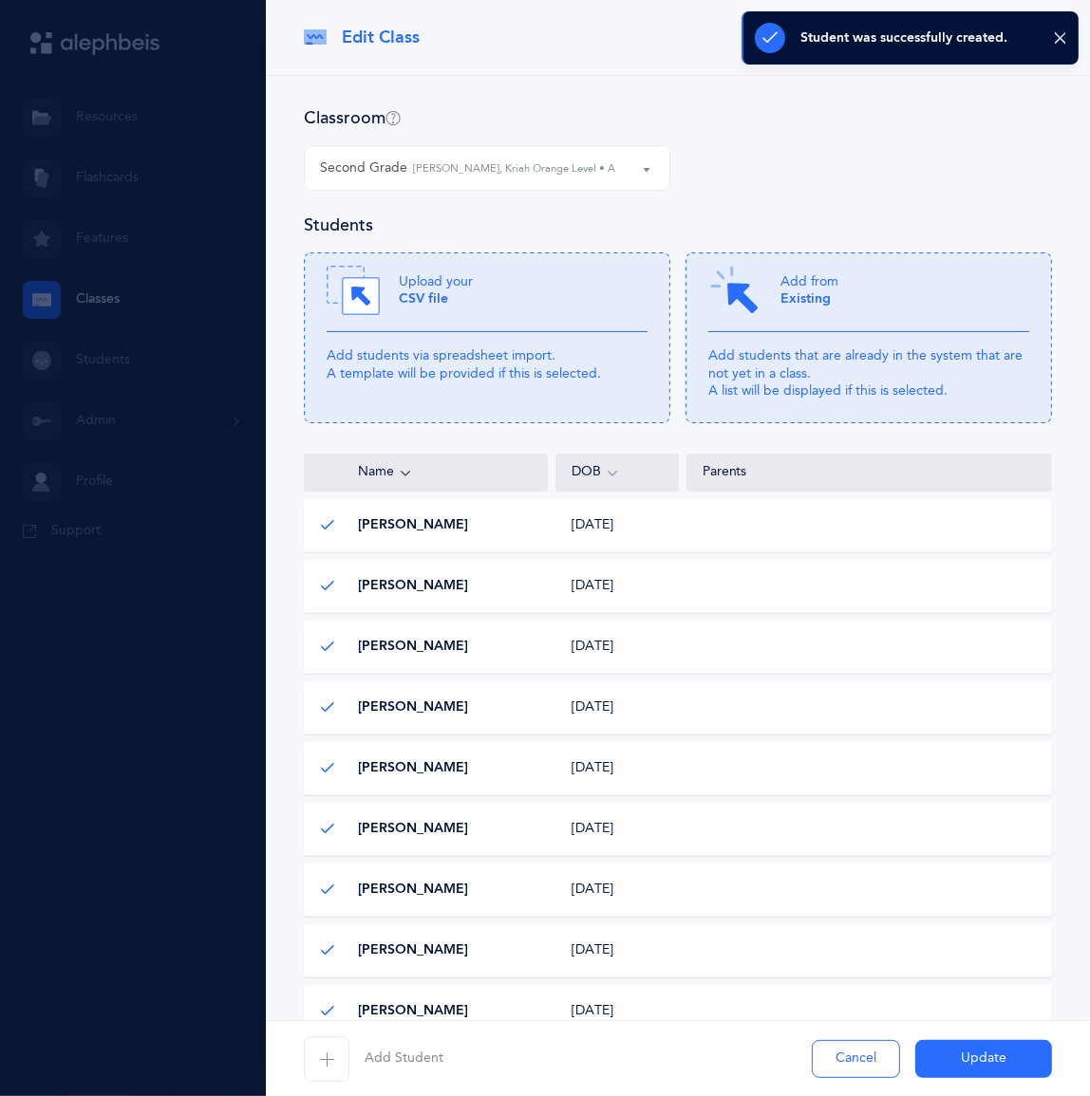
click at [992, 1049] on button "Update" at bounding box center [983, 1059] width 137 height 38
